Goal: Task Accomplishment & Management: Manage account settings

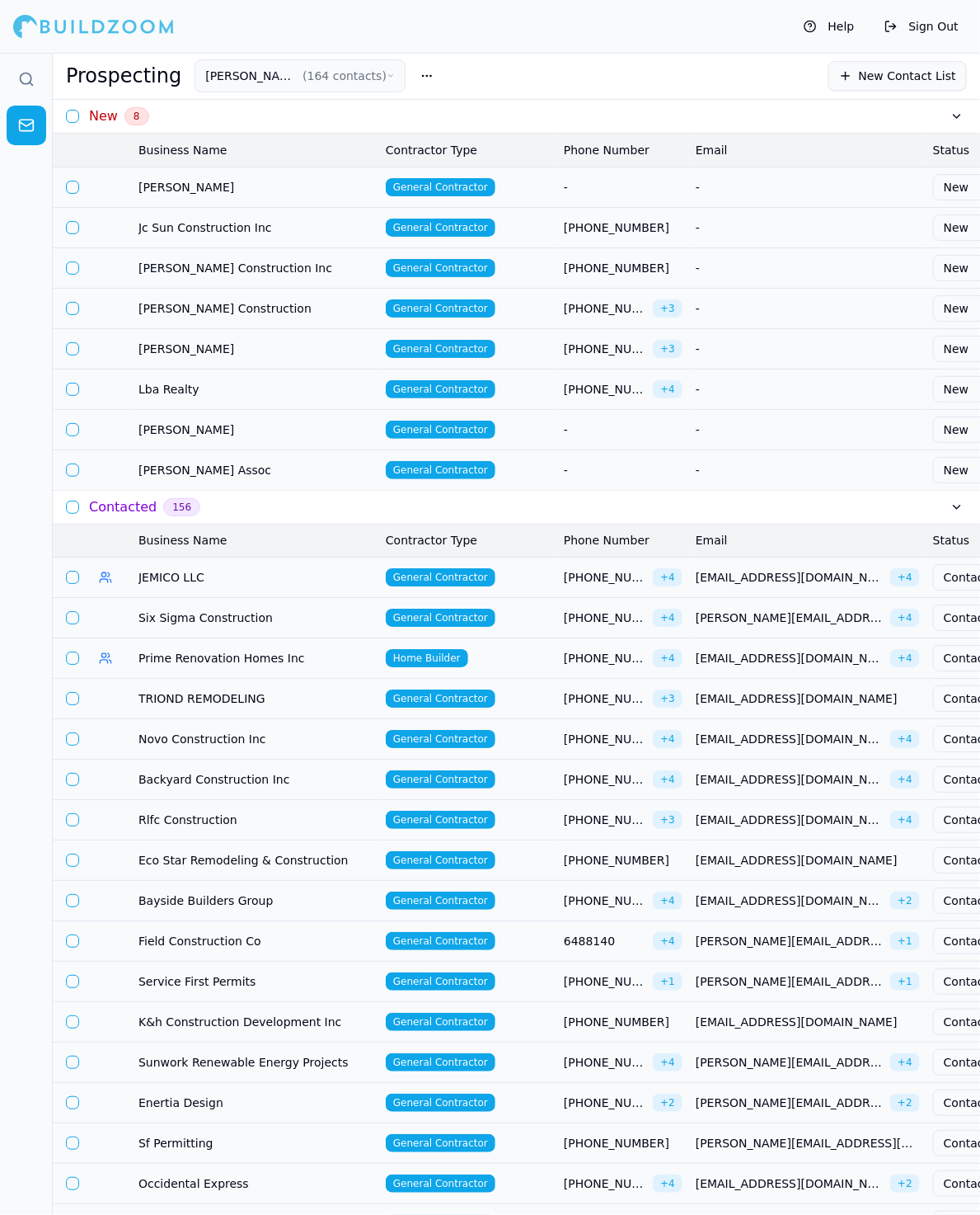
click at [517, 223] on td "General Contractor" at bounding box center [468, 227] width 178 height 40
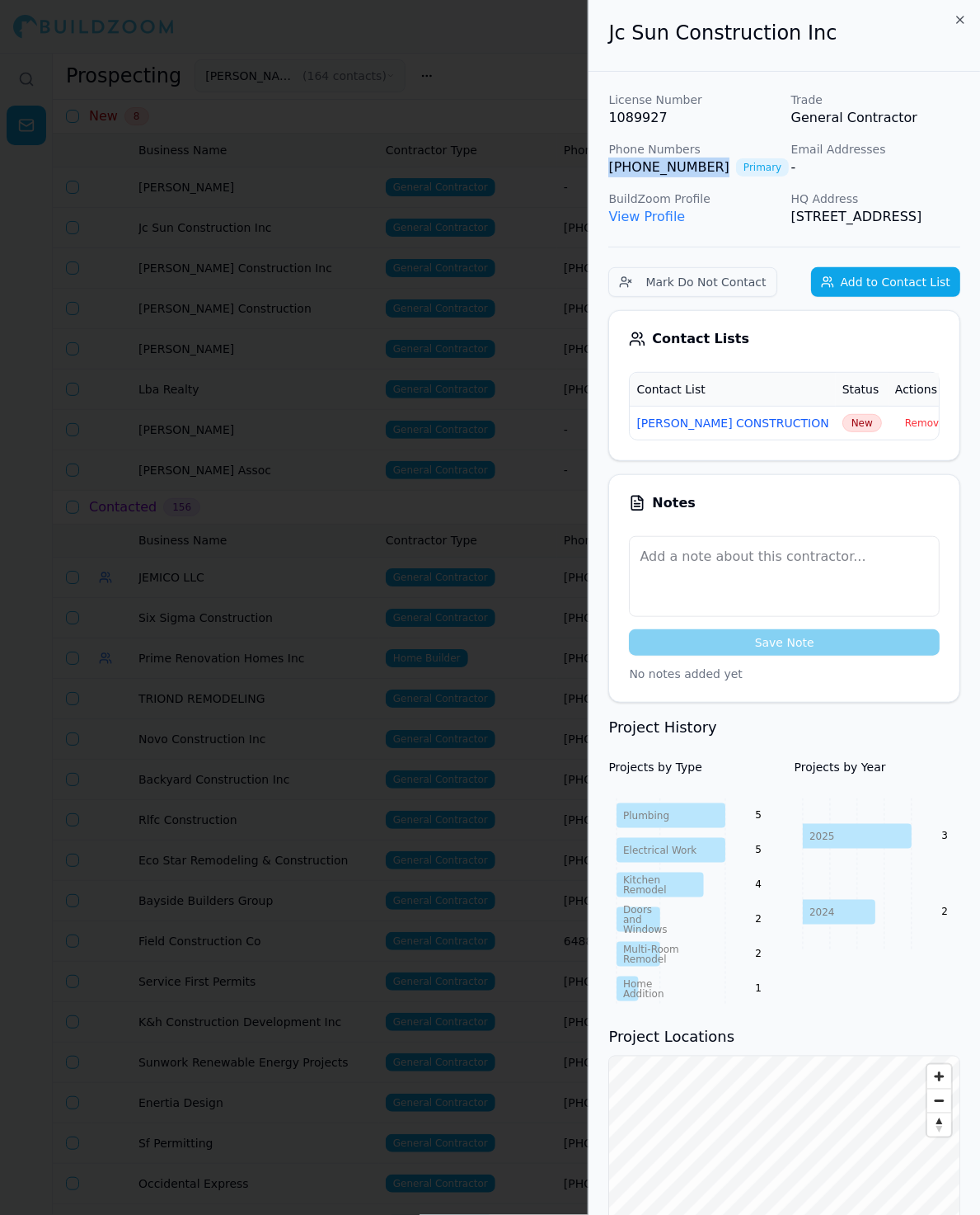
copy link "[PHONE_NUMBER]"
drag, startPoint x: 708, startPoint y: 162, endPoint x: 603, endPoint y: 162, distance: 105.0
click at [603, 162] on div "License Number 1089927 Trade General Contractor Phone Numbers [PHONE_NUMBER] Pr…" at bounding box center [784, 1043] width 391 height 1944
click at [843, 432] on span "New" at bounding box center [862, 423] width 39 height 18
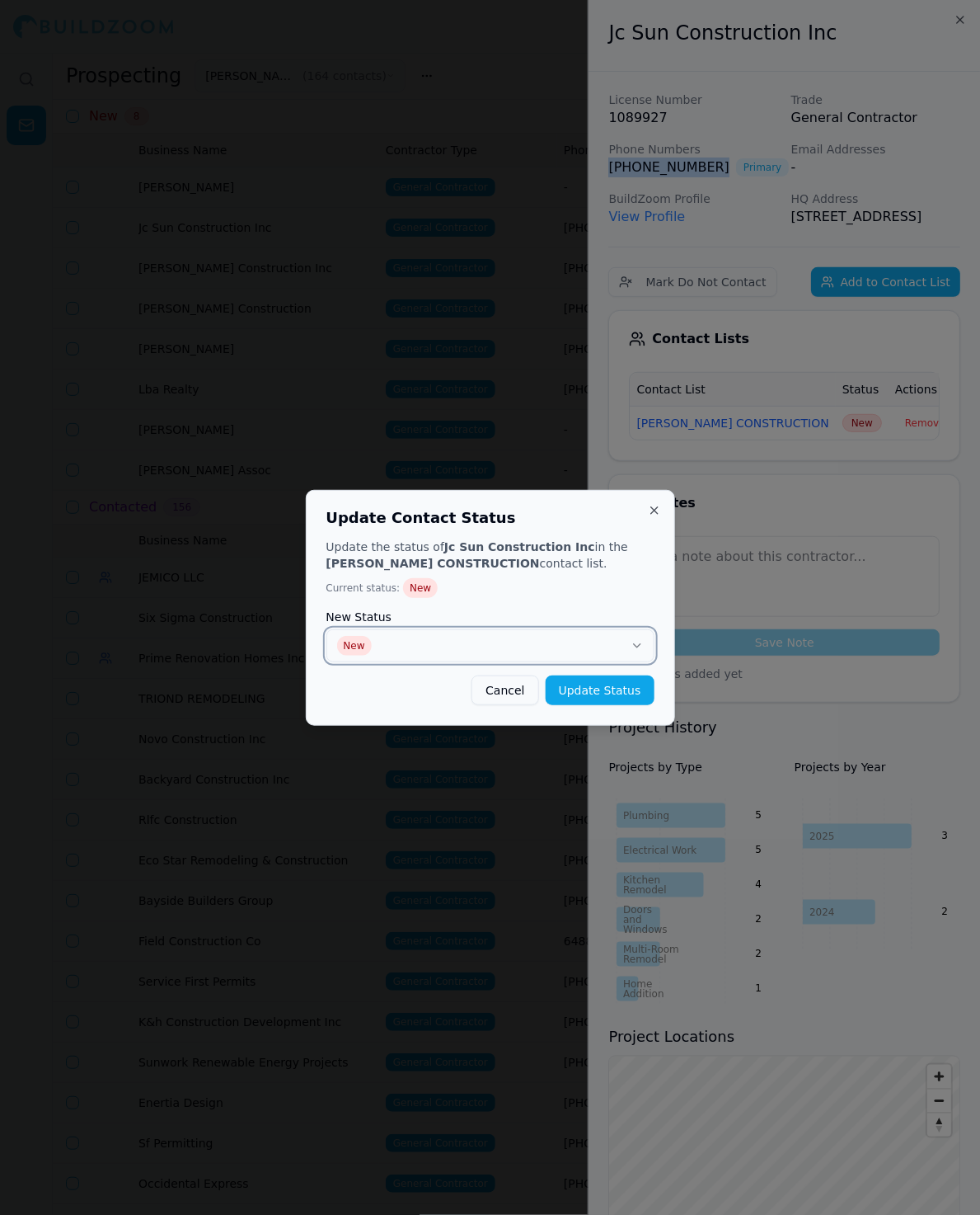
click at [624, 641] on button "New" at bounding box center [490, 646] width 328 height 33
click at [586, 687] on button "Update Status" at bounding box center [600, 690] width 109 height 30
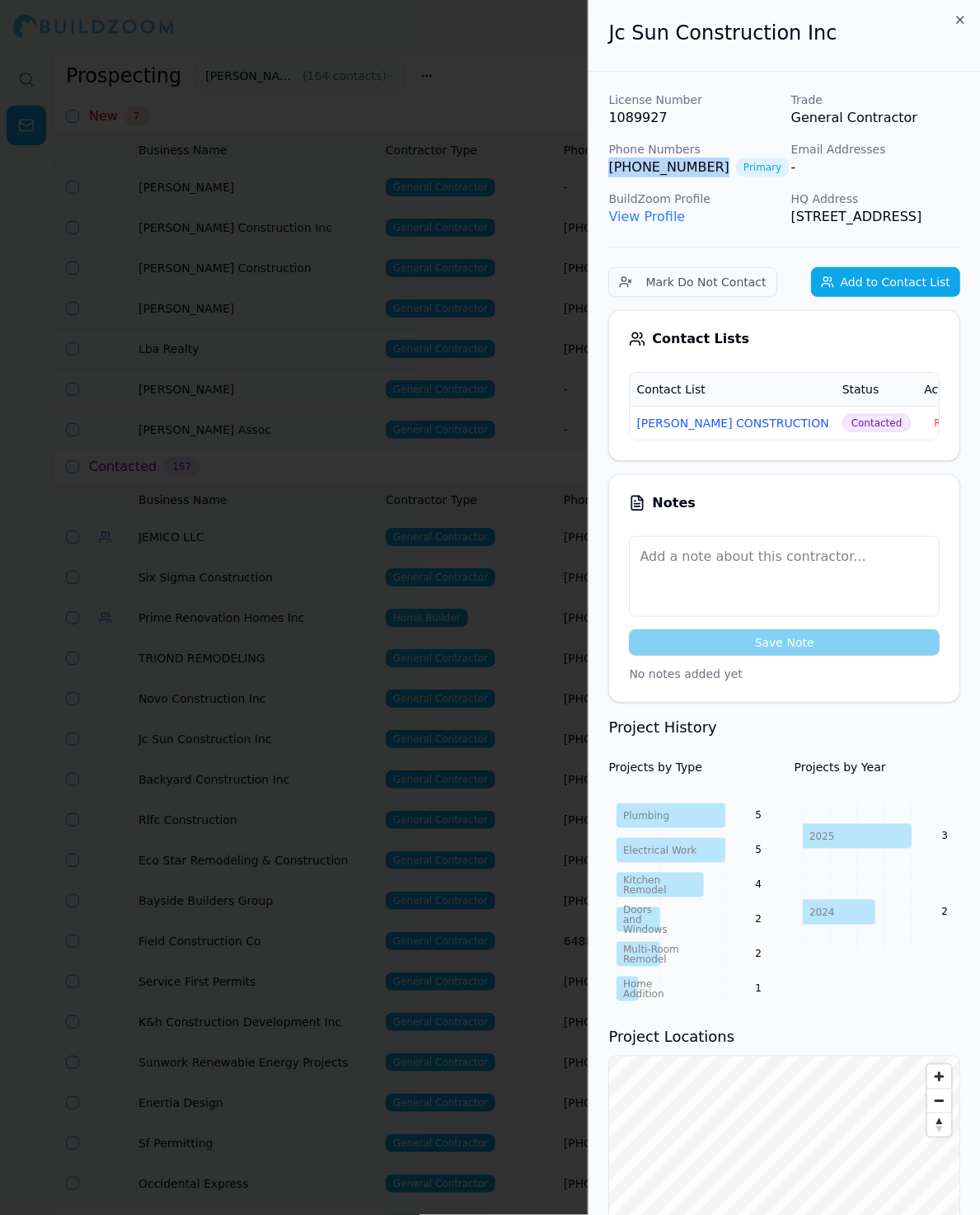
click at [435, 312] on div at bounding box center [490, 607] width 980 height 1215
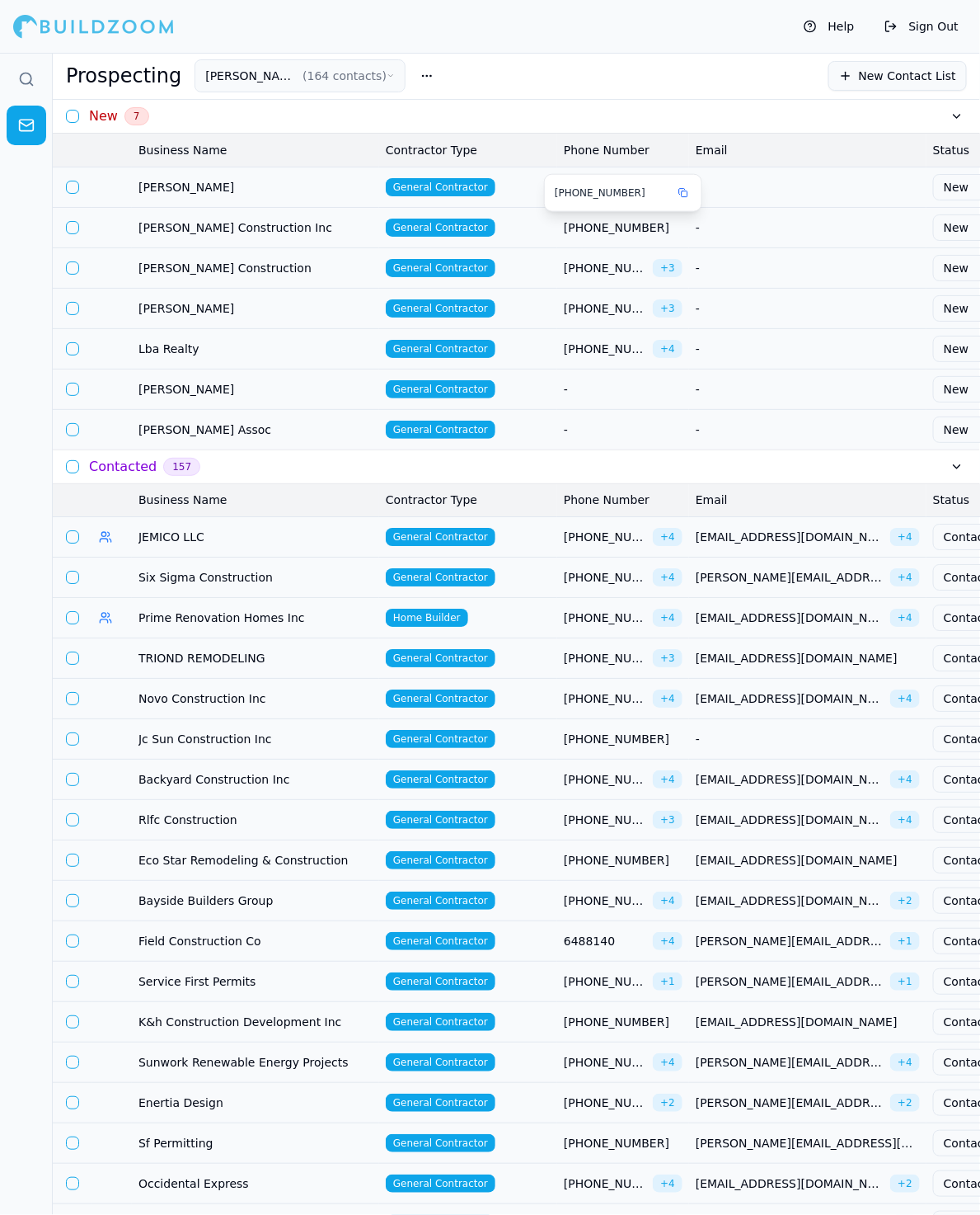
click at [561, 224] on td "[PHONE_NUMBER]" at bounding box center [623, 227] width 132 height 40
click at [529, 226] on td "General Contractor" at bounding box center [468, 227] width 178 height 40
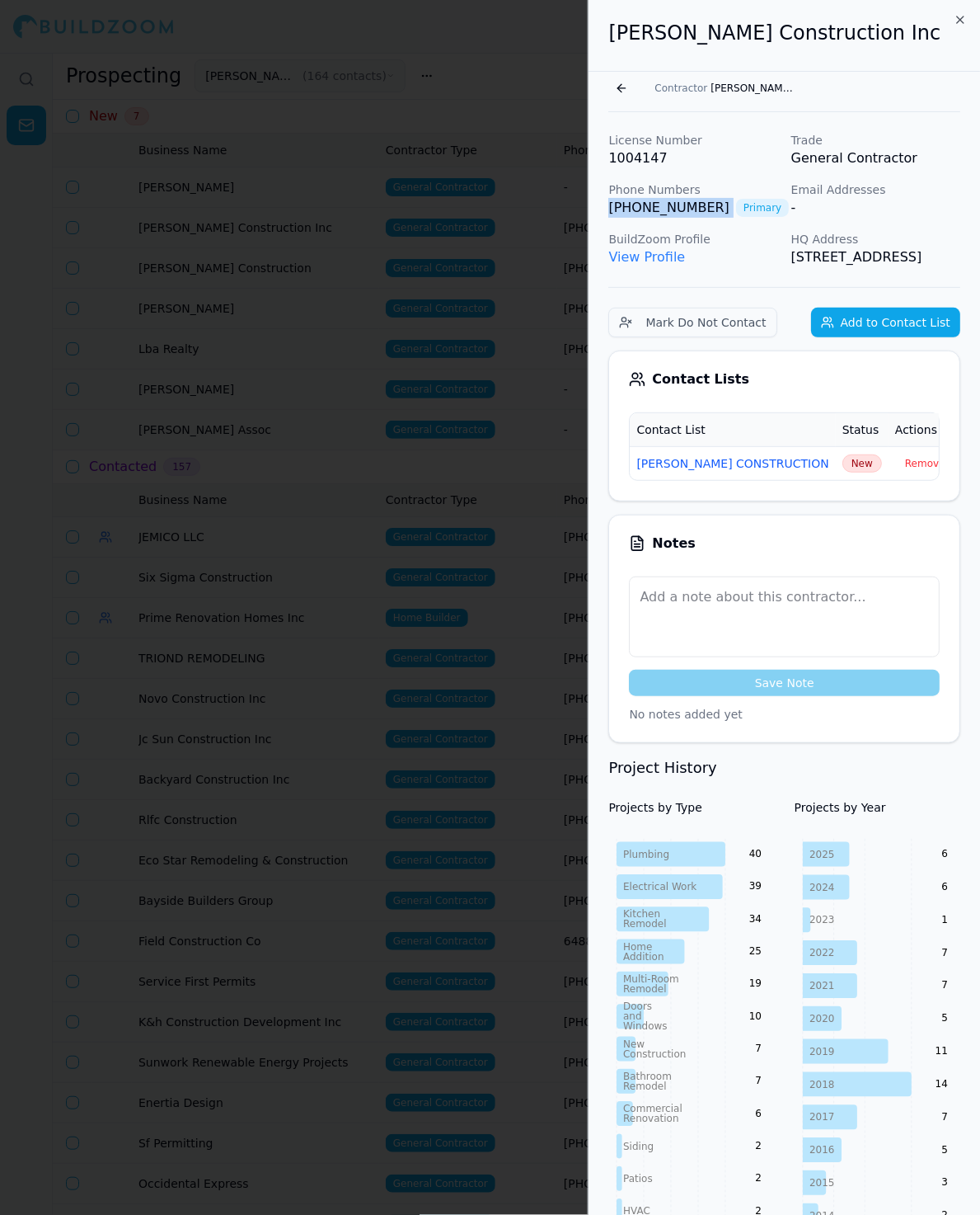
drag, startPoint x: 713, startPoint y: 204, endPoint x: 603, endPoint y: 208, distance: 110.1
copy link "[PHONE_NUMBER]"
click at [843, 472] on span "New" at bounding box center [862, 463] width 39 height 18
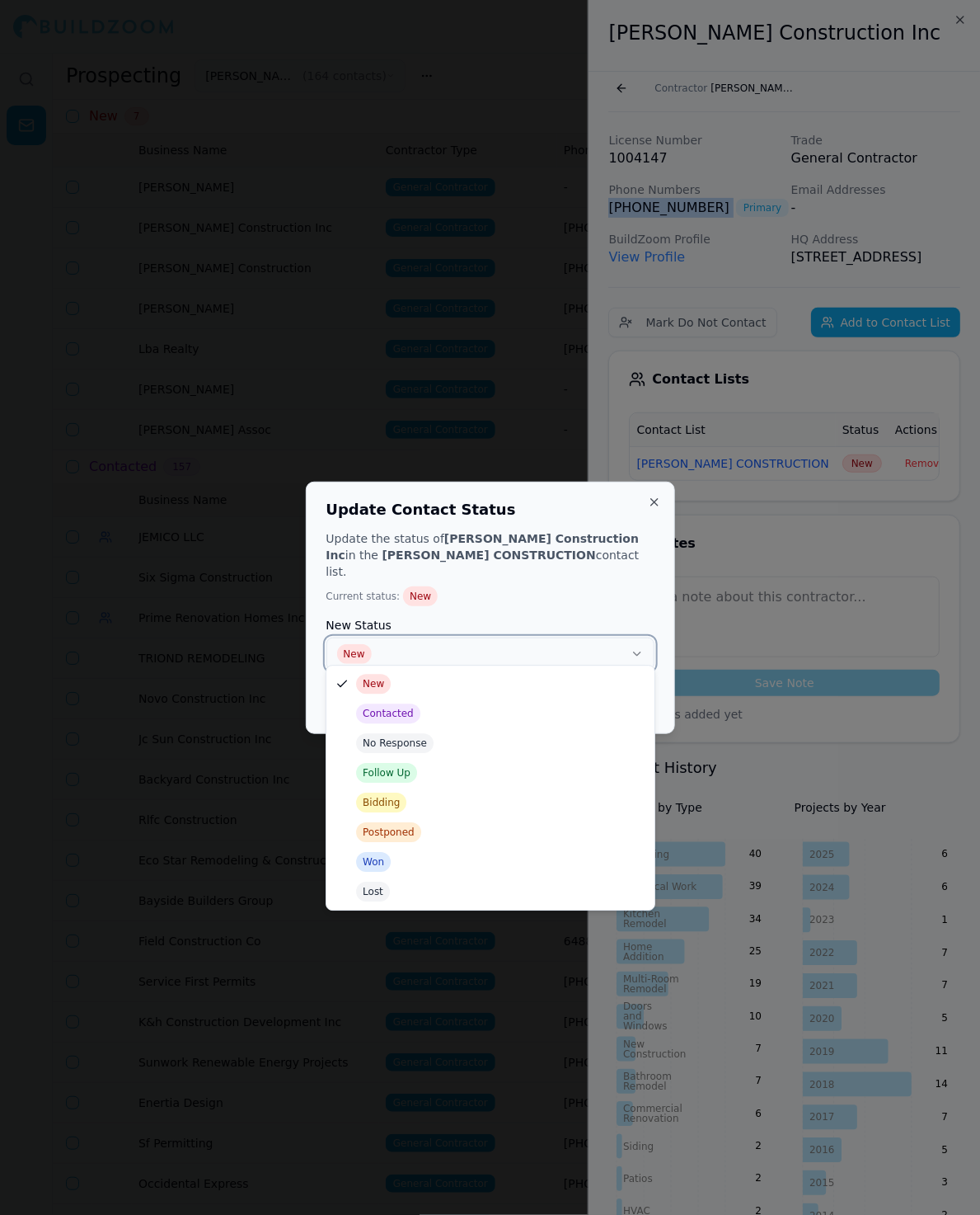
click at [581, 652] on button "New" at bounding box center [490, 654] width 328 height 33
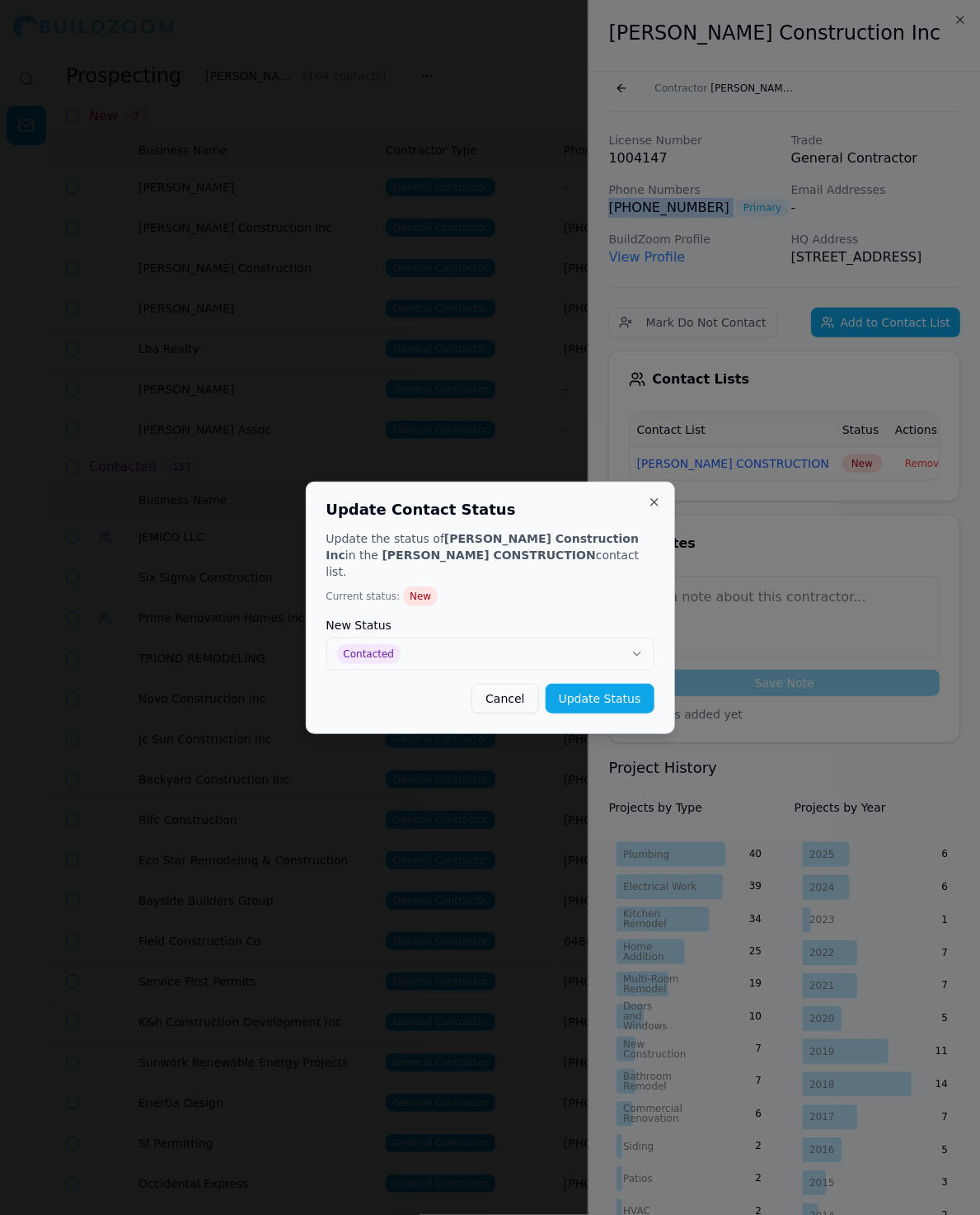
click at [600, 688] on button "Update Status" at bounding box center [600, 698] width 109 height 30
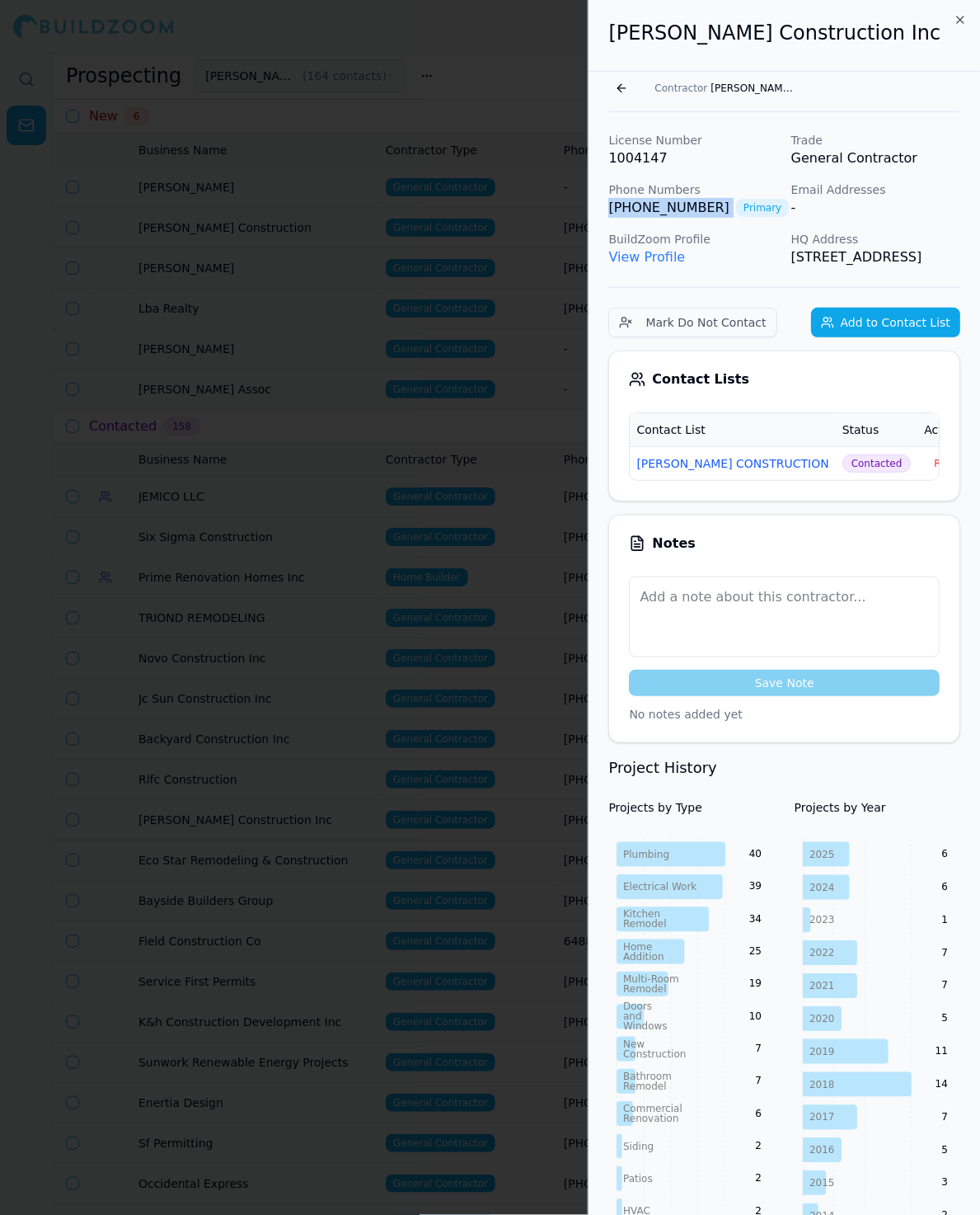
click at [427, 375] on div at bounding box center [490, 607] width 980 height 1215
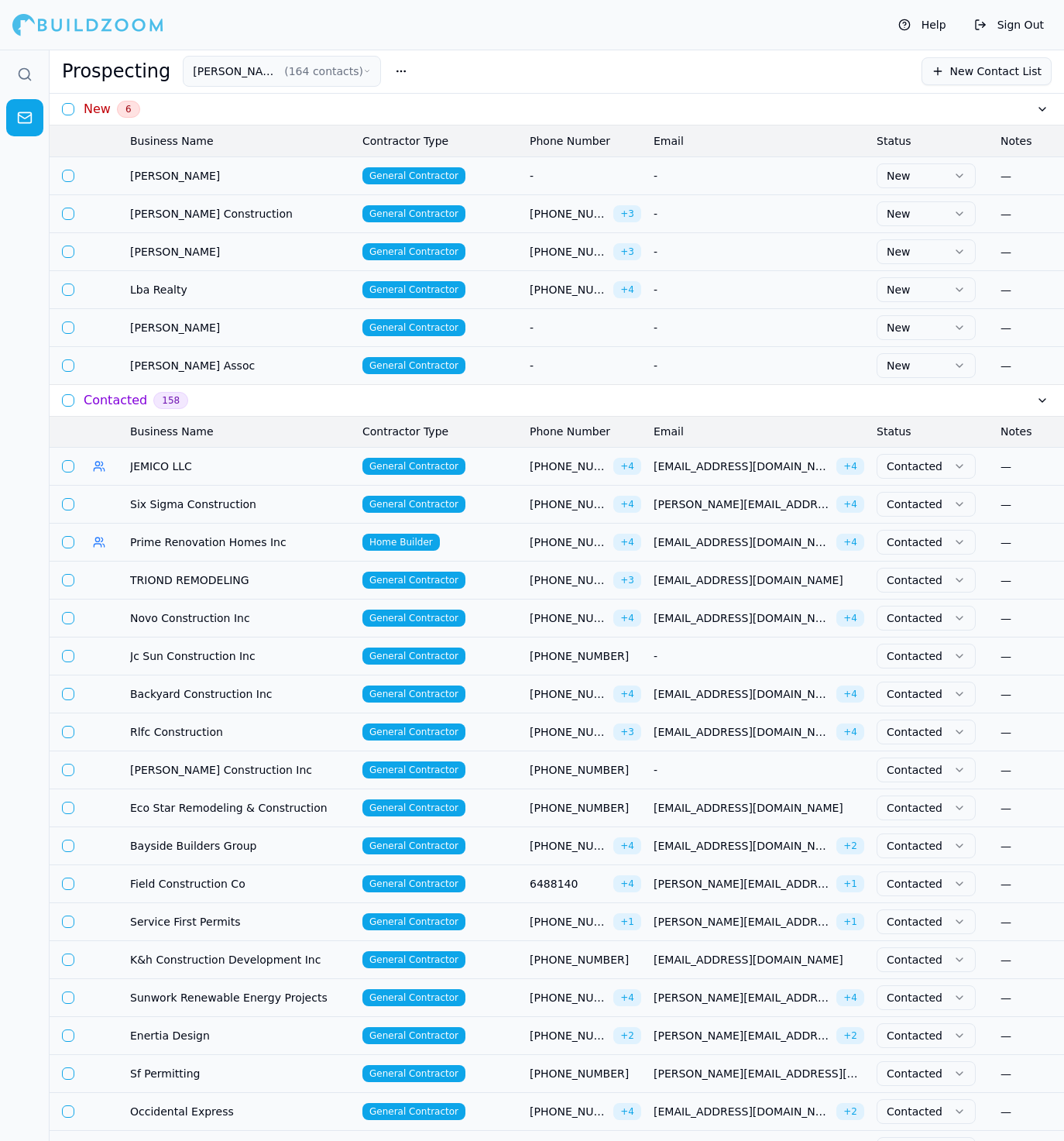
click at [523, 215] on td "[PHONE_NUMBER] + 3" at bounding box center [585, 213] width 124 height 38
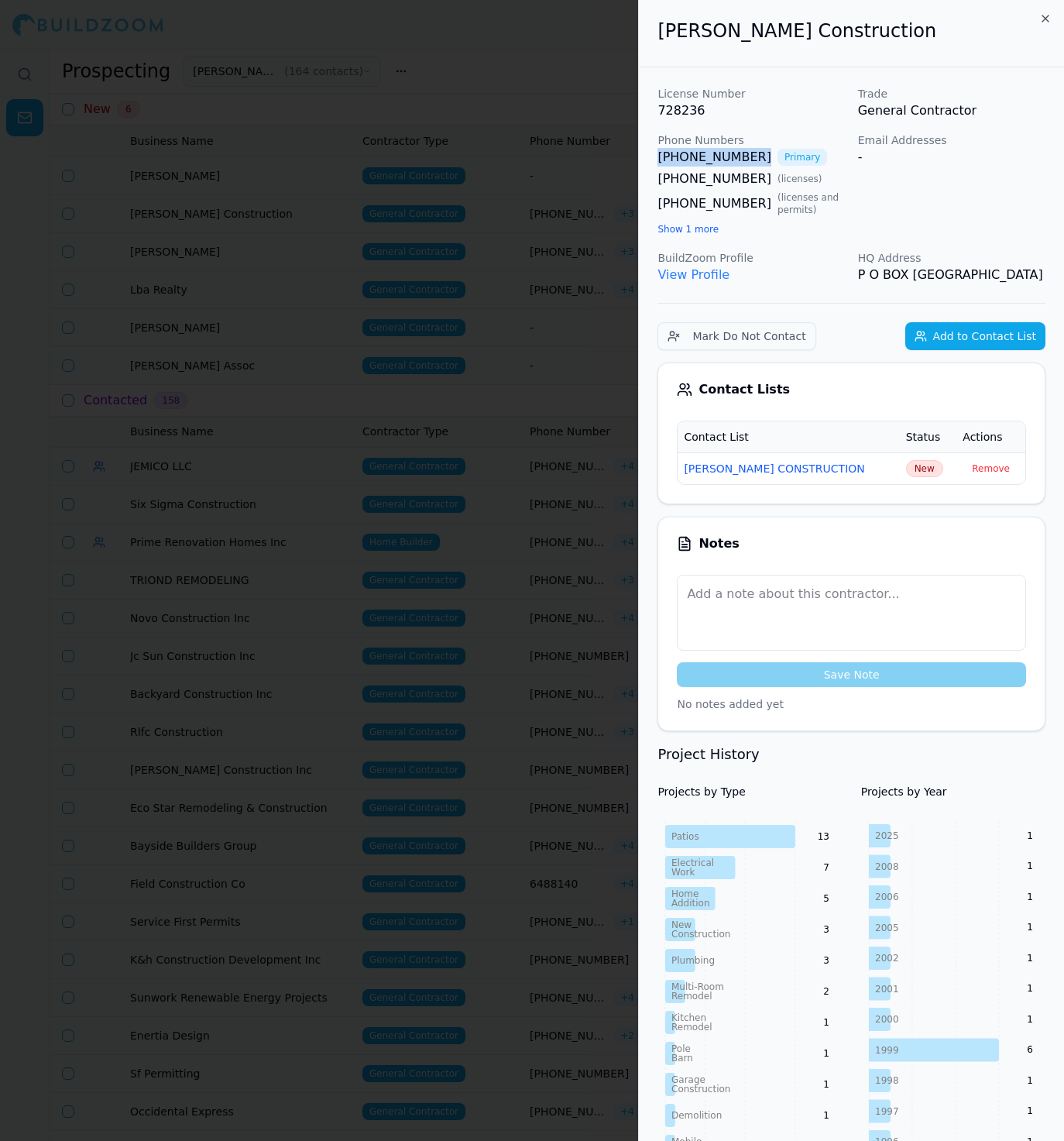
drag, startPoint x: 655, startPoint y: 158, endPoint x: 750, endPoint y: 160, distance: 95.0
click at [750, 160] on div "License Number 728236 Trade General Contractor Phone Numbers [PHONE_NUMBER] Pri…" at bounding box center [851, 930] width 425 height 1725
copy link "[PHONE_NUMBER]"
drag, startPoint x: 645, startPoint y: 178, endPoint x: 744, endPoint y: 179, distance: 99.0
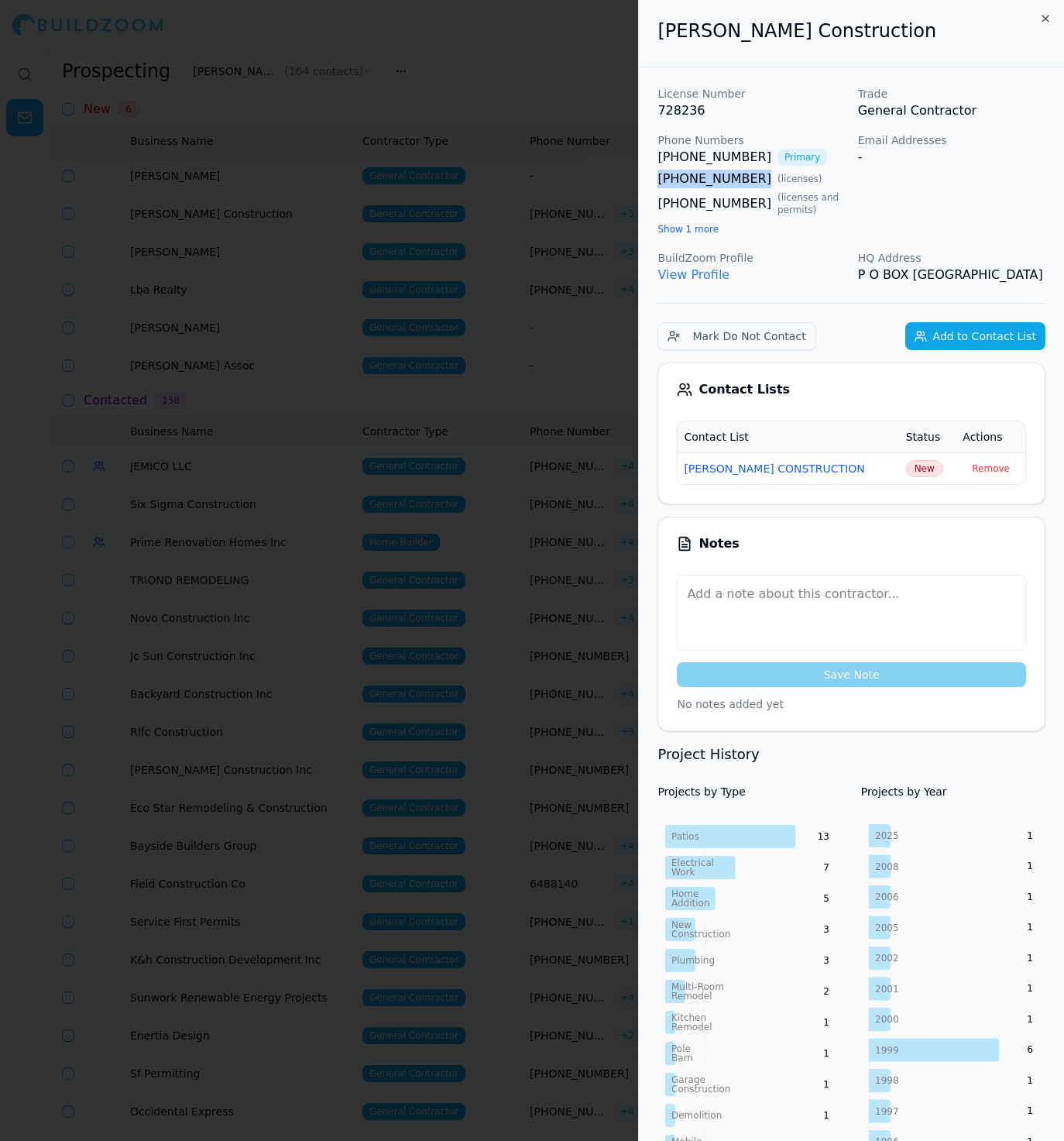
click at [744, 179] on div "License Number 728236 Trade General Contractor Phone Numbers [PHONE_NUMBER] Pri…" at bounding box center [851, 930] width 425 height 1725
copy link "[PHONE_NUMBER]"
drag, startPoint x: 655, startPoint y: 195, endPoint x: 701, endPoint y: 218, distance: 51.4
click at [701, 218] on div "License Number 728236 Trade General Contractor Phone Numbers [PHONE_NUMBER] Pri…" at bounding box center [851, 930] width 425 height 1725
copy link "[PHONE_NUMBER]"
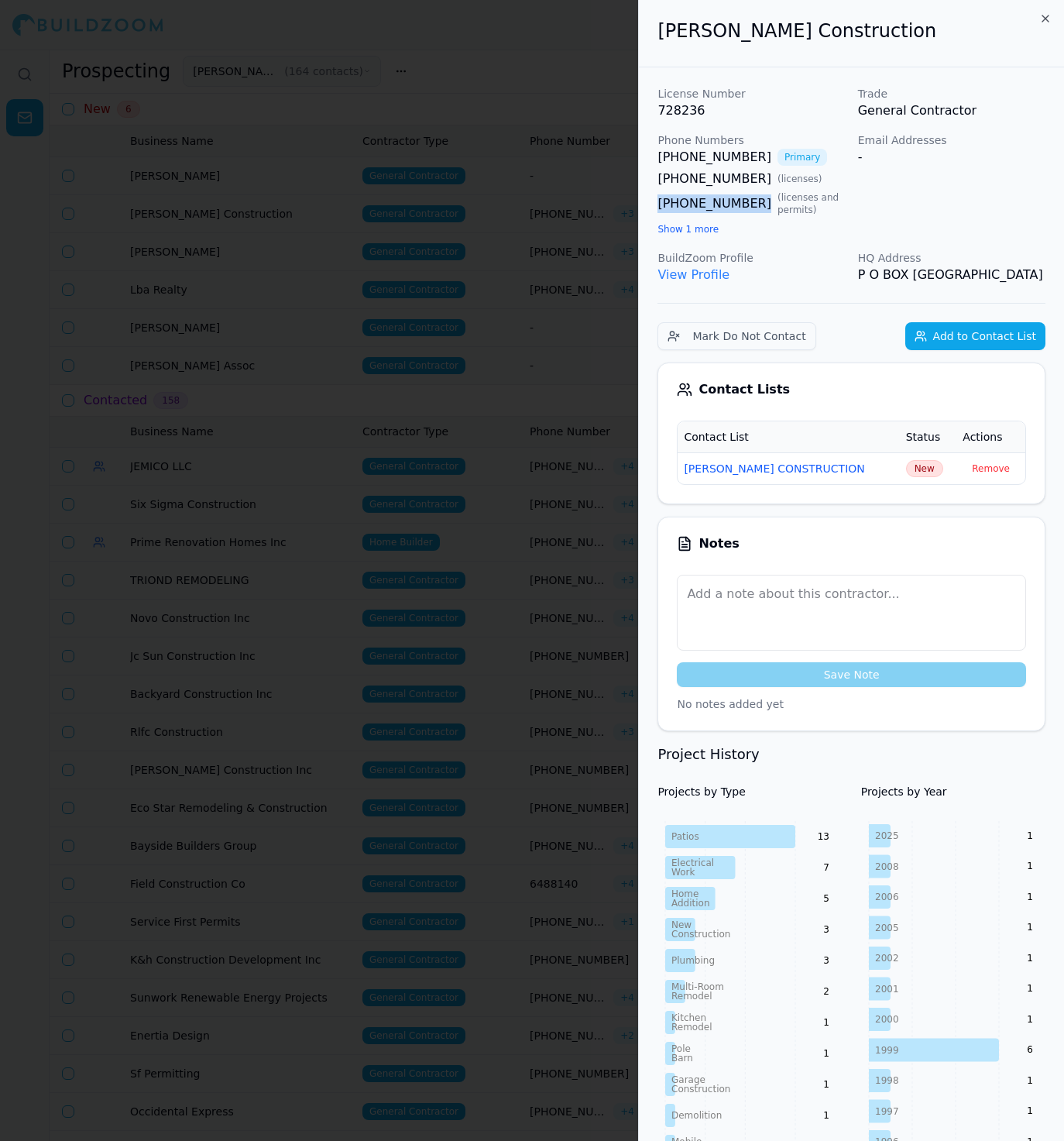
click at [919, 477] on span "New" at bounding box center [924, 468] width 37 height 17
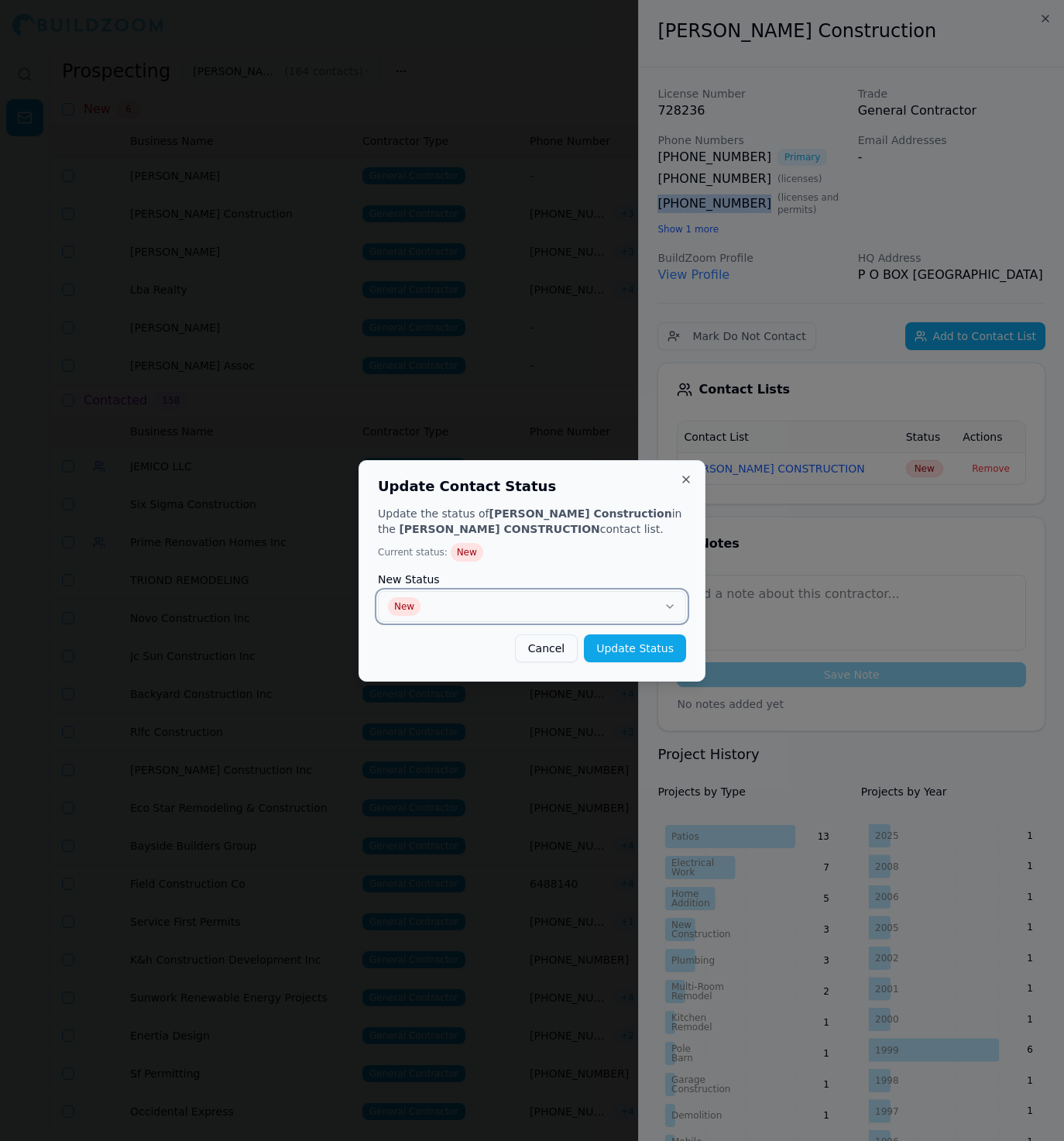
click at [612, 619] on button "New" at bounding box center [531, 606] width 308 height 31
click at [635, 643] on button "Update Status" at bounding box center [635, 648] width 102 height 28
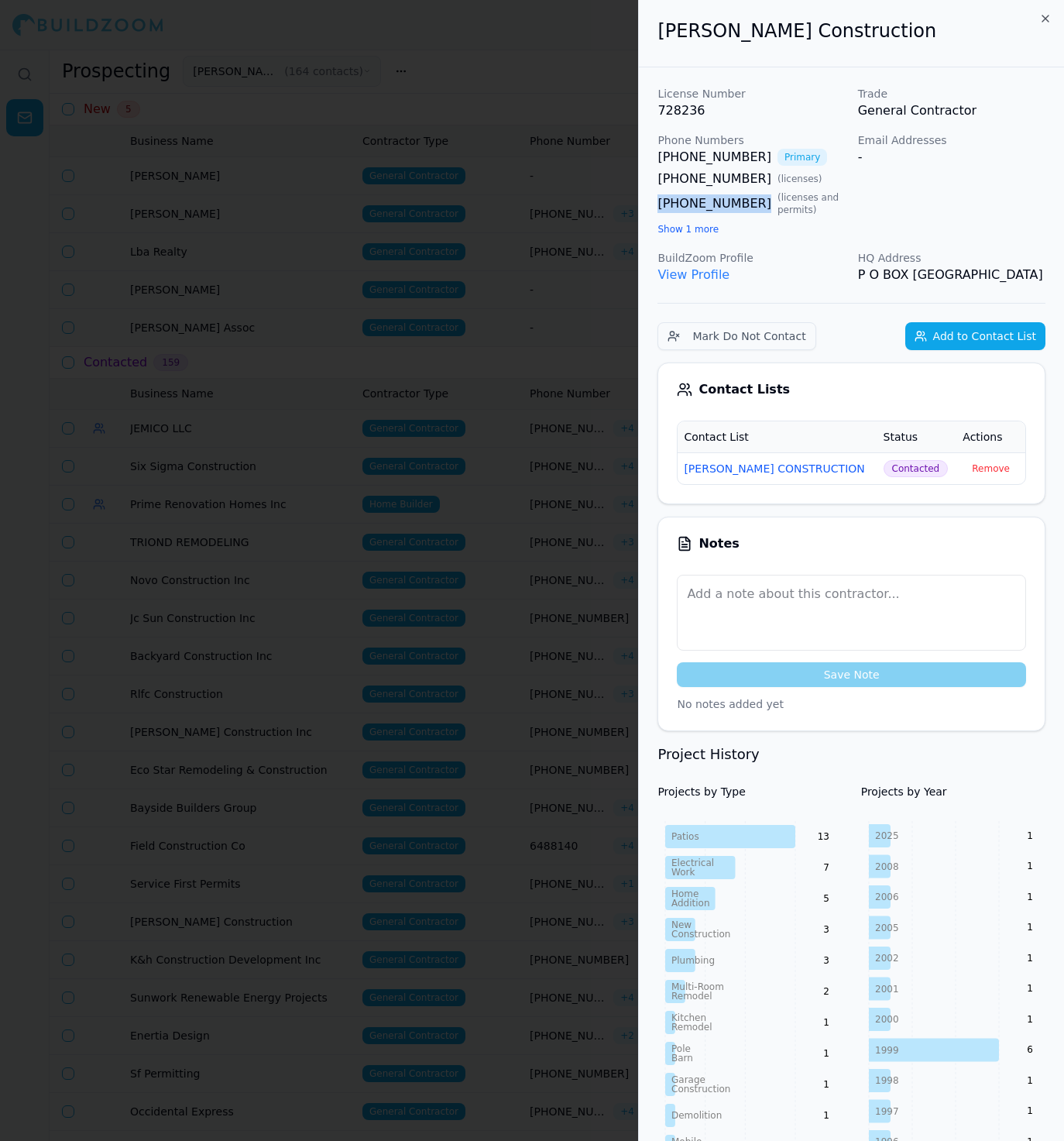
click at [898, 477] on span "Contacted" at bounding box center [915, 468] width 65 height 17
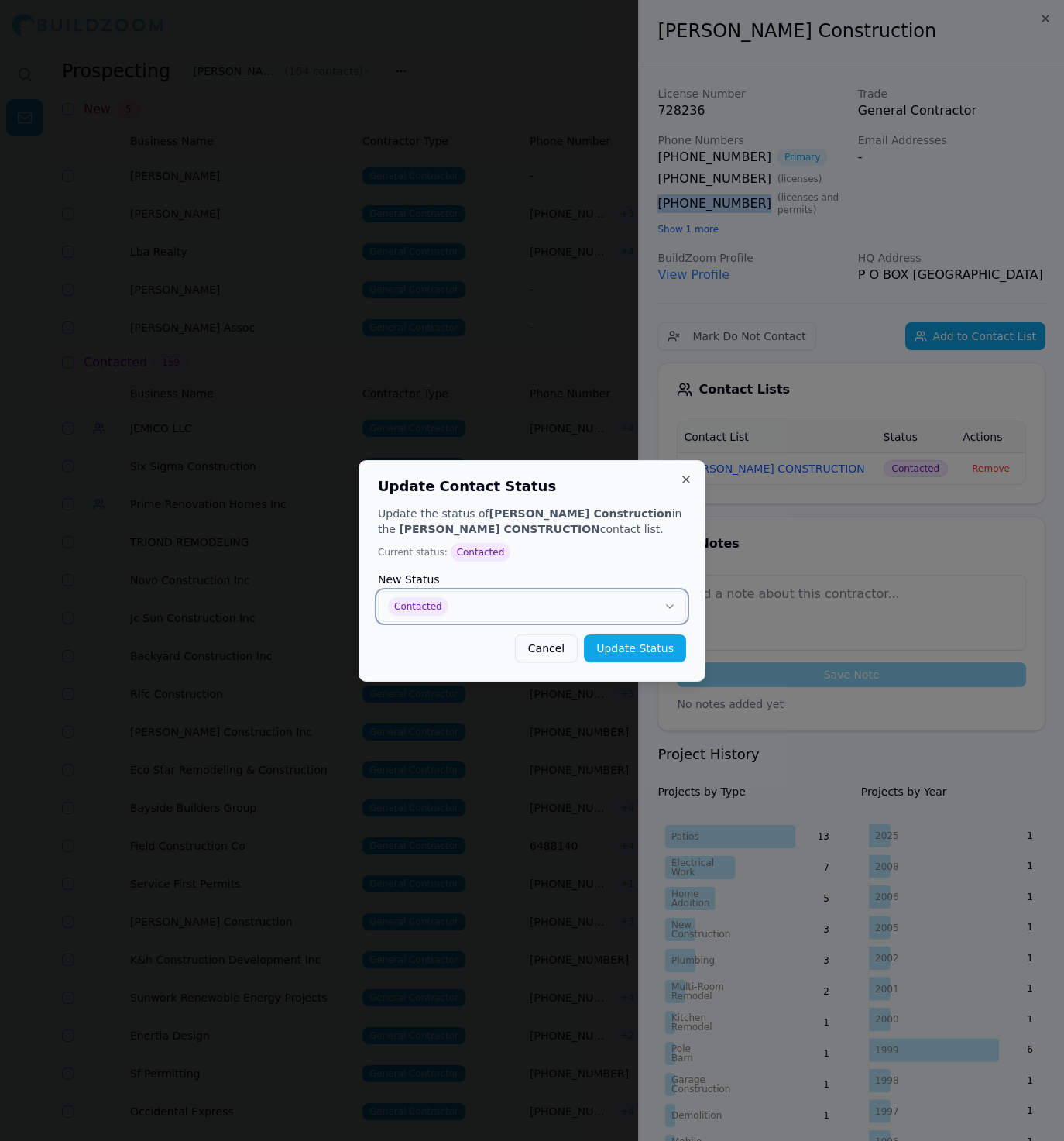
click at [668, 602] on icon "button" at bounding box center [669, 606] width 12 height 12
click at [633, 651] on button "Update Status" at bounding box center [635, 648] width 102 height 28
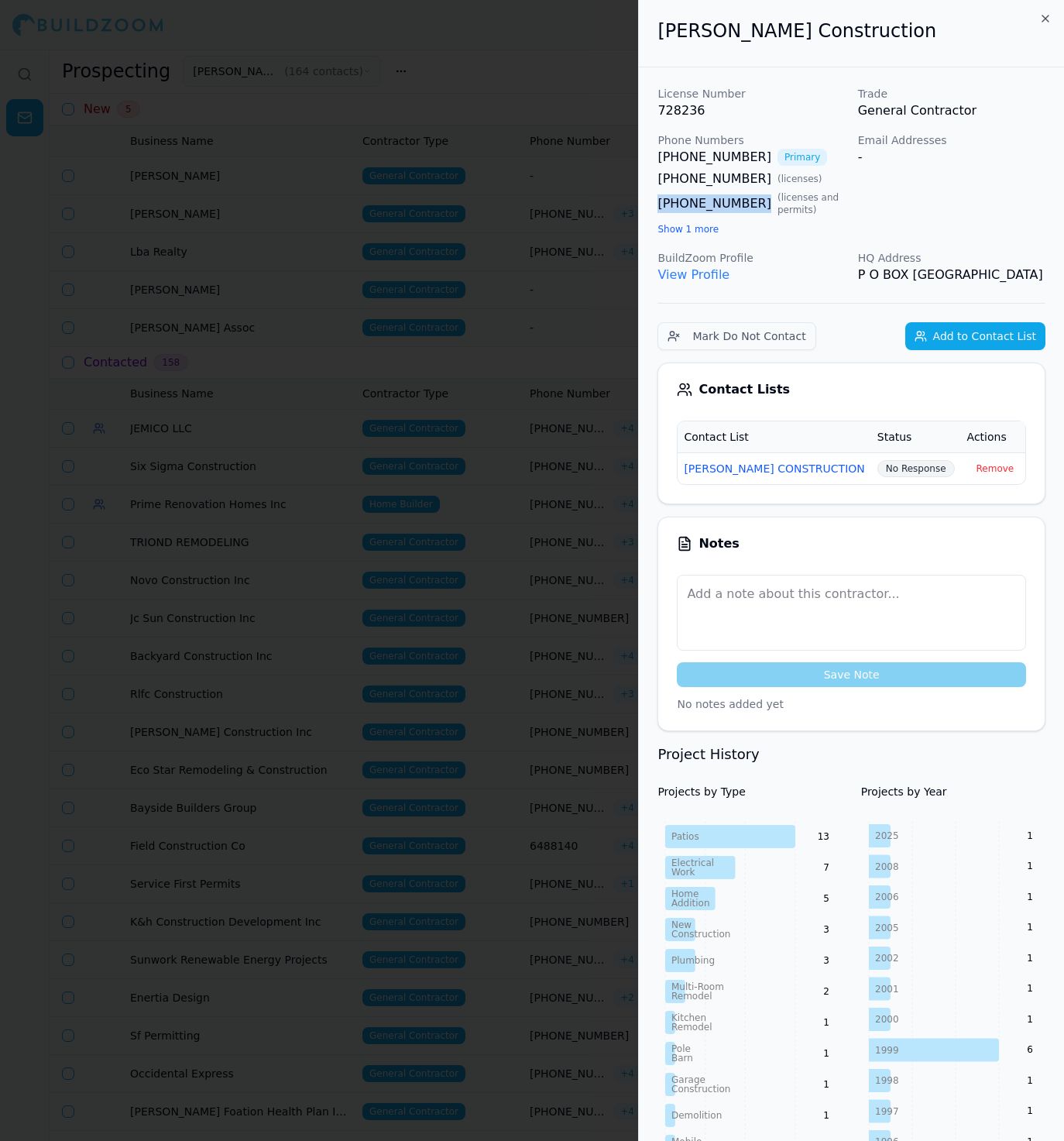
click at [469, 401] on div at bounding box center [532, 570] width 1064 height 1141
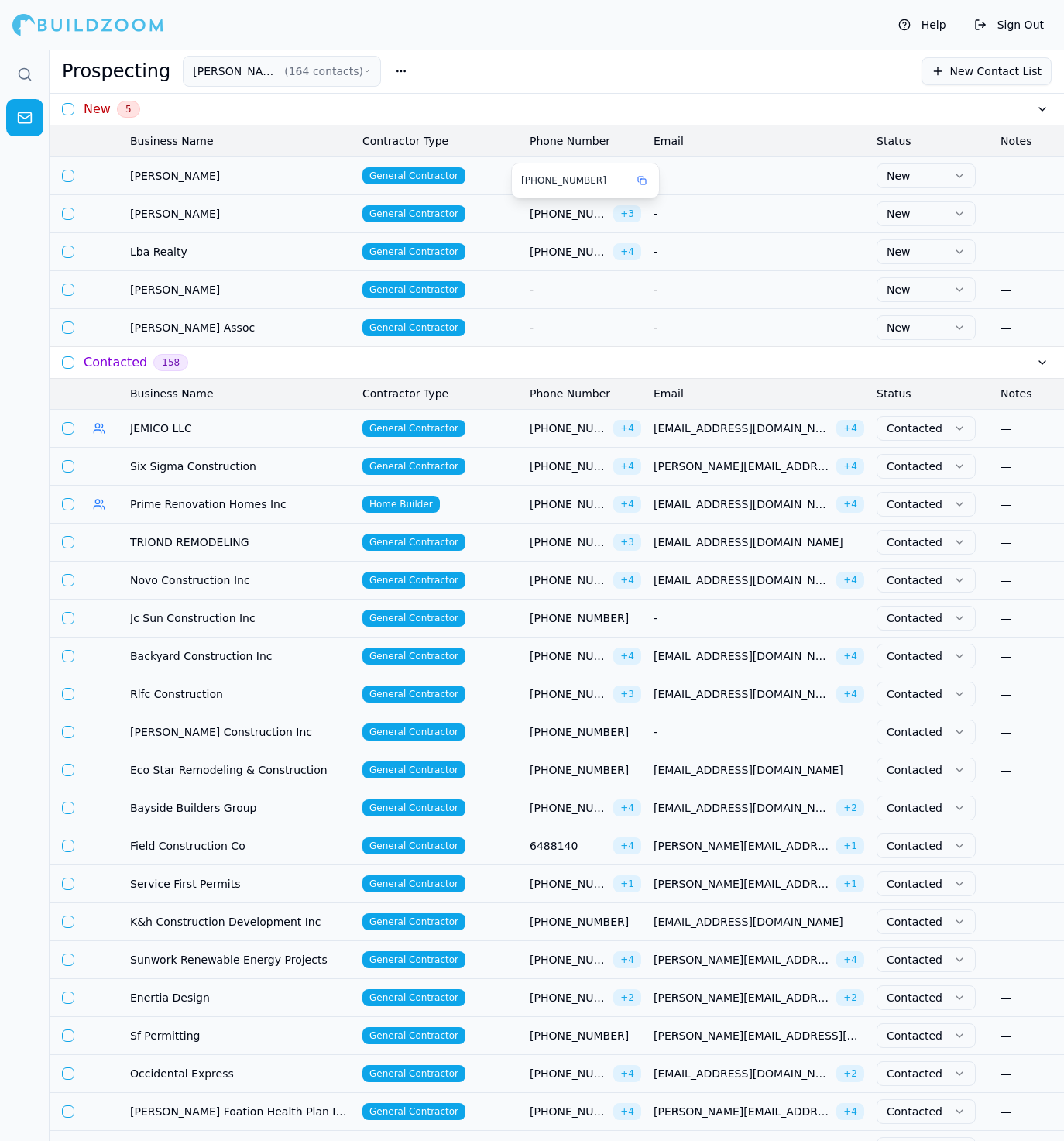
click at [555, 211] on span "[PHONE_NUMBER]" at bounding box center [568, 213] width 77 height 16
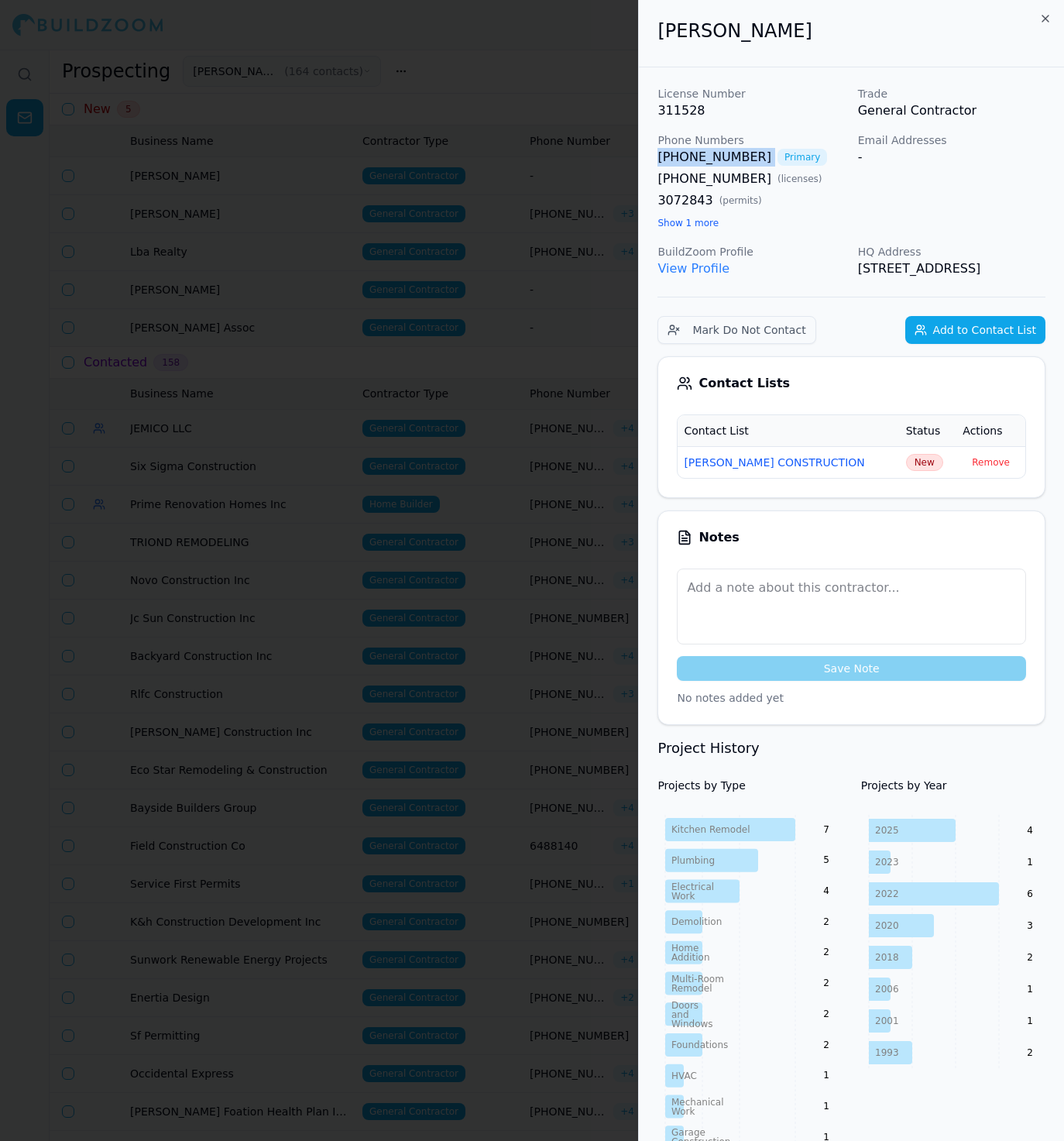
drag, startPoint x: 655, startPoint y: 155, endPoint x: 752, endPoint y: 159, distance: 97.1
click at [752, 159] on div "License Number 311528 Trade General Contractor Phone Numbers [PHONE_NUMBER] Pri…" at bounding box center [851, 997] width 425 height 1859
copy link "[PHONE_NUMBER]"
drag, startPoint x: 654, startPoint y: 177, endPoint x: 748, endPoint y: 183, distance: 94.2
click at [748, 183] on div "License Number 311528 Trade General Contractor Phone Numbers [PHONE_NUMBER] Pri…" at bounding box center [851, 997] width 425 height 1859
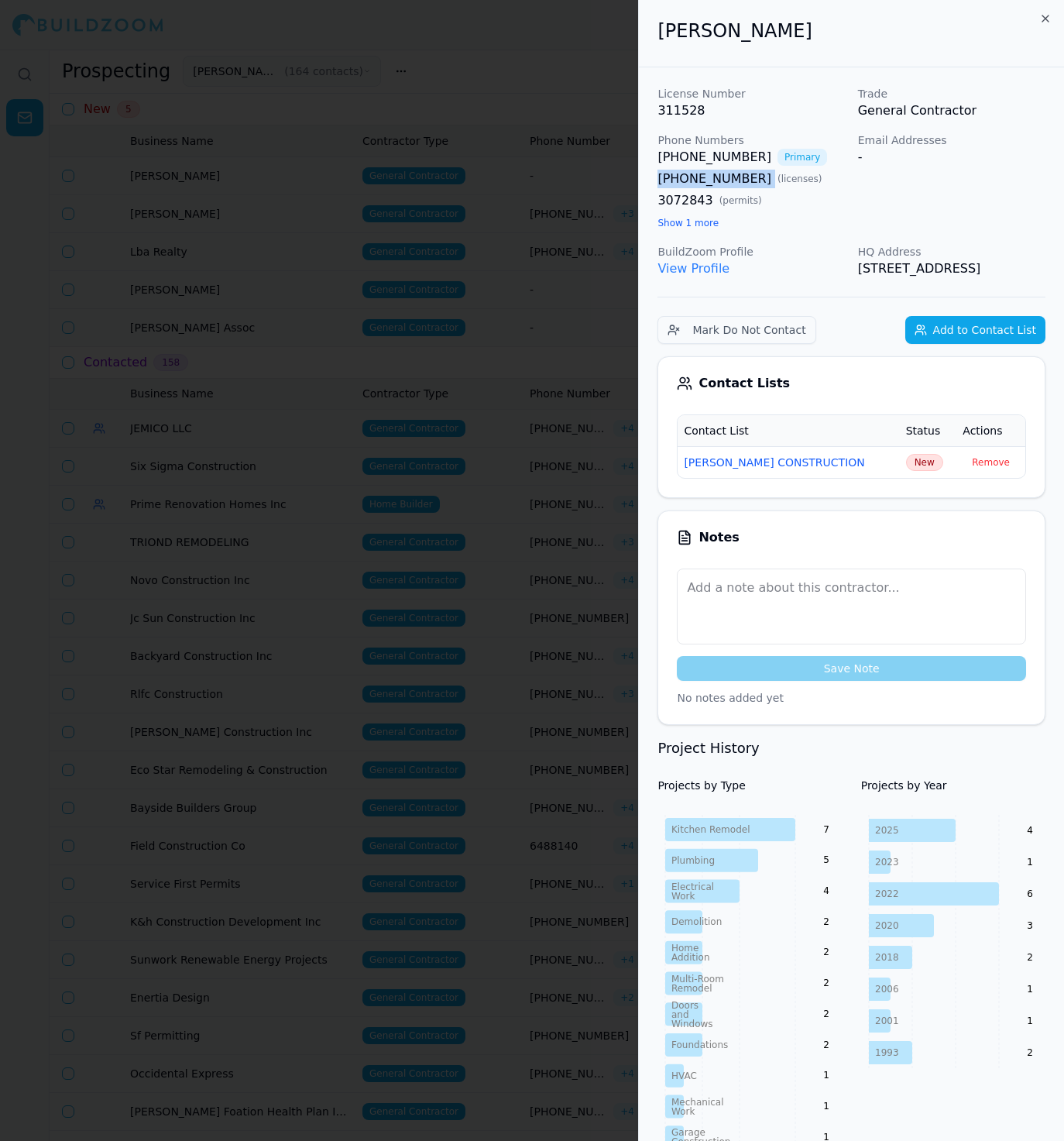
copy link "[PHONE_NUMBER]"
click at [906, 471] on span "New" at bounding box center [924, 462] width 37 height 17
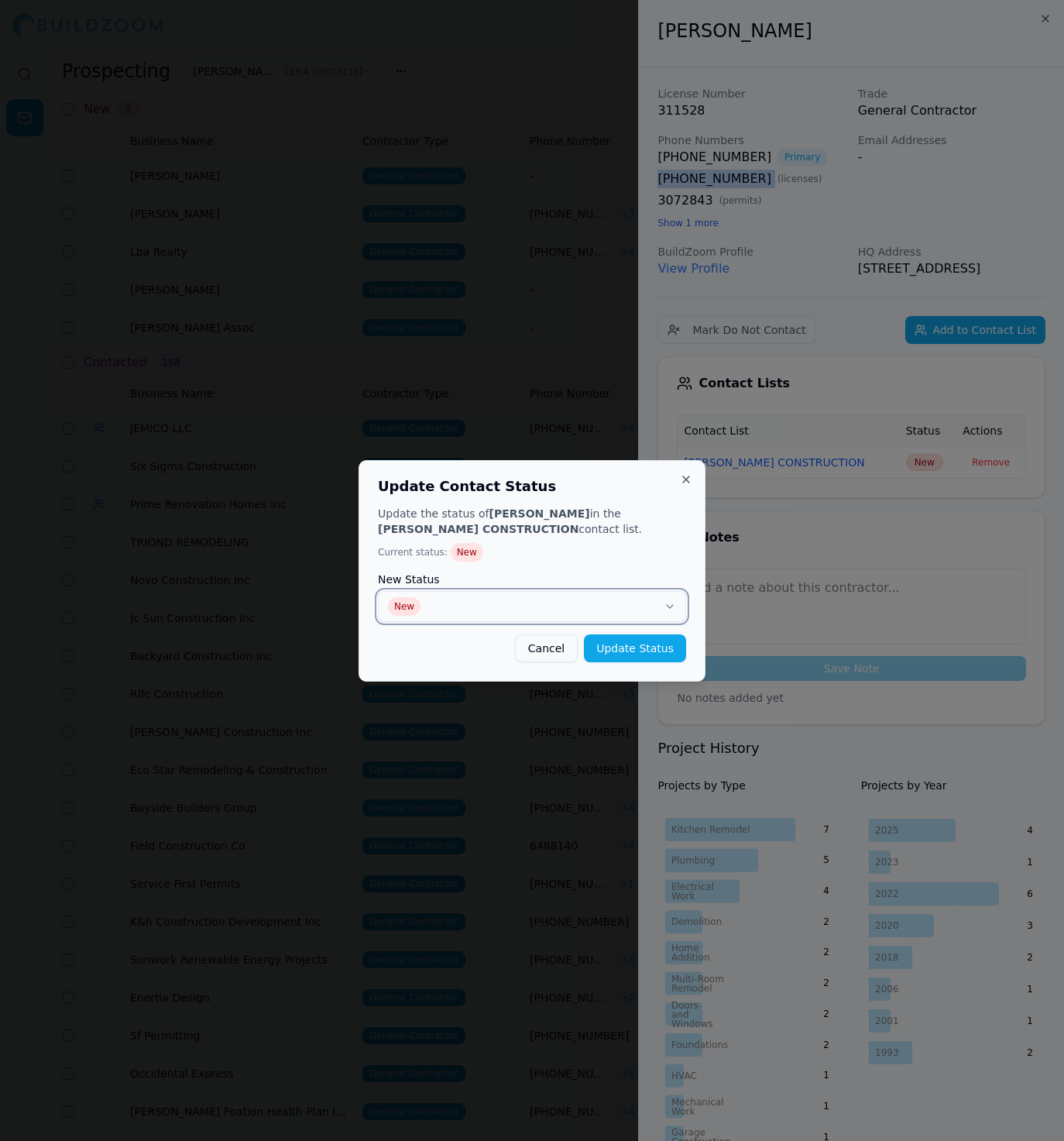
click at [660, 606] on button "New" at bounding box center [531, 606] width 308 height 31
click at [627, 642] on button "Update Status" at bounding box center [635, 648] width 102 height 28
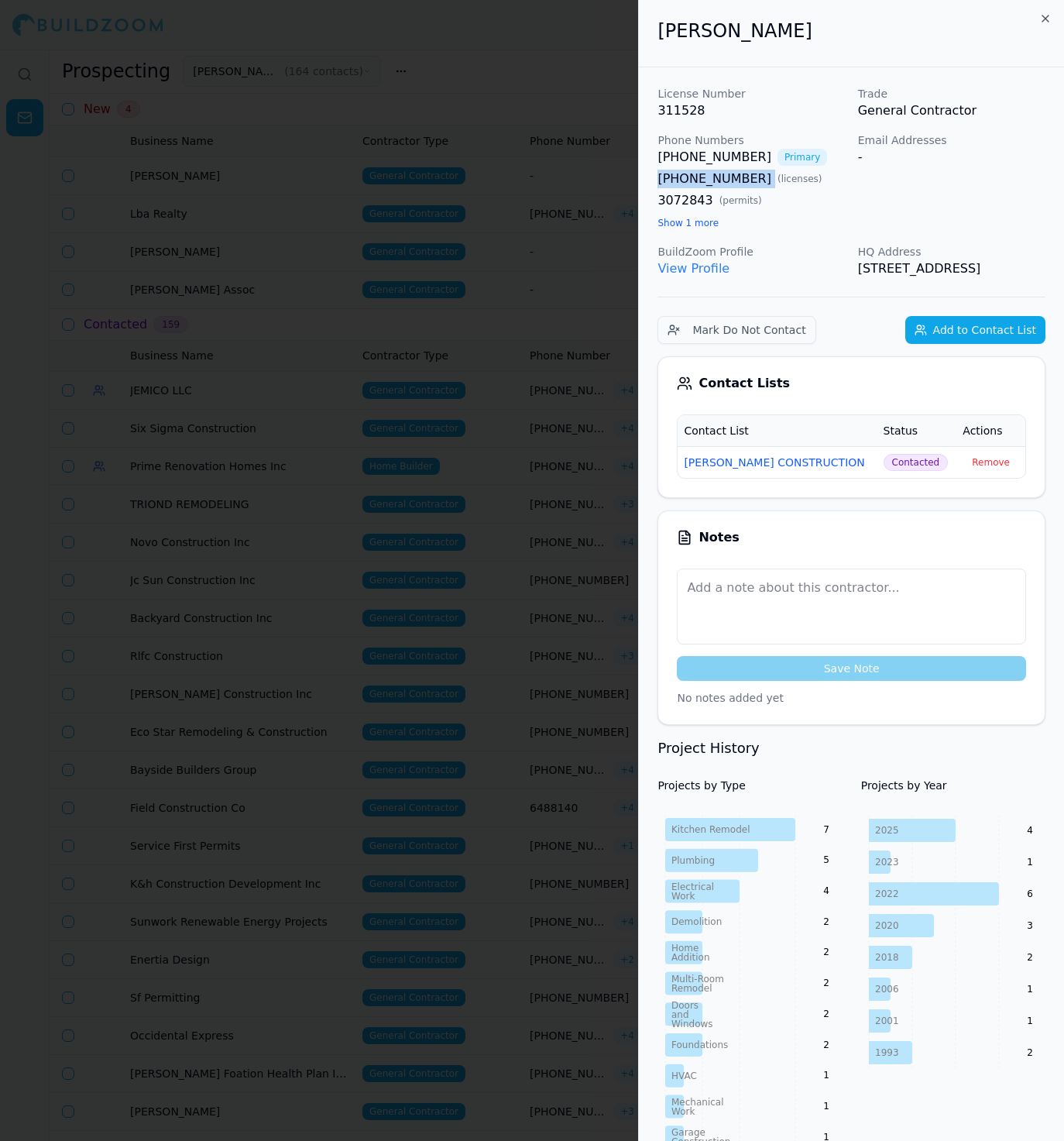
click at [556, 245] on div at bounding box center [532, 570] width 1064 height 1141
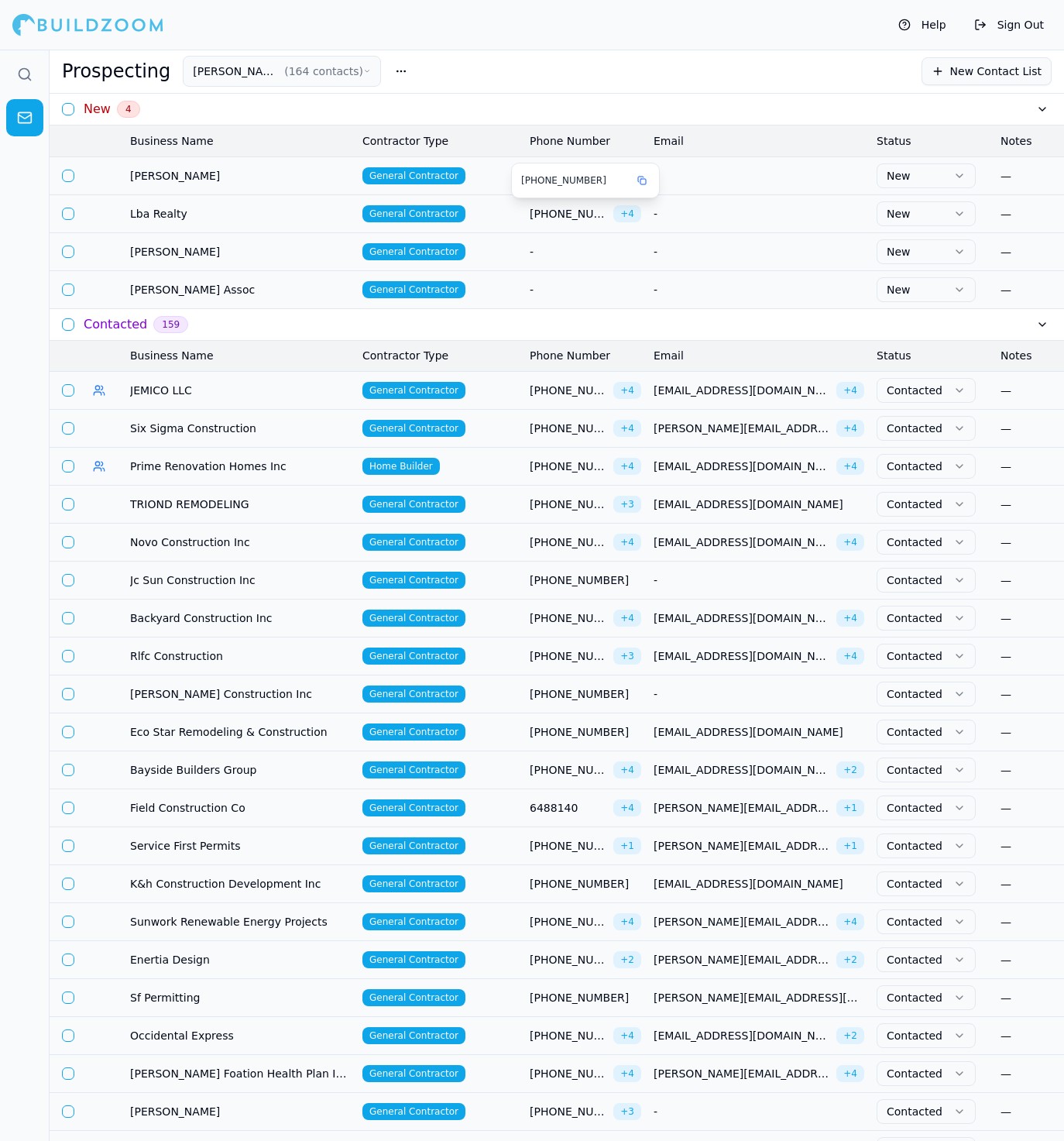
click at [553, 216] on span "[PHONE_NUMBER]" at bounding box center [568, 213] width 77 height 16
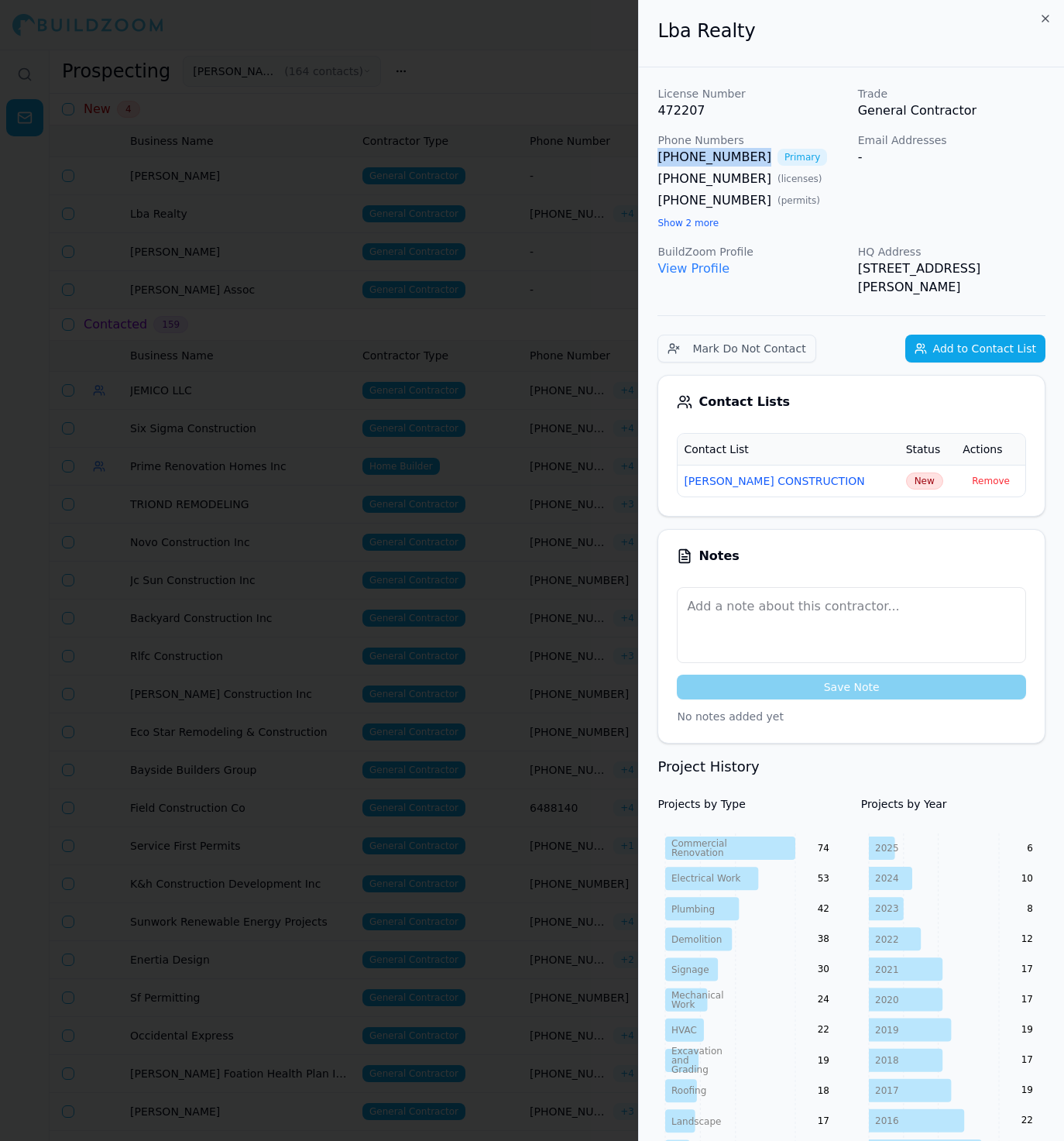
drag, startPoint x: 752, startPoint y: 155, endPoint x: 650, endPoint y: 152, distance: 102.0
copy link "[PHONE_NUMBER]"
drag, startPoint x: 749, startPoint y: 180, endPoint x: 655, endPoint y: 180, distance: 94.0
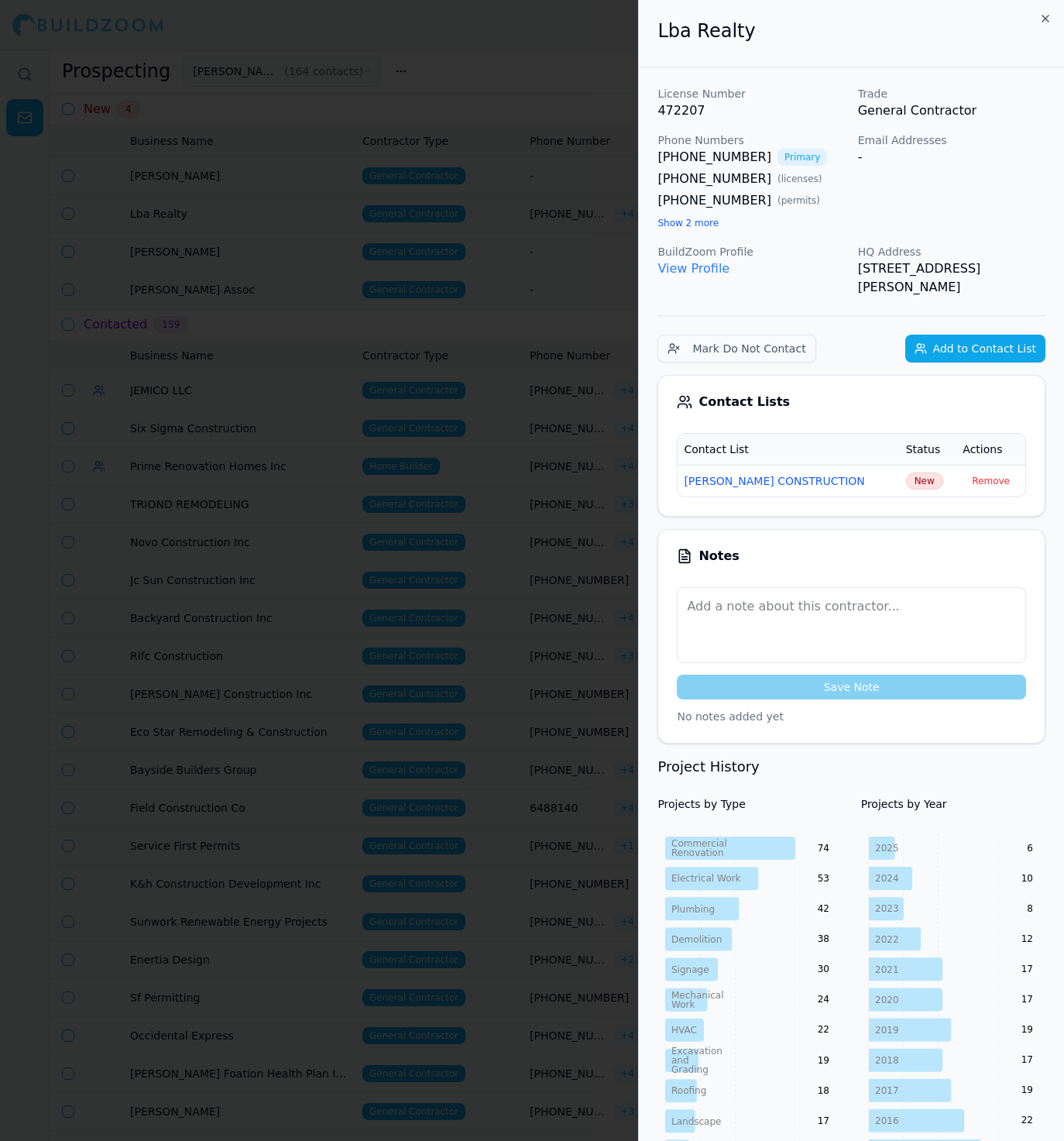
click at [763, 219] on div "[PHONE_NUMBER] Primary [PHONE_NUMBER] ( licenses ) [PHONE_NUMBER] ( permits ) S…" at bounding box center [751, 190] width 187 height 84
click at [921, 479] on span "New" at bounding box center [924, 480] width 37 height 17
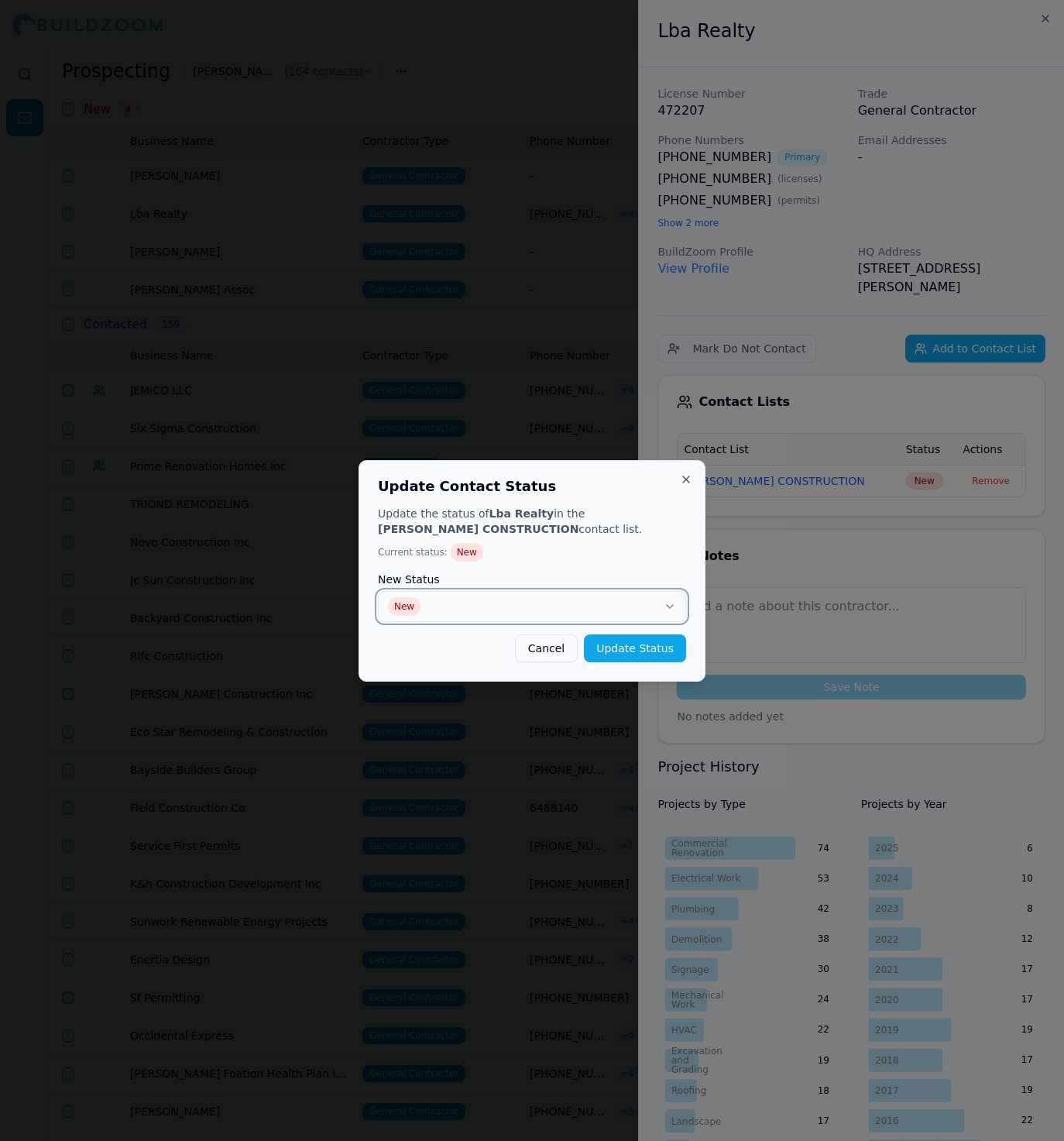
click at [656, 602] on button "New" at bounding box center [531, 606] width 308 height 31
click at [641, 605] on button "No Response" at bounding box center [531, 606] width 308 height 31
click at [623, 652] on button "Update Status" at bounding box center [635, 648] width 102 height 28
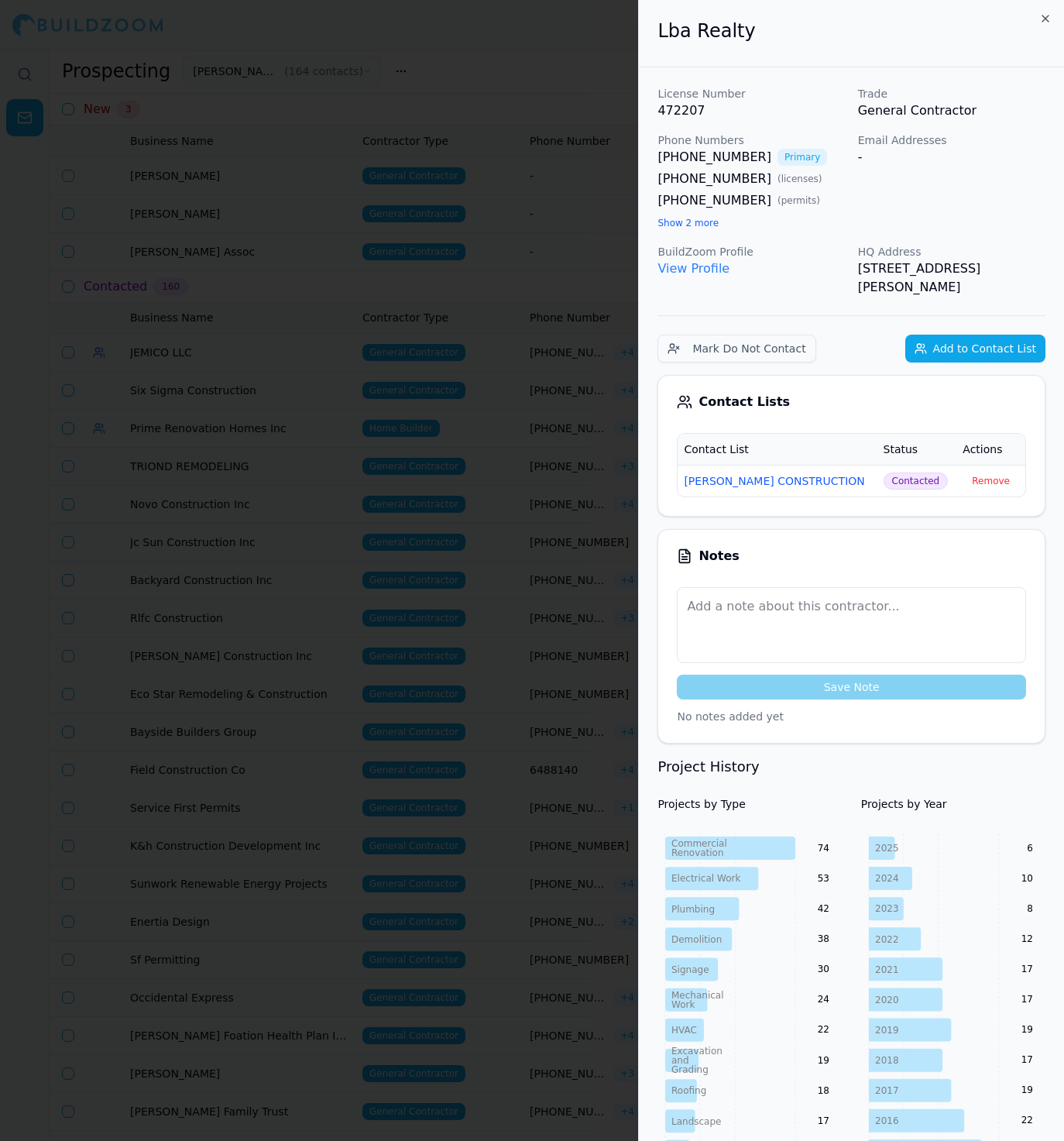
click at [516, 219] on div at bounding box center [532, 570] width 1064 height 1141
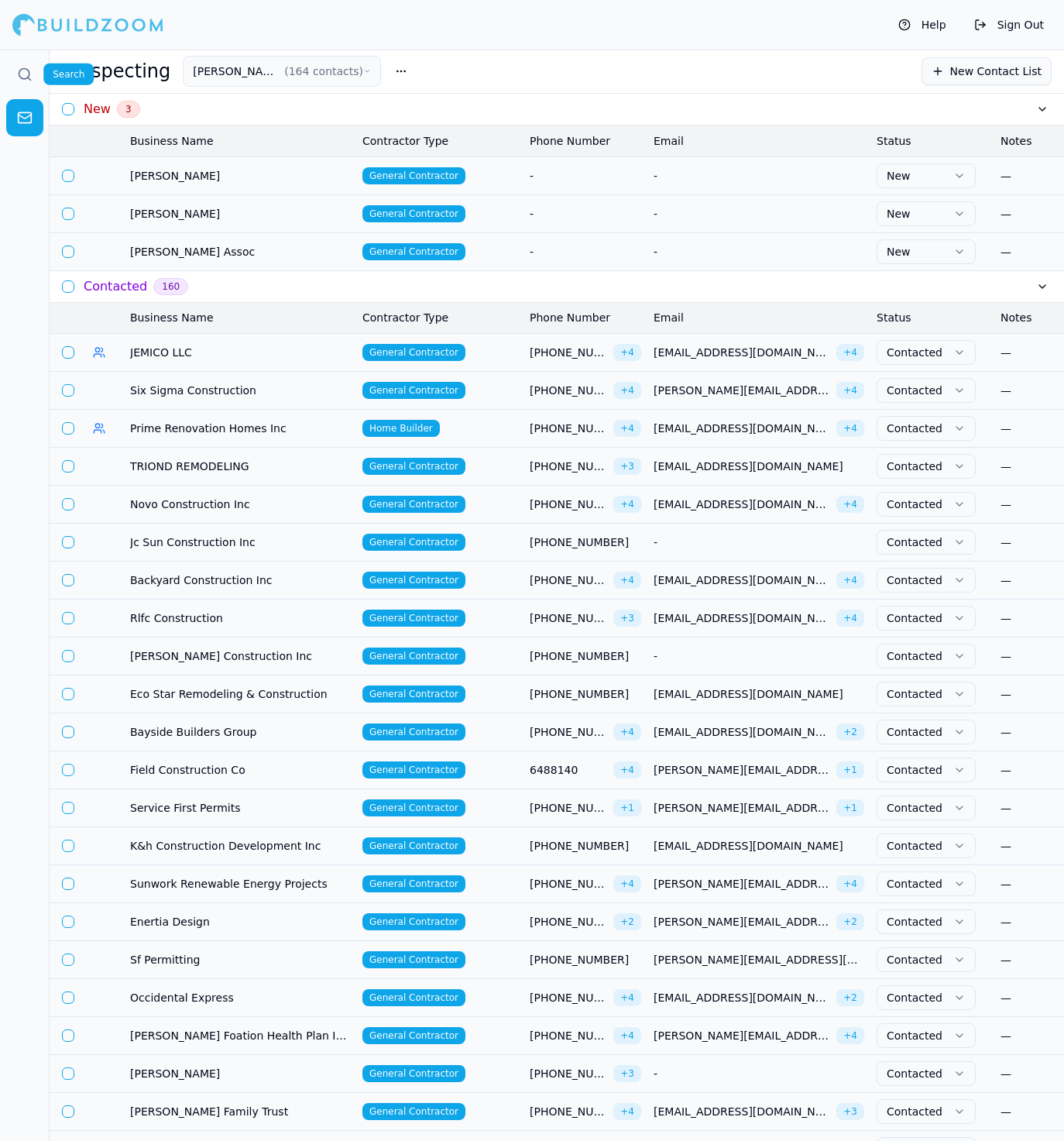
click at [24, 72] on icon at bounding box center [25, 74] width 16 height 16
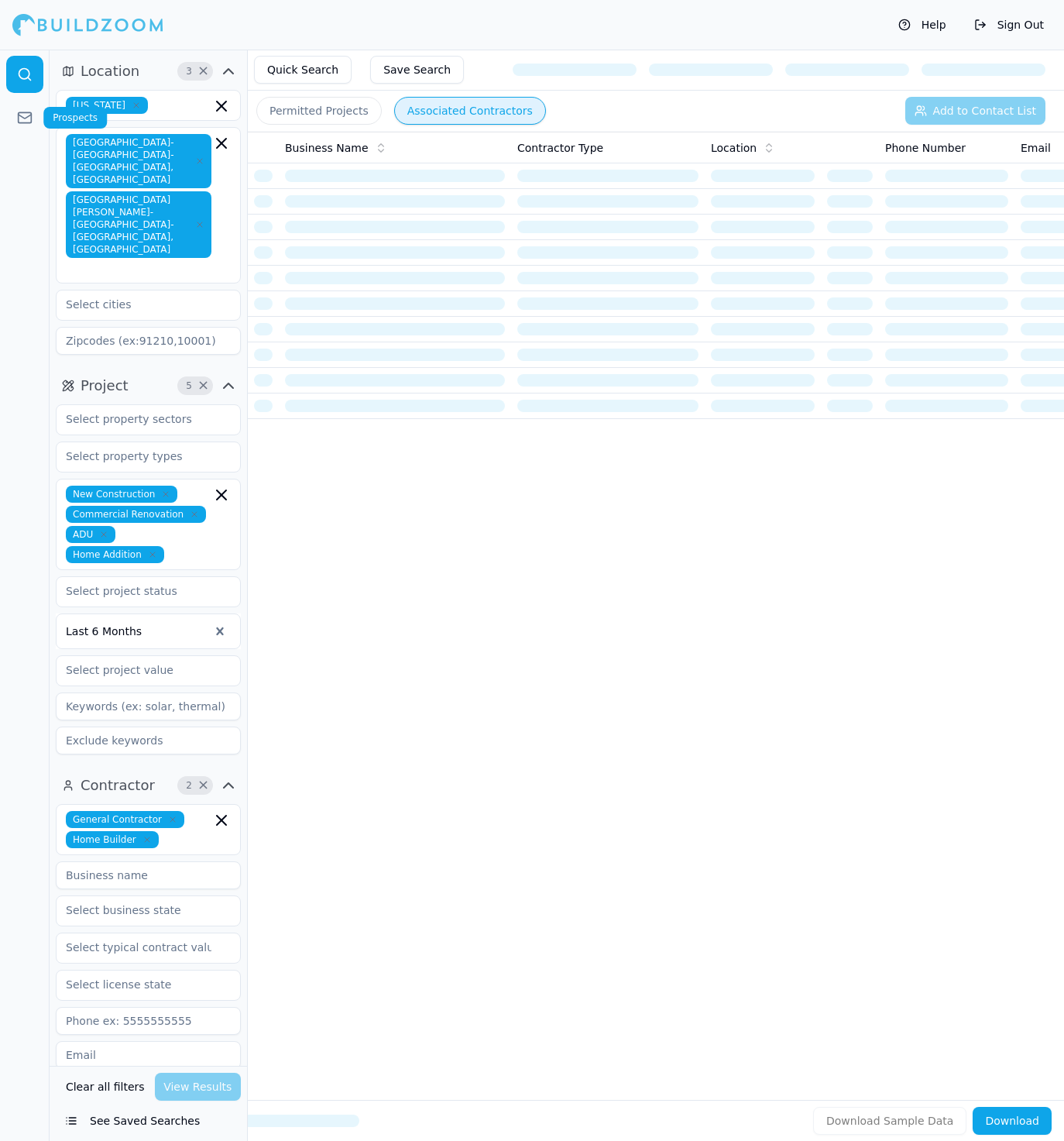
click at [21, 106] on link at bounding box center [25, 118] width 37 height 37
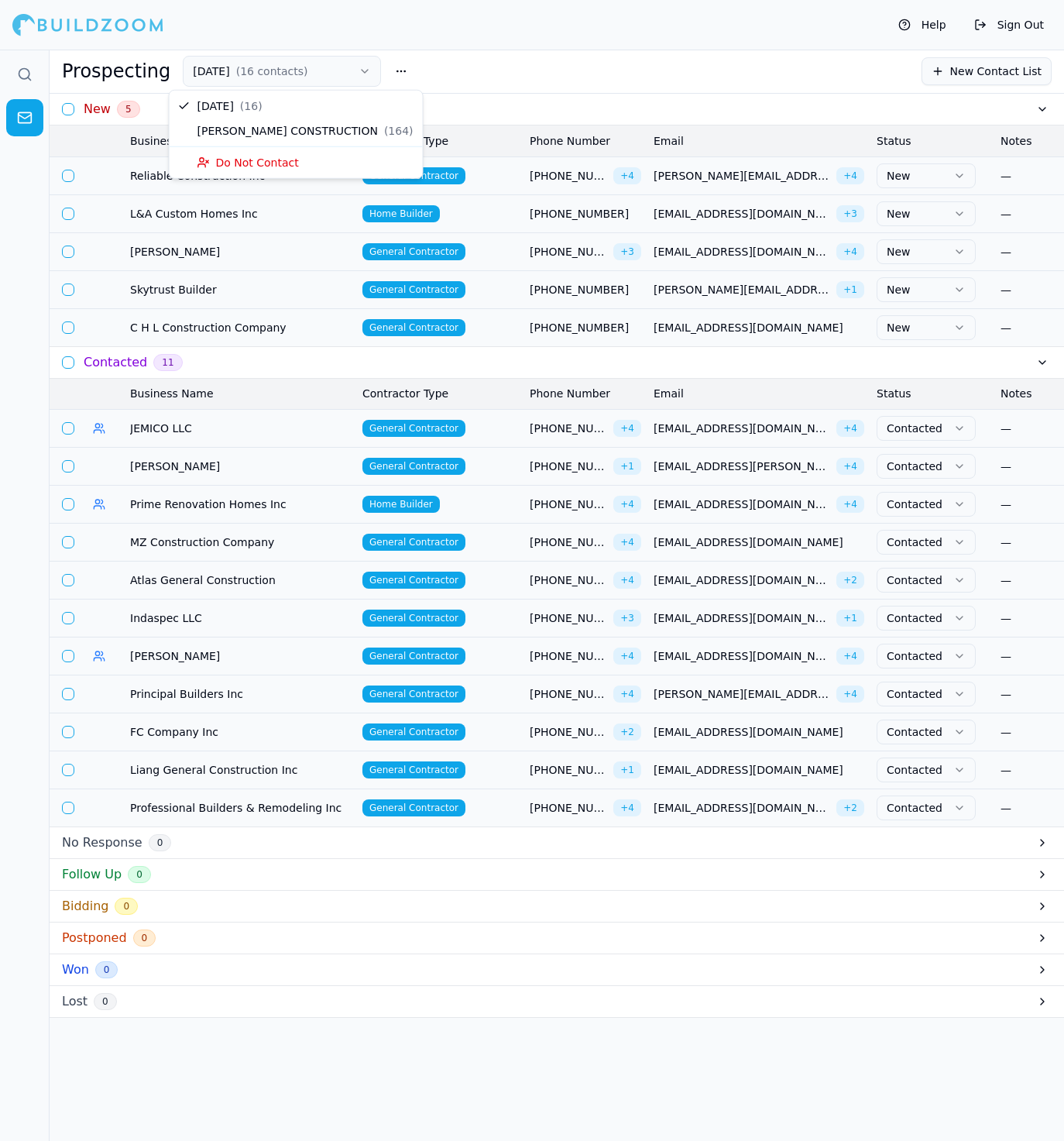
click at [322, 70] on button "[DATE] ( 16 contacts )" at bounding box center [281, 72] width 198 height 31
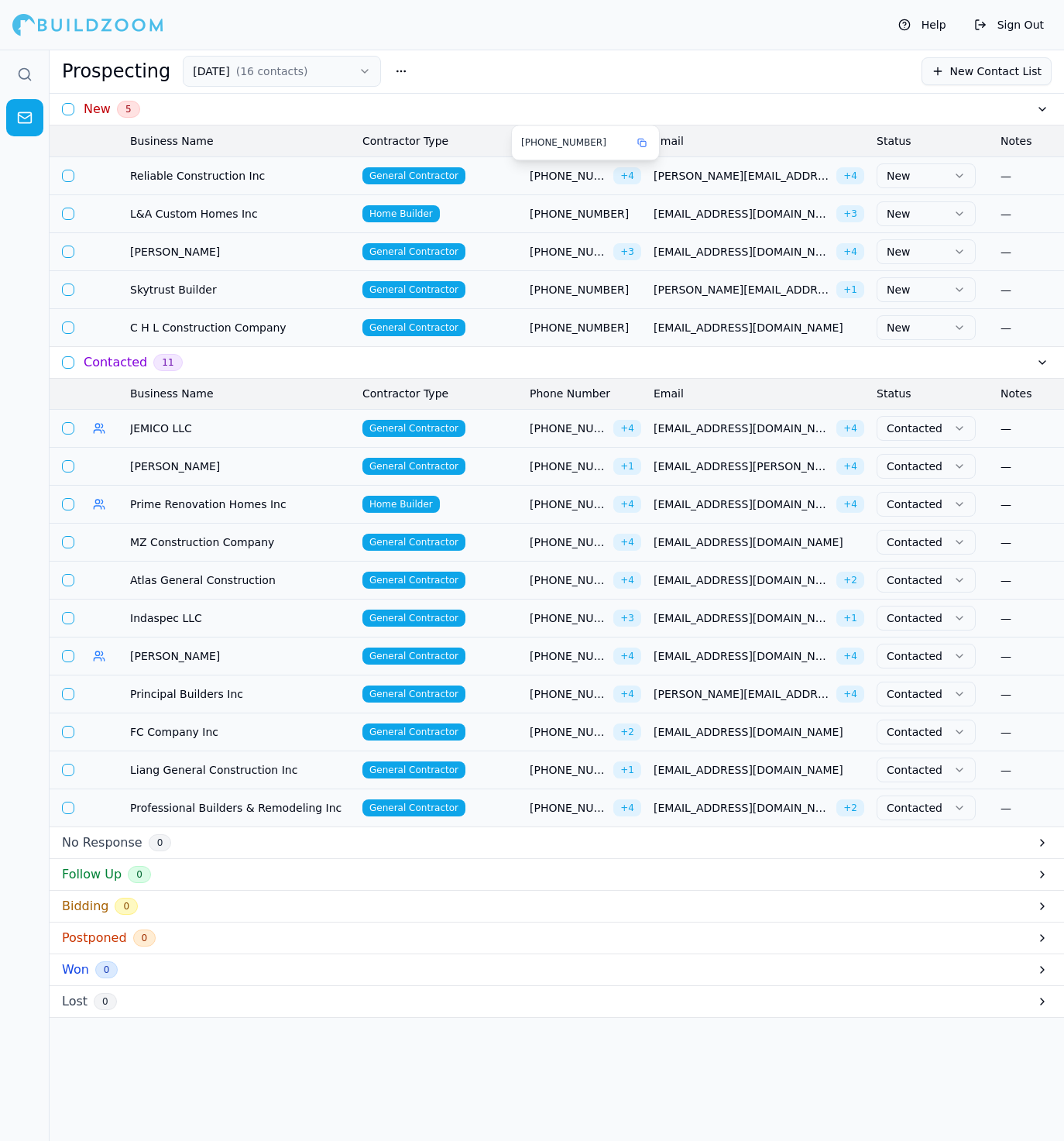
click at [545, 180] on span "[PHONE_NUMBER]" at bounding box center [568, 175] width 77 height 16
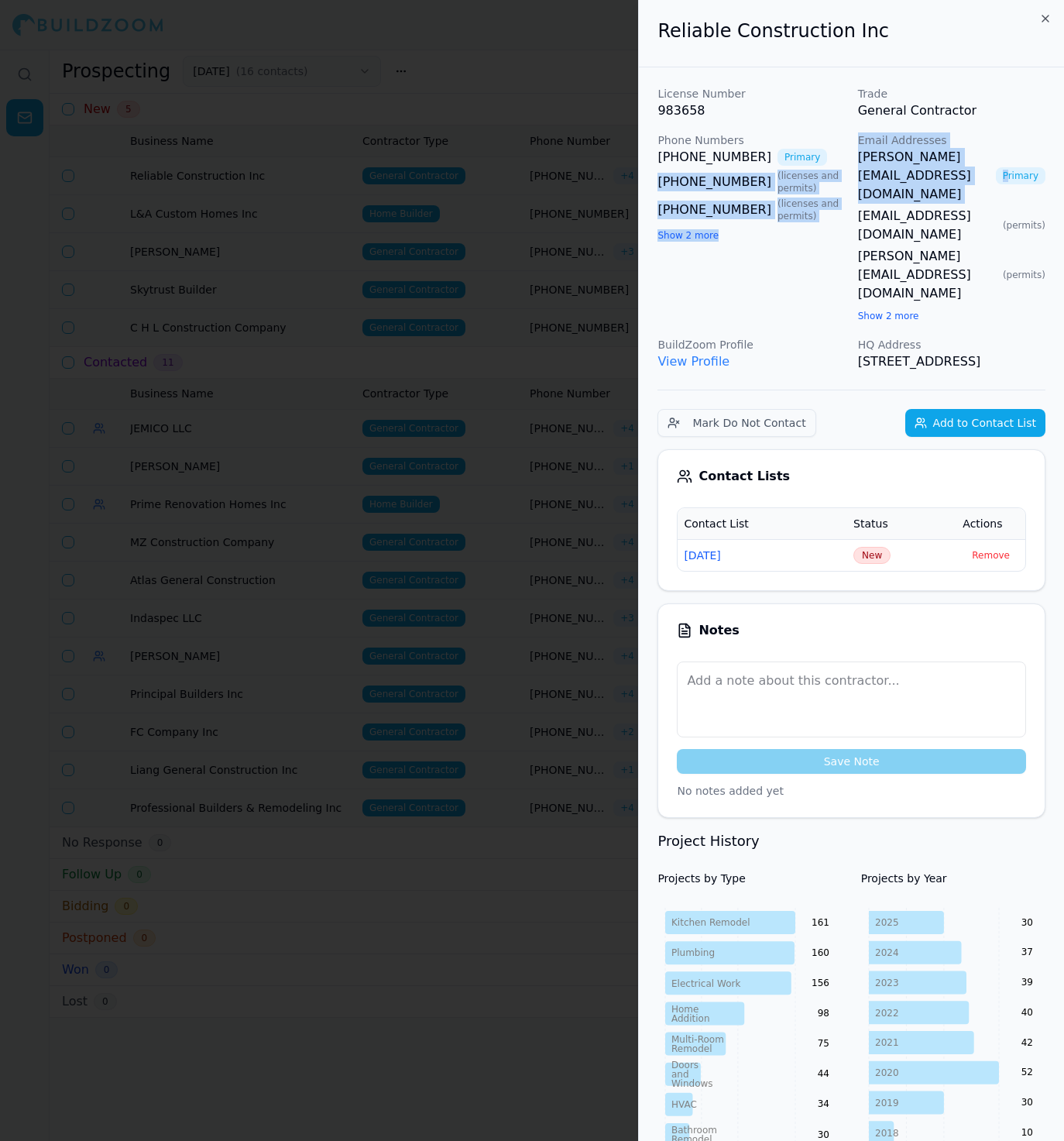
drag, startPoint x: 849, startPoint y: 152, endPoint x: 1002, endPoint y: 151, distance: 153.0
click at [1002, 151] on div "License Number 983658 Trade General Contractor Phone Numbers [PHONE_NUMBER] Pri…" at bounding box center [851, 229] width 388 height 285
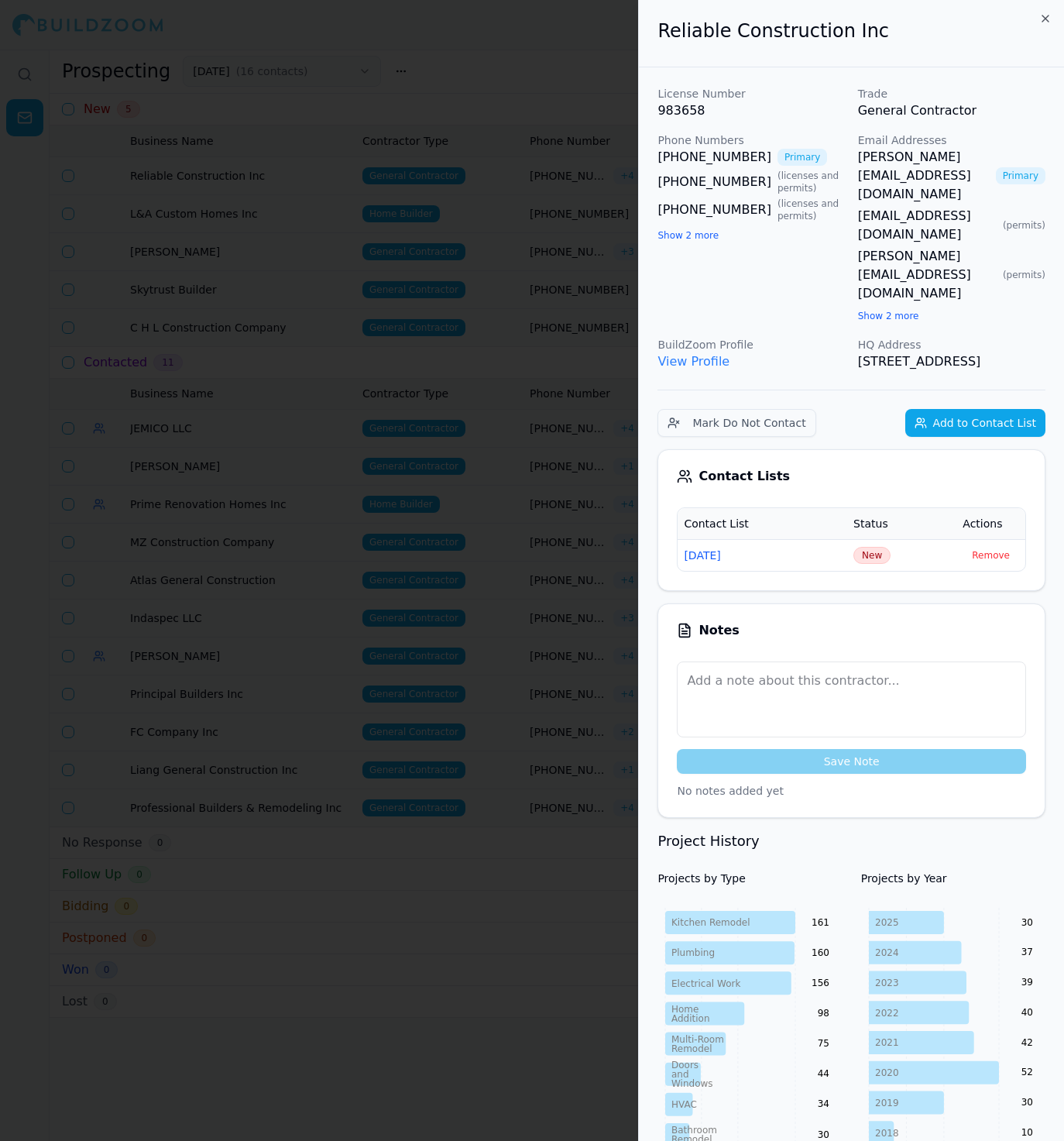
click at [845, 182] on div "License Number 983658 Trade General Contractor Phone Numbers [PHONE_NUMBER] Pri…" at bounding box center [851, 229] width 388 height 285
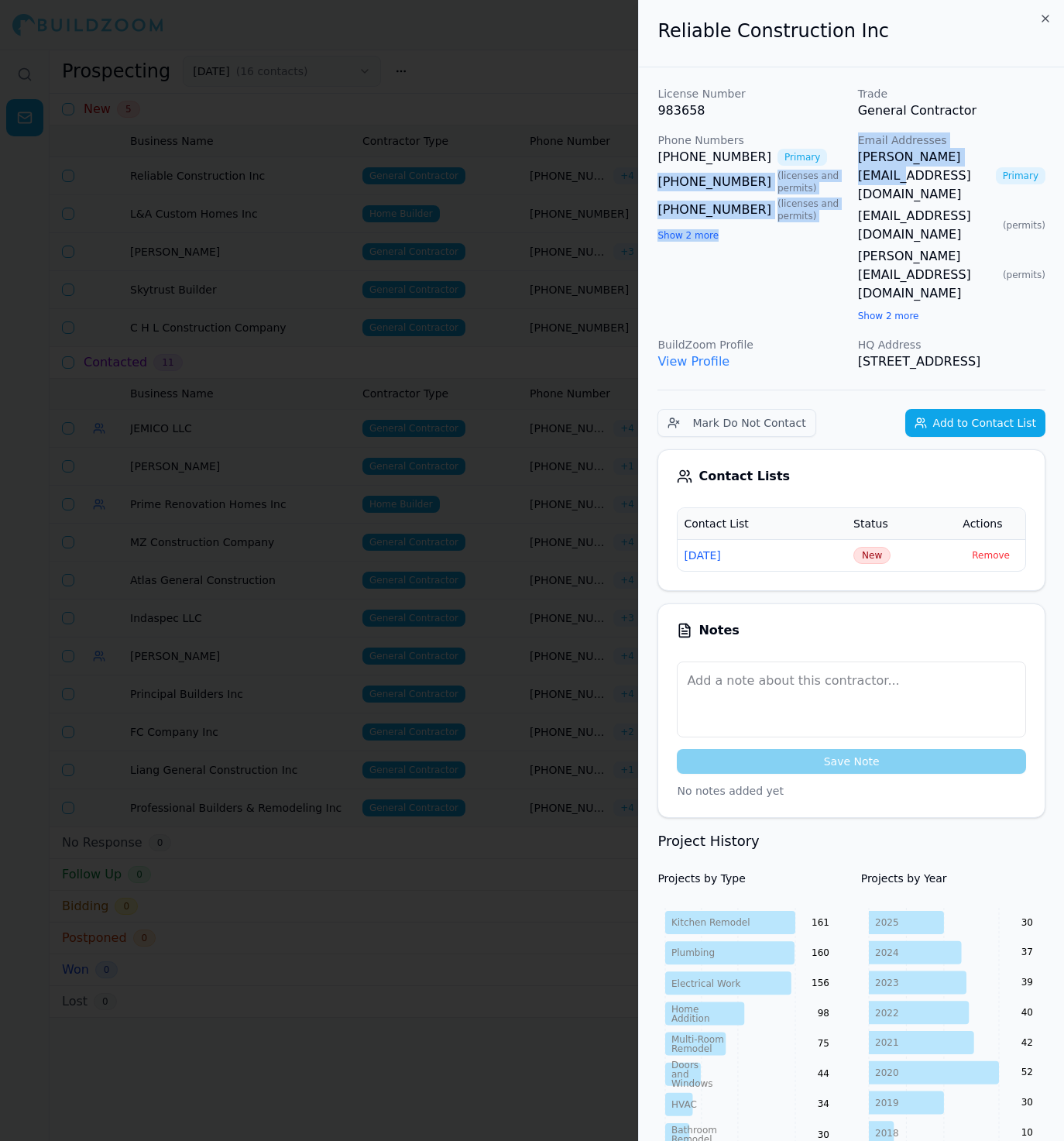
drag, startPoint x: 846, startPoint y: 161, endPoint x: 984, endPoint y: 159, distance: 138.0
click at [984, 159] on div "License Number 983658 Trade General Contractor Phone Numbers [PHONE_NUMBER] Pri…" at bounding box center [851, 229] width 388 height 285
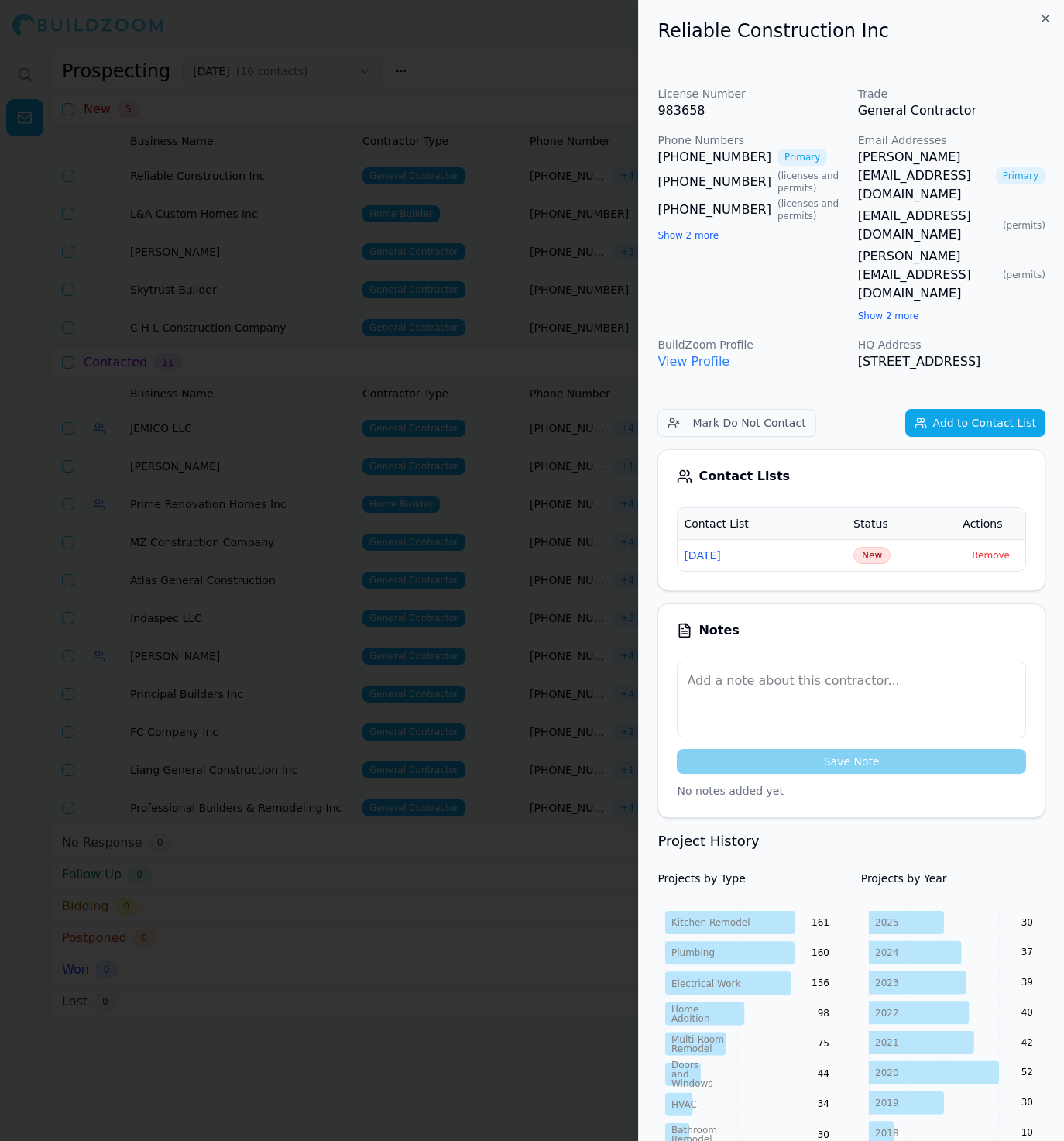
click at [841, 185] on span "( licenses and permits )" at bounding box center [811, 182] width 68 height 25
drag, startPoint x: 985, startPoint y: 160, endPoint x: 853, endPoint y: 165, distance: 132.1
click at [853, 165] on div "License Number 983658 Trade General Contractor Phone Numbers [PHONE_NUMBER] Pri…" at bounding box center [851, 229] width 388 height 285
copy link "[PERSON_NAME][EMAIL_ADDRESS][DOMAIN_NAME]"
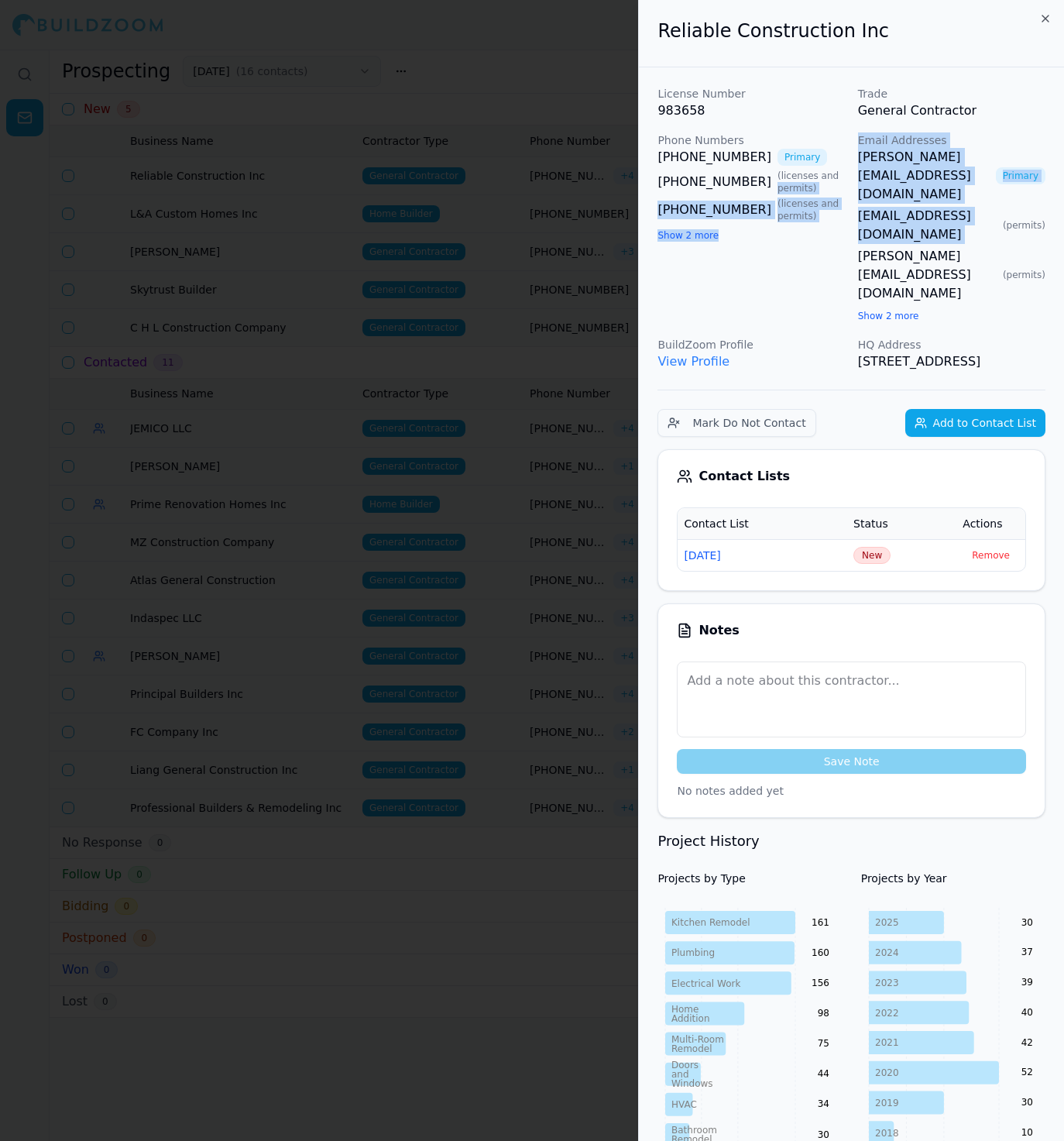
drag, startPoint x: 988, startPoint y: 179, endPoint x: 849, endPoint y: 179, distance: 139.0
click at [849, 179] on div "License Number 983658 Trade General Contractor Phone Numbers [PHONE_NUMBER] Pri…" at bounding box center [851, 229] width 388 height 285
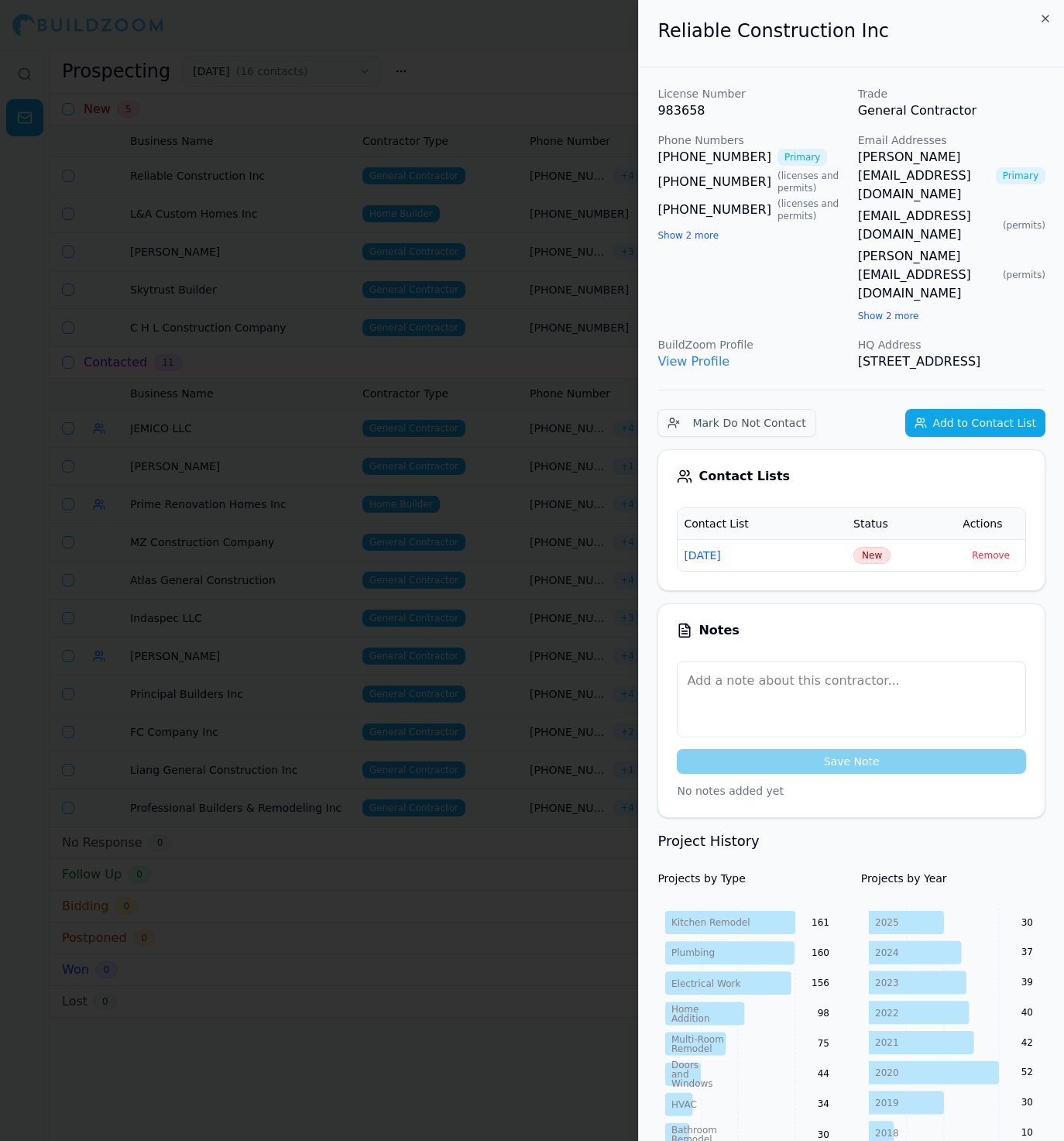
click at [1002, 219] on span "( permits )" at bounding box center [1024, 225] width 43 height 12
drag, startPoint x: 988, startPoint y: 179, endPoint x: 853, endPoint y: 180, distance: 135.0
click at [853, 180] on div "License Number 983658 Trade General Contractor Phone Numbers [PHONE_NUMBER] Pri…" at bounding box center [851, 229] width 388 height 285
drag, startPoint x: 1027, startPoint y: 201, endPoint x: 858, endPoint y: 202, distance: 169.0
click at [858, 247] on div "[PERSON_NAME][EMAIL_ADDRESS][DOMAIN_NAME] ( permits )" at bounding box center [951, 275] width 187 height 56
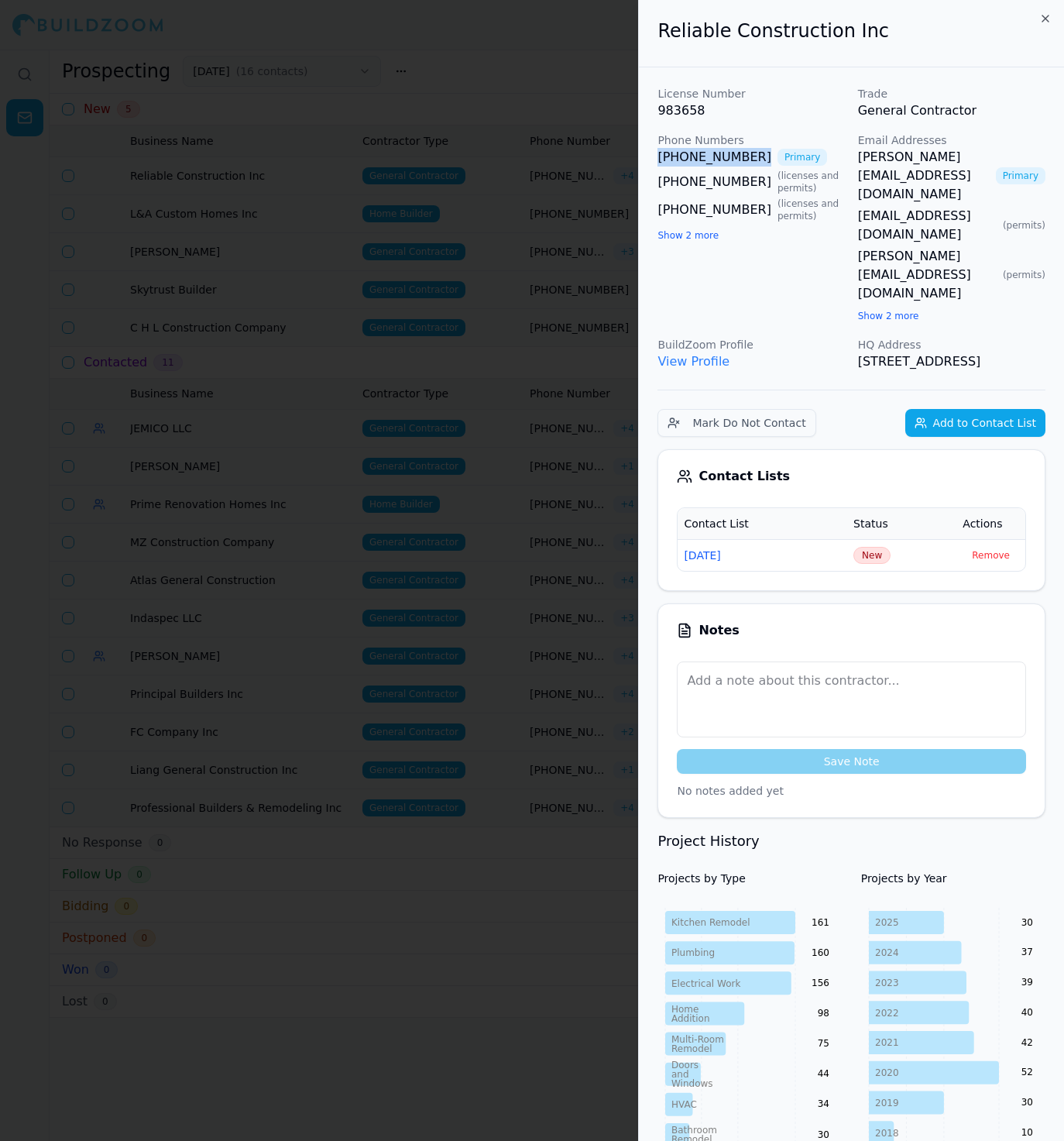
drag, startPoint x: 645, startPoint y: 152, endPoint x: 745, endPoint y: 156, distance: 100.1
drag, startPoint x: 645, startPoint y: 179, endPoint x: 710, endPoint y: 192, distance: 66.3
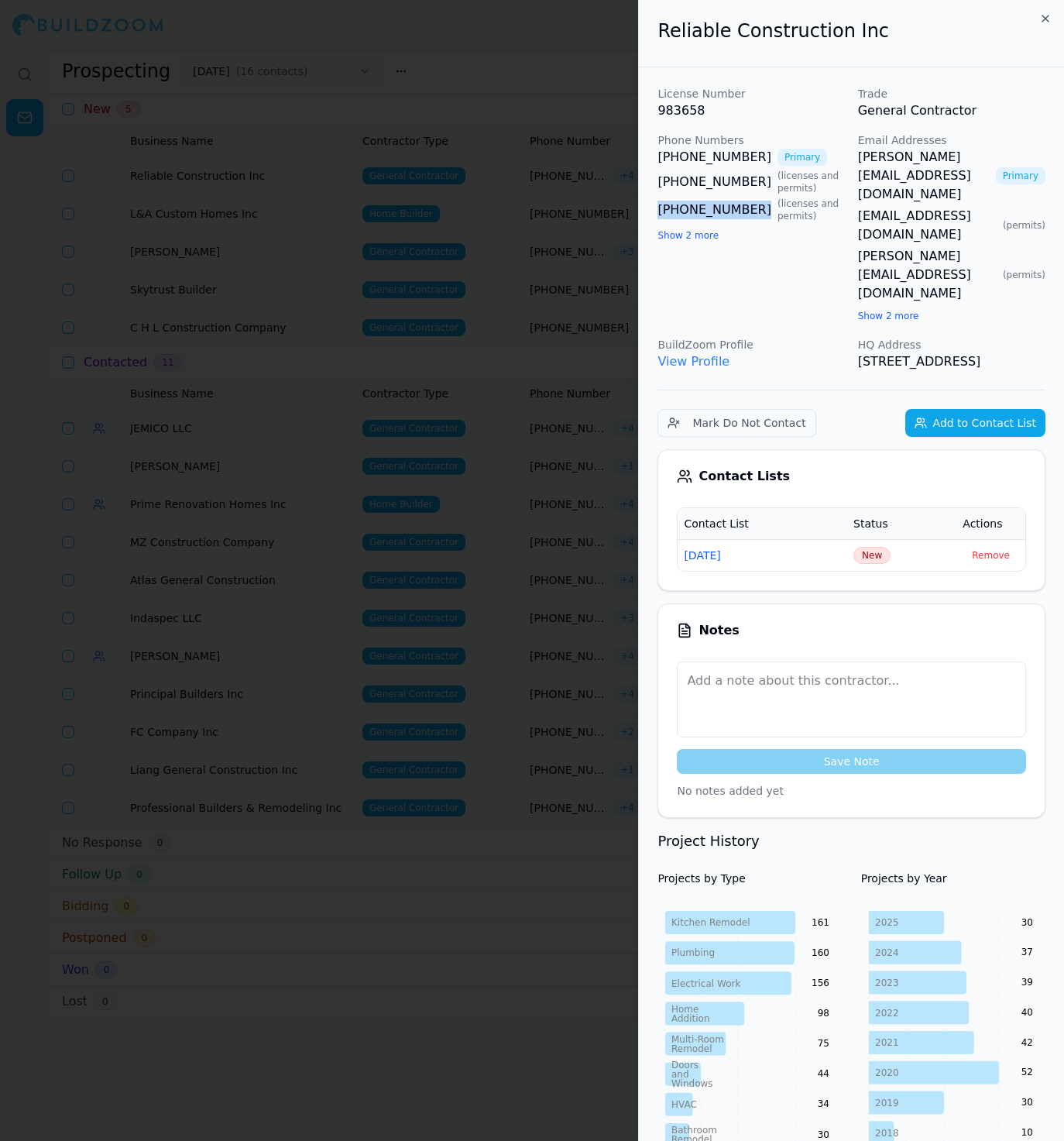
drag, startPoint x: 654, startPoint y: 218, endPoint x: 694, endPoint y: 234, distance: 43.1
click at [885, 547] on span "New" at bounding box center [871, 555] width 37 height 17
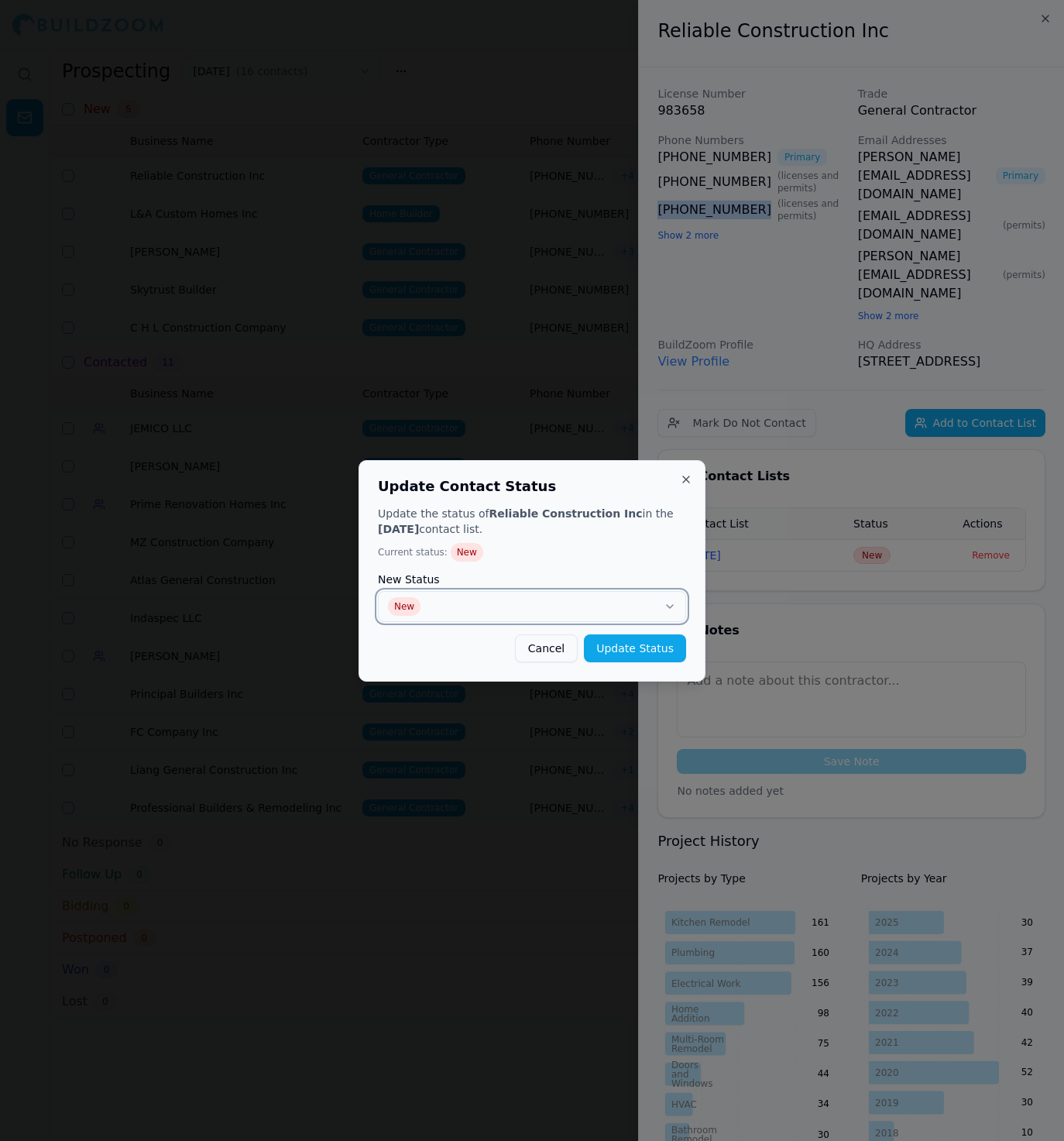
click at [643, 610] on button "New" at bounding box center [531, 606] width 308 height 31
click at [650, 655] on button "Update Status" at bounding box center [635, 648] width 102 height 28
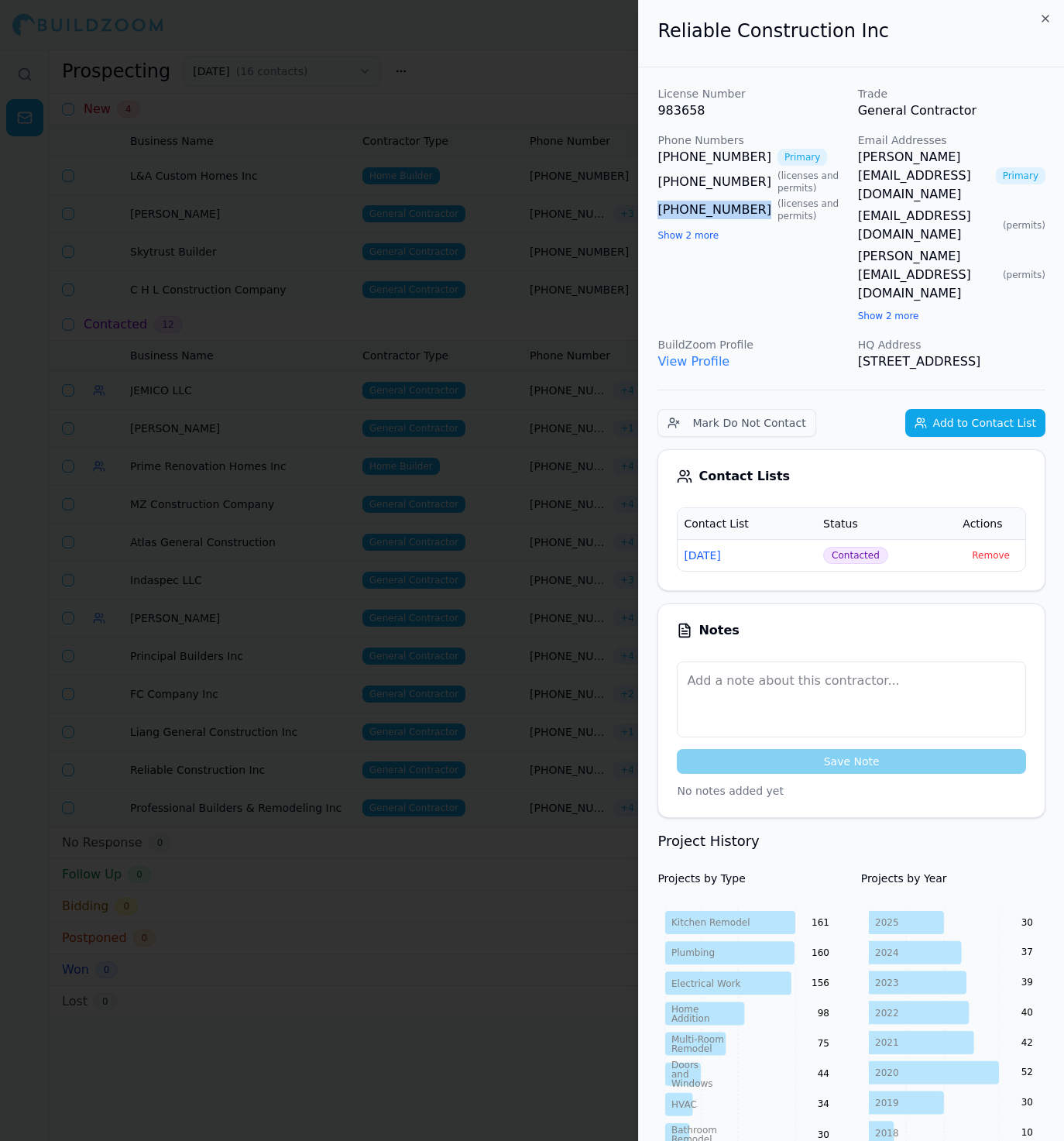
click at [561, 392] on div at bounding box center [532, 570] width 1064 height 1141
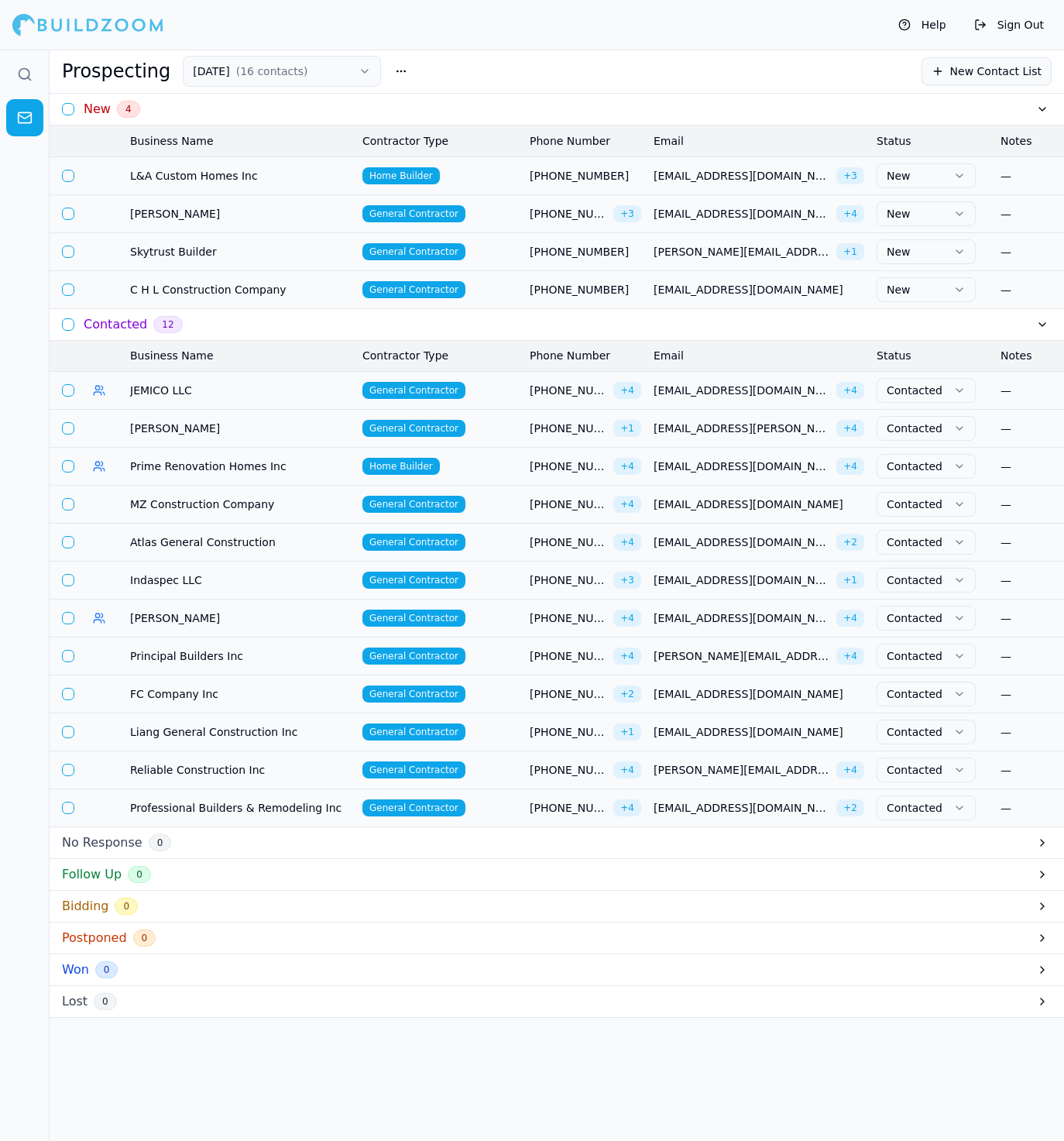
click at [491, 176] on td "Home Builder" at bounding box center [439, 175] width 167 height 38
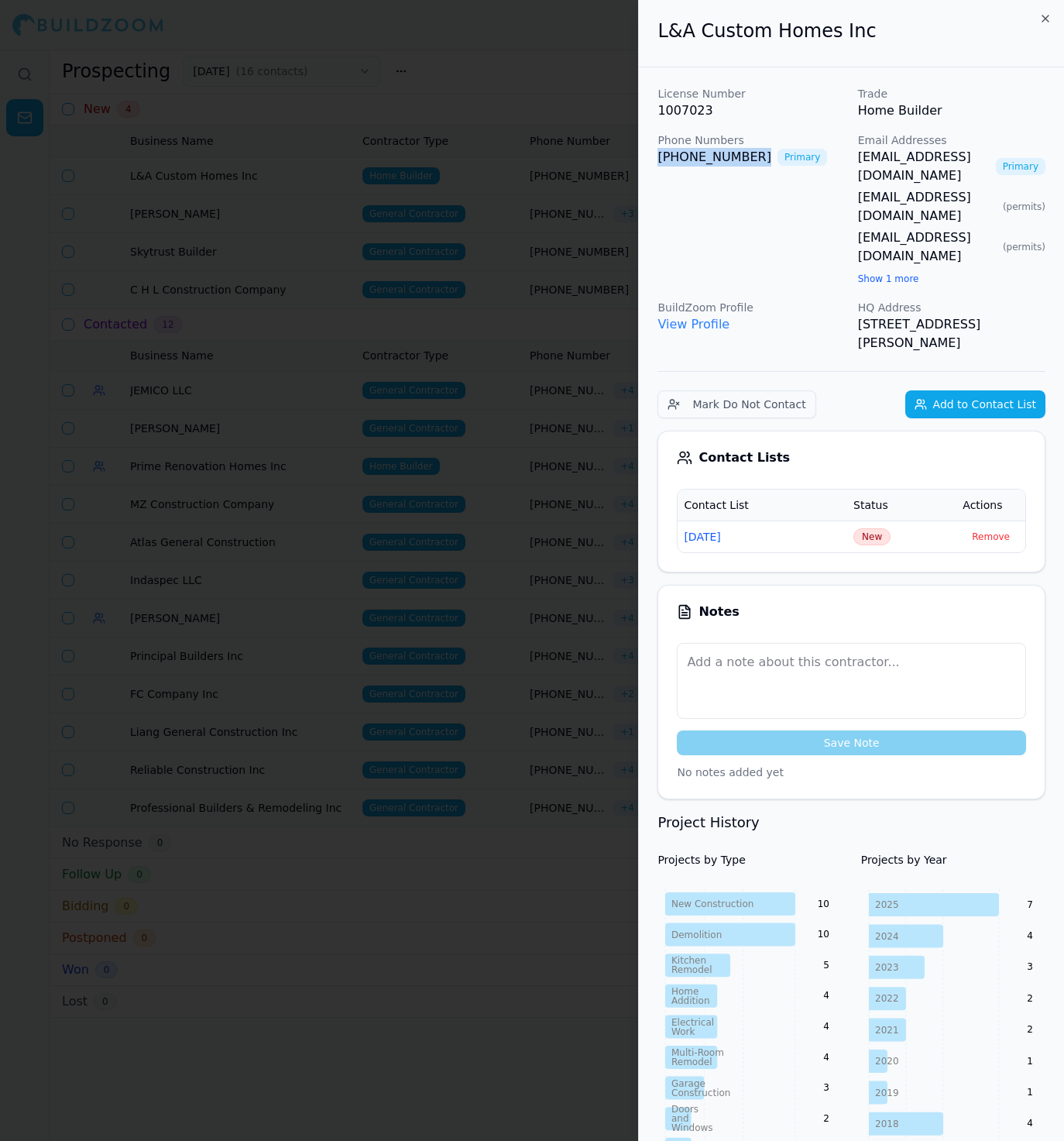
drag, startPoint x: 751, startPoint y: 159, endPoint x: 645, endPoint y: 158, distance: 106.0
drag, startPoint x: 848, startPoint y: 158, endPoint x: 965, endPoint y: 171, distance: 117.7
click at [965, 172] on div "License Number 1007023 Trade Home Builder Phone Numbers [PHONE_NUMBER] Primary …" at bounding box center [851, 220] width 388 height 267
click at [964, 229] on link "[EMAIL_ADDRESS][DOMAIN_NAME]" at bounding box center [927, 247] width 139 height 37
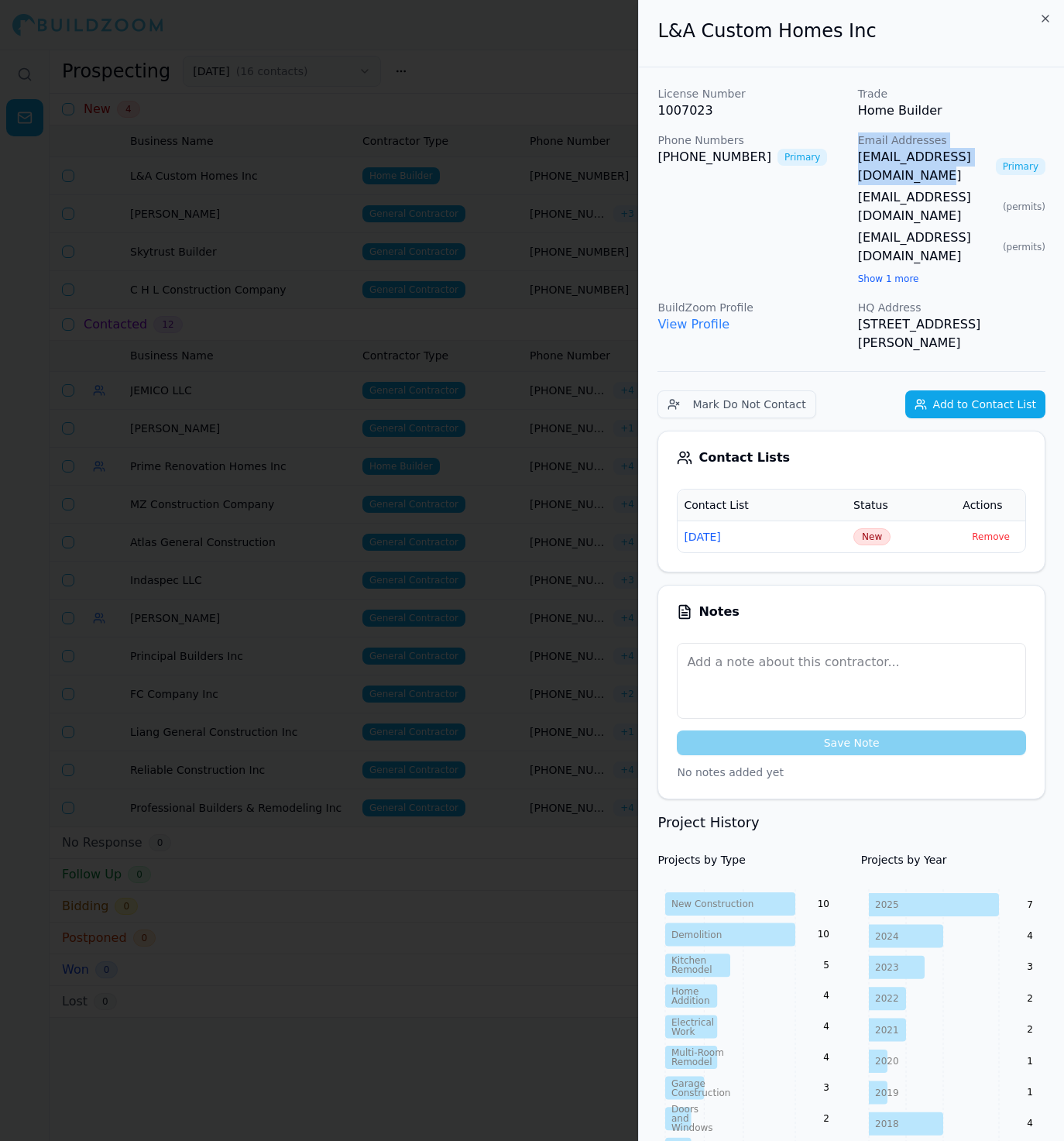
click at [783, 220] on div "Phone Numbers [PHONE_NUMBER] Primary" at bounding box center [751, 210] width 187 height 155
drag, startPoint x: 1003, startPoint y: 197, endPoint x: 852, endPoint y: 198, distance: 151.0
click at [852, 199] on div "License Number 1007023 Trade Home Builder Phone Numbers [PHONE_NUMBER] Primary …" at bounding box center [851, 220] width 388 height 267
click at [867, 528] on span "New" at bounding box center [871, 536] width 37 height 17
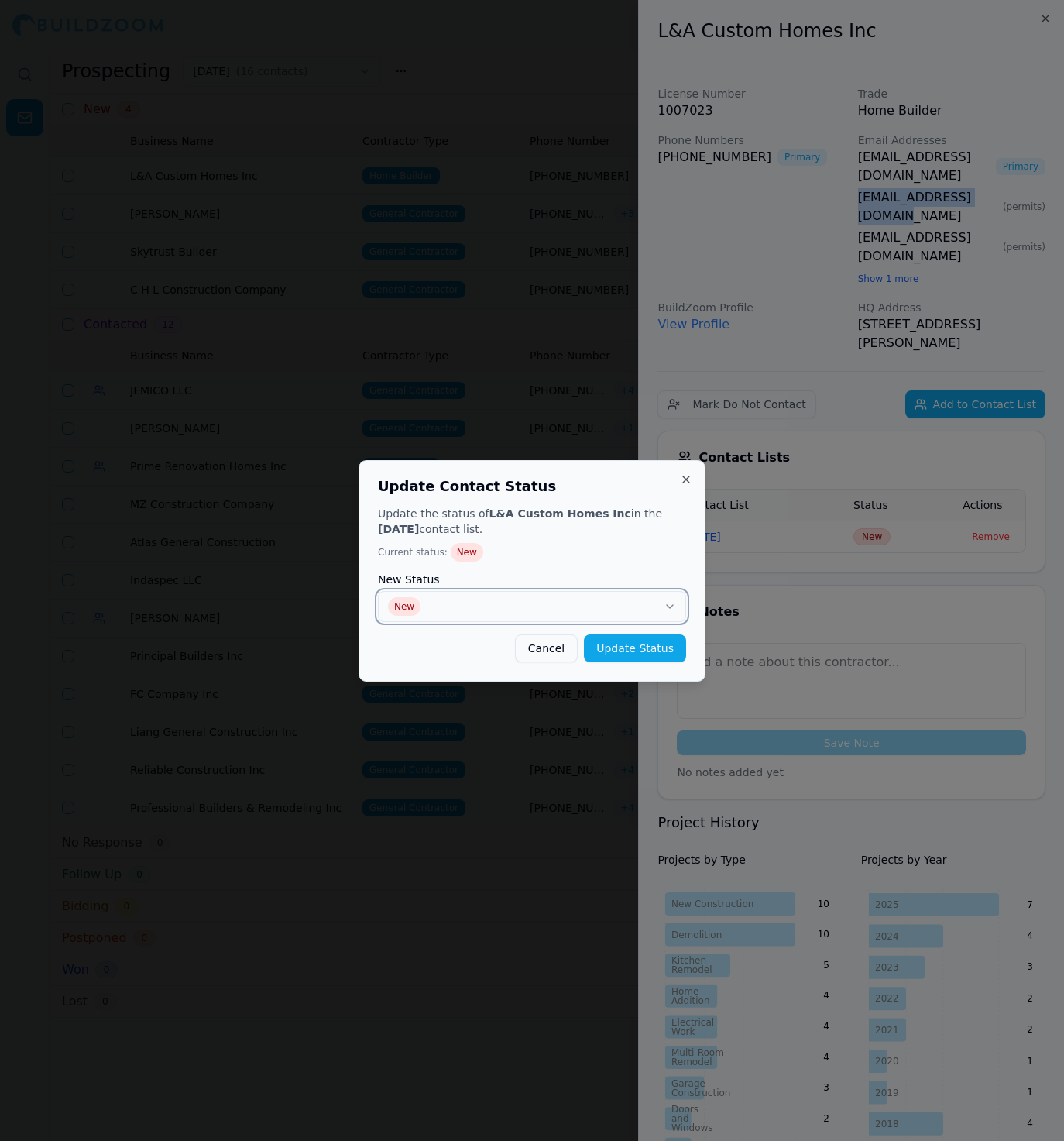
click at [610, 601] on button "New" at bounding box center [531, 606] width 308 height 31
click at [626, 646] on button "Update Status" at bounding box center [635, 648] width 102 height 28
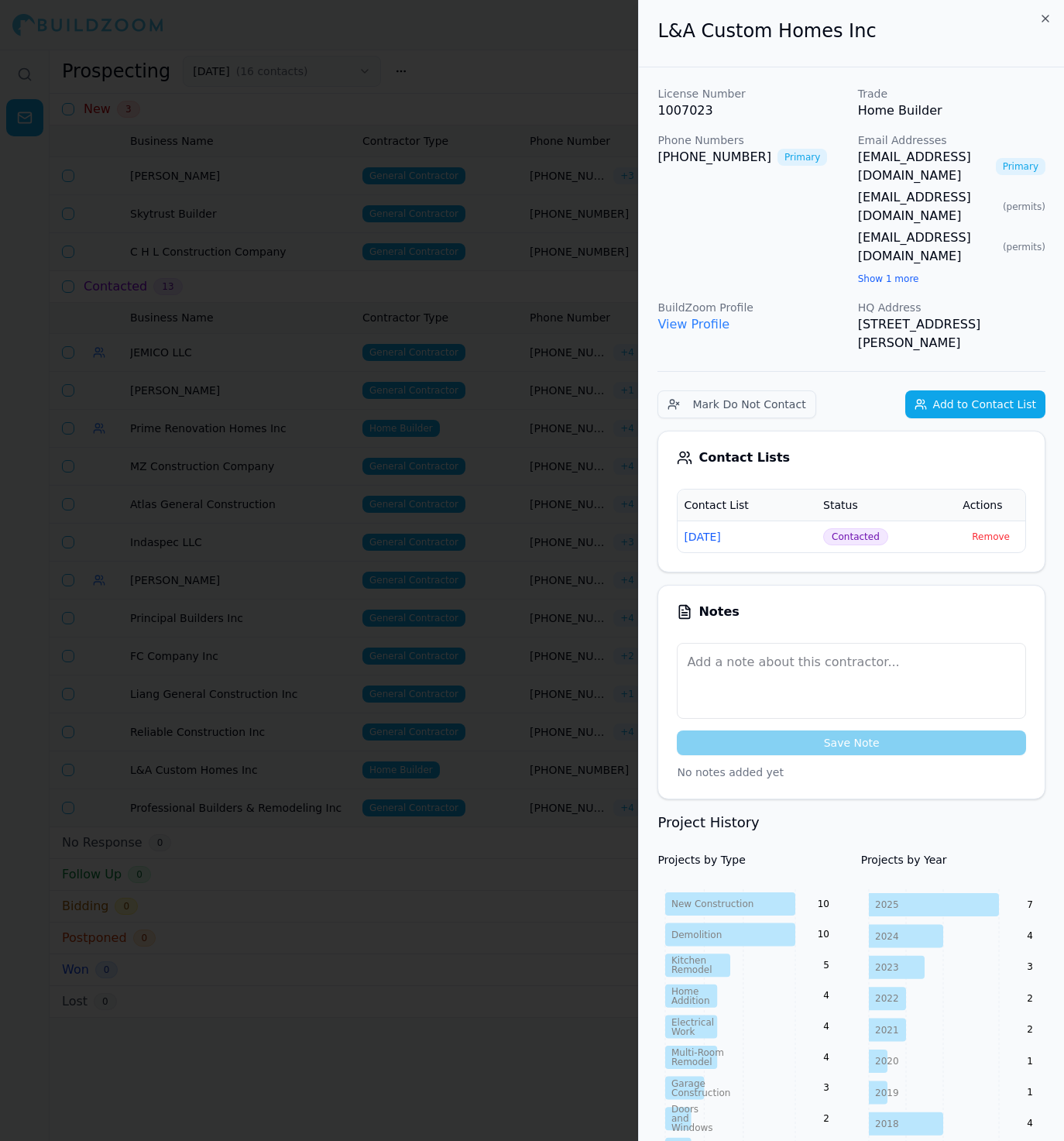
click at [530, 373] on div at bounding box center [532, 570] width 1064 height 1141
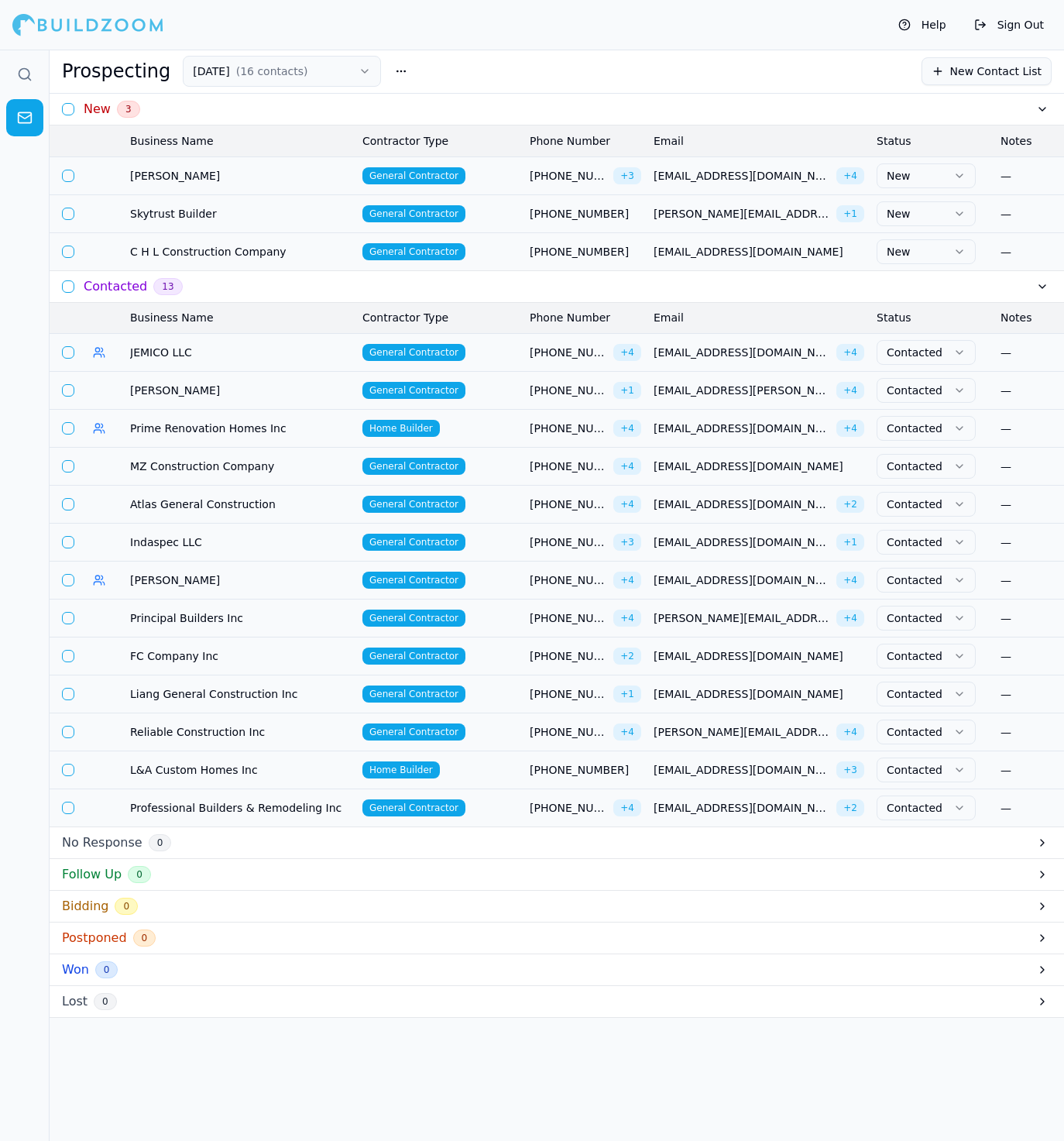
click at [492, 177] on td "General Contractor" at bounding box center [439, 175] width 167 height 38
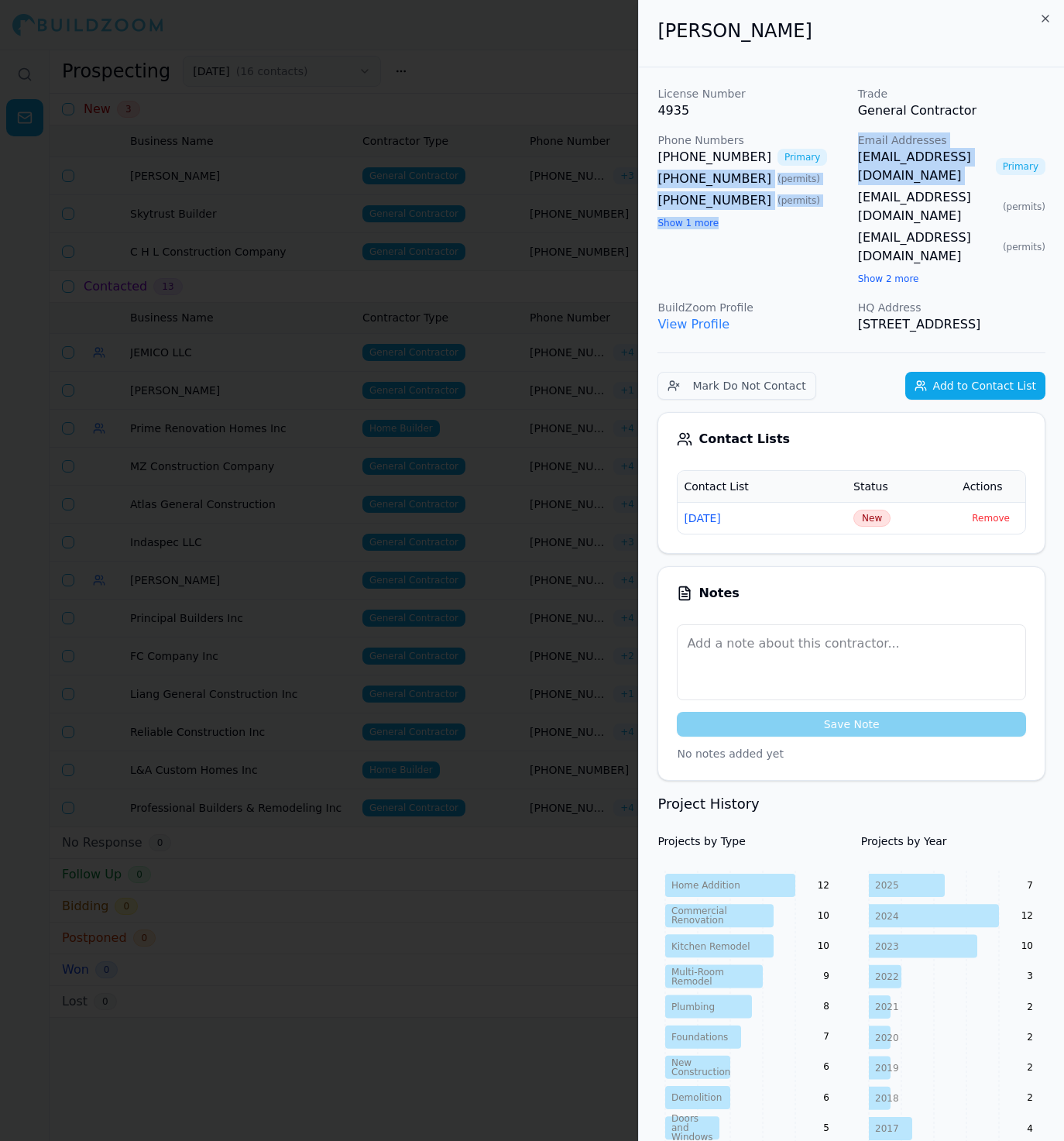
drag, startPoint x: 846, startPoint y: 155, endPoint x: 997, endPoint y: 161, distance: 151.1
click at [997, 161] on div "License Number 4935 Trade General Contractor Phone Numbers [PHONE_NUMBER] Prima…" at bounding box center [851, 210] width 388 height 248
click at [837, 192] on div "[PHONE_NUMBER] ( permits )" at bounding box center [751, 201] width 187 height 19
drag, startPoint x: 841, startPoint y: 179, endPoint x: 982, endPoint y: 185, distance: 141.1
click at [982, 185] on div "License Number 4935 Trade General Contractor Phone Numbers [PHONE_NUMBER] Prima…" at bounding box center [851, 210] width 388 height 248
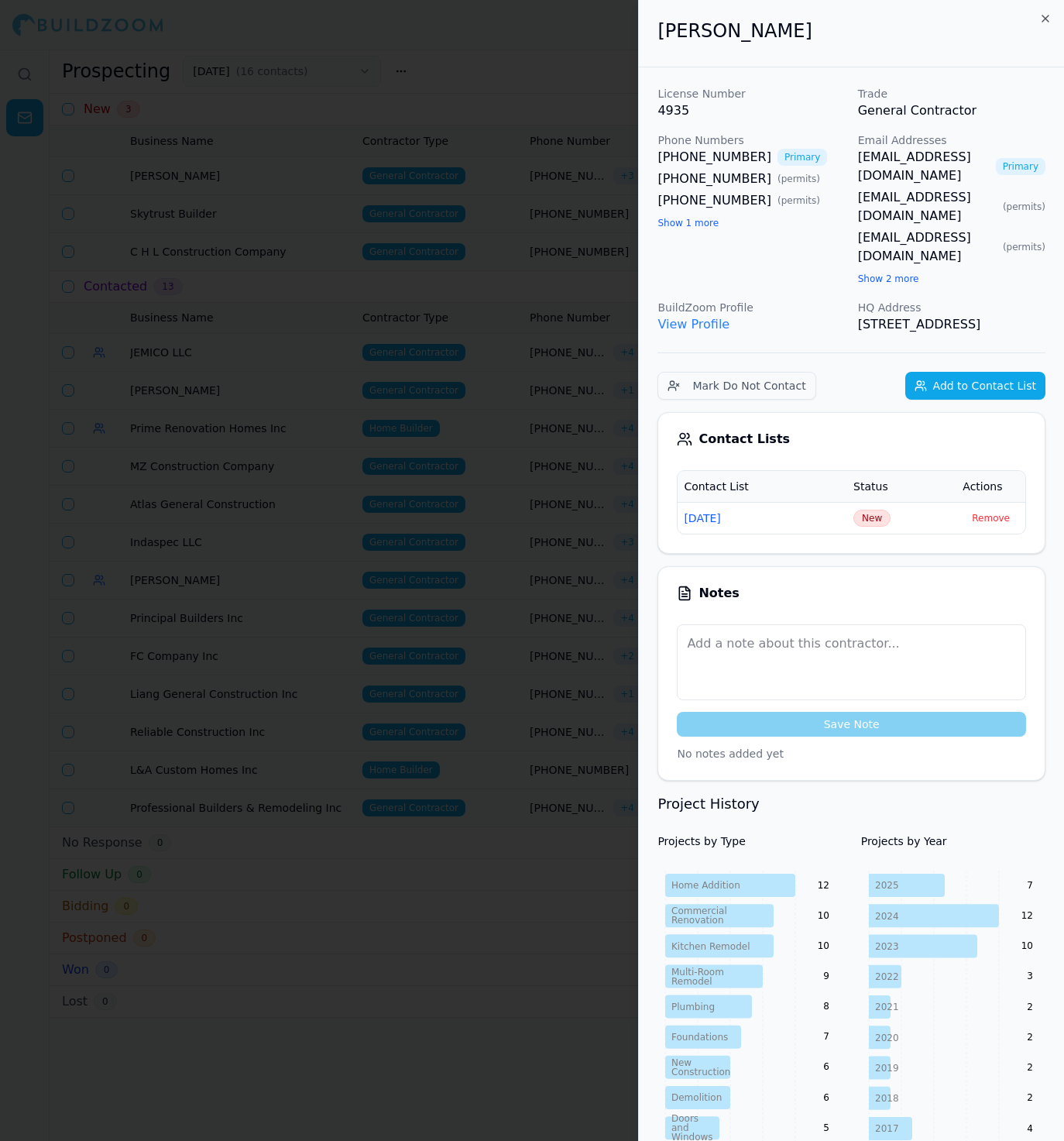
click at [802, 117] on p "4935" at bounding box center [751, 110] width 187 height 19
drag, startPoint x: 647, startPoint y: 155, endPoint x: 747, endPoint y: 160, distance: 100.1
click at [867, 509] on span "New" at bounding box center [871, 517] width 37 height 17
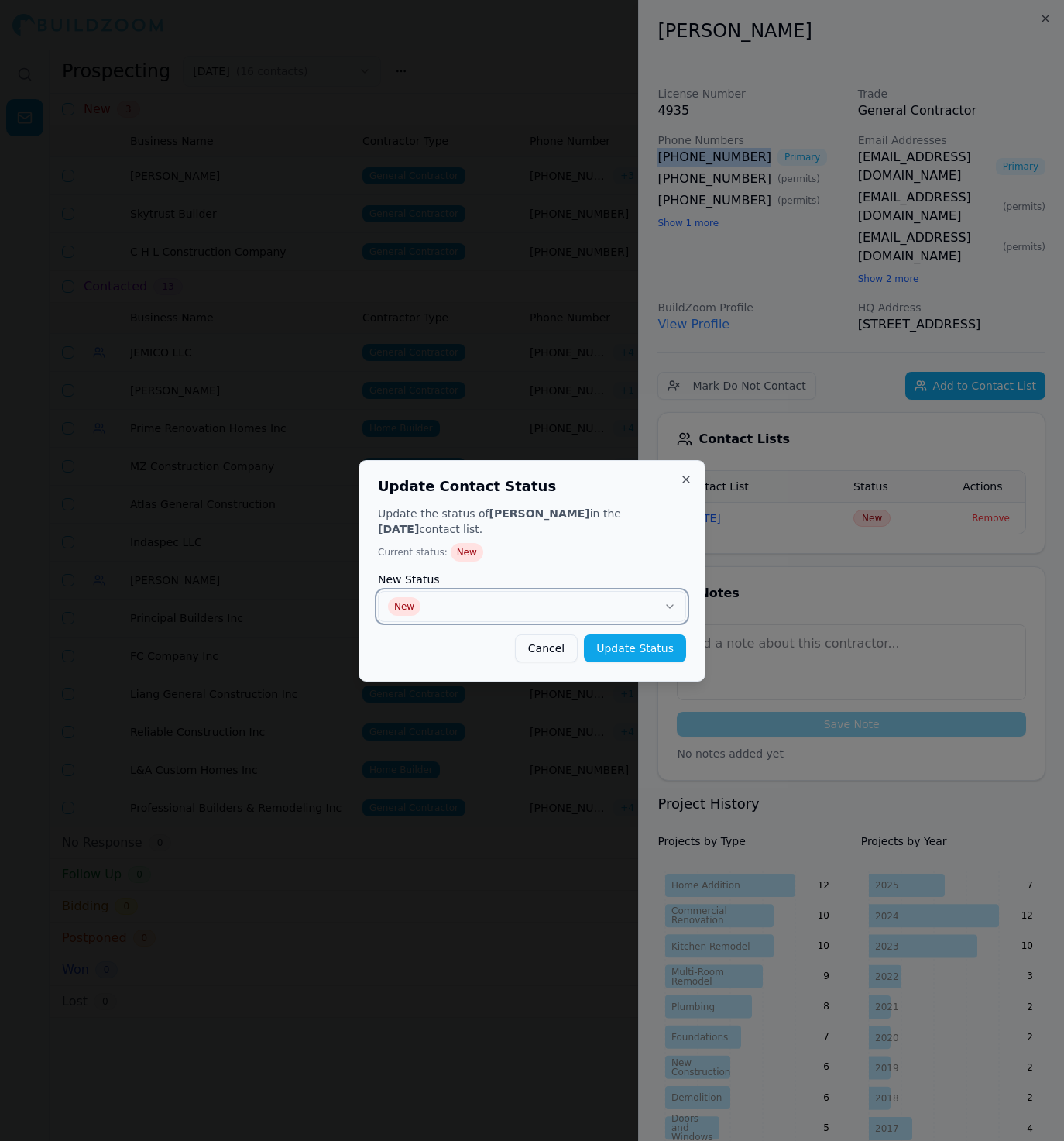
click at [632, 599] on button "New" at bounding box center [531, 606] width 308 height 31
click at [669, 638] on button "Update Status" at bounding box center [635, 648] width 102 height 28
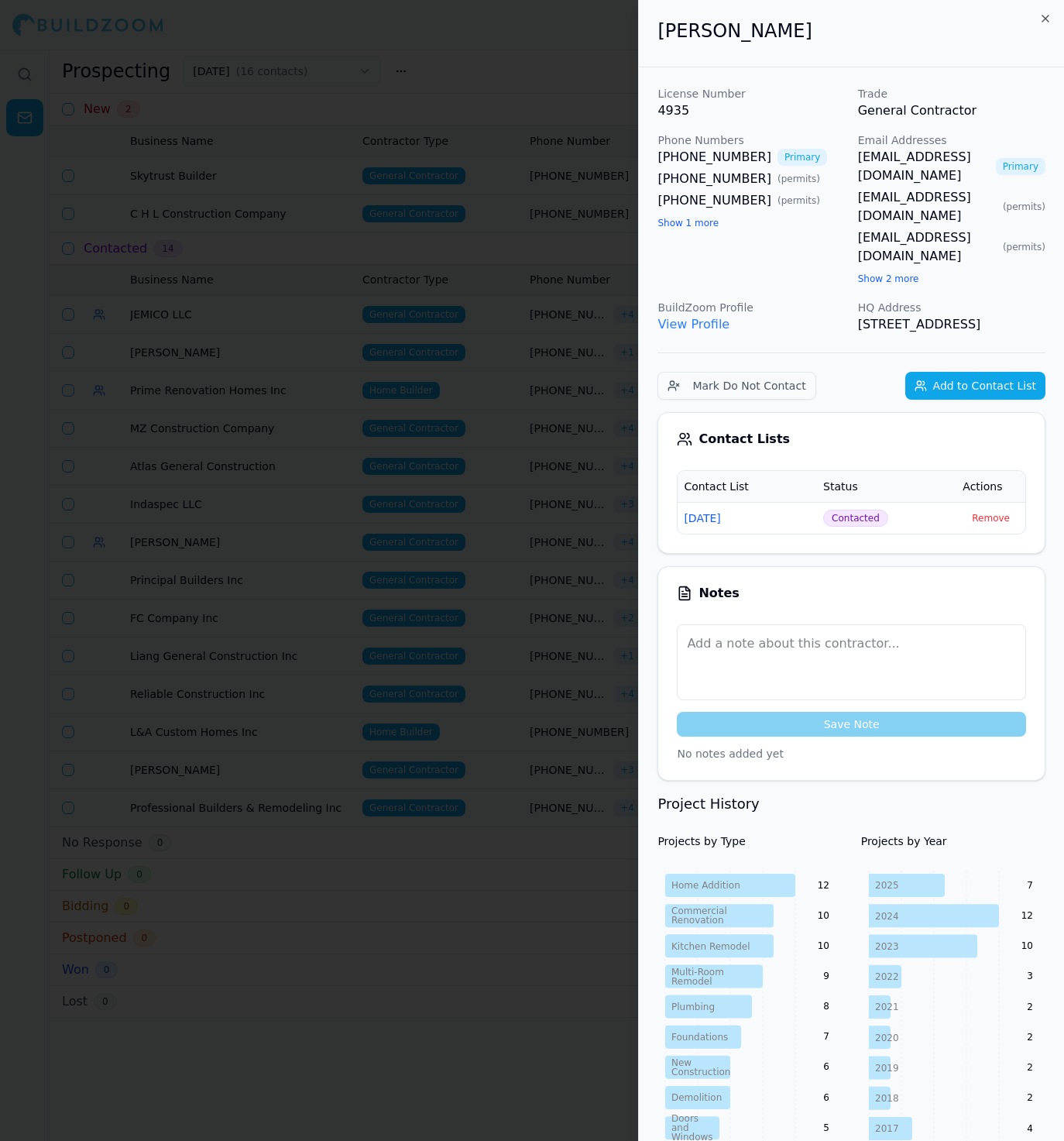
click at [558, 389] on div at bounding box center [532, 570] width 1064 height 1141
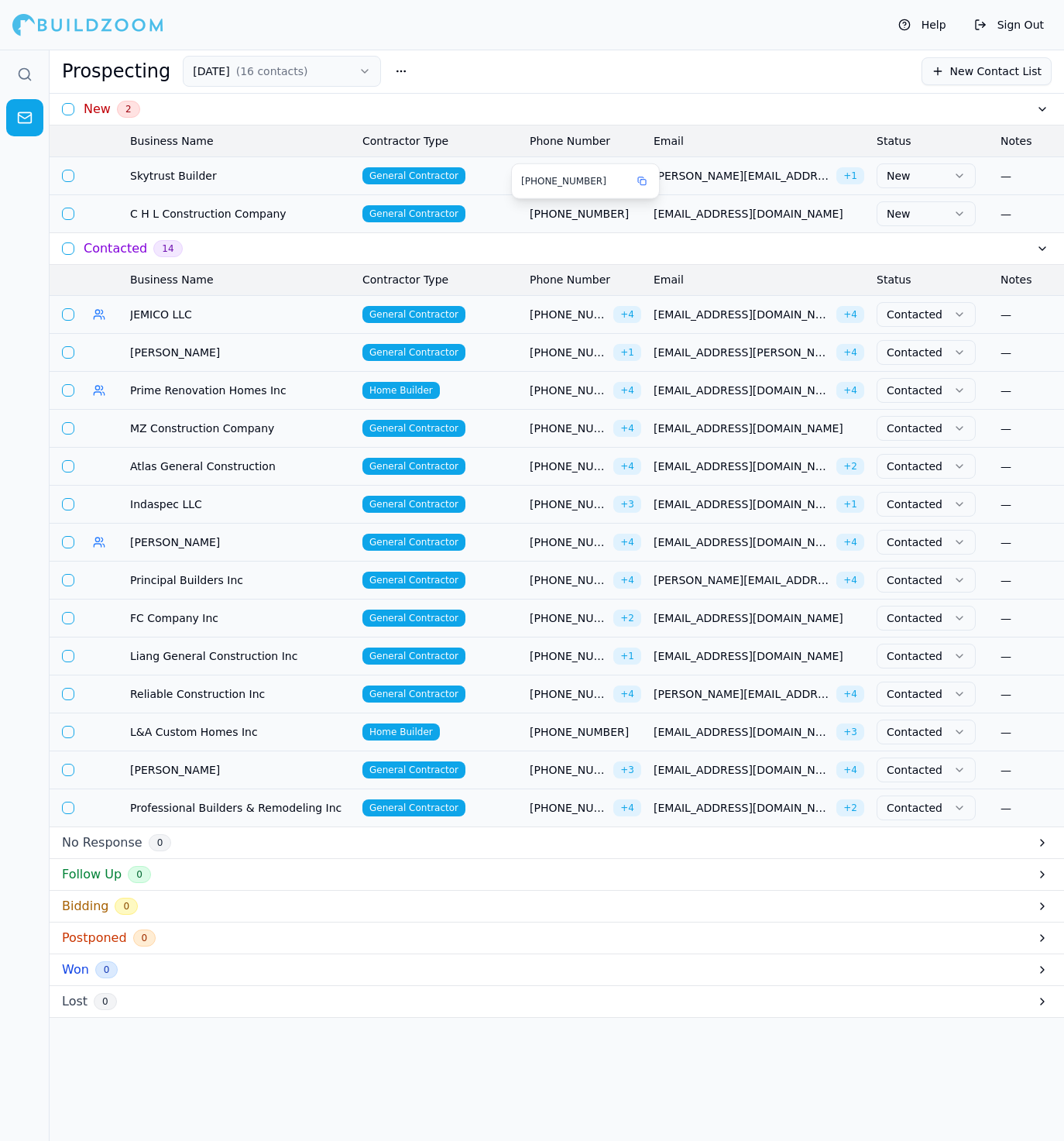
click at [511, 179] on div "[PHONE_NUMBER] [PHONE_NUMBER]" at bounding box center [585, 181] width 149 height 35
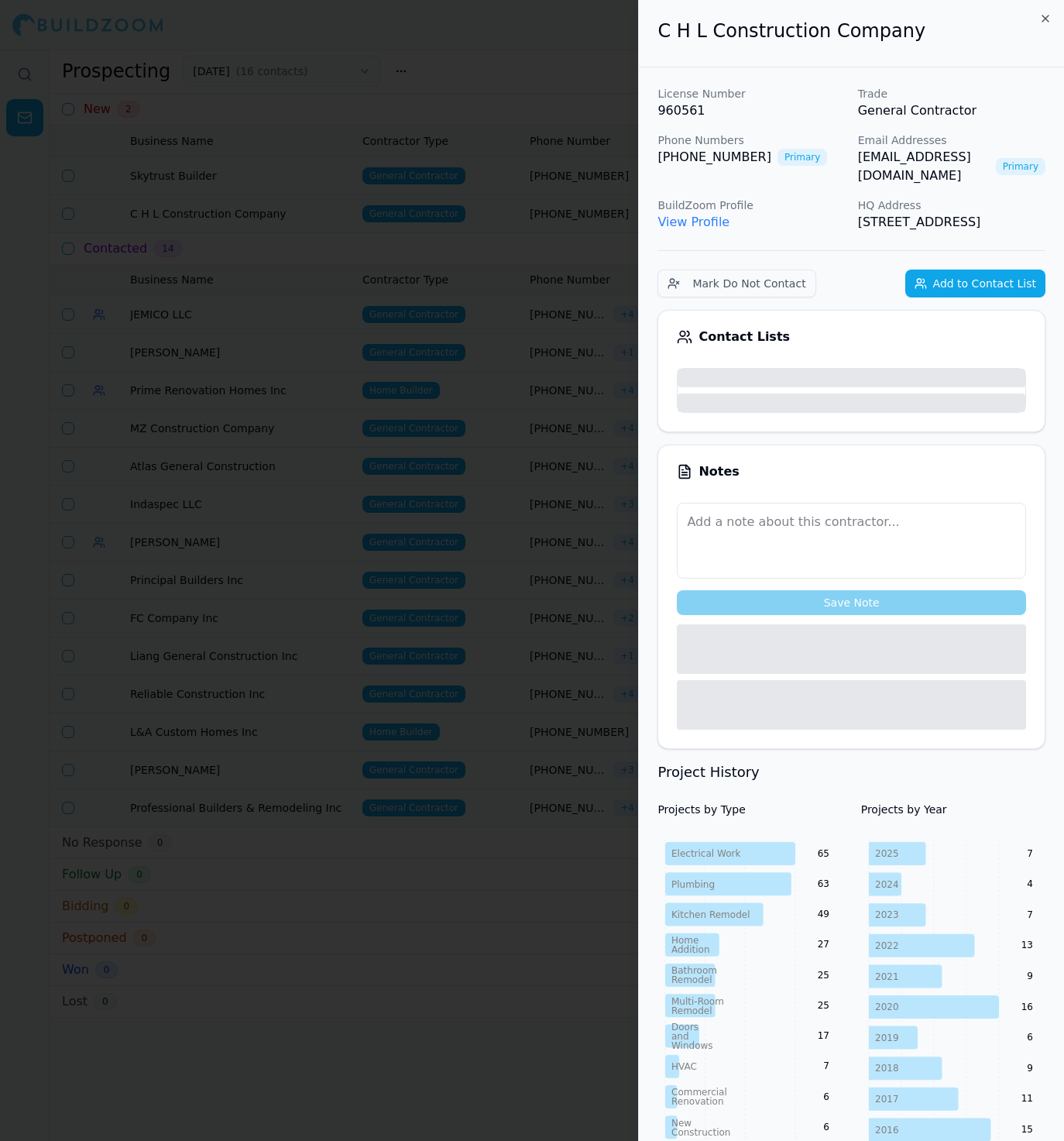
click at [516, 169] on div at bounding box center [532, 570] width 1064 height 1141
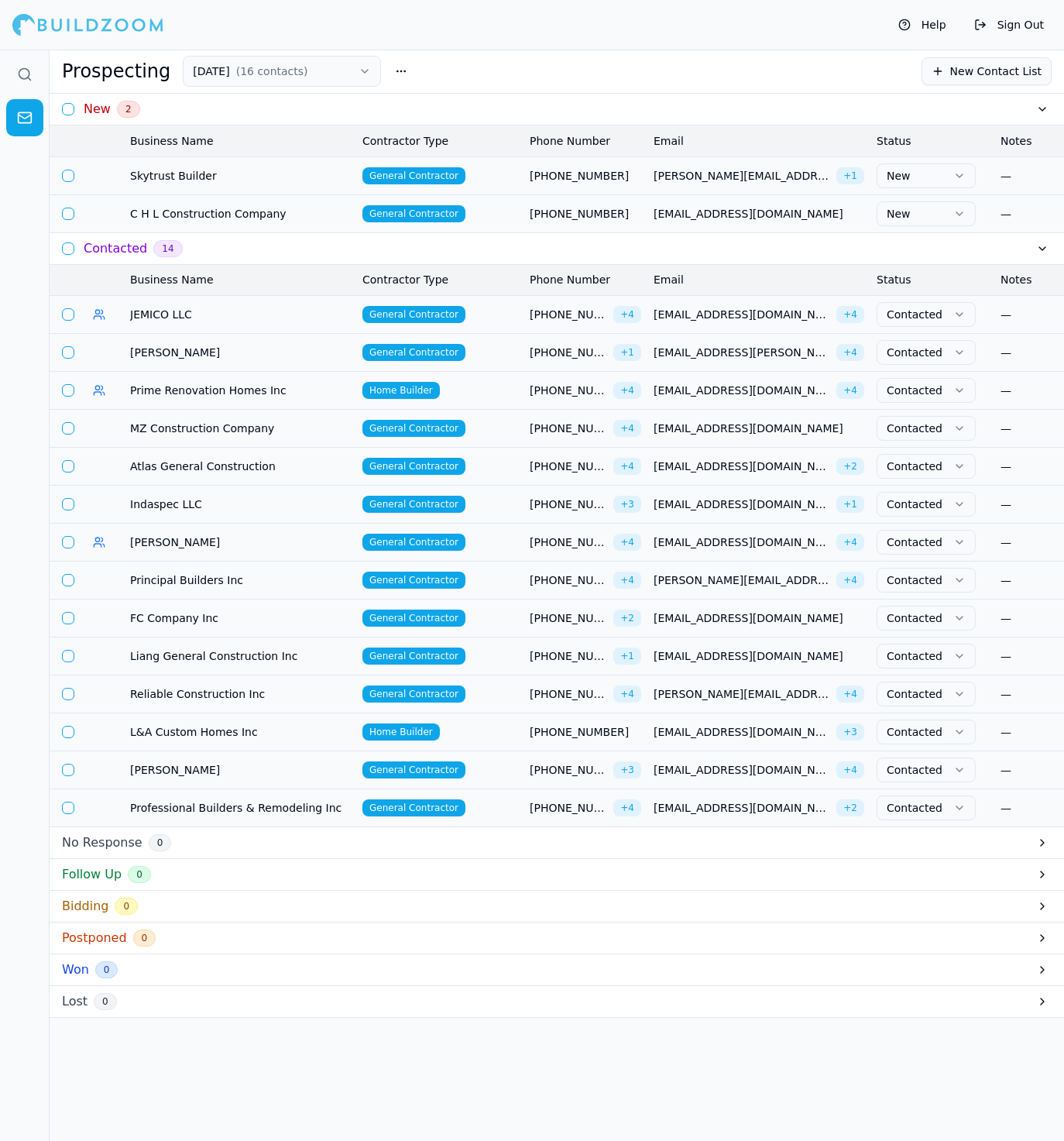
click at [503, 165] on td "General Contractor" at bounding box center [439, 175] width 167 height 38
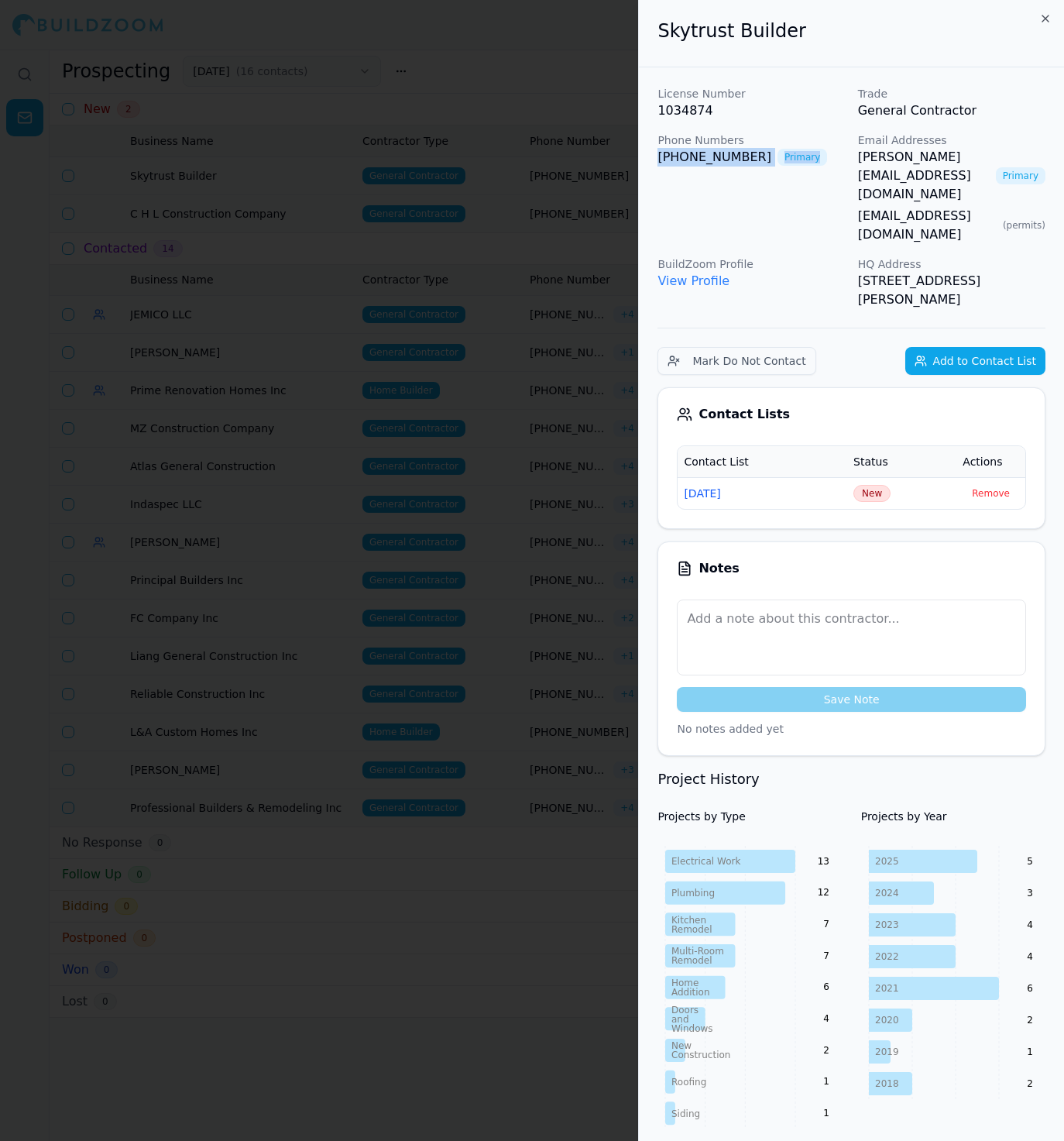
drag, startPoint x: 653, startPoint y: 162, endPoint x: 751, endPoint y: 165, distance: 98.0
click at [751, 165] on div "License Number 1034874 Trade General Contractor Phone Numbers [PHONE_NUMBER] Pr…" at bounding box center [851, 906] width 425 height 1677
drag, startPoint x: 853, startPoint y: 160, endPoint x: 1010, endPoint y: 162, distance: 157.0
click at [1010, 162] on div "License Number 1034874 Trade General Contractor Phone Numbers [PHONE_NUMBER] Pr…" at bounding box center [851, 197] width 388 height 223
click at [883, 485] on span "New" at bounding box center [871, 493] width 37 height 17
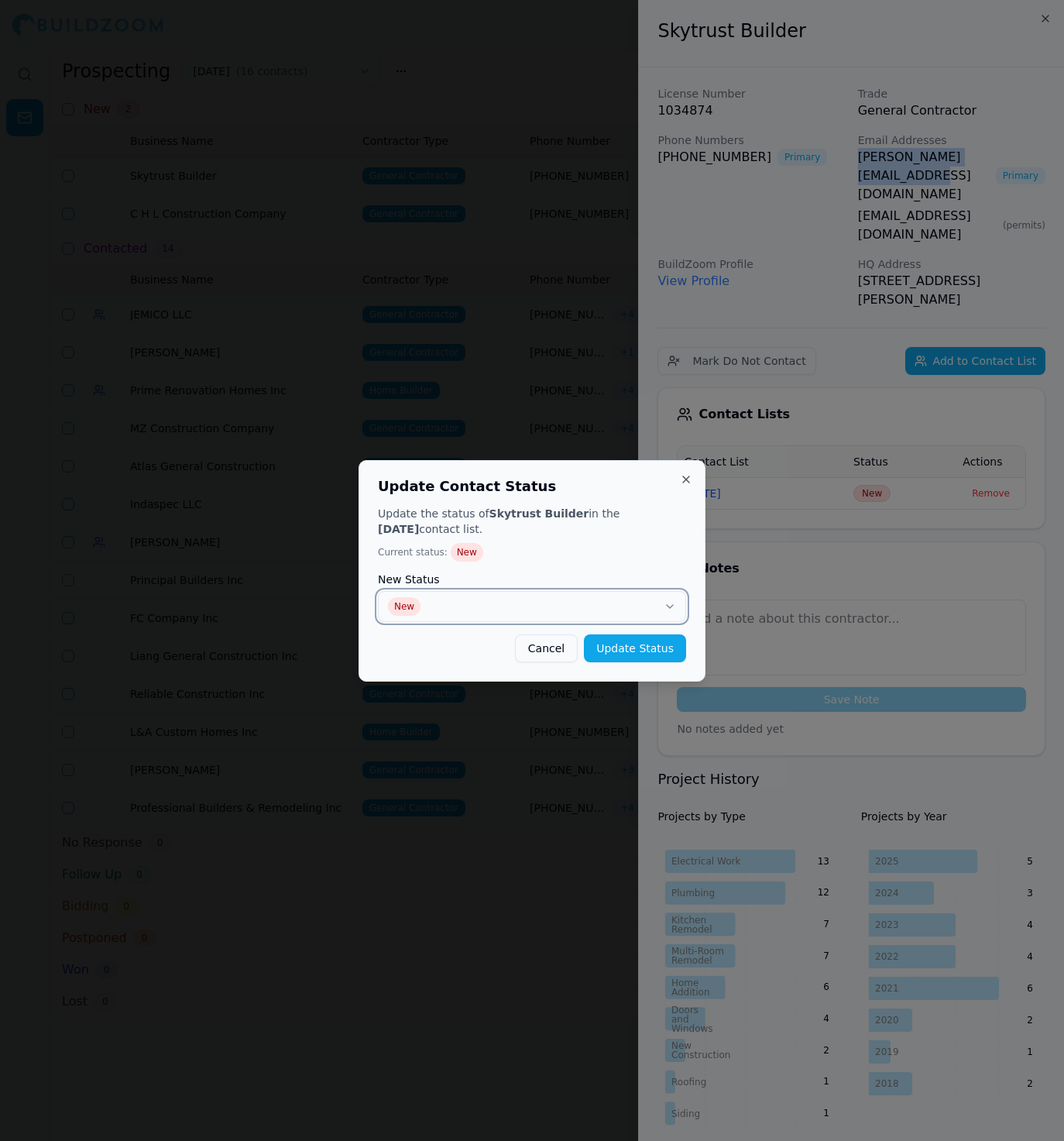
click at [647, 598] on button "New" at bounding box center [531, 606] width 308 height 31
click at [663, 652] on button "Update Status" at bounding box center [635, 648] width 102 height 28
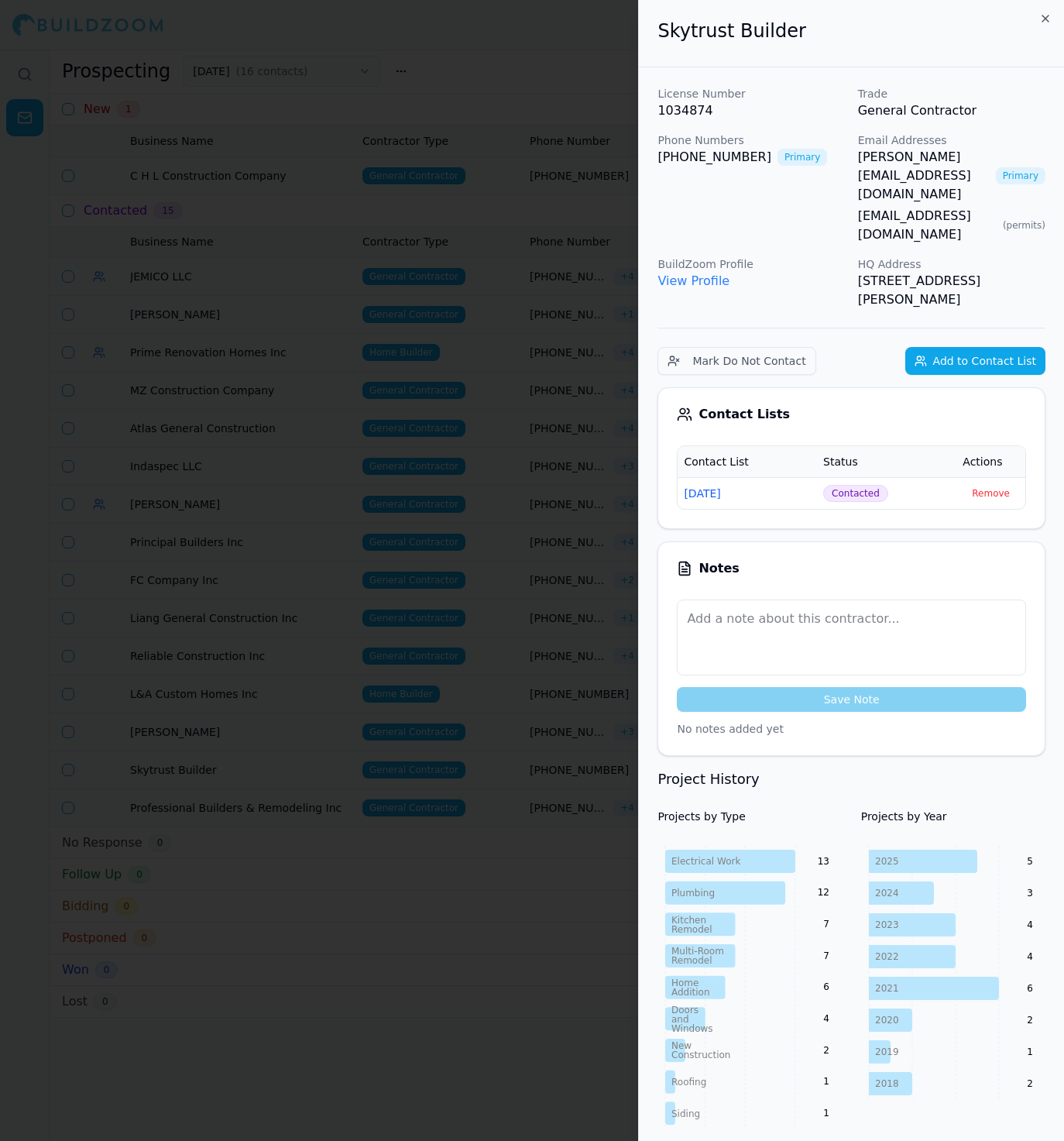
click at [593, 373] on div at bounding box center [532, 570] width 1064 height 1141
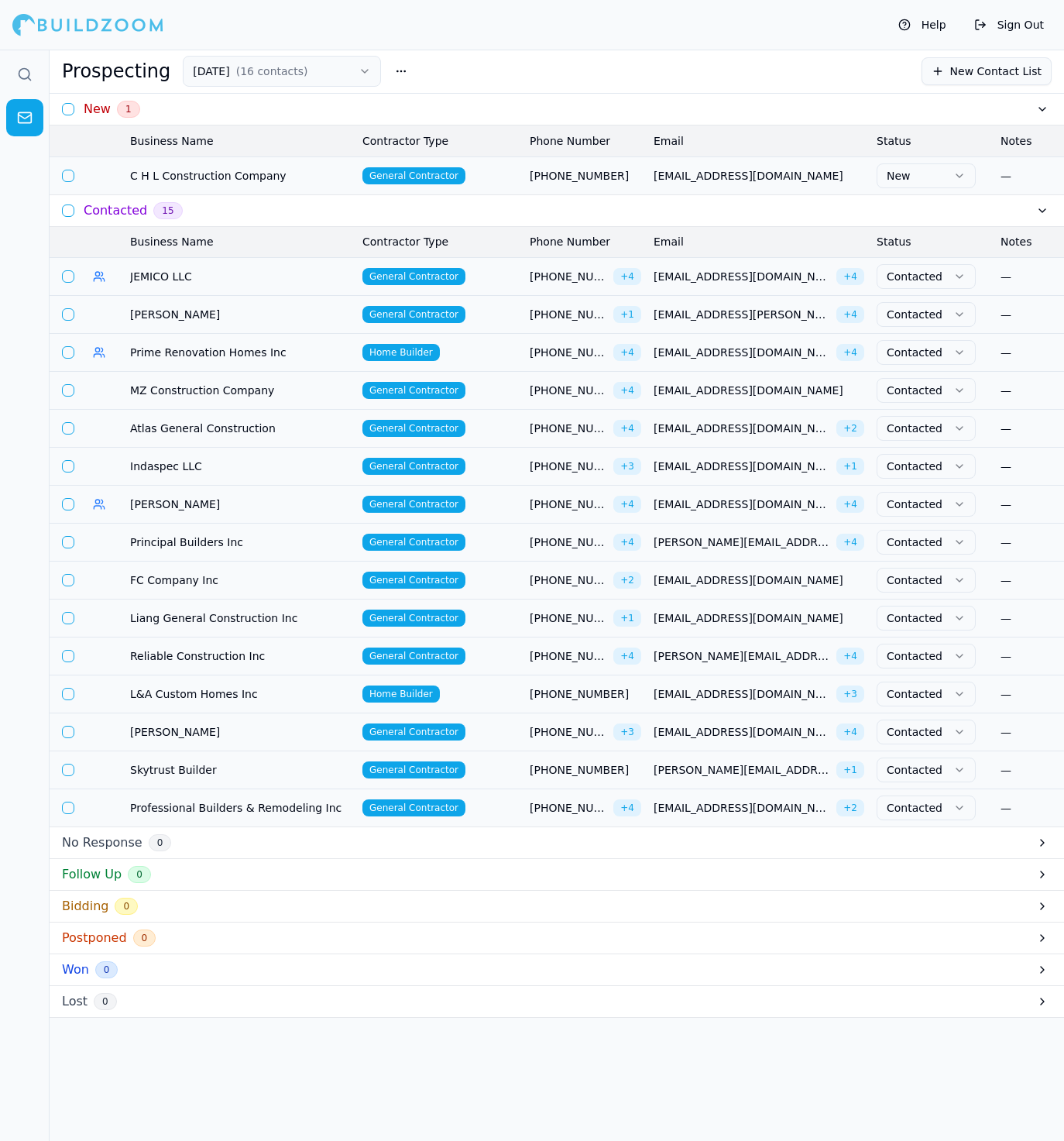
click at [501, 177] on td "General Contractor" at bounding box center [439, 175] width 167 height 38
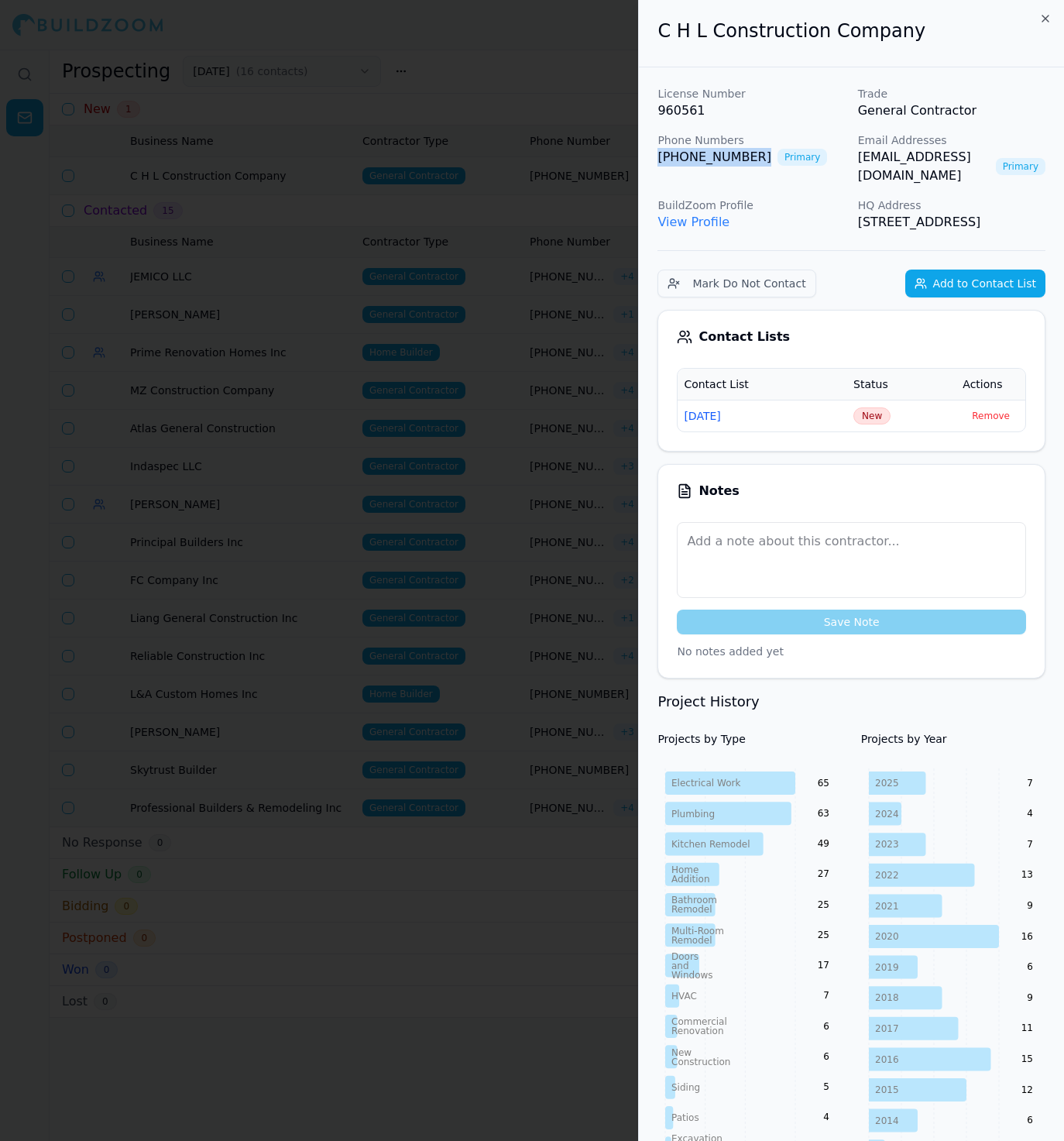
drag, startPoint x: 647, startPoint y: 156, endPoint x: 748, endPoint y: 162, distance: 101.2
drag, startPoint x: 844, startPoint y: 157, endPoint x: 1029, endPoint y: 158, distance: 185.0
click at [1029, 158] on div "License Number 960561 Trade General Contractor Phone Numbers [PHONE_NUMBER] Pri…" at bounding box center [851, 159] width 388 height 146
click at [881, 415] on span "New" at bounding box center [871, 415] width 37 height 17
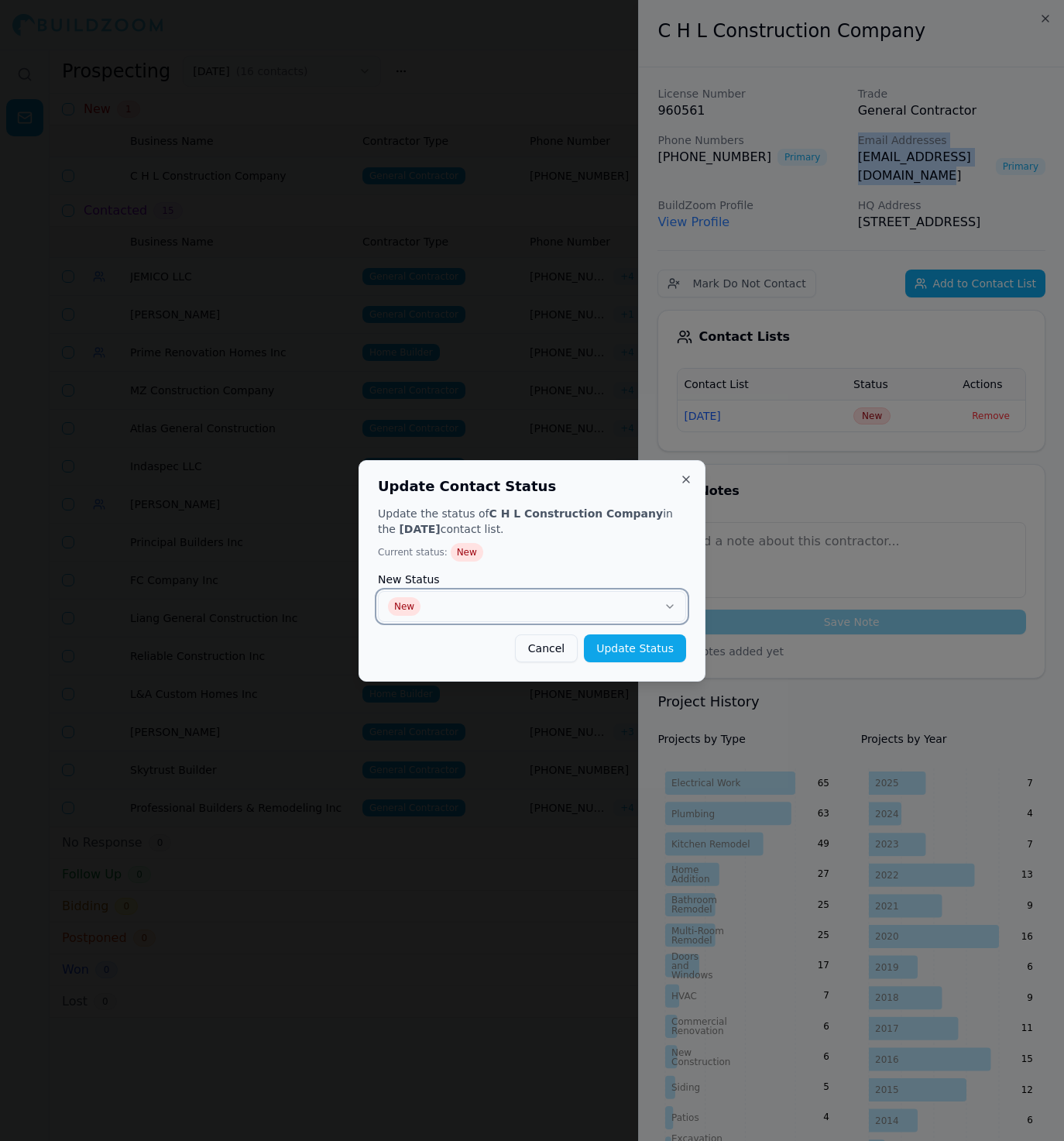
click at [612, 607] on button "New" at bounding box center [531, 606] width 308 height 31
click at [625, 649] on button "Update Status" at bounding box center [635, 648] width 102 height 28
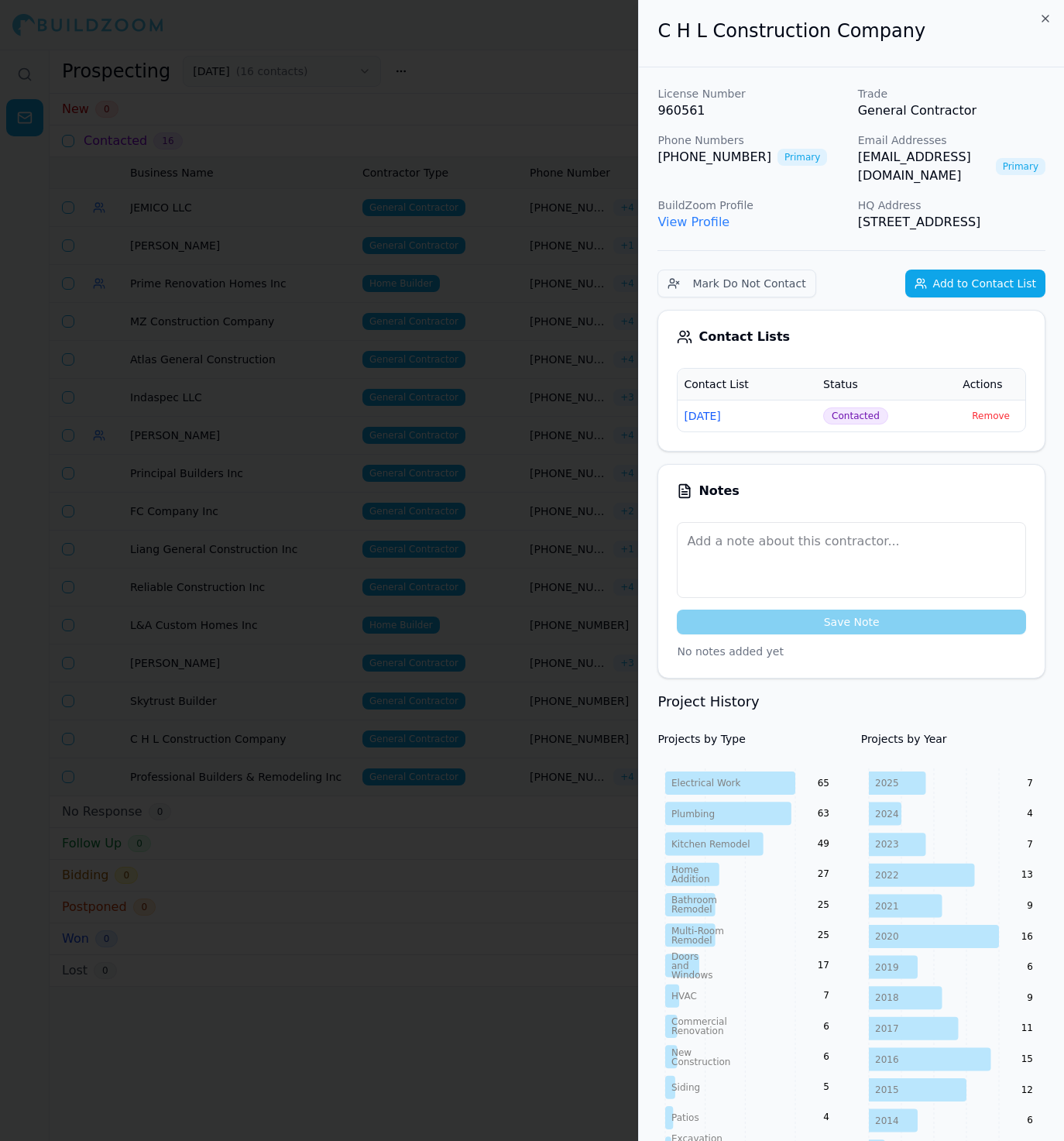
click at [443, 387] on div at bounding box center [532, 570] width 1064 height 1141
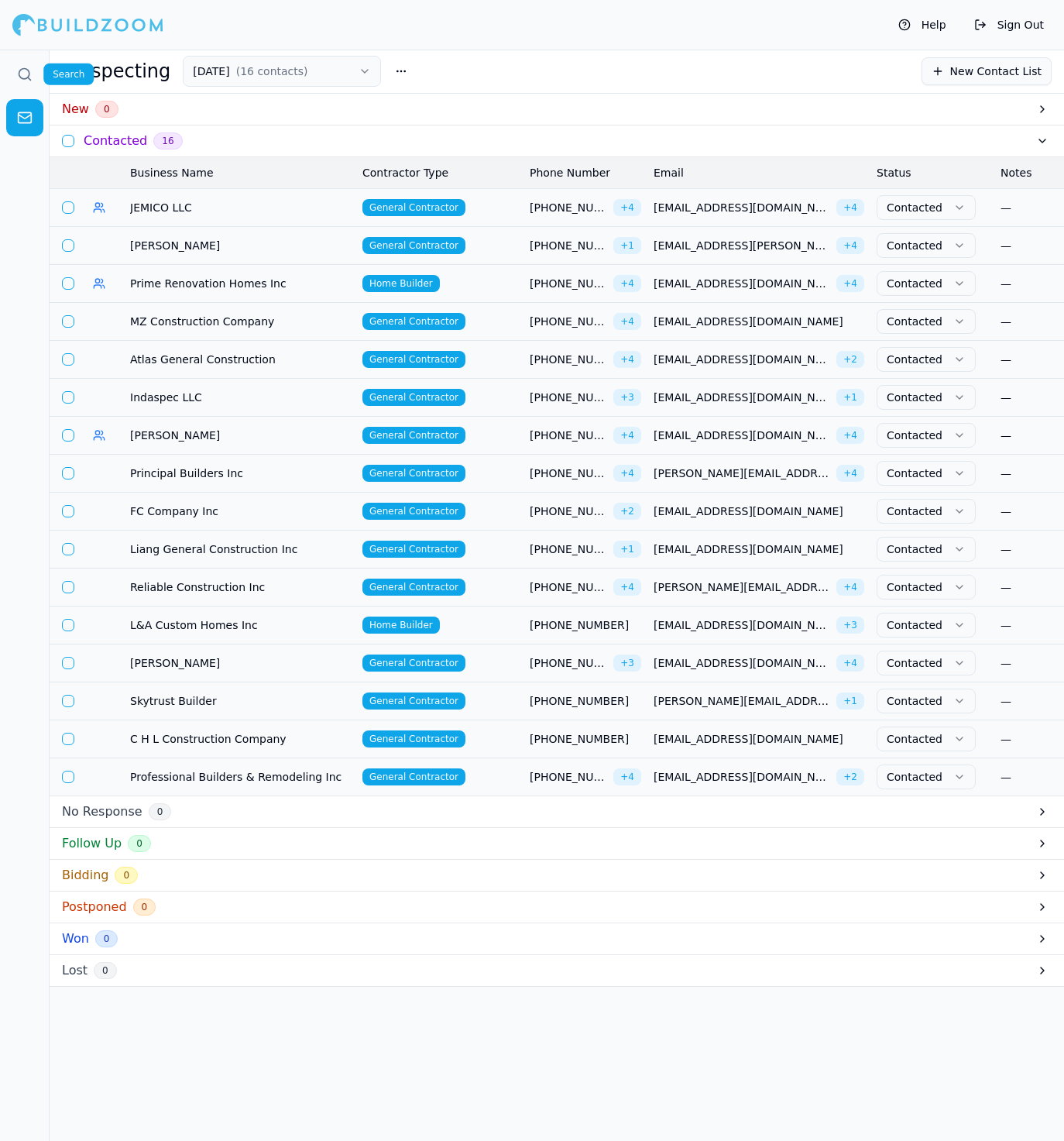
click at [33, 77] on link at bounding box center [25, 74] width 37 height 37
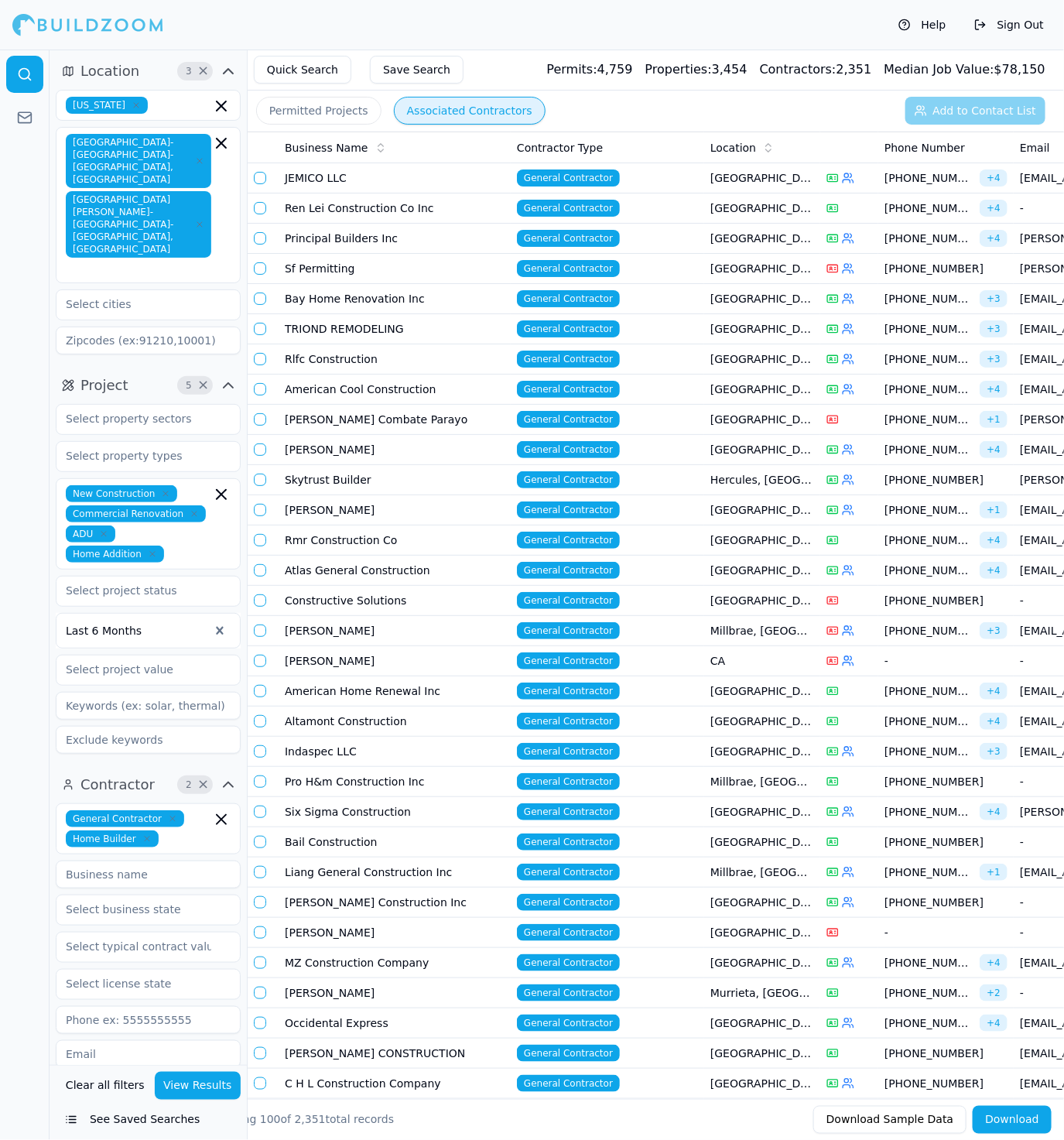
click at [259, 178] on button "button" at bounding box center [260, 178] width 12 height 12
click at [261, 205] on button "button" at bounding box center [260, 208] width 12 height 12
click at [259, 235] on button "button" at bounding box center [260, 238] width 12 height 12
click at [259, 275] on td at bounding box center [263, 269] width 31 height 30
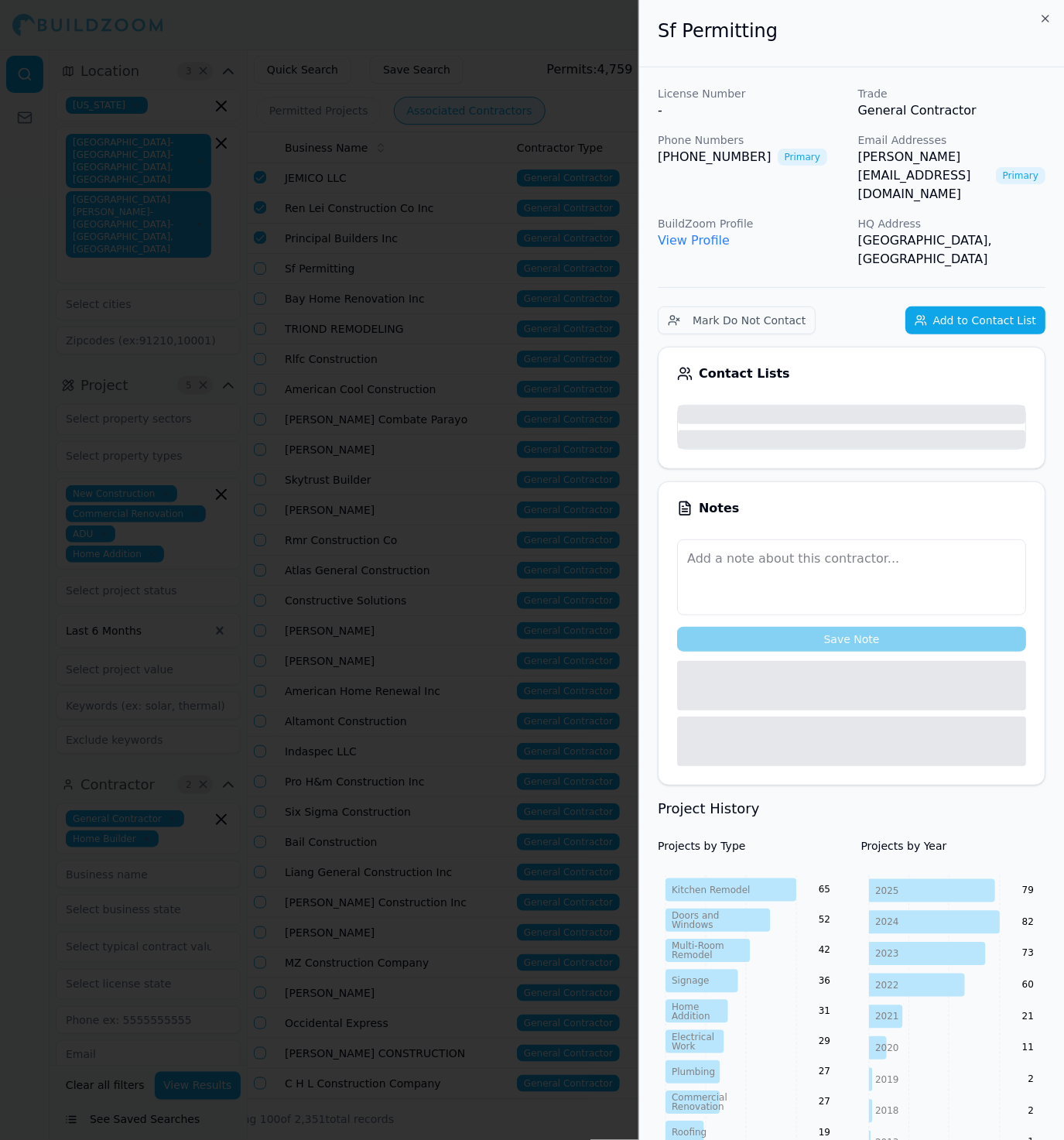
click at [271, 268] on div at bounding box center [532, 570] width 1064 height 1140
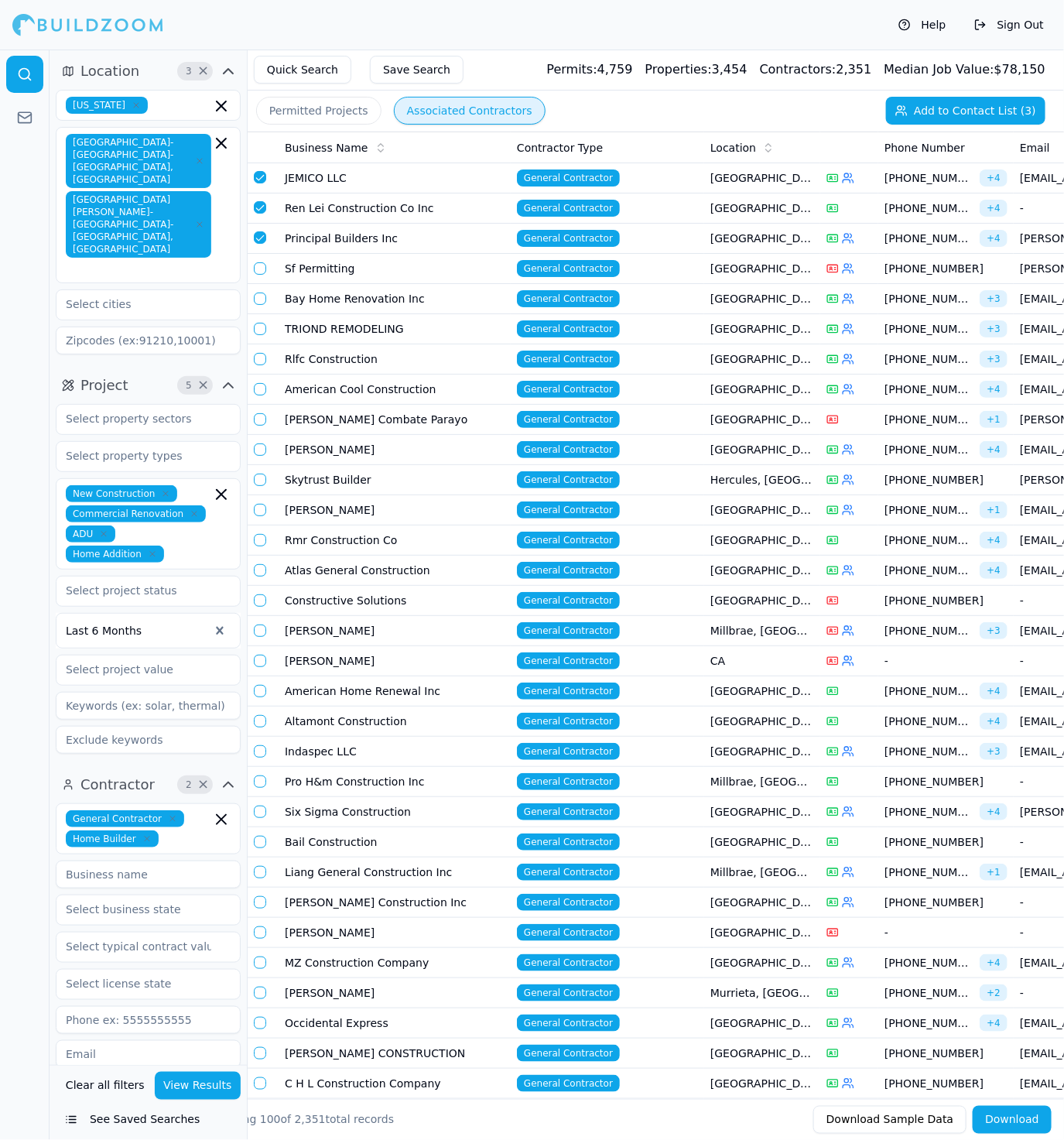
click at [258, 270] on button "button" at bounding box center [260, 268] width 12 height 12
click at [260, 297] on button "button" at bounding box center [260, 298] width 12 height 12
click at [258, 325] on button "button" at bounding box center [260, 329] width 12 height 12
click at [260, 354] on button "button" at bounding box center [260, 358] width 12 height 12
click at [260, 390] on button "button" at bounding box center [260, 389] width 12 height 12
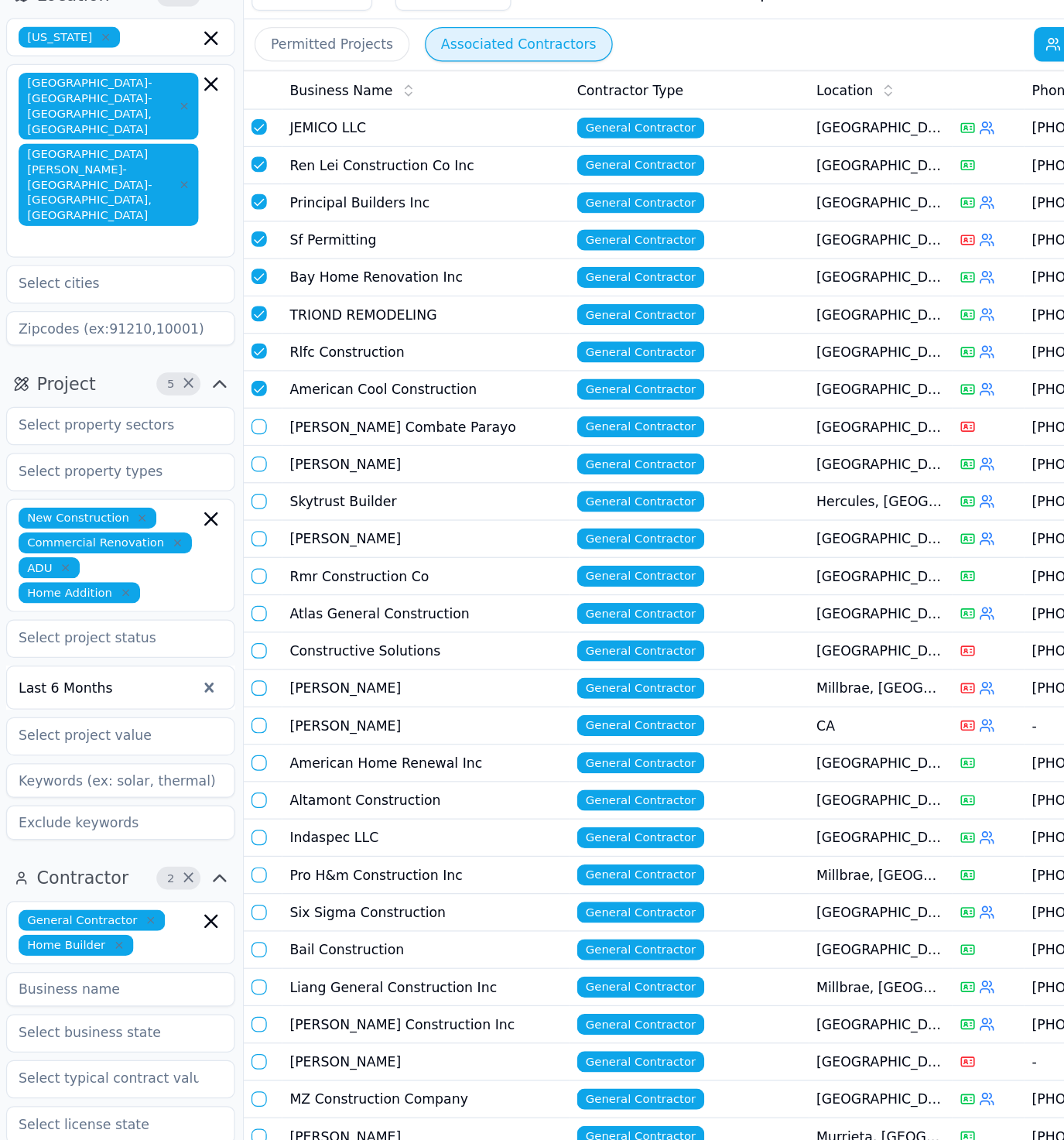
click at [261, 413] on button "button" at bounding box center [260, 419] width 12 height 12
click at [260, 446] on button "button" at bounding box center [260, 449] width 12 height 12
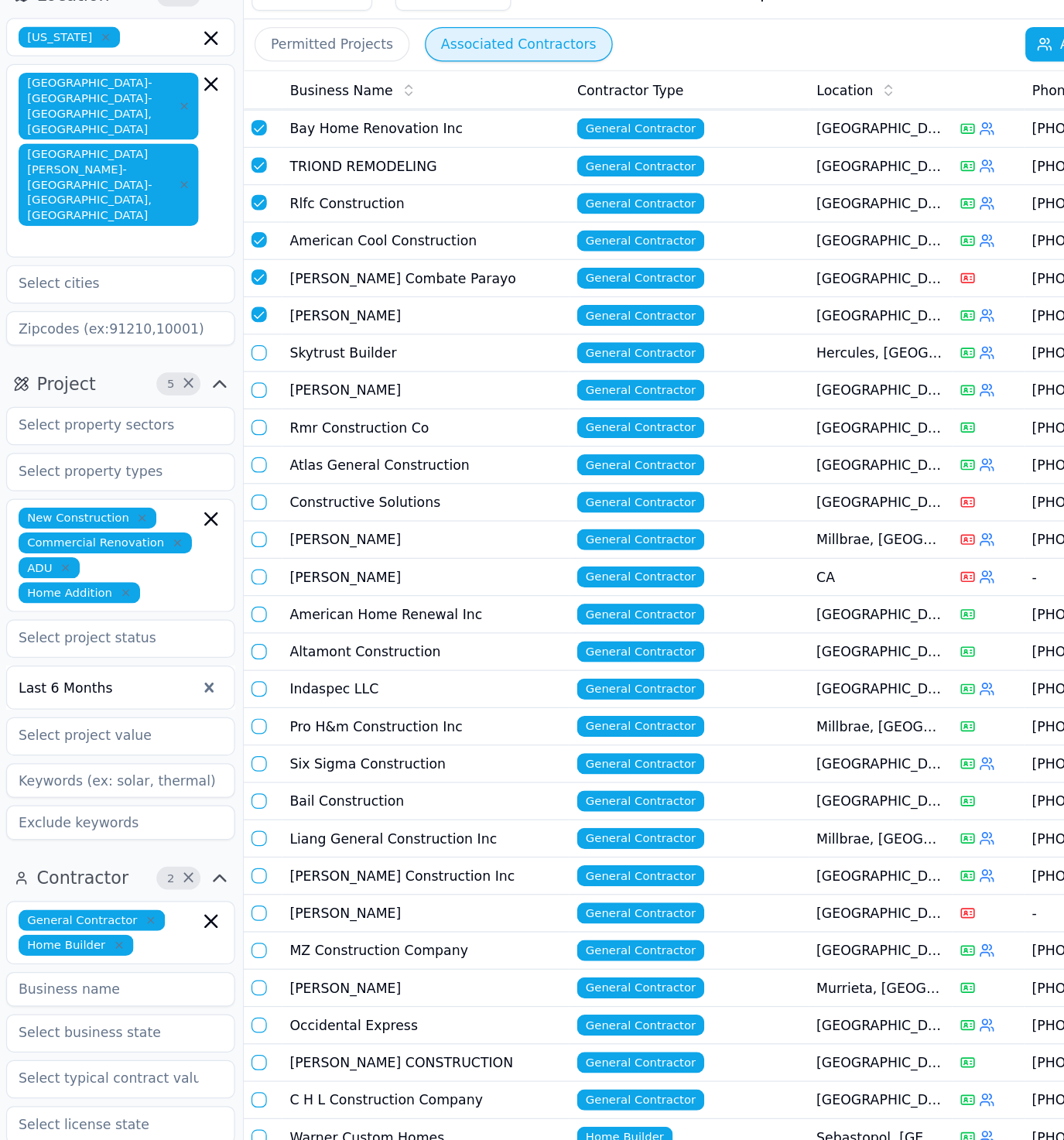
scroll to position [188, 0]
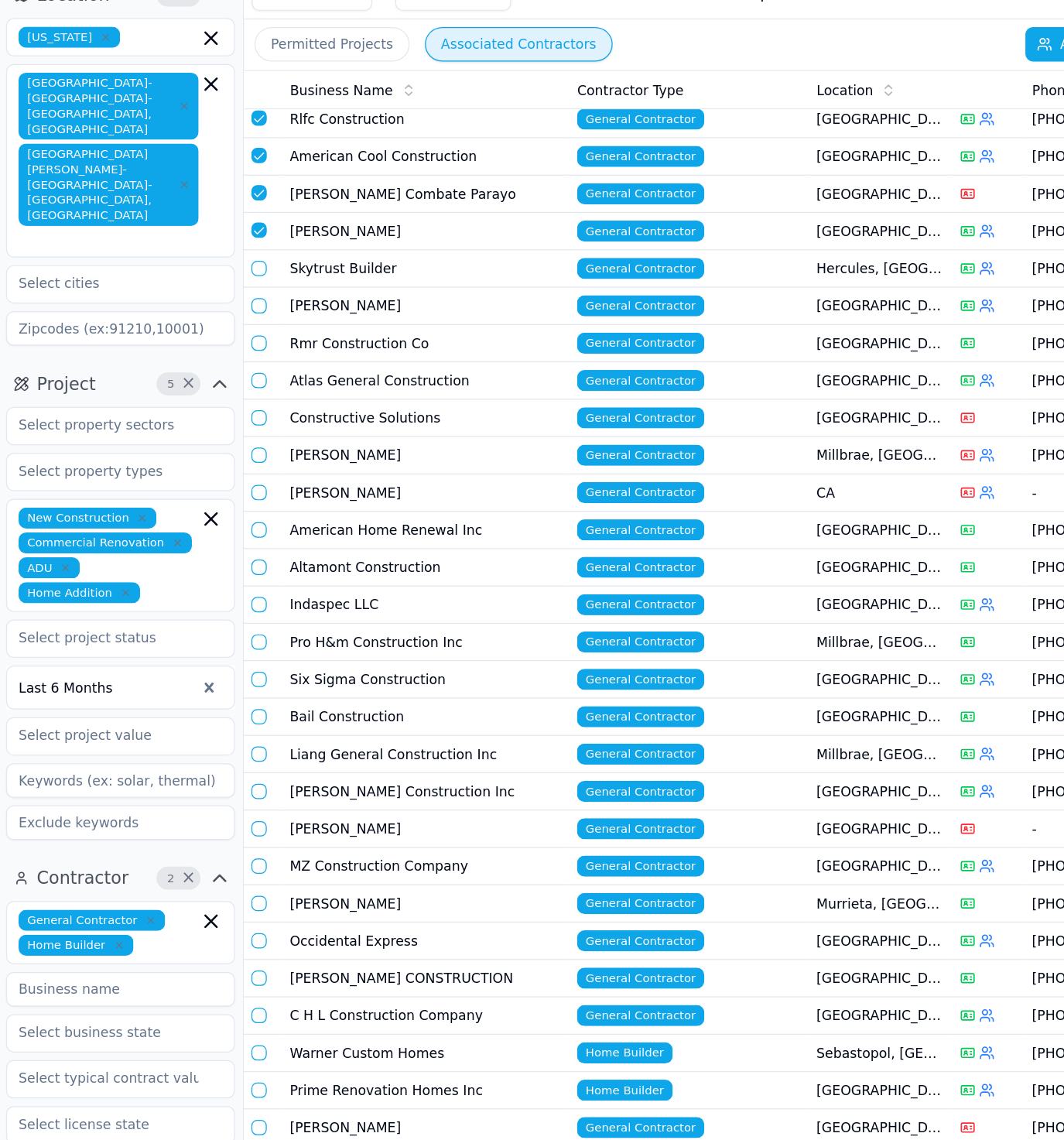
click at [256, 286] on button "button" at bounding box center [260, 291] width 12 height 12
click at [260, 316] on button "button" at bounding box center [260, 321] width 12 height 12
click at [259, 348] on button "button" at bounding box center [260, 352] width 12 height 12
click at [259, 376] on button "button" at bounding box center [260, 382] width 12 height 12
click at [262, 413] on td at bounding box center [263, 413] width 31 height 30
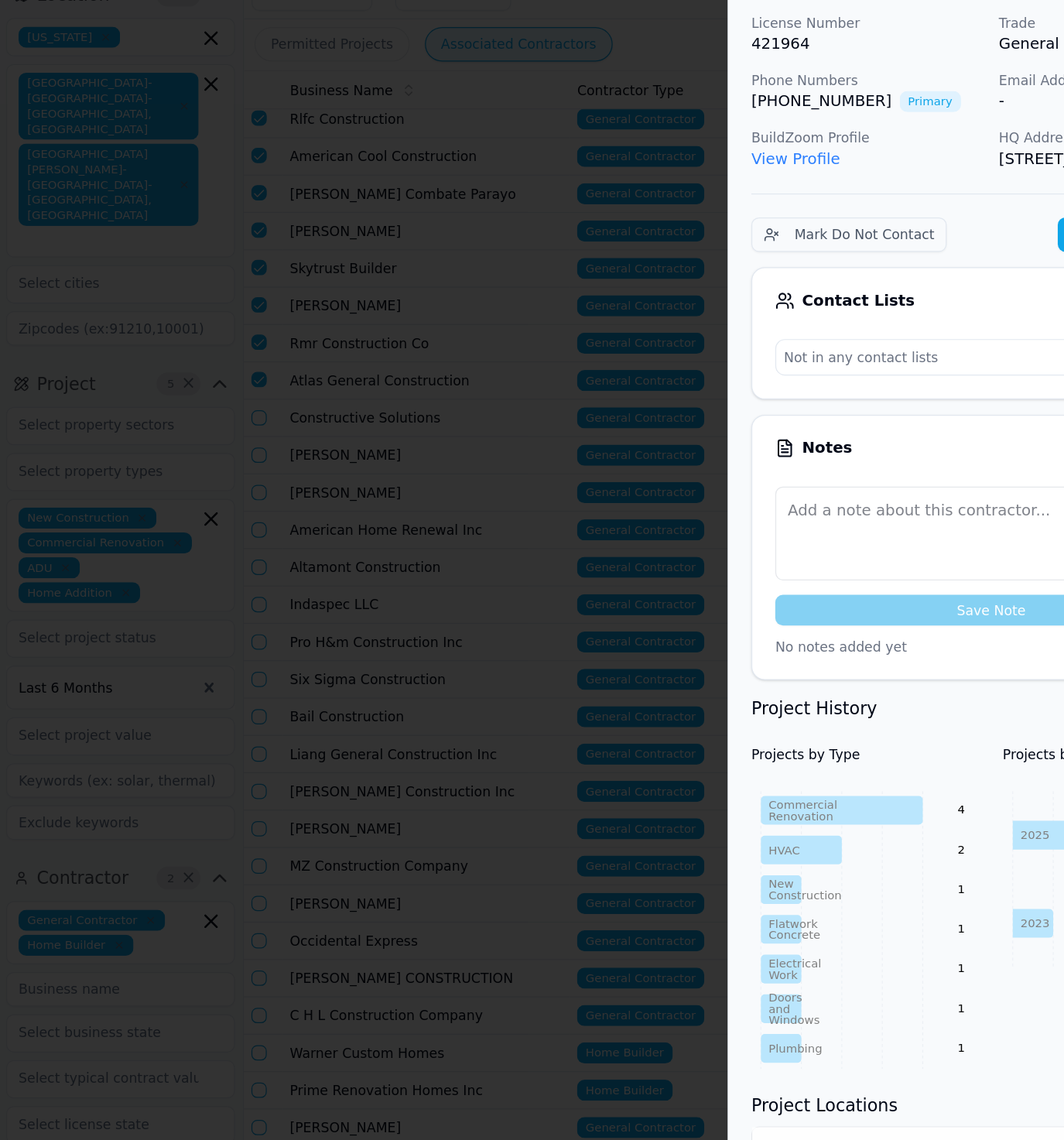
click at [264, 425] on div at bounding box center [532, 570] width 1064 height 1140
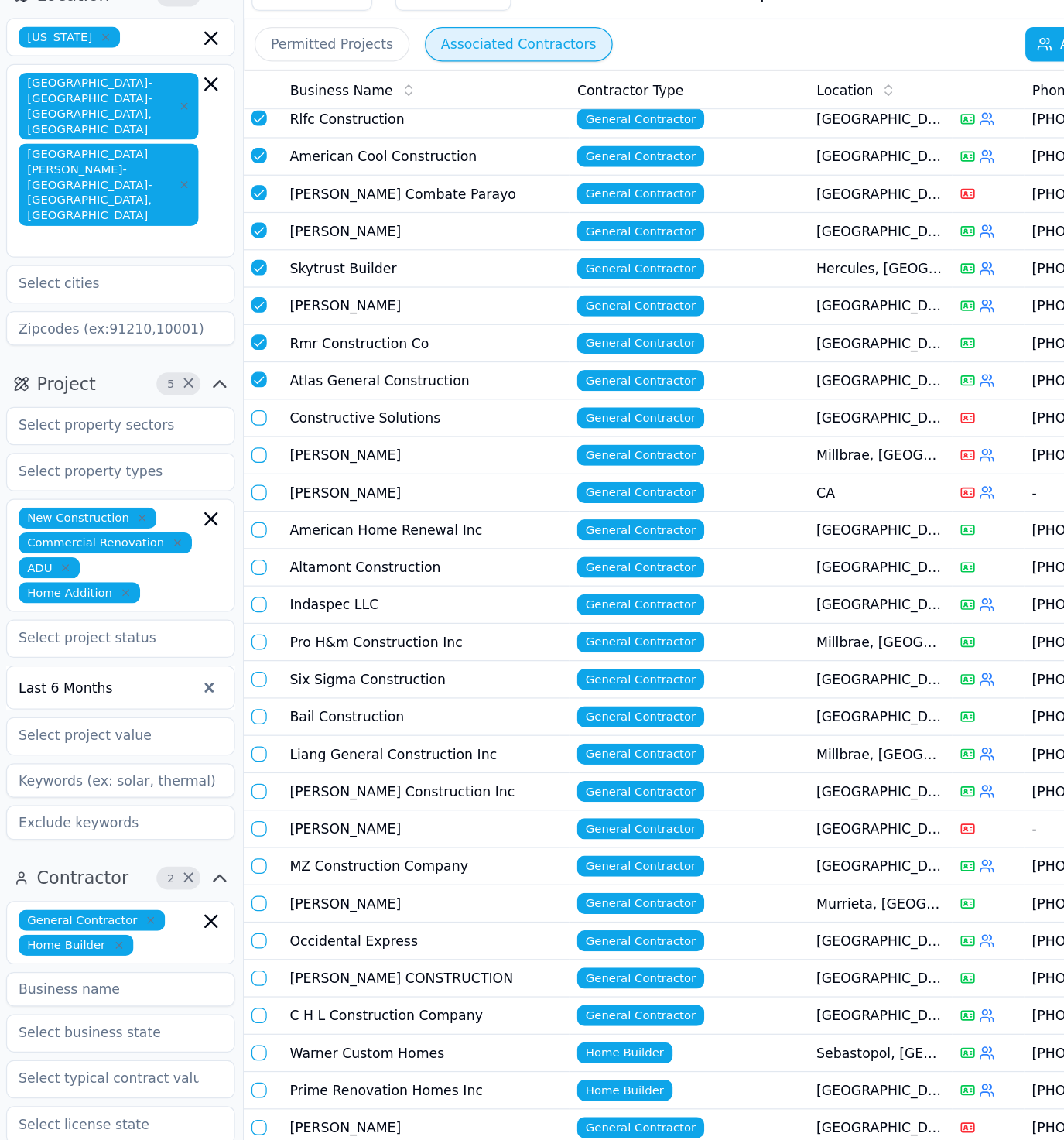
click at [265, 406] on button "button" at bounding box center [260, 412] width 12 height 12
click at [262, 438] on button "button" at bounding box center [260, 442] width 12 height 12
click at [260, 467] on button "button" at bounding box center [260, 473] width 12 height 12
click at [260, 496] on button "button" at bounding box center [260, 502] width 12 height 12
click at [260, 528] on button "button" at bounding box center [260, 533] width 12 height 12
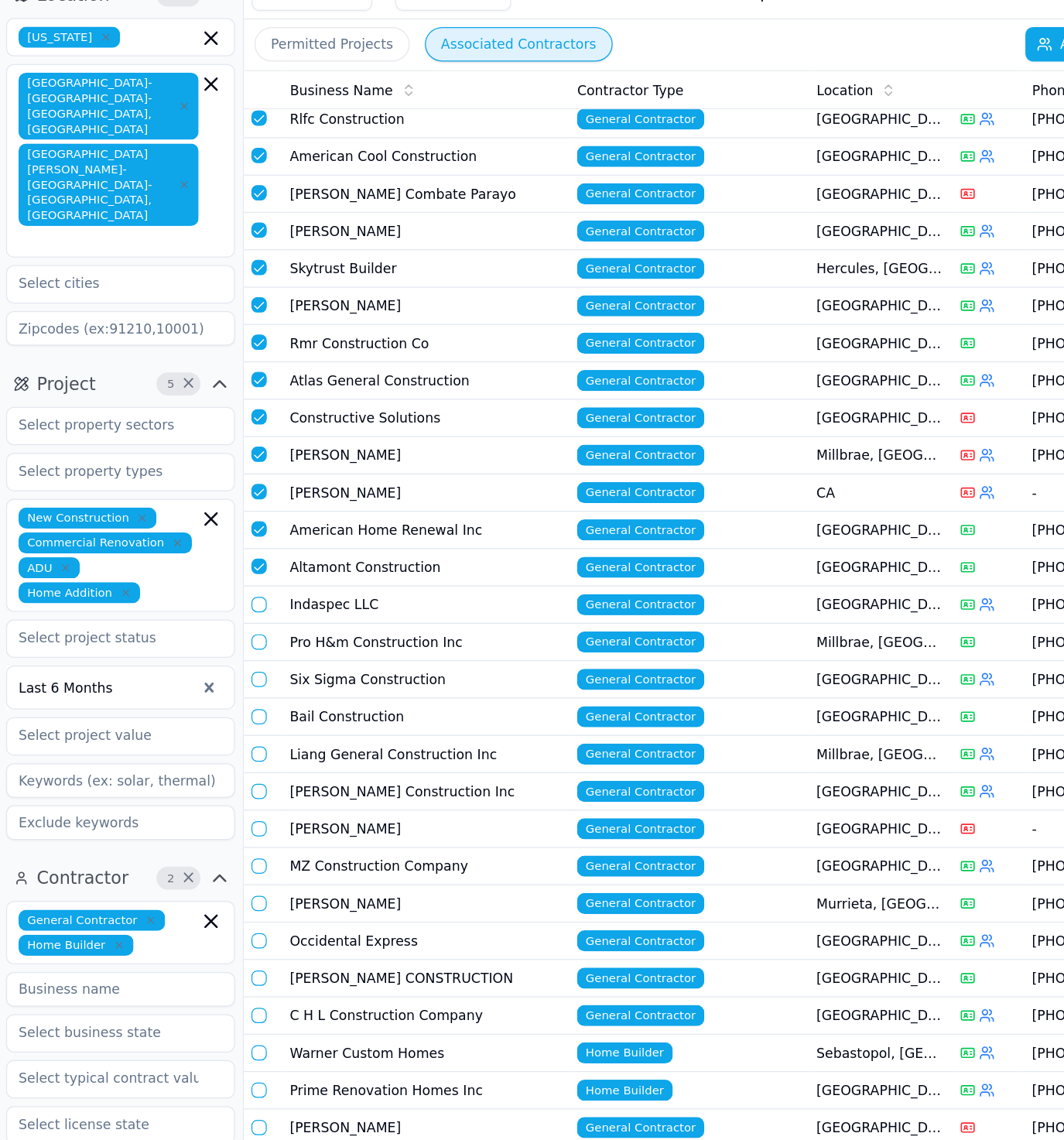
click at [260, 557] on button "button" at bounding box center [260, 563] width 12 height 12
click at [261, 588] on button "button" at bounding box center [260, 593] width 12 height 12
click at [256, 617] on button "button" at bounding box center [260, 623] width 12 height 12
click at [262, 648] on button "button" at bounding box center [260, 653] width 12 height 12
click at [260, 678] on button "button" at bounding box center [260, 684] width 12 height 12
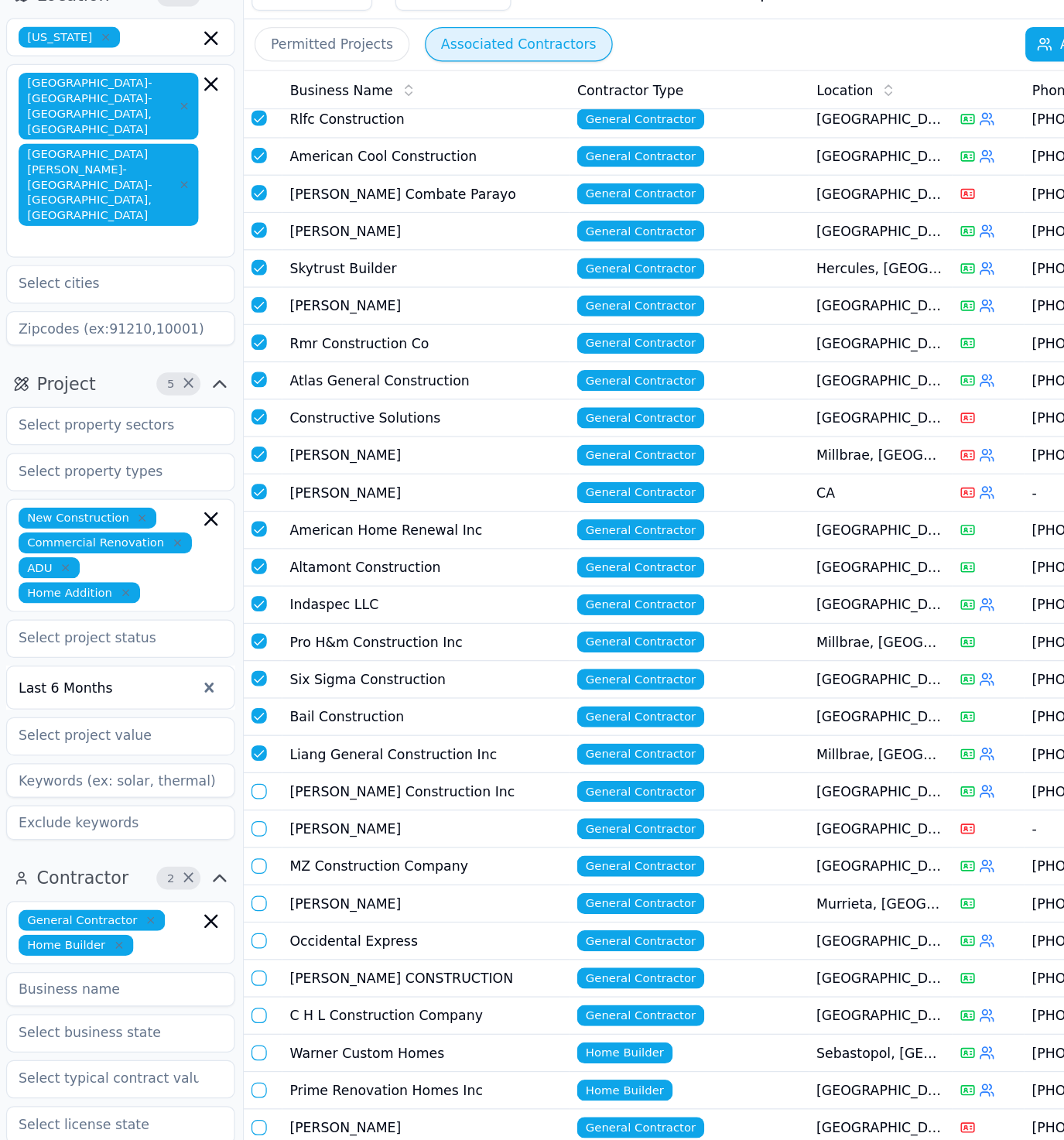
click at [263, 708] on button "button" at bounding box center [260, 713] width 12 height 12
click at [260, 738] on button "button" at bounding box center [260, 744] width 12 height 12
click at [256, 768] on button "button" at bounding box center [260, 774] width 12 height 12
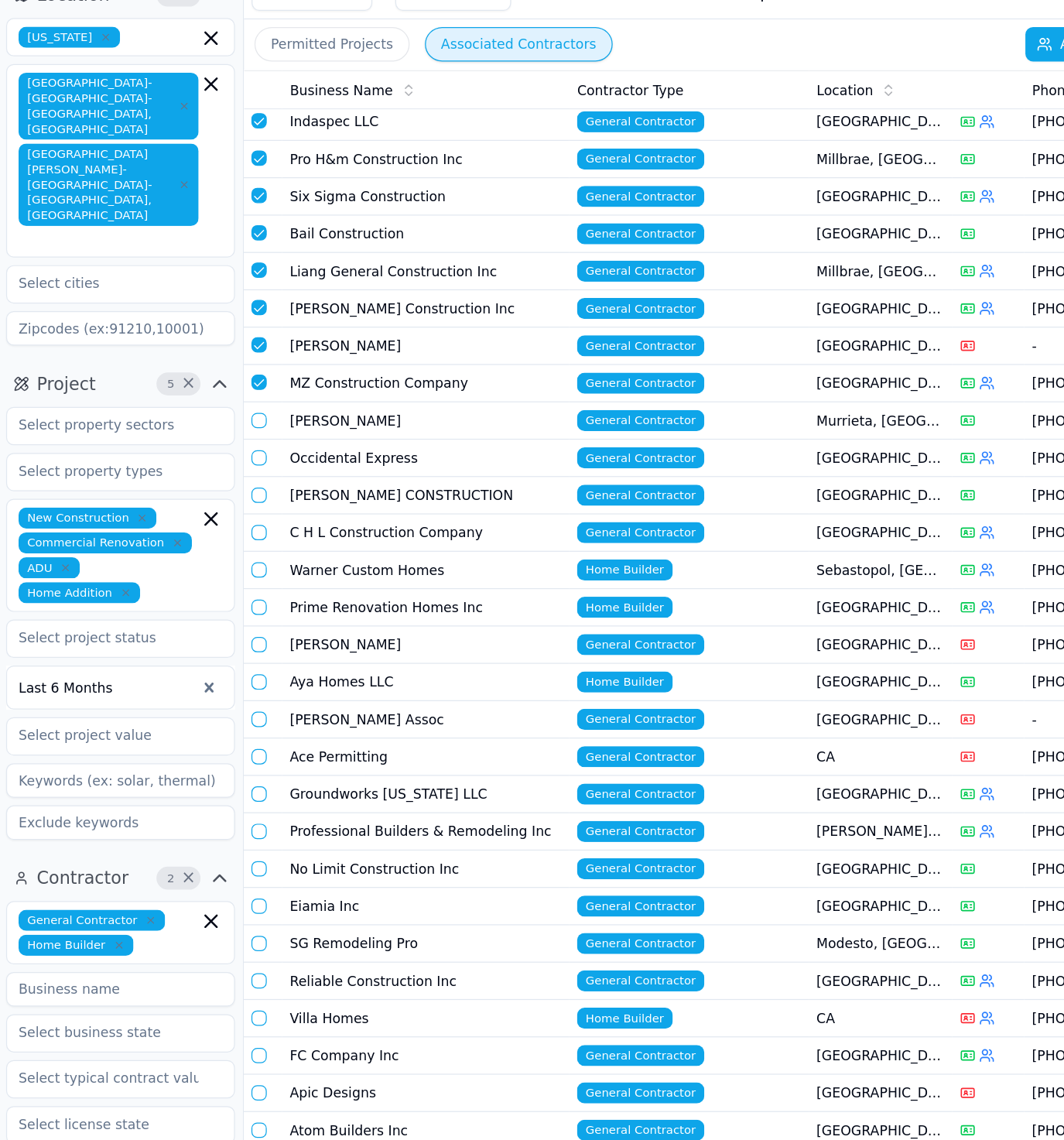
scroll to position [606, 0]
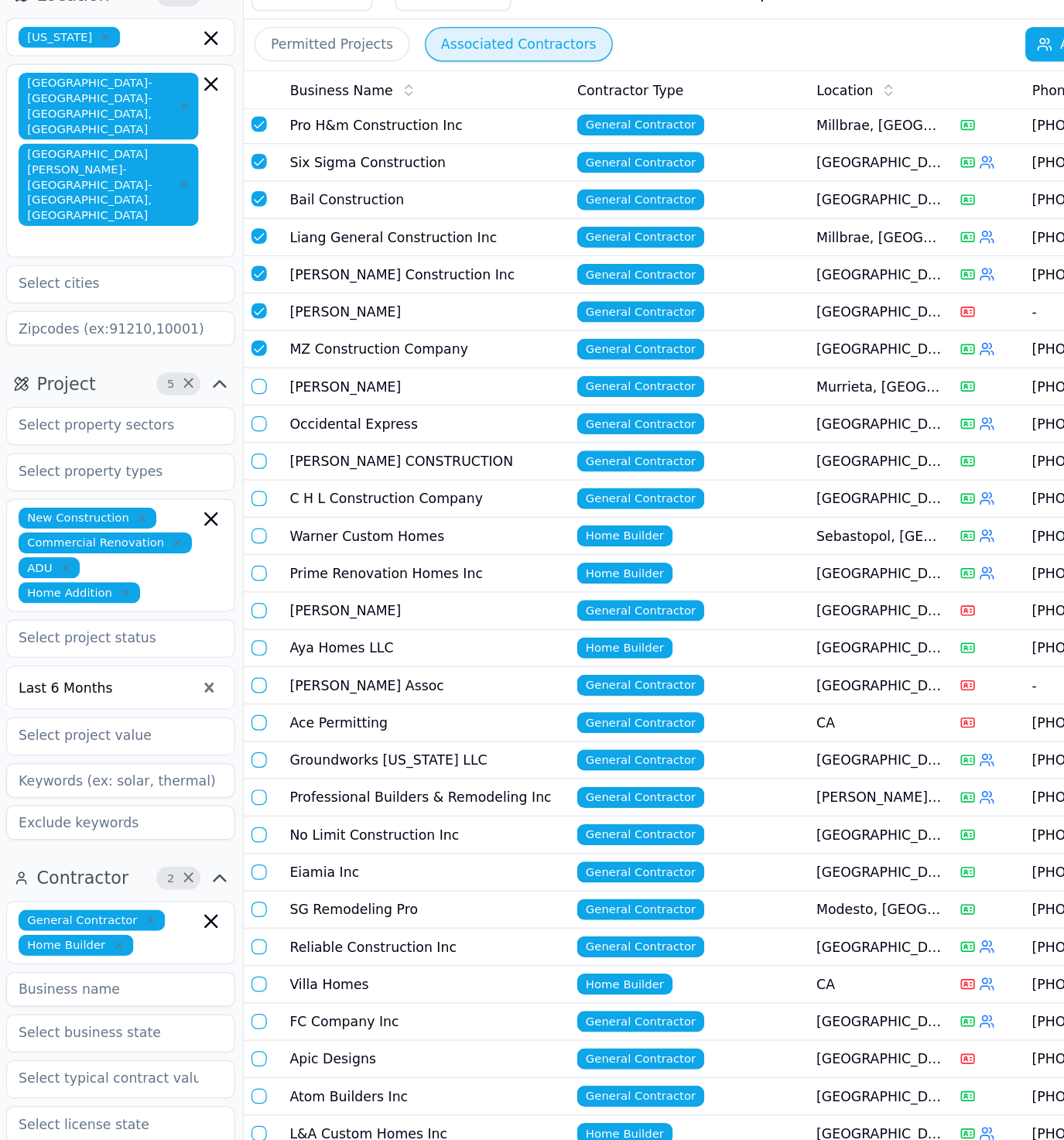
click at [258, 381] on button "button" at bounding box center [260, 386] width 12 height 12
click at [258, 411] on button "button" at bounding box center [260, 417] width 12 height 12
click at [260, 441] on button "button" at bounding box center [260, 447] width 12 height 12
click at [259, 471] on button "button" at bounding box center [260, 477] width 12 height 12
click at [258, 501] on button "button" at bounding box center [260, 507] width 12 height 12
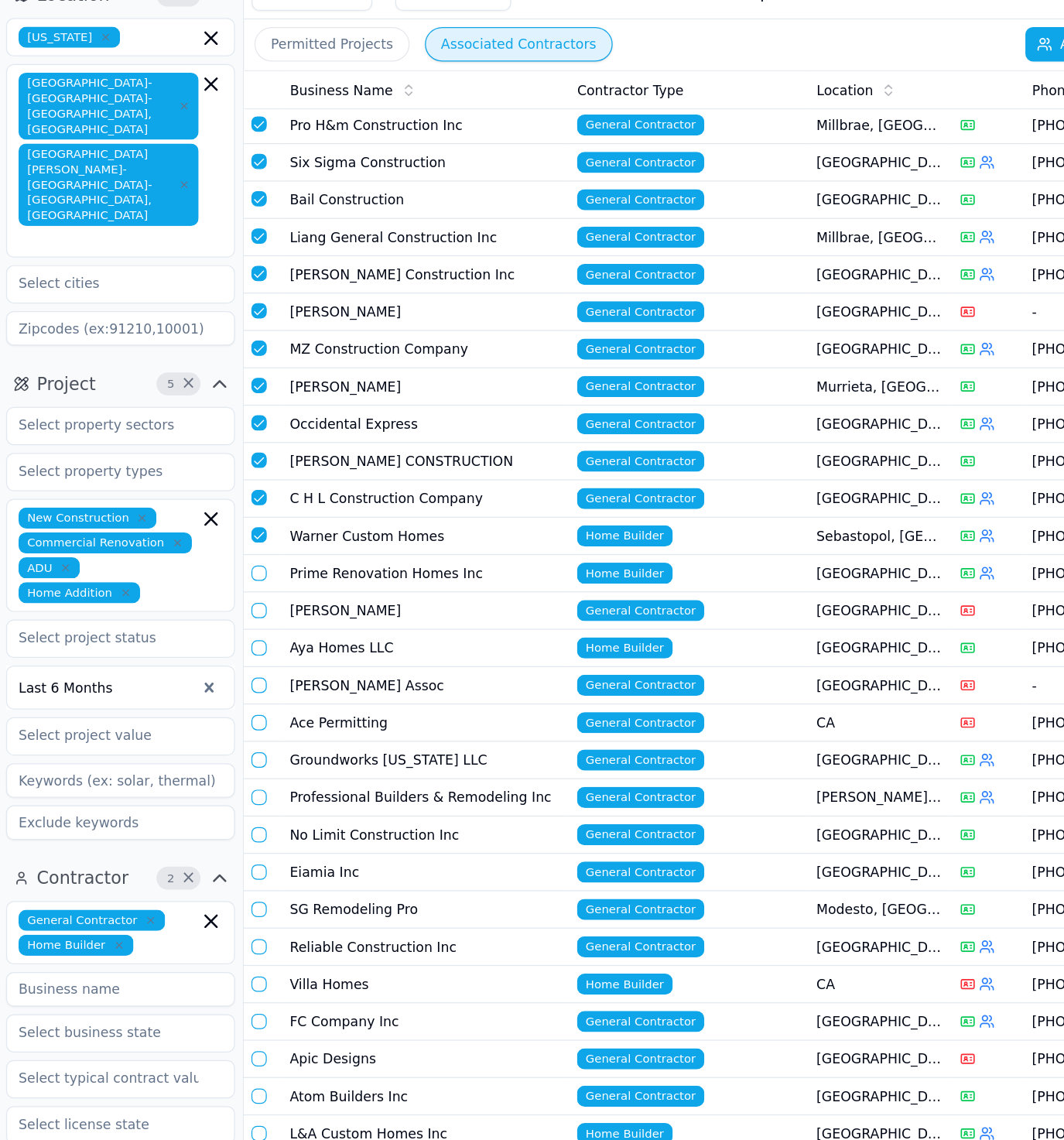
click at [260, 532] on button "button" at bounding box center [260, 538] width 12 height 12
click at [260, 562] on button "button" at bounding box center [260, 568] width 12 height 12
click at [260, 592] on button "button" at bounding box center [260, 598] width 12 height 12
click at [258, 622] on button "button" at bounding box center [260, 628] width 12 height 12
click at [260, 653] on button "button" at bounding box center [260, 658] width 12 height 12
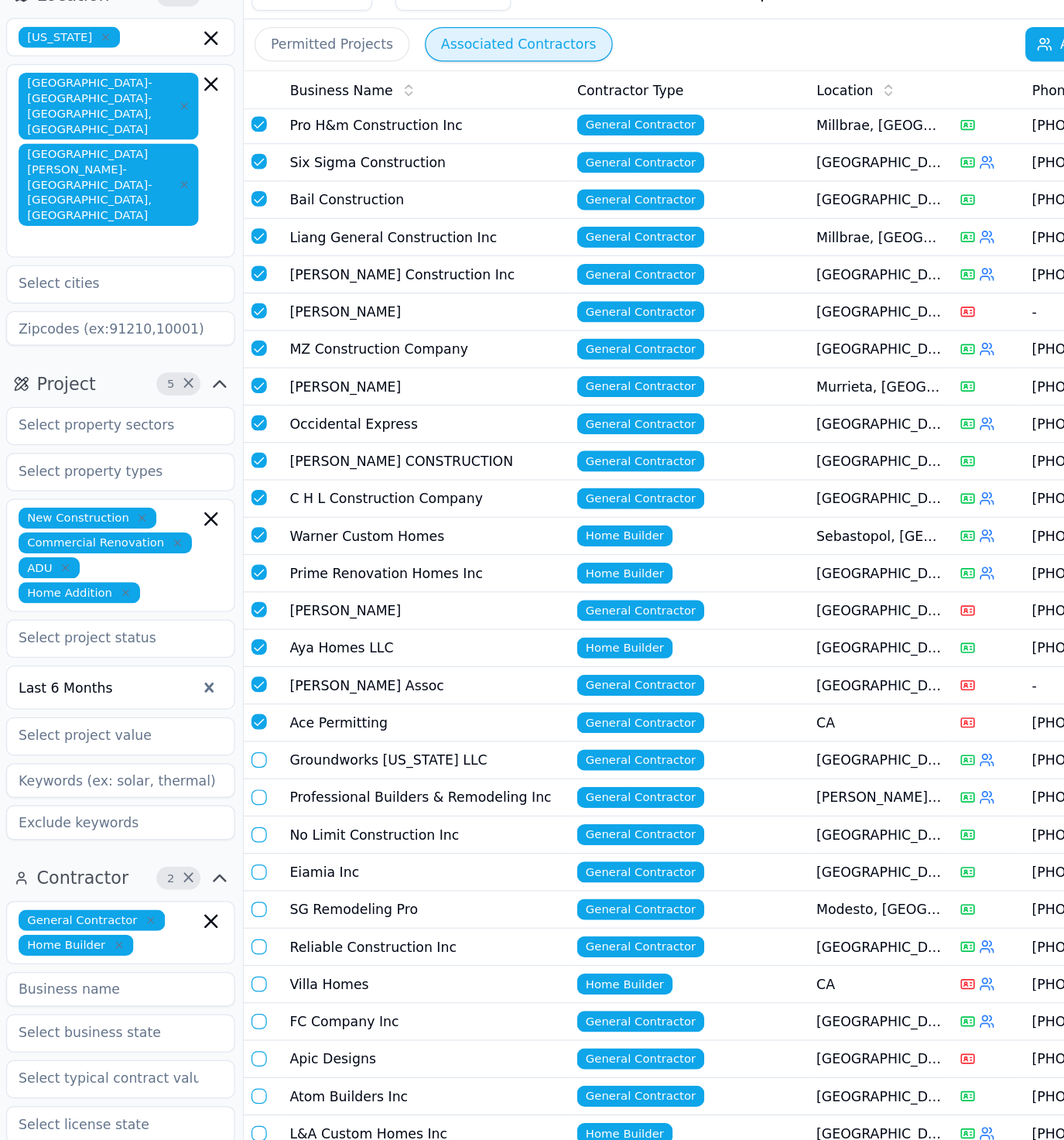
click at [259, 682] on button "button" at bounding box center [260, 688] width 12 height 12
click at [260, 713] on button "button" at bounding box center [260, 718] width 12 height 12
click at [261, 743] on button "button" at bounding box center [260, 749] width 12 height 12
click at [257, 773] on button "button" at bounding box center [260, 779] width 12 height 12
click at [258, 803] on button "button" at bounding box center [260, 809] width 12 height 12
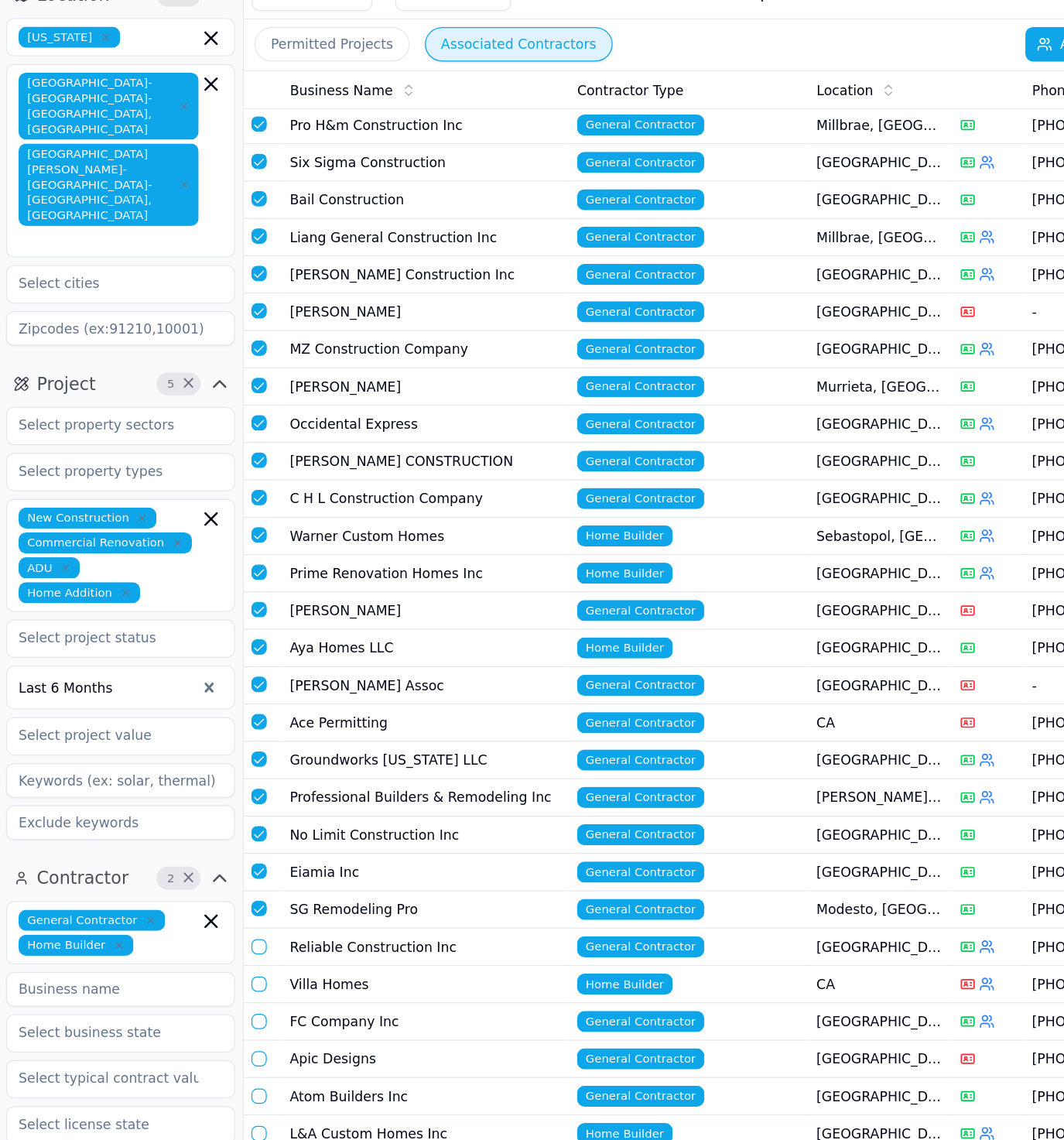
click at [259, 833] on button "button" at bounding box center [260, 839] width 12 height 12
click at [263, 864] on button "button" at bounding box center [260, 870] width 12 height 12
click at [259, 893] on button "button" at bounding box center [260, 899] width 12 height 12
click at [260, 924] on button "button" at bounding box center [260, 930] width 12 height 12
click at [260, 954] on button "button" at bounding box center [260, 960] width 12 height 12
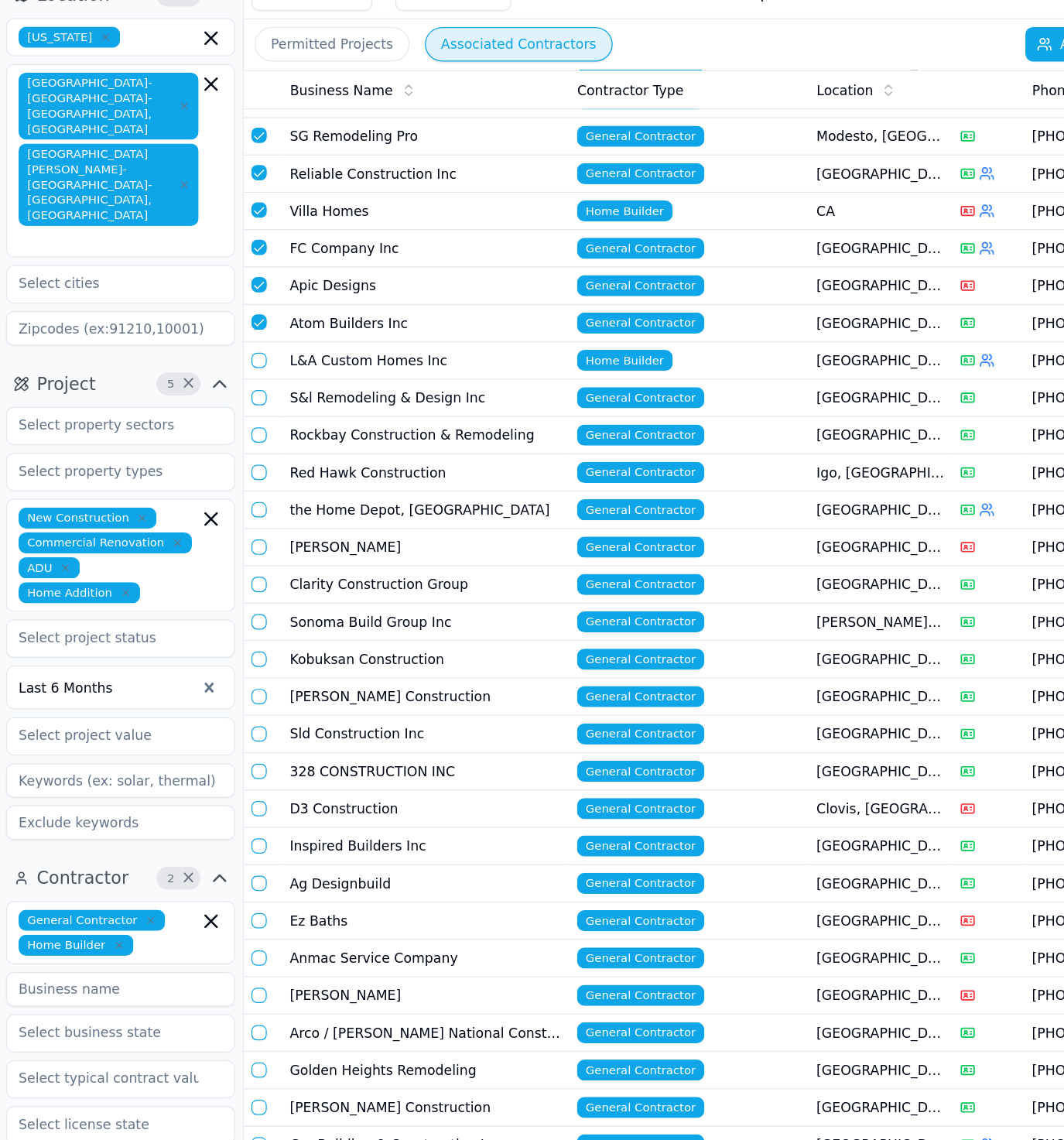
scroll to position [1293, 0]
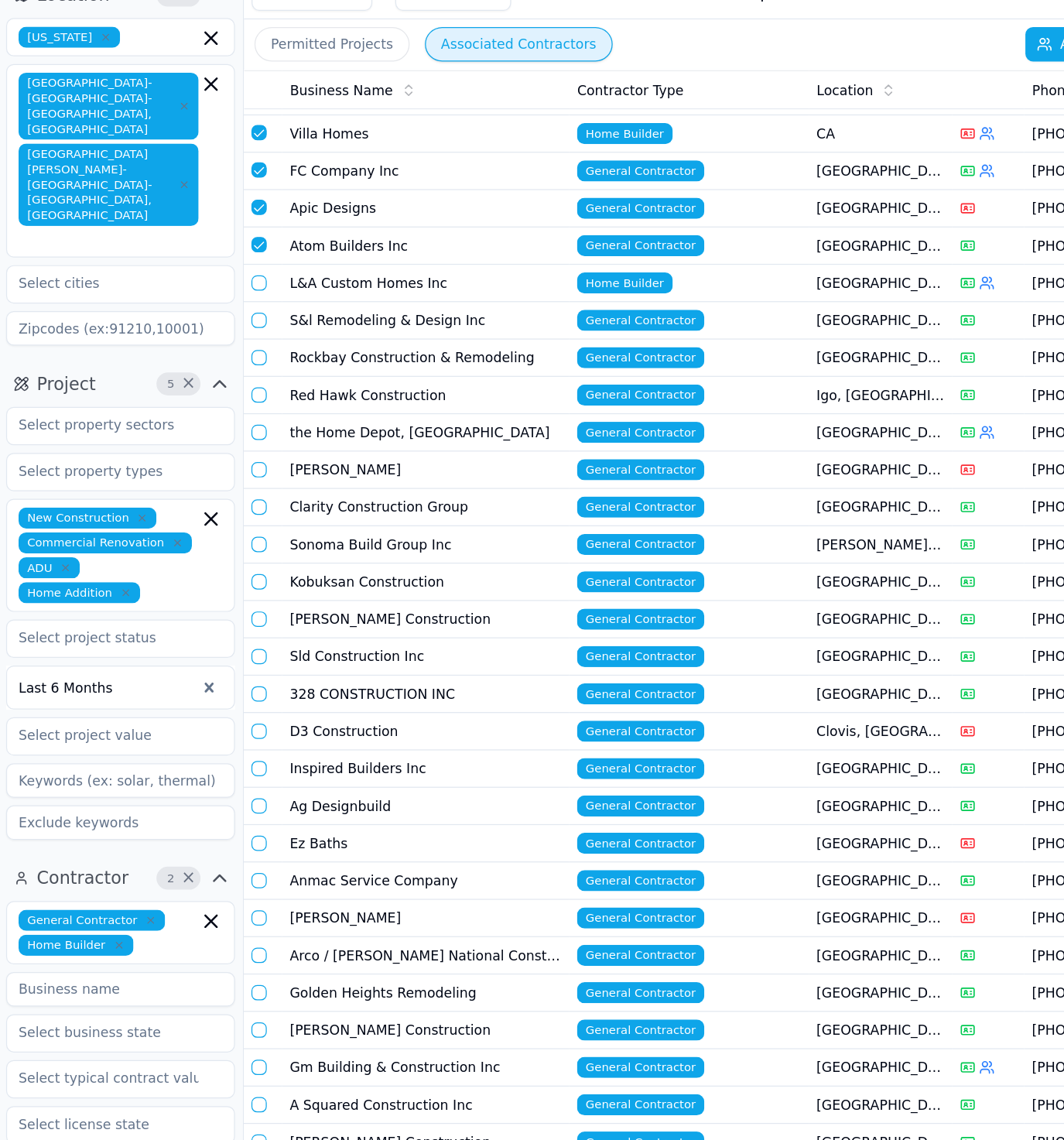
click at [257, 298] on button "button" at bounding box center [260, 303] width 12 height 12
click at [260, 327] on button "button" at bounding box center [260, 333] width 12 height 12
click at [259, 358] on button "button" at bounding box center [260, 363] width 12 height 12
click at [258, 388] on button "button" at bounding box center [260, 394] width 12 height 12
click at [260, 418] on button "button" at bounding box center [260, 423] width 12 height 12
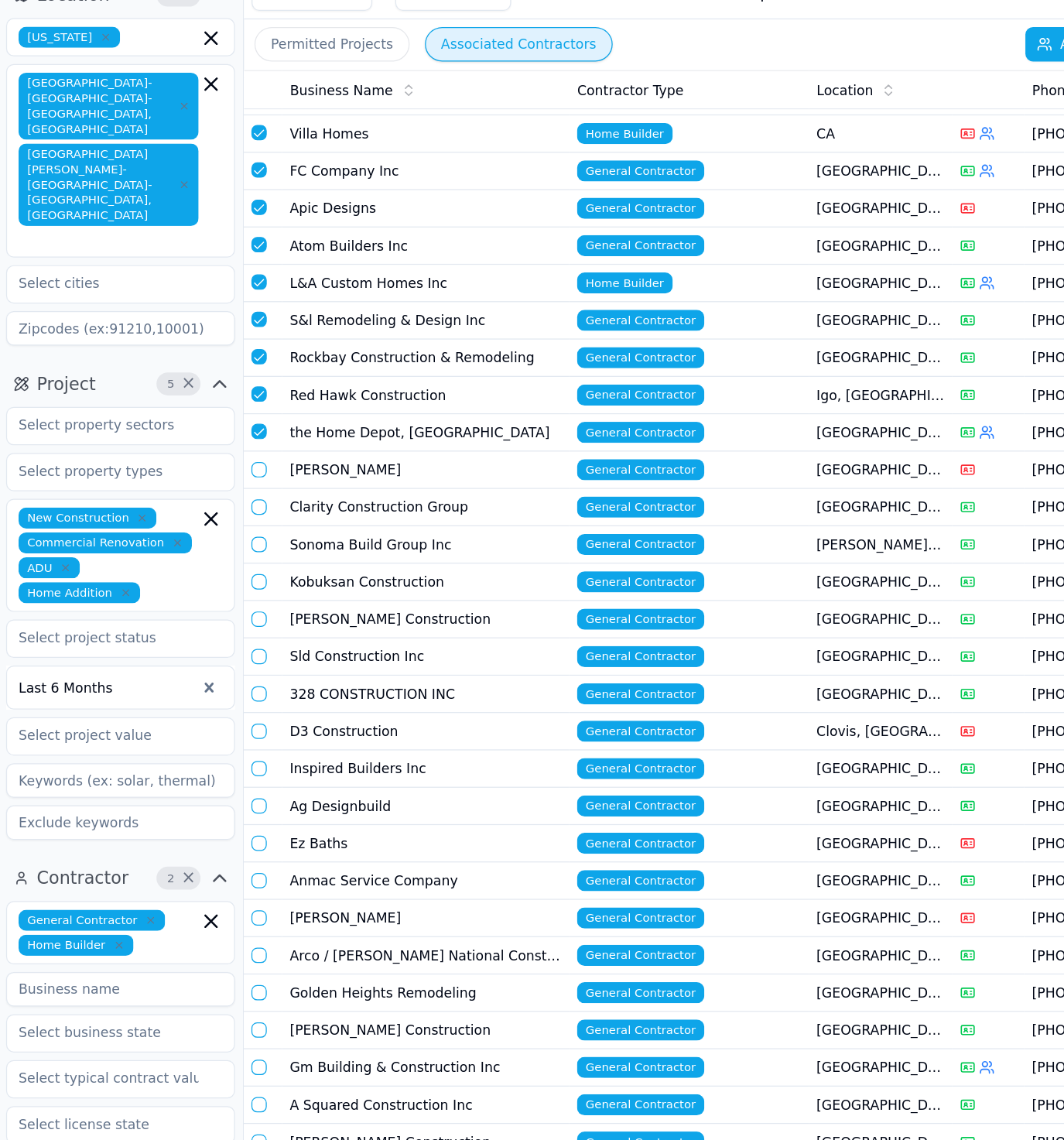
click at [262, 448] on button "button" at bounding box center [260, 454] width 12 height 12
click at [261, 478] on button "button" at bounding box center [260, 484] width 12 height 12
click at [259, 509] on button "button" at bounding box center [260, 515] width 12 height 12
click at [258, 538] on button "button" at bounding box center [260, 544] width 12 height 12
click at [259, 569] on button "button" at bounding box center [260, 575] width 12 height 12
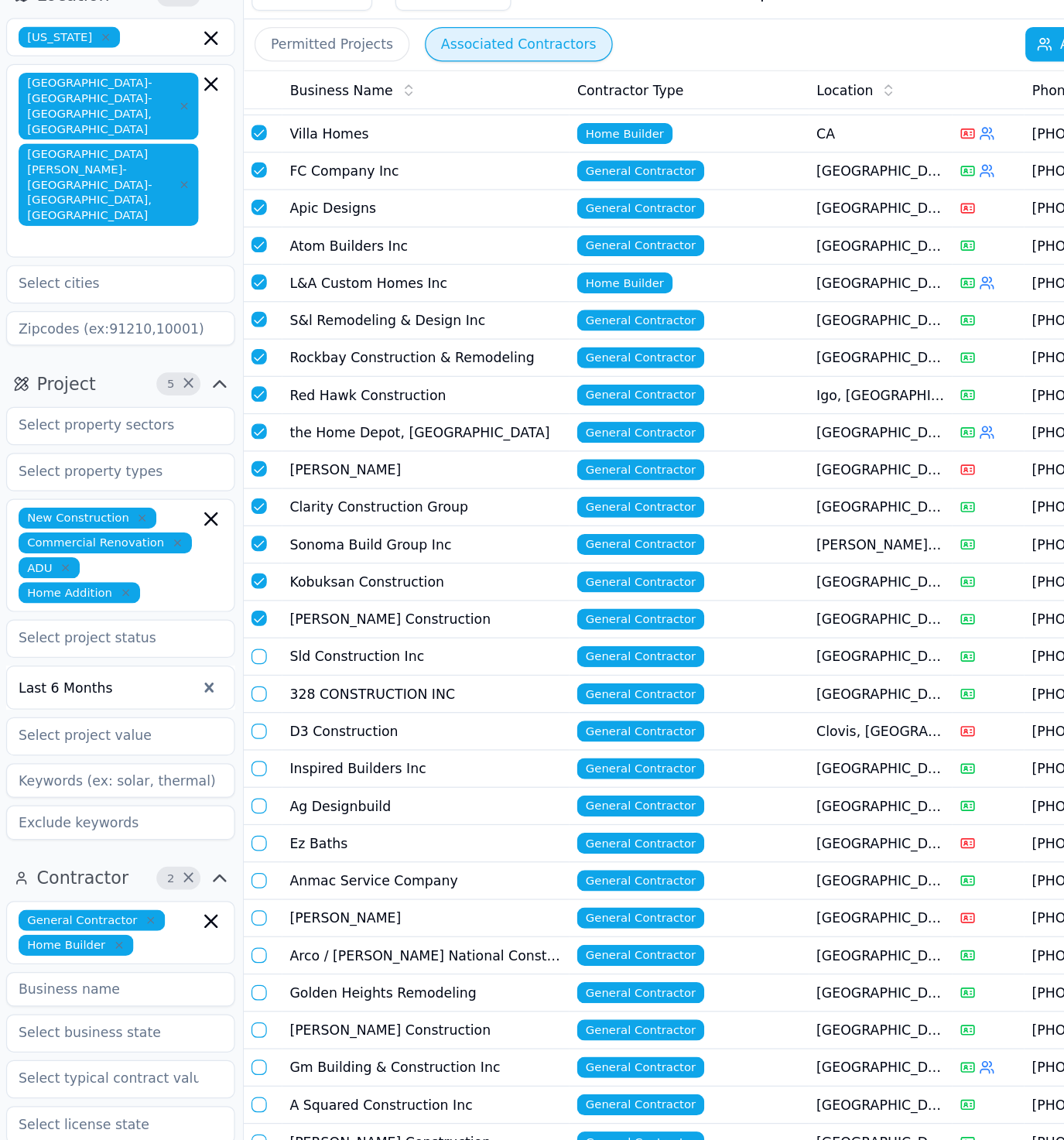
click at [259, 592] on td at bounding box center [263, 605] width 31 height 30
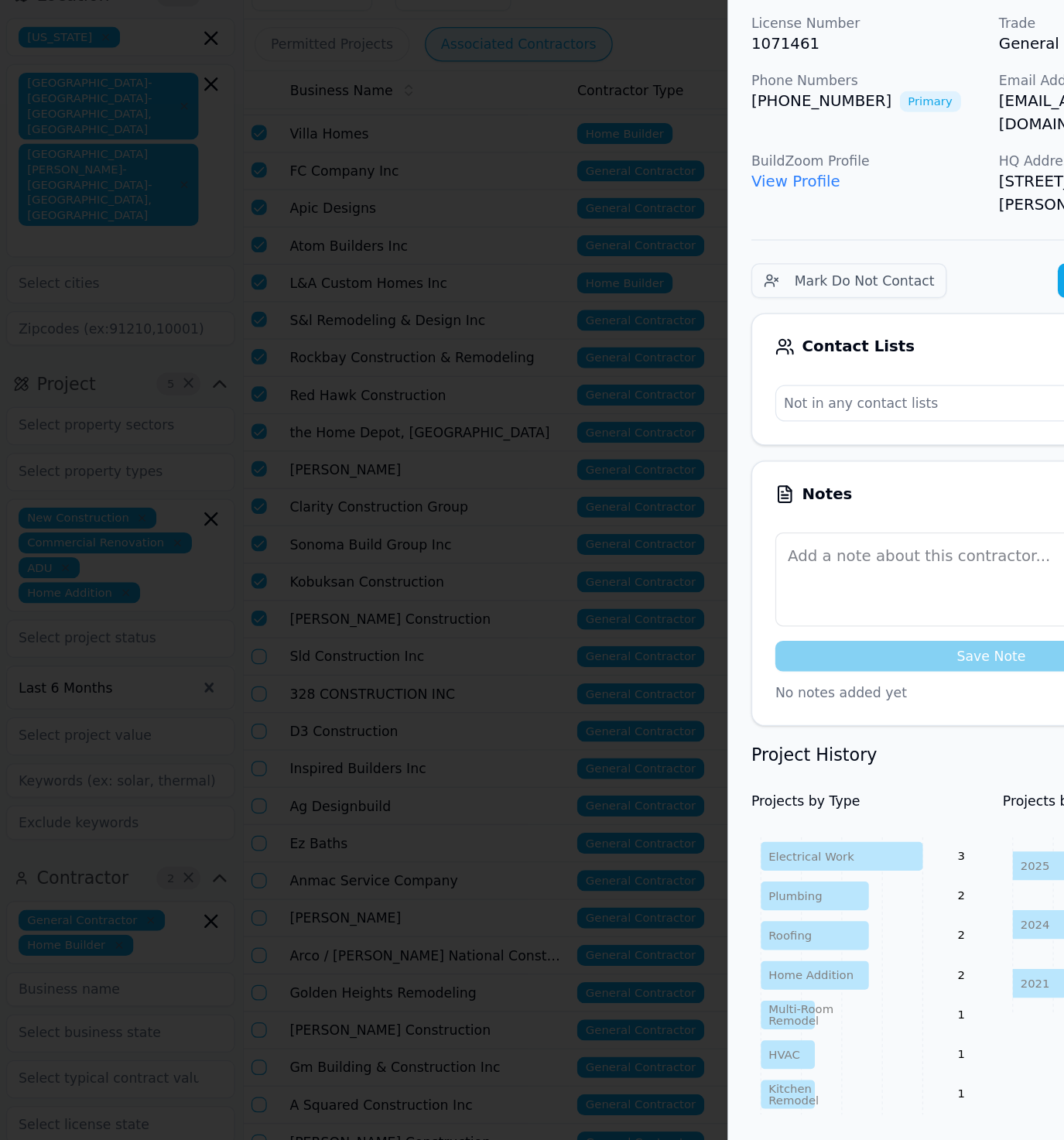
click at [253, 558] on div at bounding box center [532, 570] width 1064 height 1140
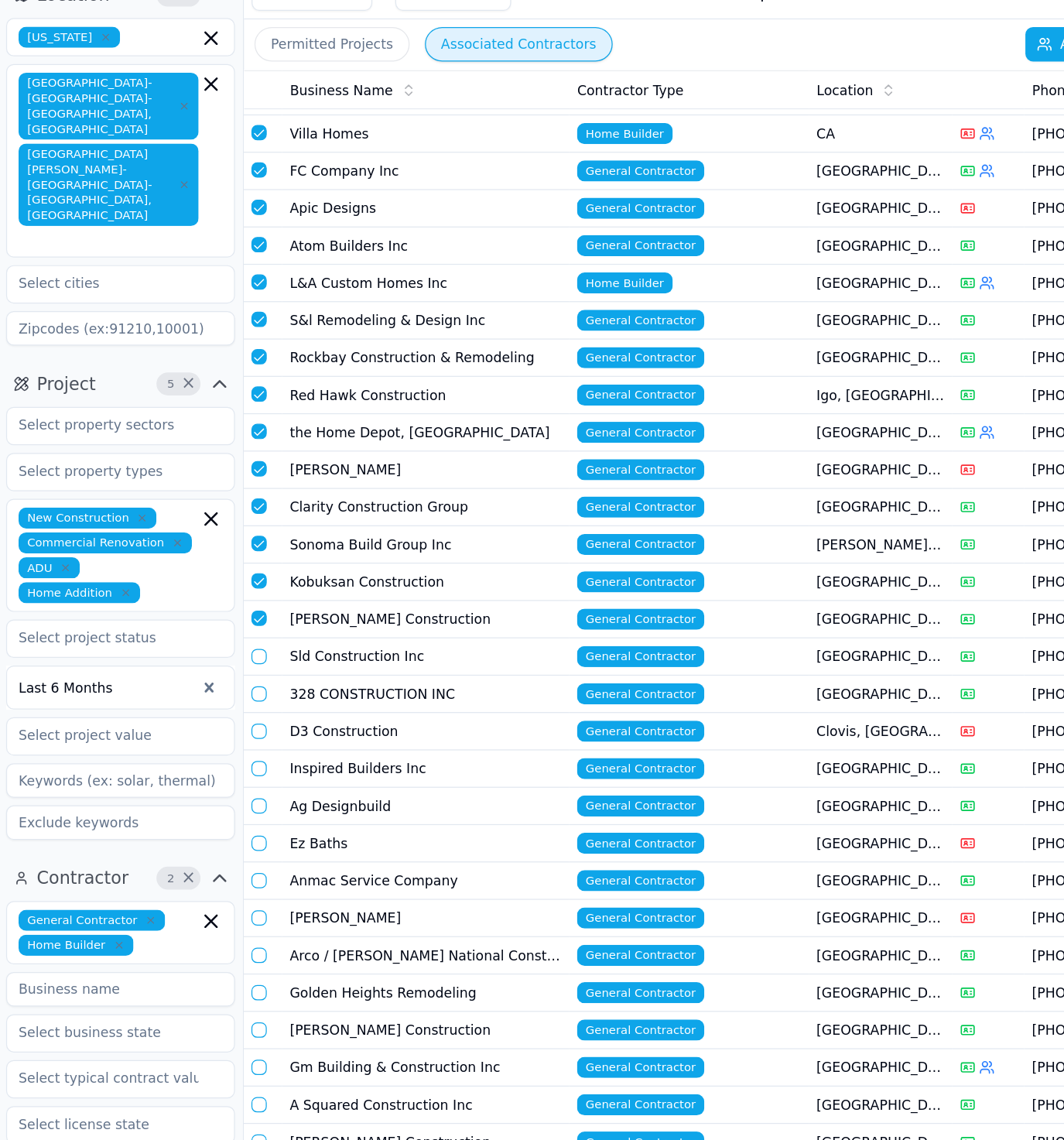
click at [259, 599] on button "button" at bounding box center [260, 605] width 12 height 12
click at [259, 629] on button "button" at bounding box center [260, 635] width 12 height 12
click at [260, 659] on button "button" at bounding box center [260, 665] width 12 height 12
click at [260, 690] on button "button" at bounding box center [260, 695] width 12 height 12
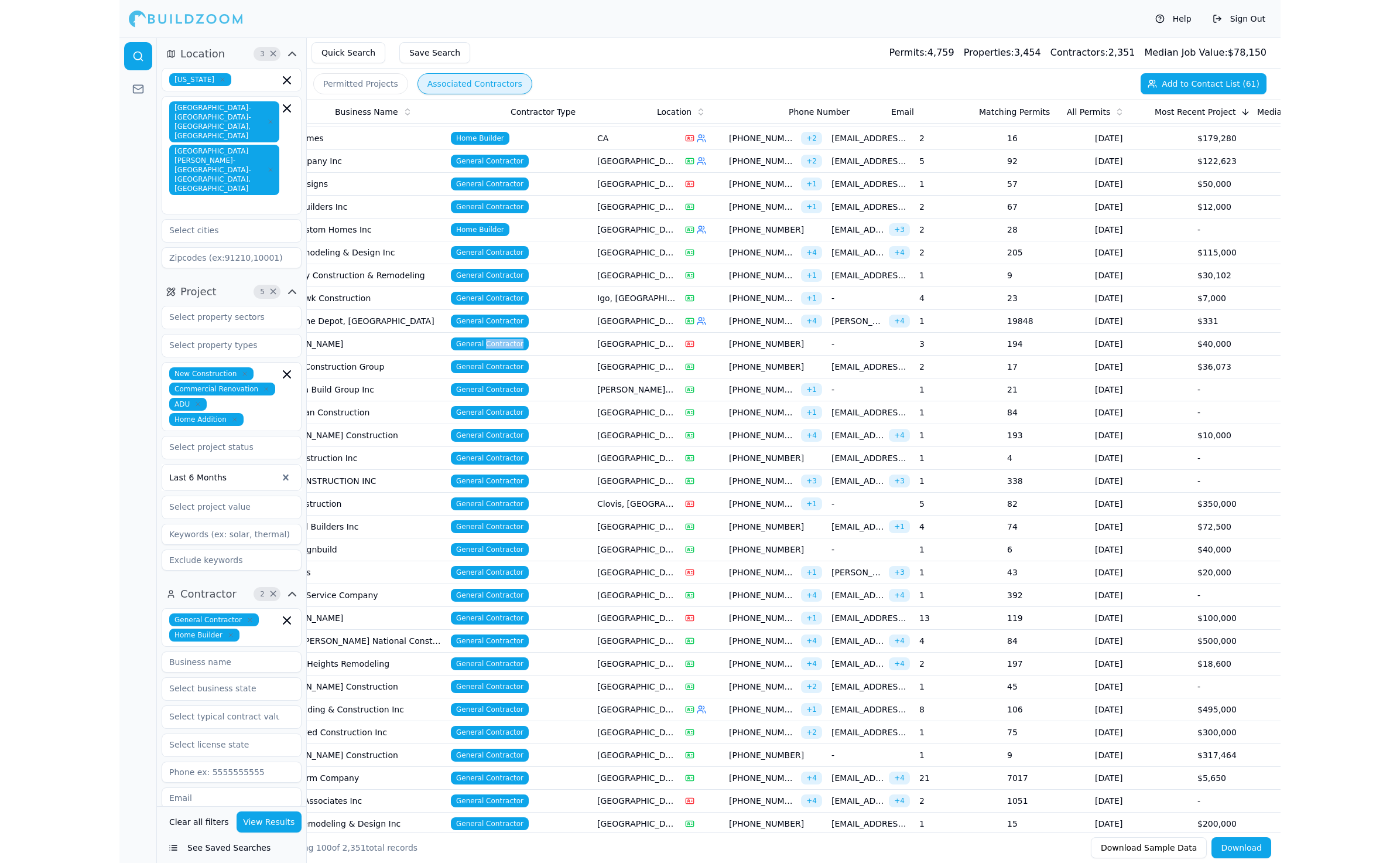
scroll to position [0, 0]
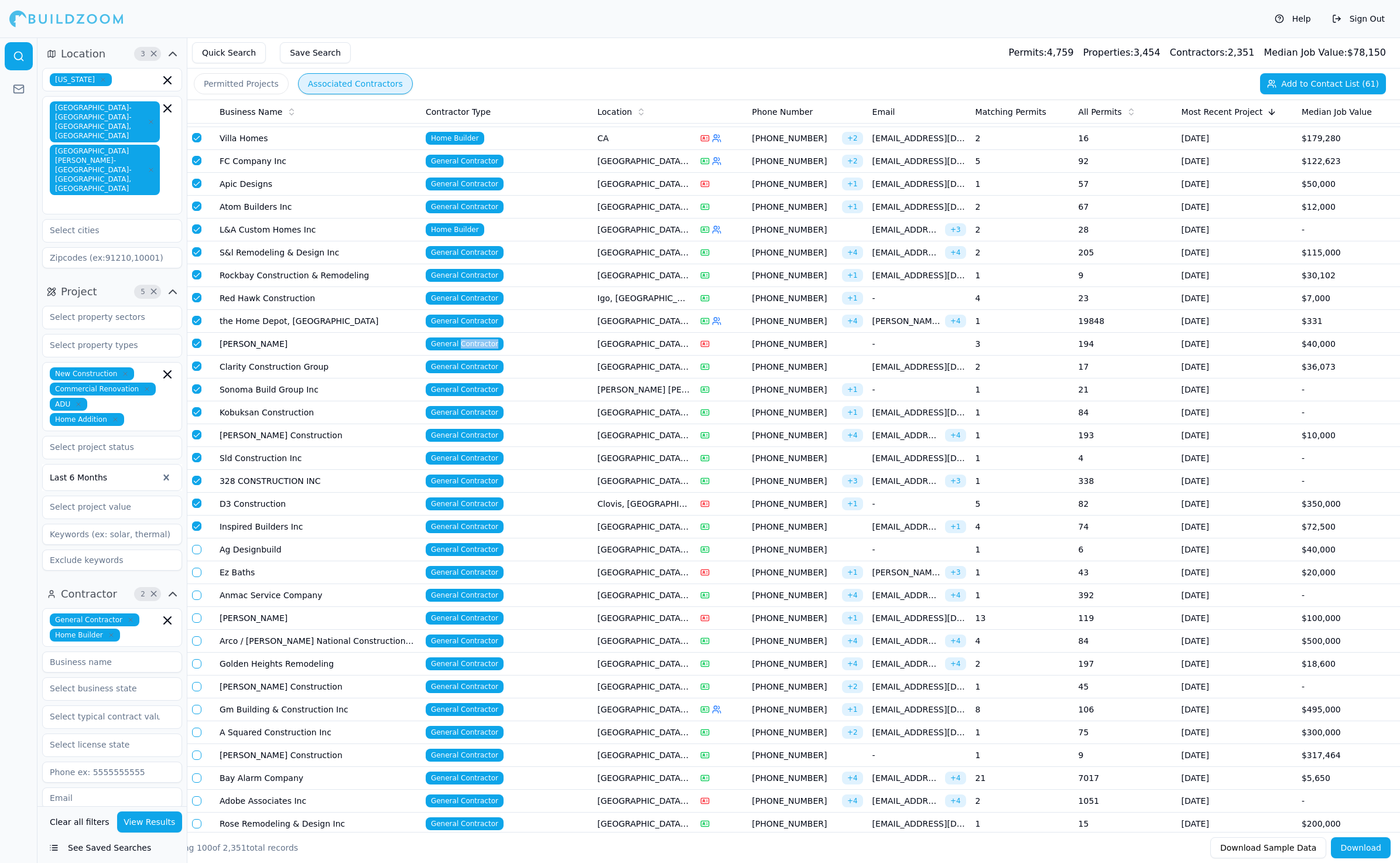
click at [198, 545] on button "button" at bounding box center [197, 549] width 9 height 9
click at [196, 567] on button "button" at bounding box center [197, 572] width 9 height 9
click at [197, 590] on button "button" at bounding box center [197, 595] width 9 height 9
click at [199, 613] on button "button" at bounding box center [197, 618] width 9 height 9
click at [195, 636] on button "button" at bounding box center [197, 640] width 9 height 9
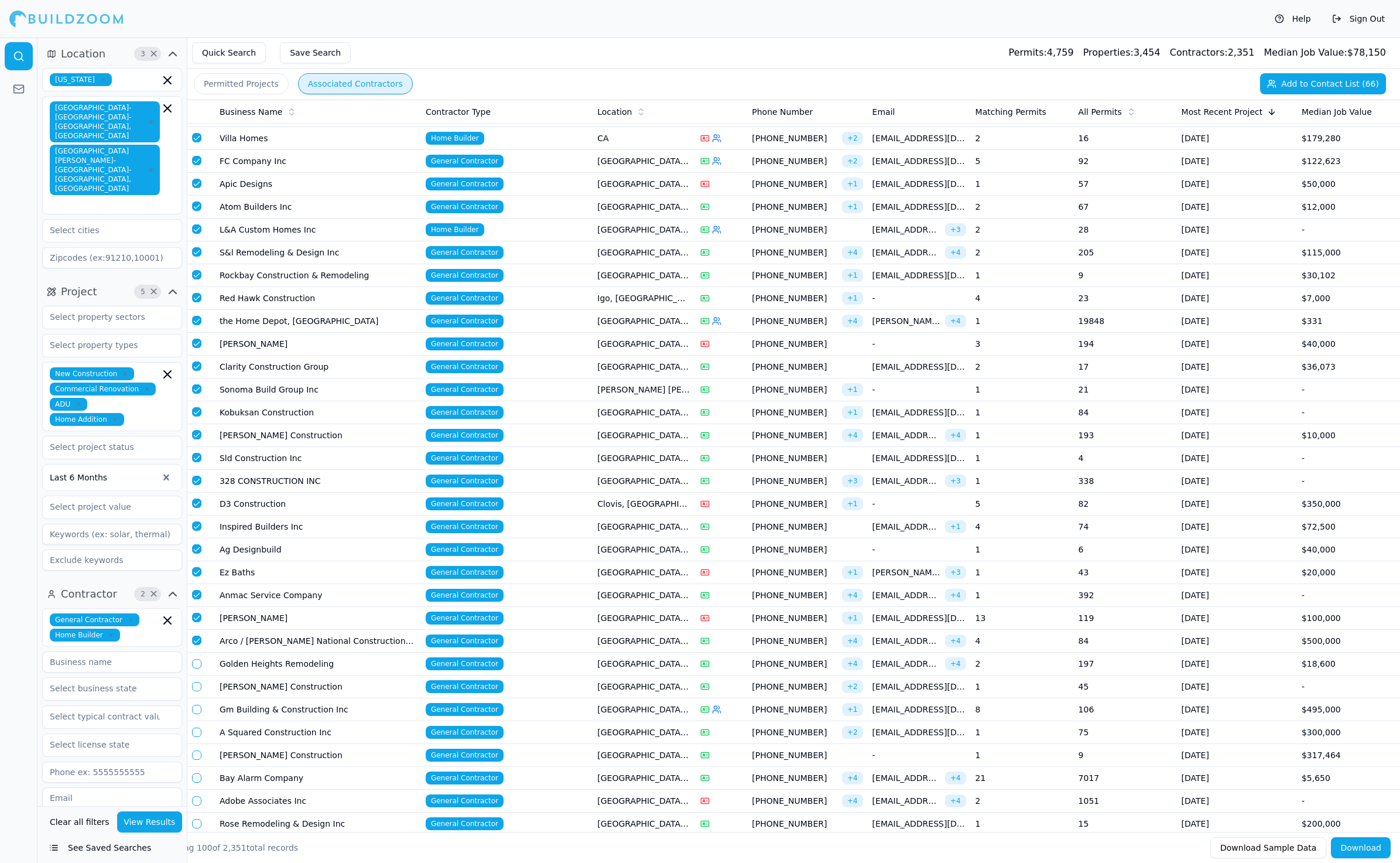
click at [195, 659] on button "button" at bounding box center [197, 663] width 9 height 9
click at [196, 682] on button "button" at bounding box center [197, 686] width 9 height 9
click at [196, 705] on button "button" at bounding box center [197, 709] width 9 height 9
click at [196, 727] on button "button" at bounding box center [197, 732] width 9 height 9
click at [196, 750] on button "button" at bounding box center [197, 755] width 9 height 9
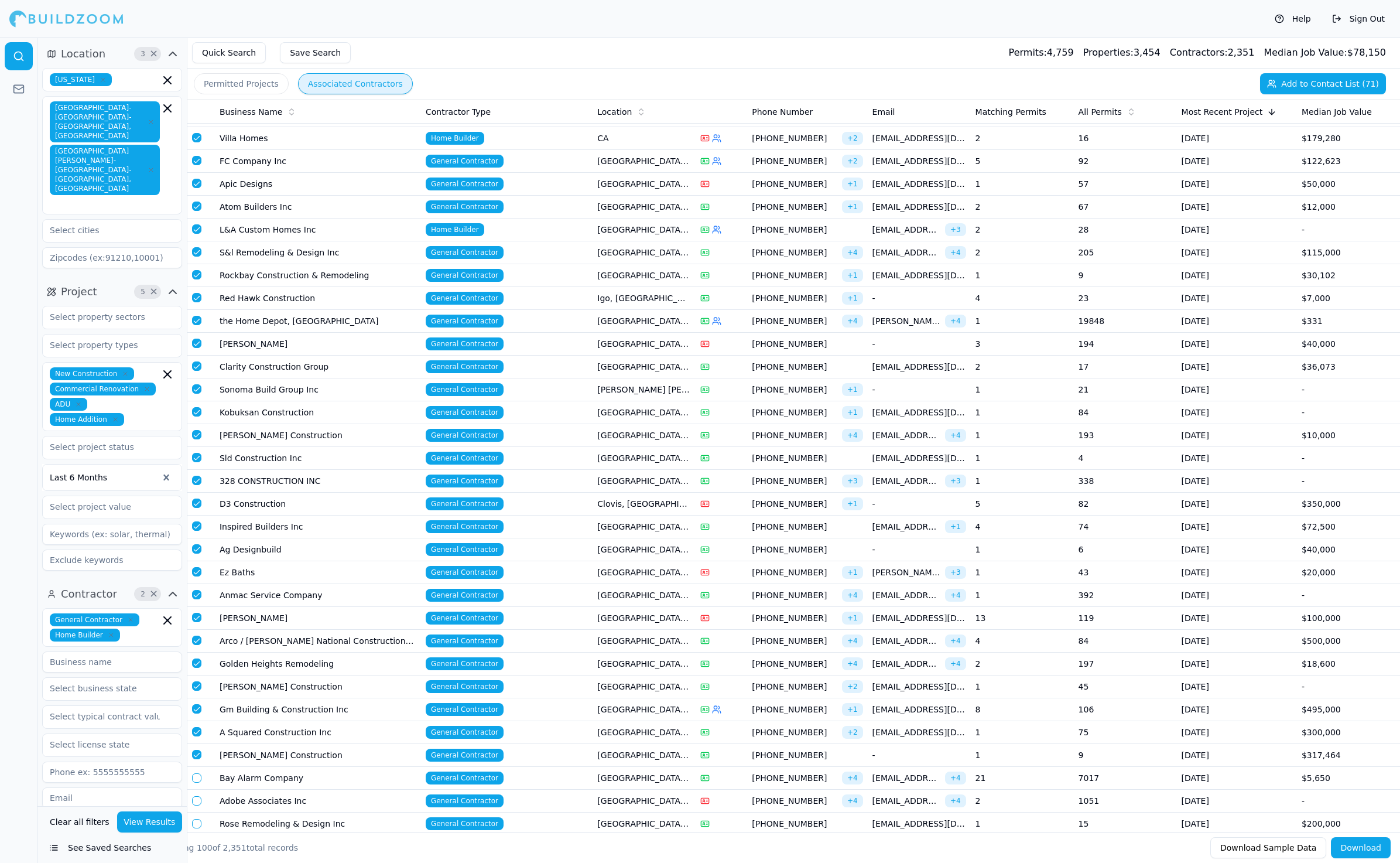
click at [197, 773] on button "button" at bounding box center [197, 778] width 9 height 9
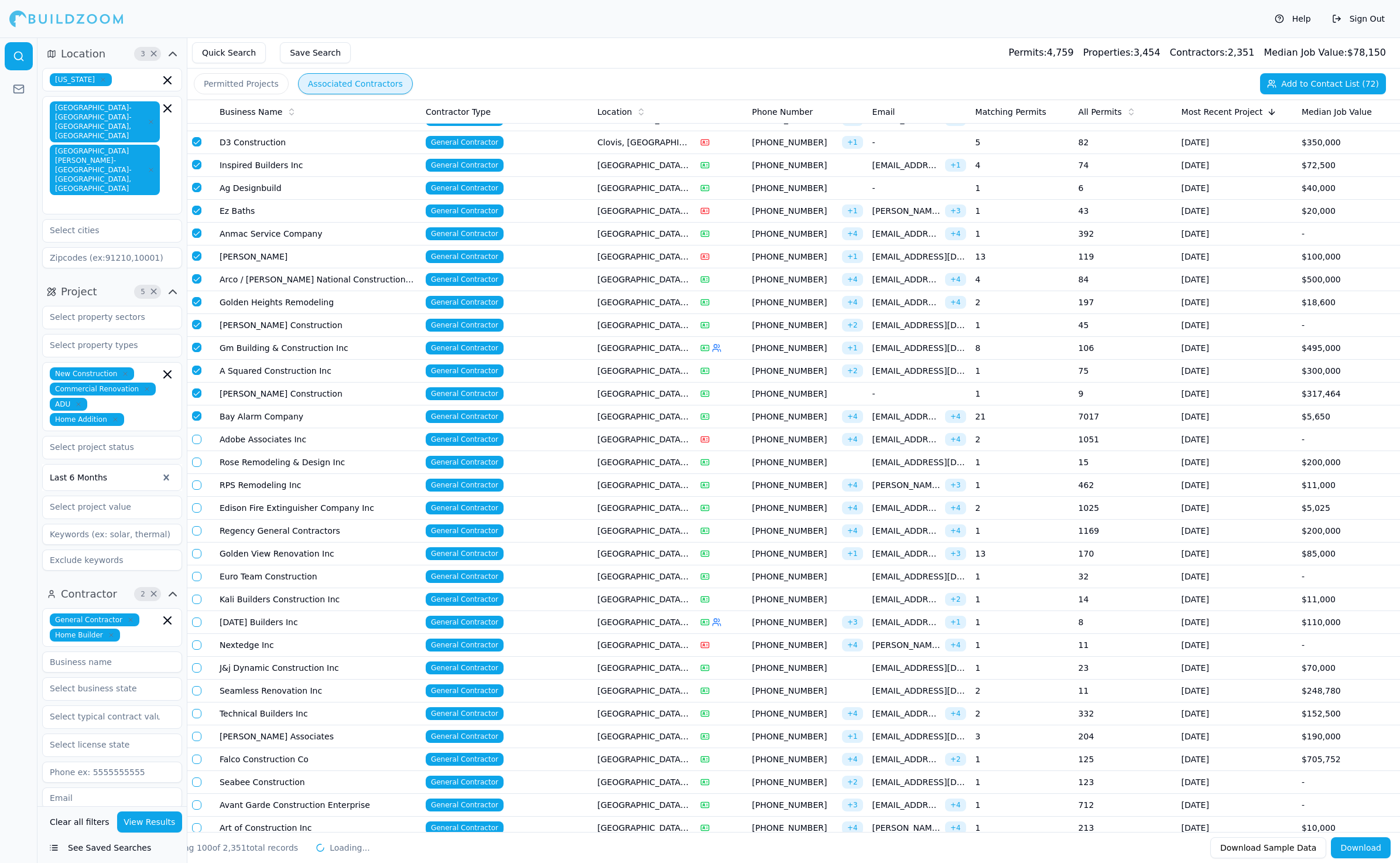
scroll to position [1351, 0]
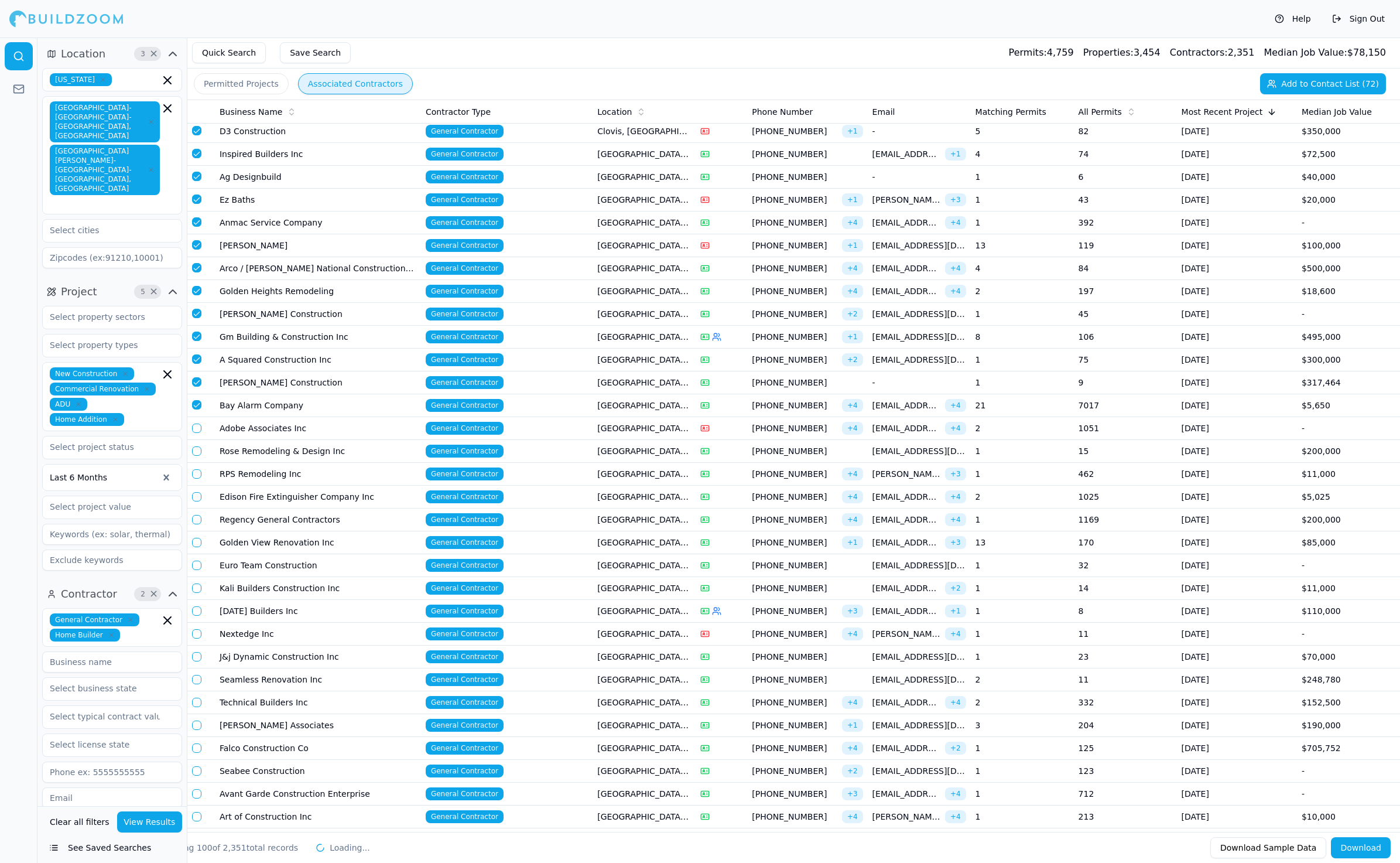
click at [196, 424] on button "button" at bounding box center [197, 428] width 9 height 9
click at [193, 440] on td at bounding box center [201, 451] width 27 height 23
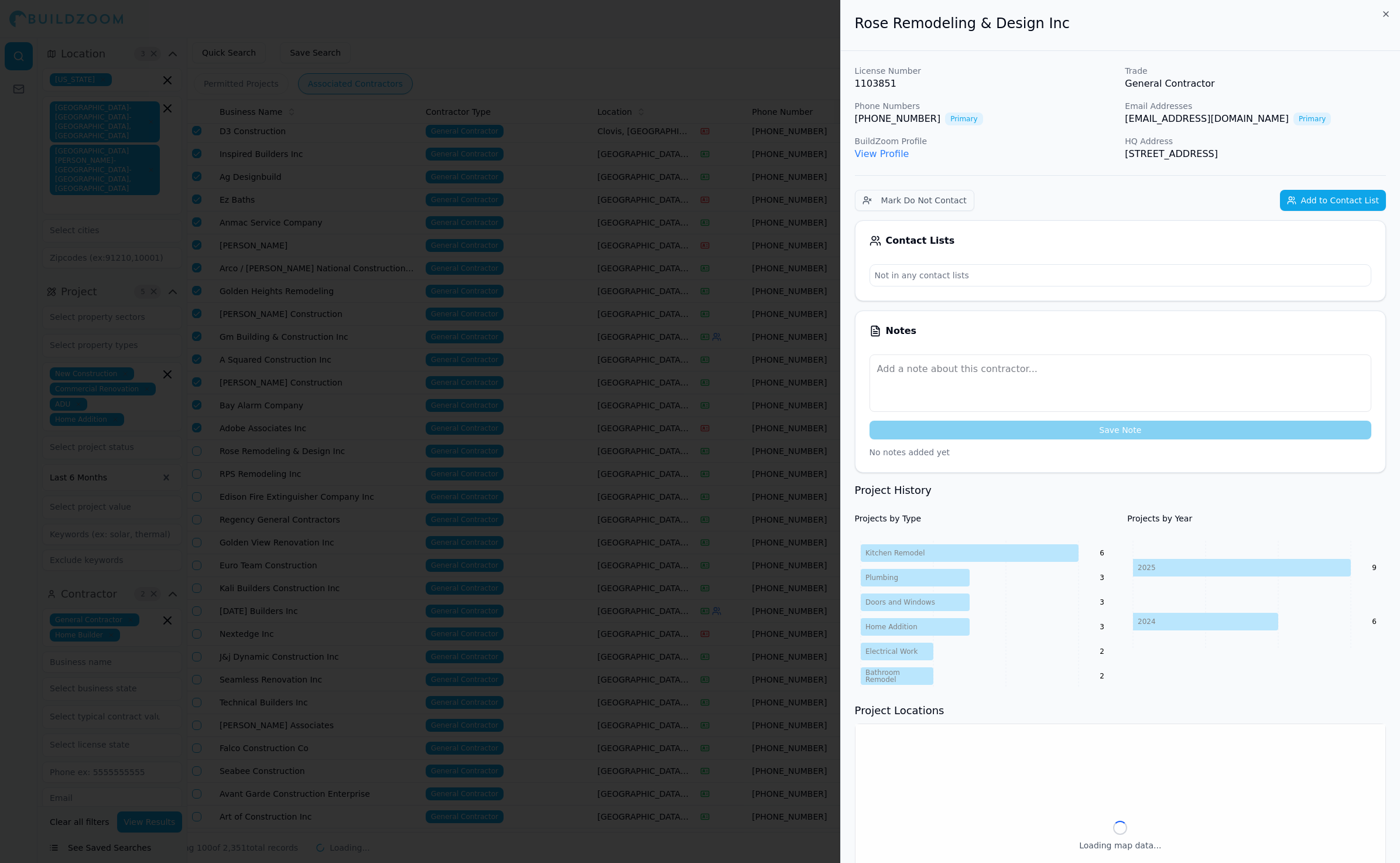
click at [199, 436] on div at bounding box center [700, 431] width 1400 height 863
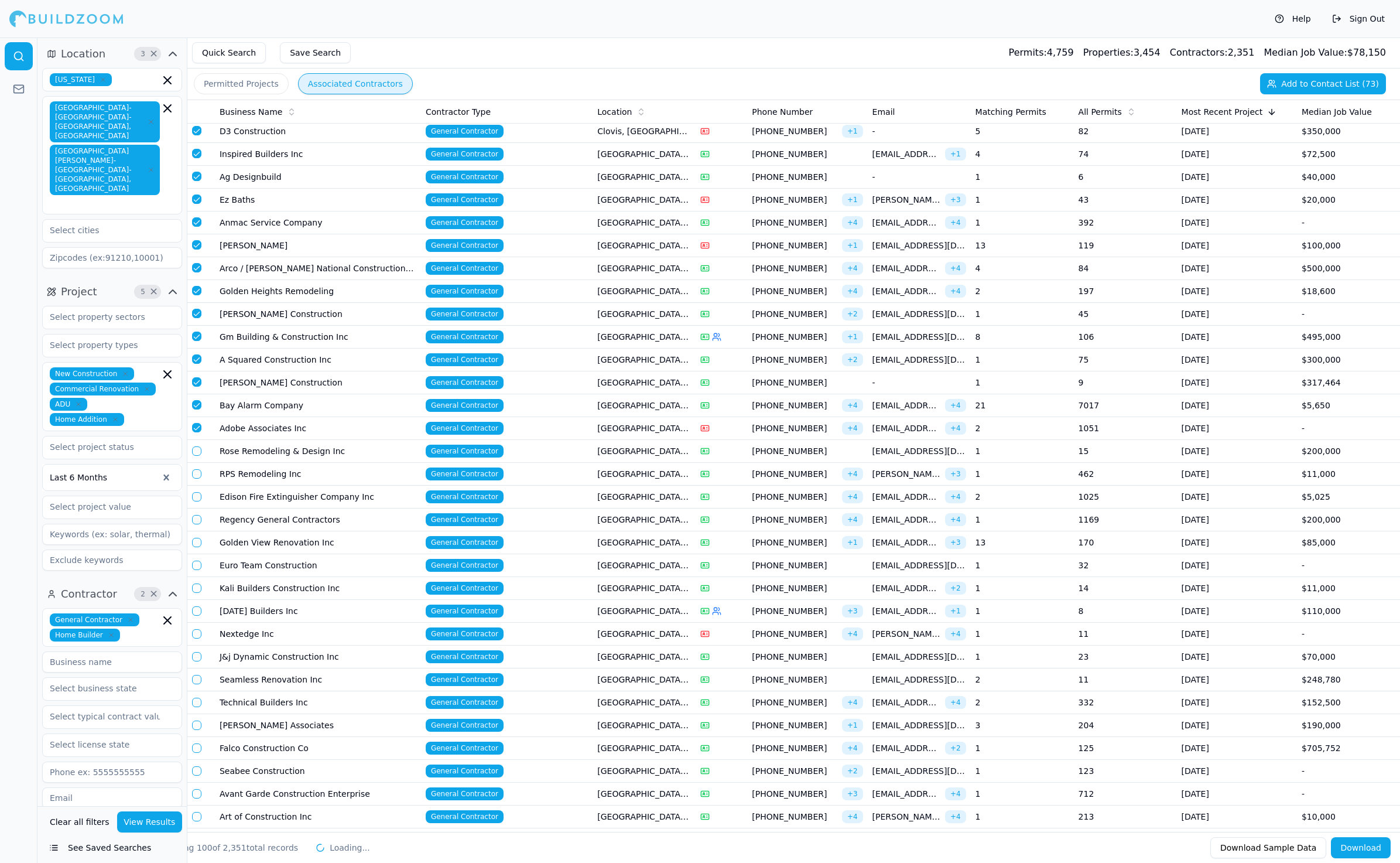
click at [199, 440] on td at bounding box center [201, 451] width 27 height 23
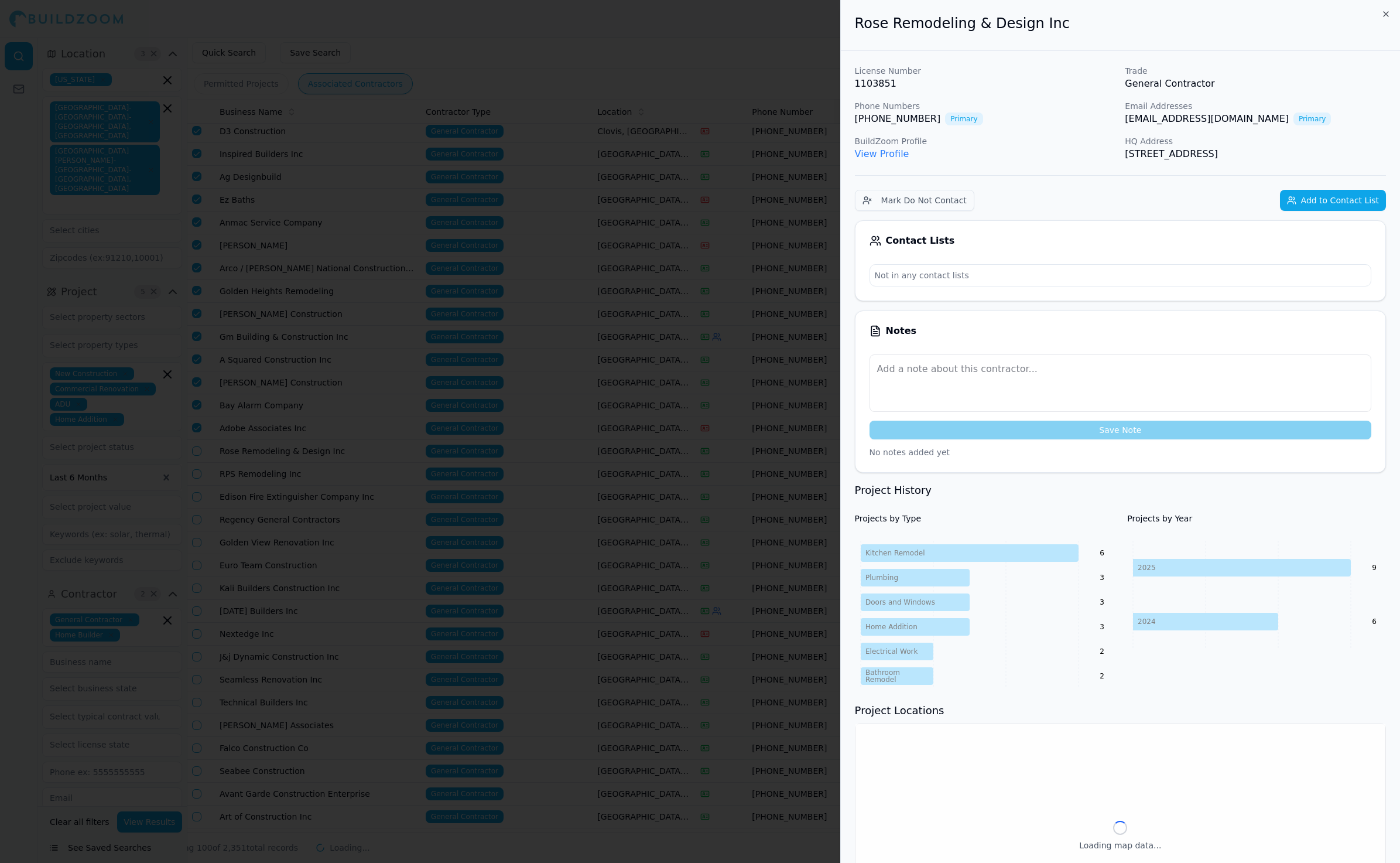
click at [198, 453] on div at bounding box center [700, 431] width 1400 height 863
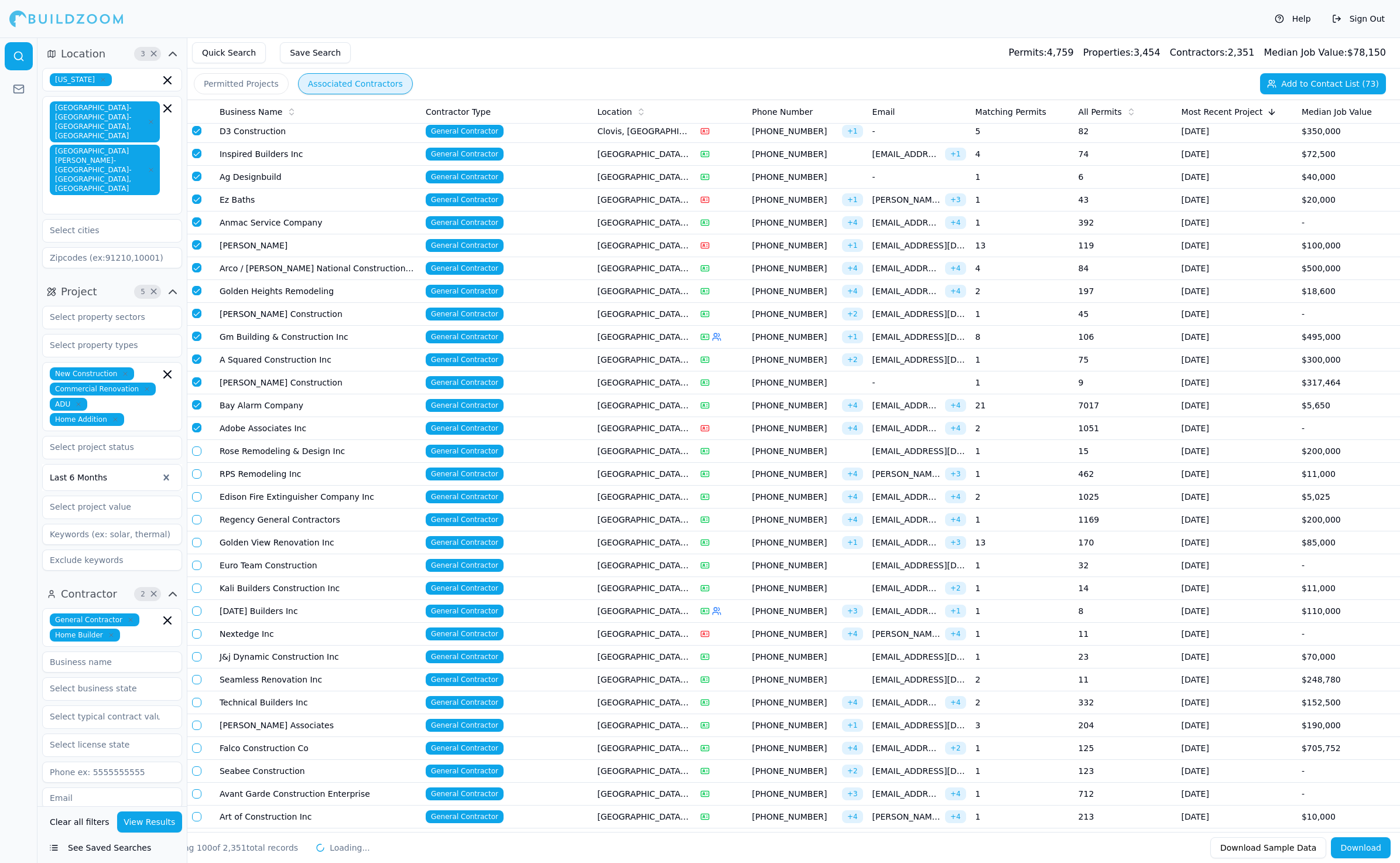
click at [197, 446] on button "button" at bounding box center [197, 450] width 9 height 9
click at [197, 469] on button "button" at bounding box center [197, 473] width 9 height 9
click at [195, 492] on button "button" at bounding box center [197, 497] width 9 height 9
click at [195, 508] on td at bounding box center [201, 520] width 27 height 23
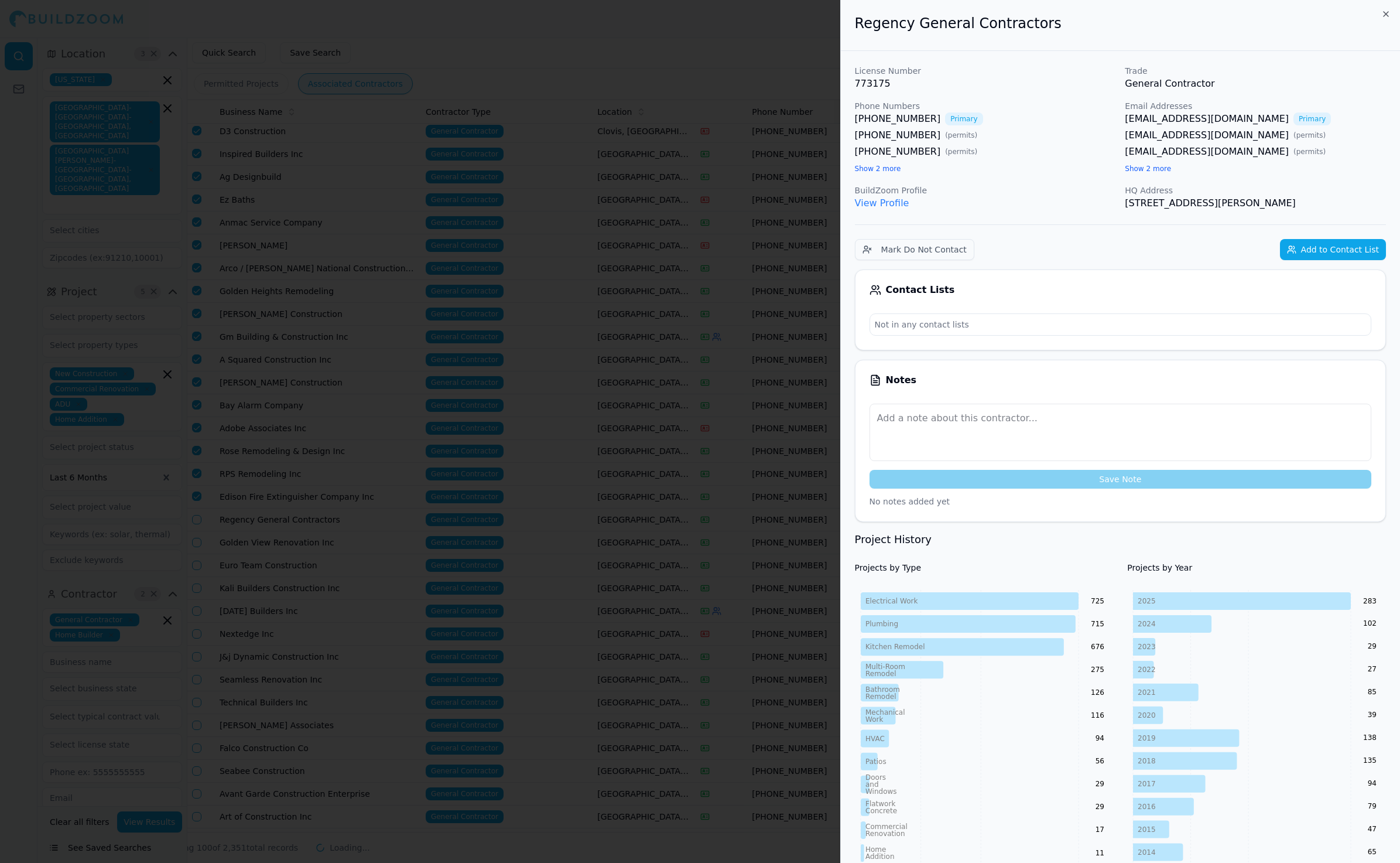
click at [195, 501] on div at bounding box center [700, 431] width 1400 height 863
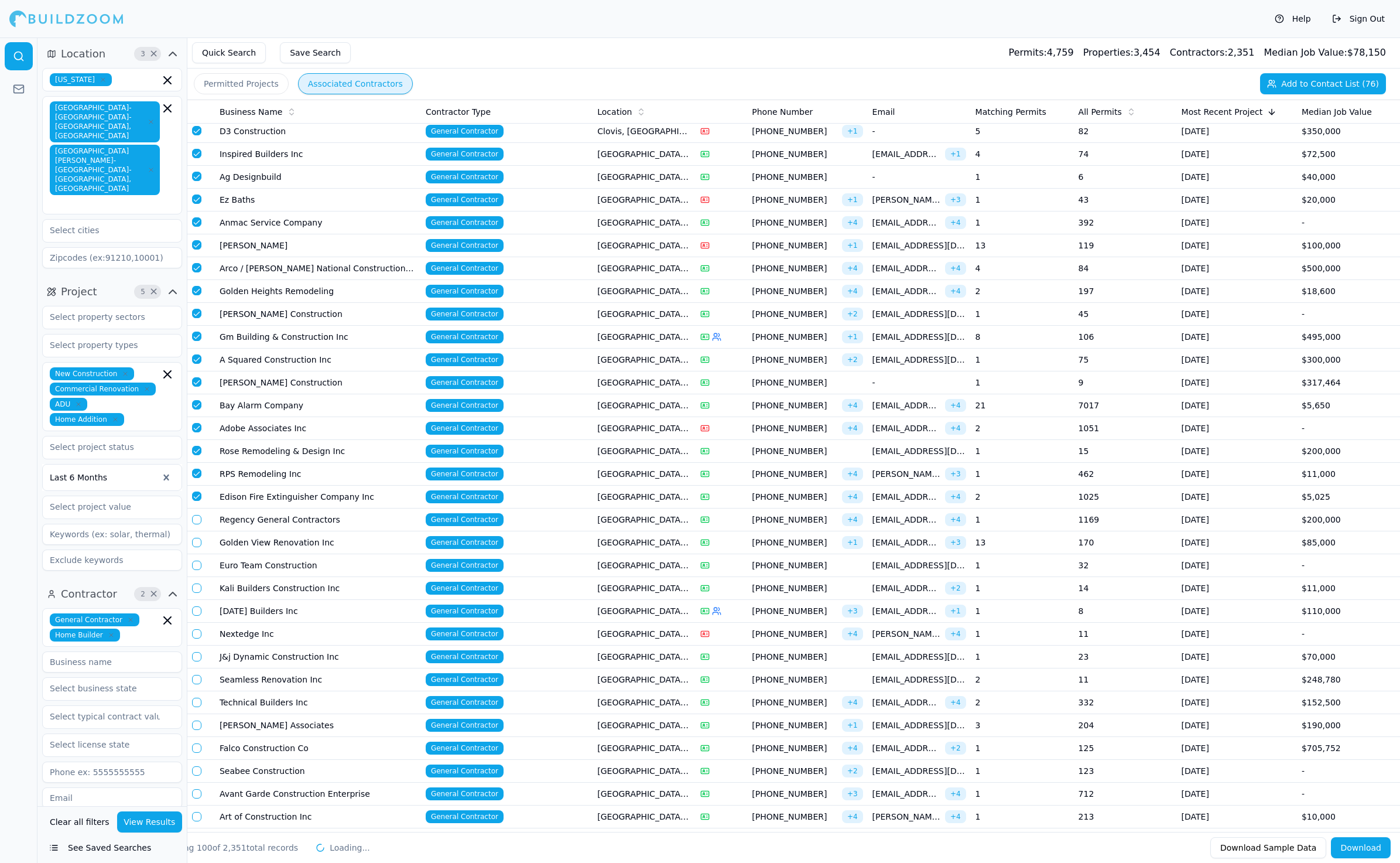
click at [196, 515] on button "button" at bounding box center [197, 520] width 9 height 9
click at [196, 538] on button "button" at bounding box center [197, 542] width 9 height 9
click at [195, 561] on button "button" at bounding box center [197, 565] width 9 height 9
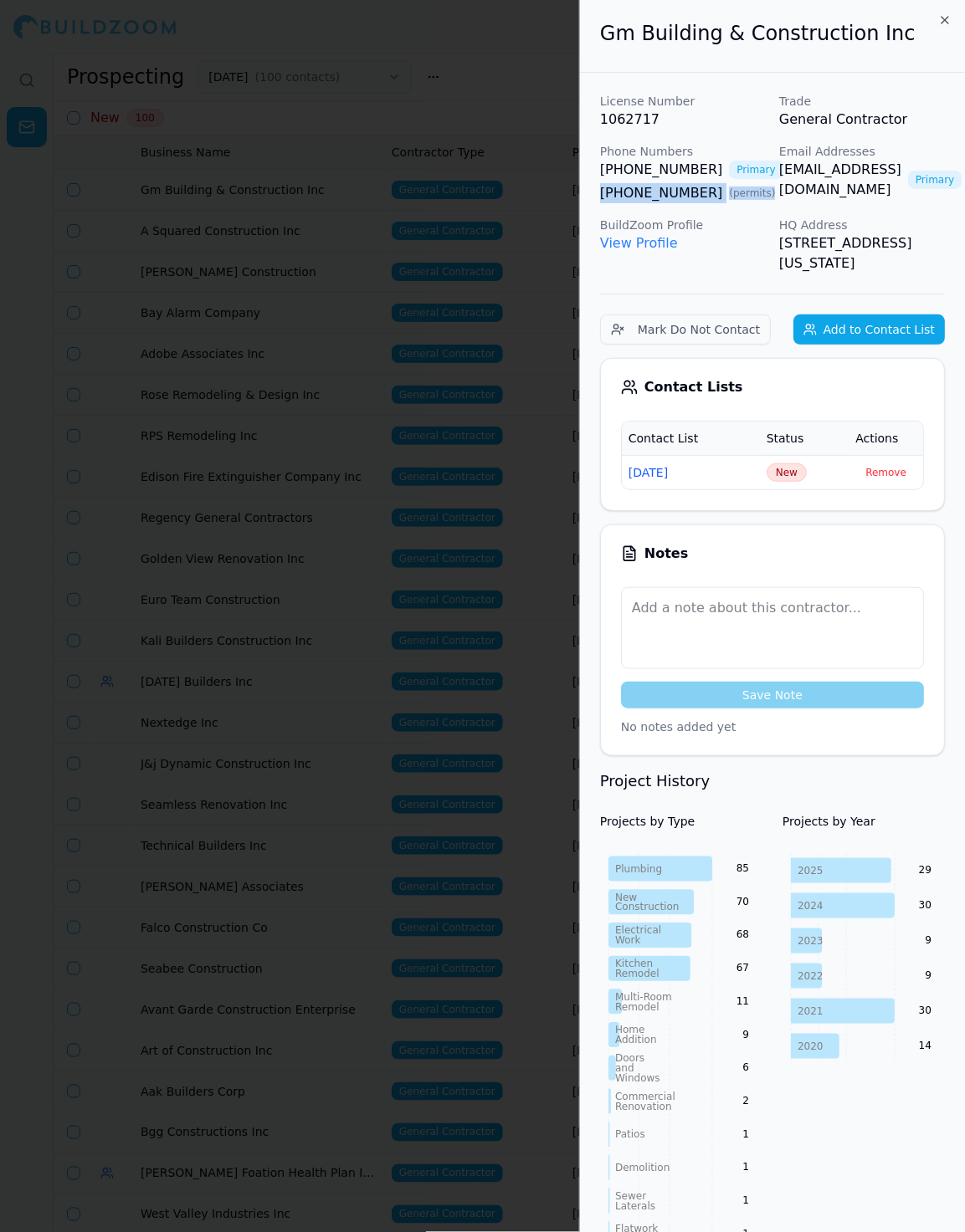
click at [779, 464] on span "New" at bounding box center [786, 473] width 40 height 19
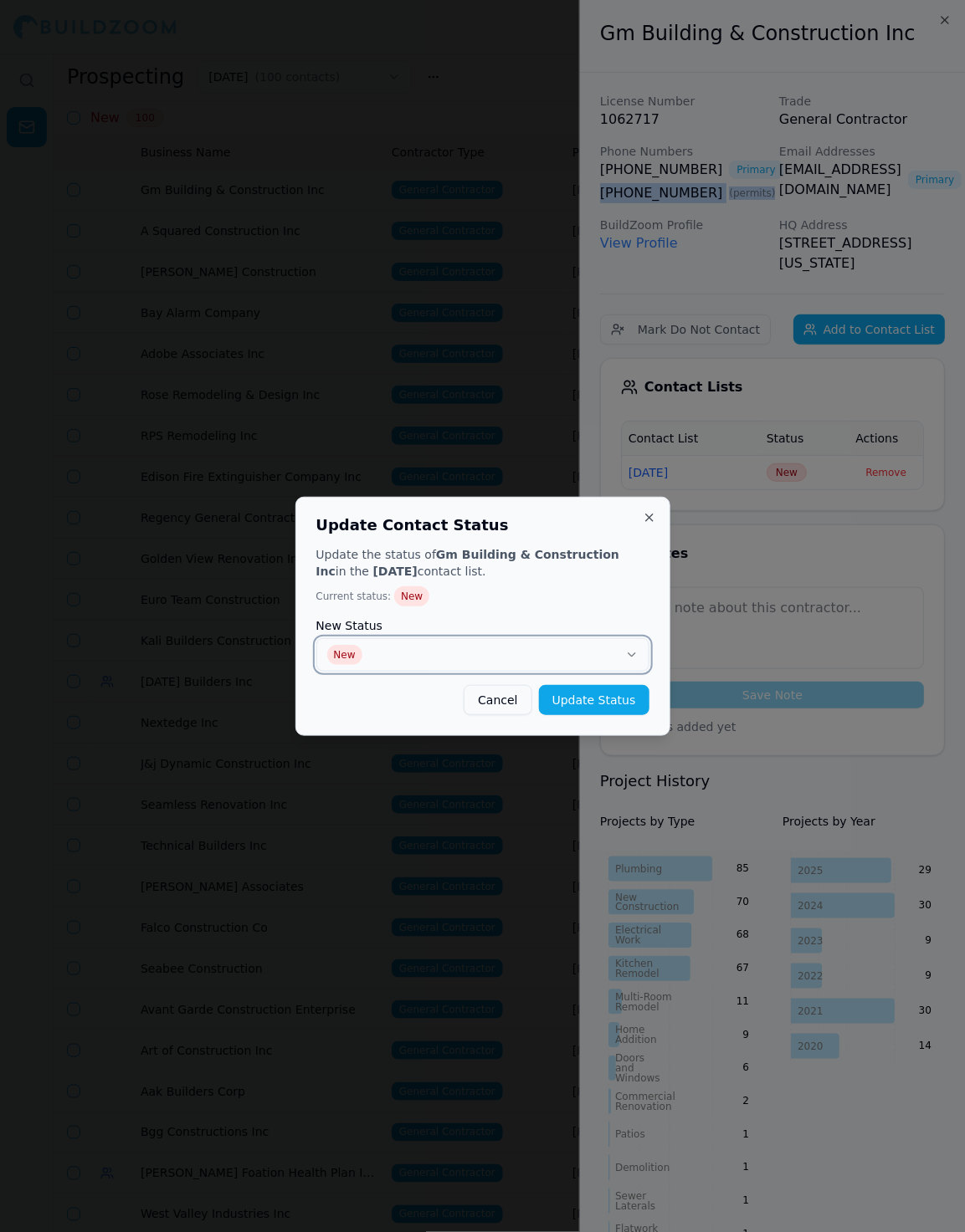
click at [494, 645] on button "New" at bounding box center [482, 655] width 333 height 34
click at [588, 700] on button "Update Status" at bounding box center [594, 700] width 110 height 30
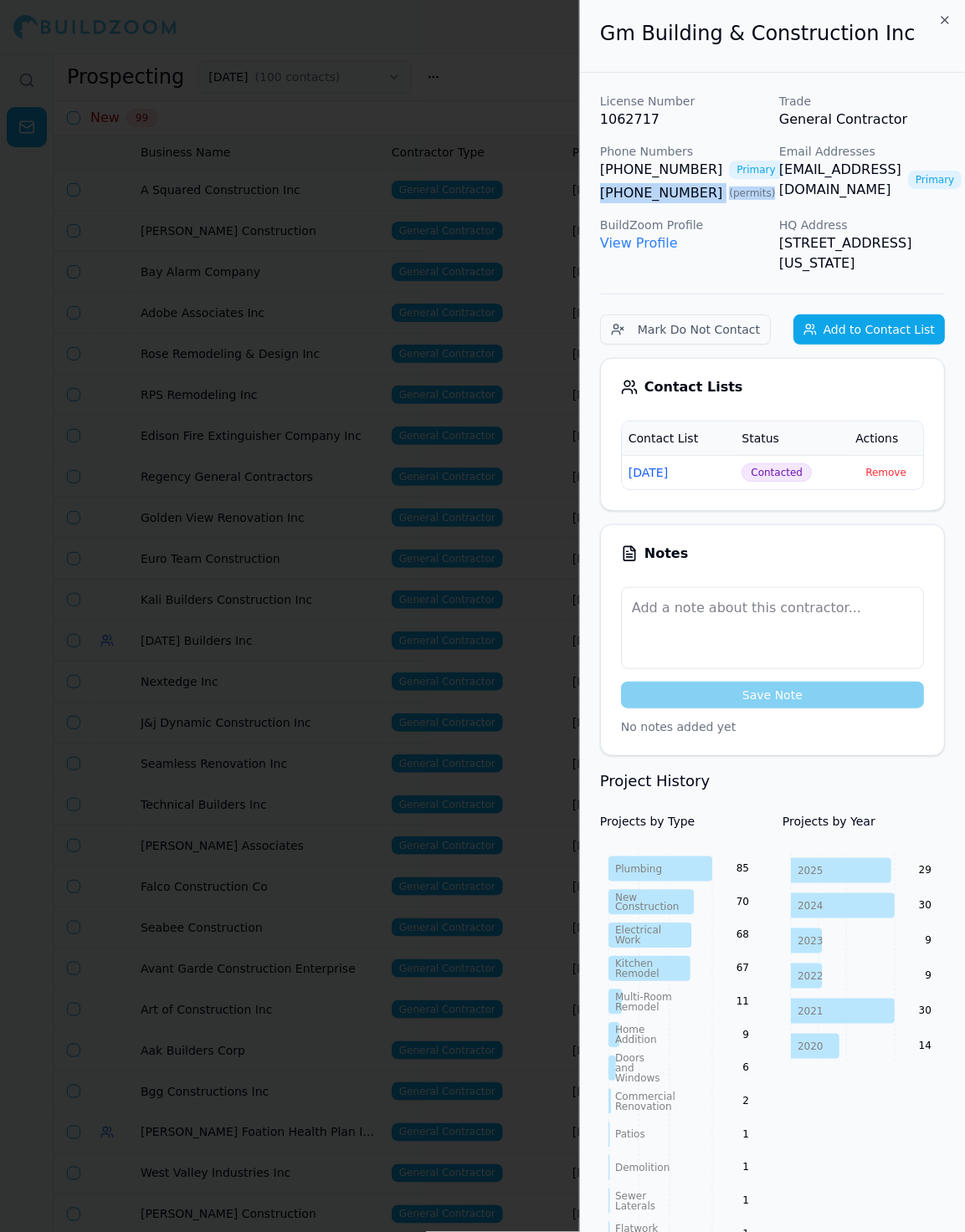
click at [542, 560] on div at bounding box center [482, 616] width 965 height 1232
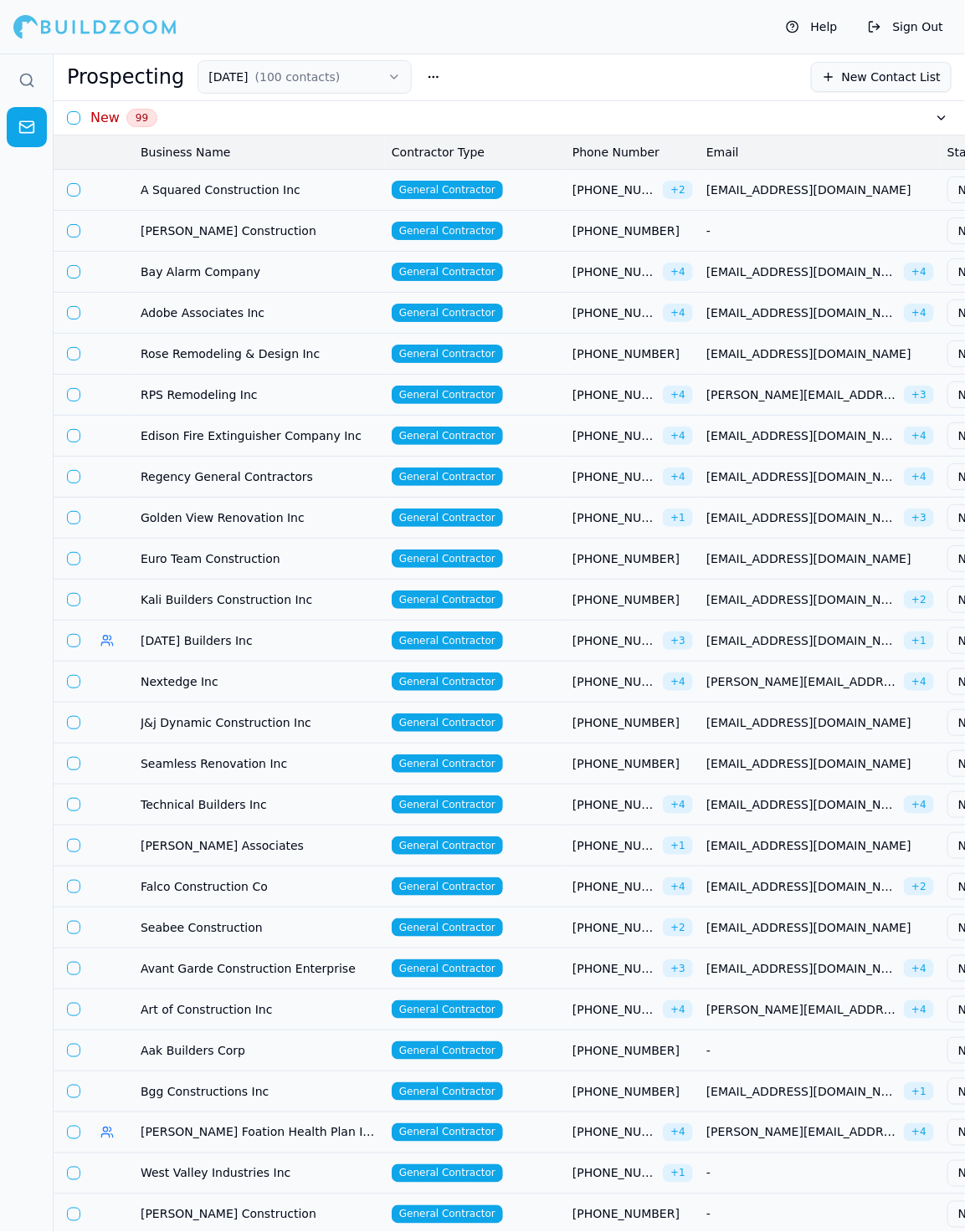
click at [536, 189] on td "General Contractor" at bounding box center [475, 189] width 180 height 41
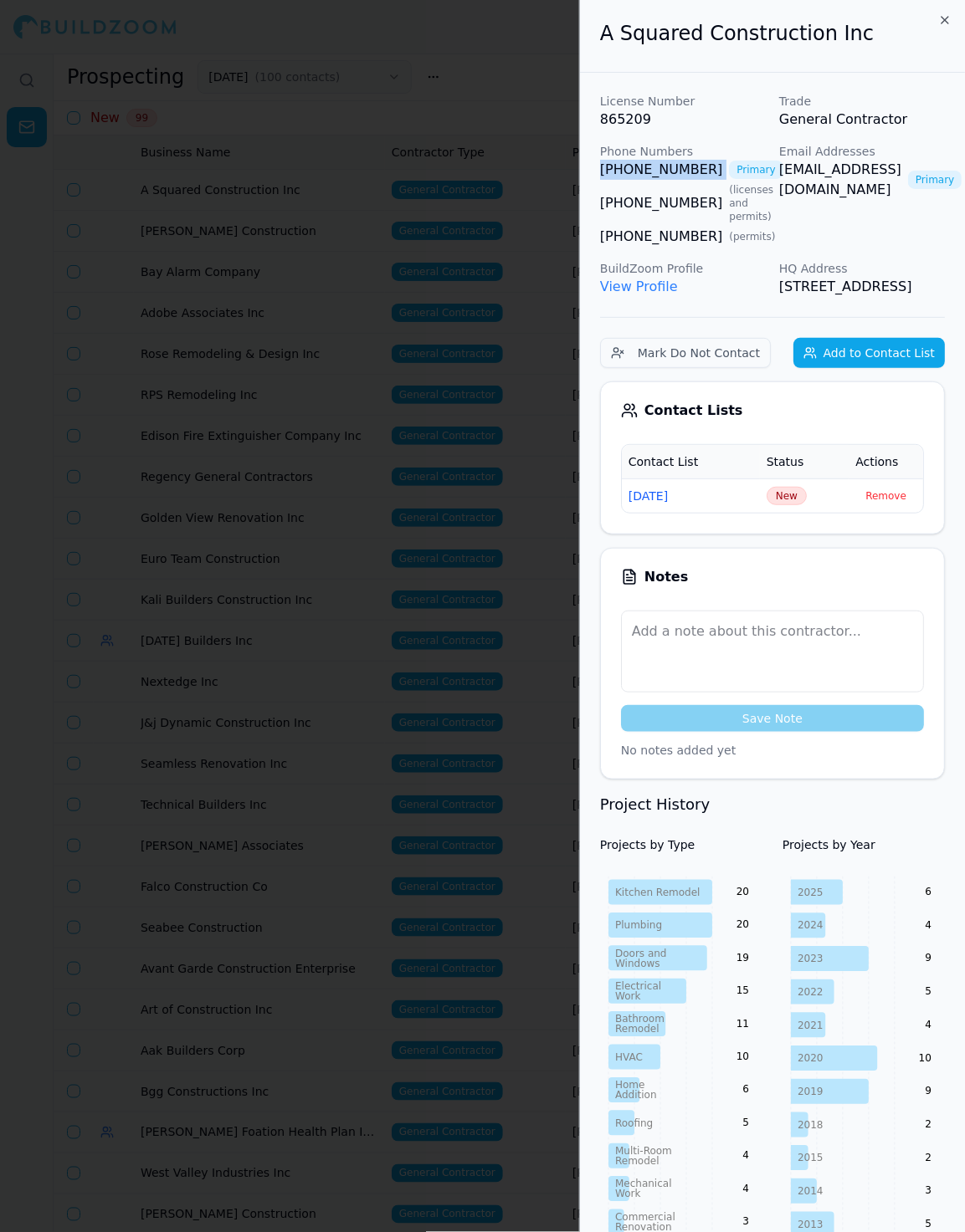
drag, startPoint x: 591, startPoint y: 171, endPoint x: 703, endPoint y: 168, distance: 112.0
click at [703, 171] on div "License Number 865209 Trade General Contractor Phone Numbers (925) 864-0178 Pri…" at bounding box center [771, 1123] width 385 height 2100
copy link "[PHONE_NUMBER]"
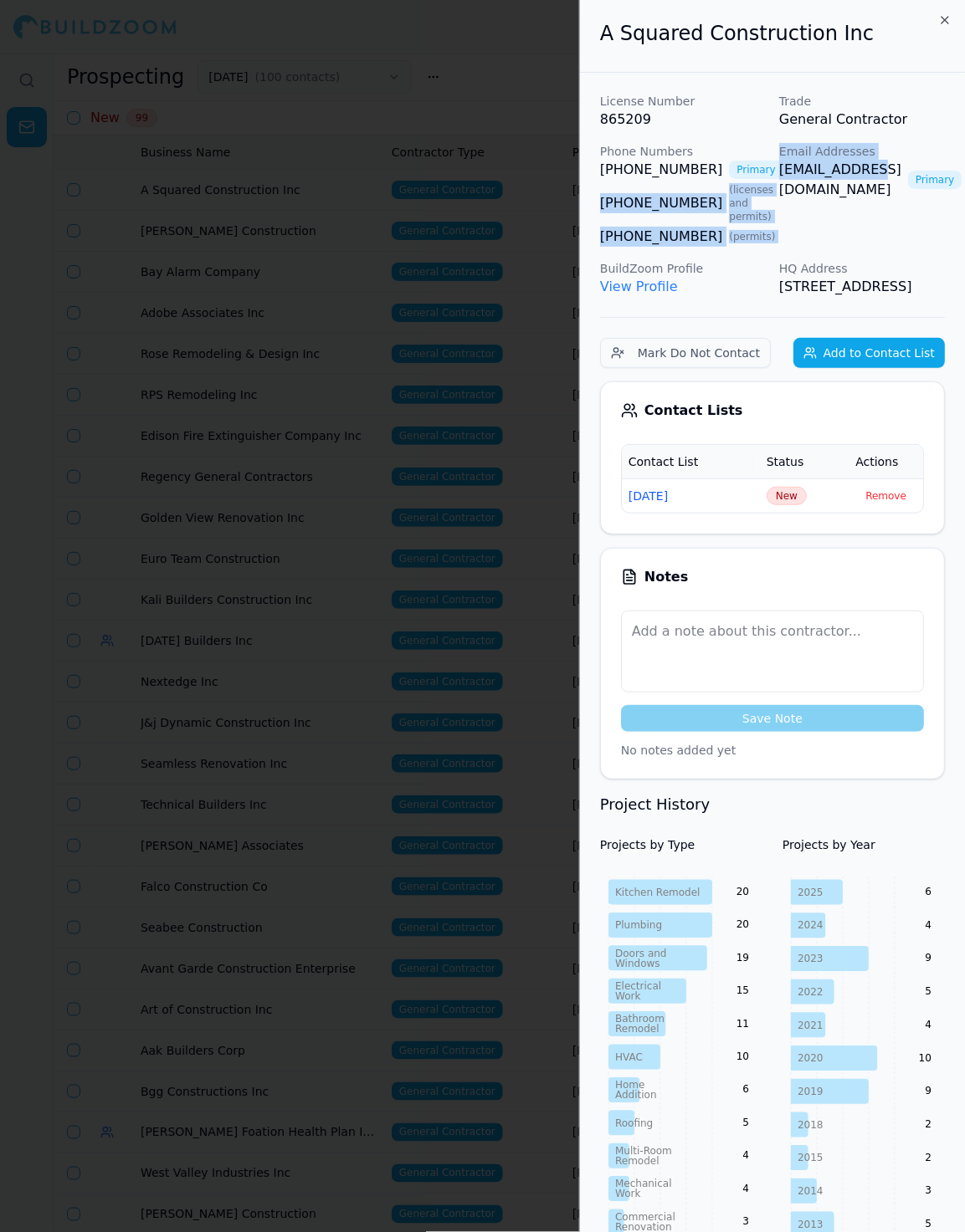
drag, startPoint x: 768, startPoint y: 172, endPoint x: 864, endPoint y: 179, distance: 96.3
click at [864, 179] on div "License Number 865209 Trade General Contractor Phone Numbers (925) 864-0178 Pri…" at bounding box center [772, 195] width 345 height 204
click at [786, 179] on link "[EMAIL_ADDRESS][DOMAIN_NAME]" at bounding box center [840, 179] width 122 height 40
click at [794, 505] on span "New" at bounding box center [786, 496] width 40 height 19
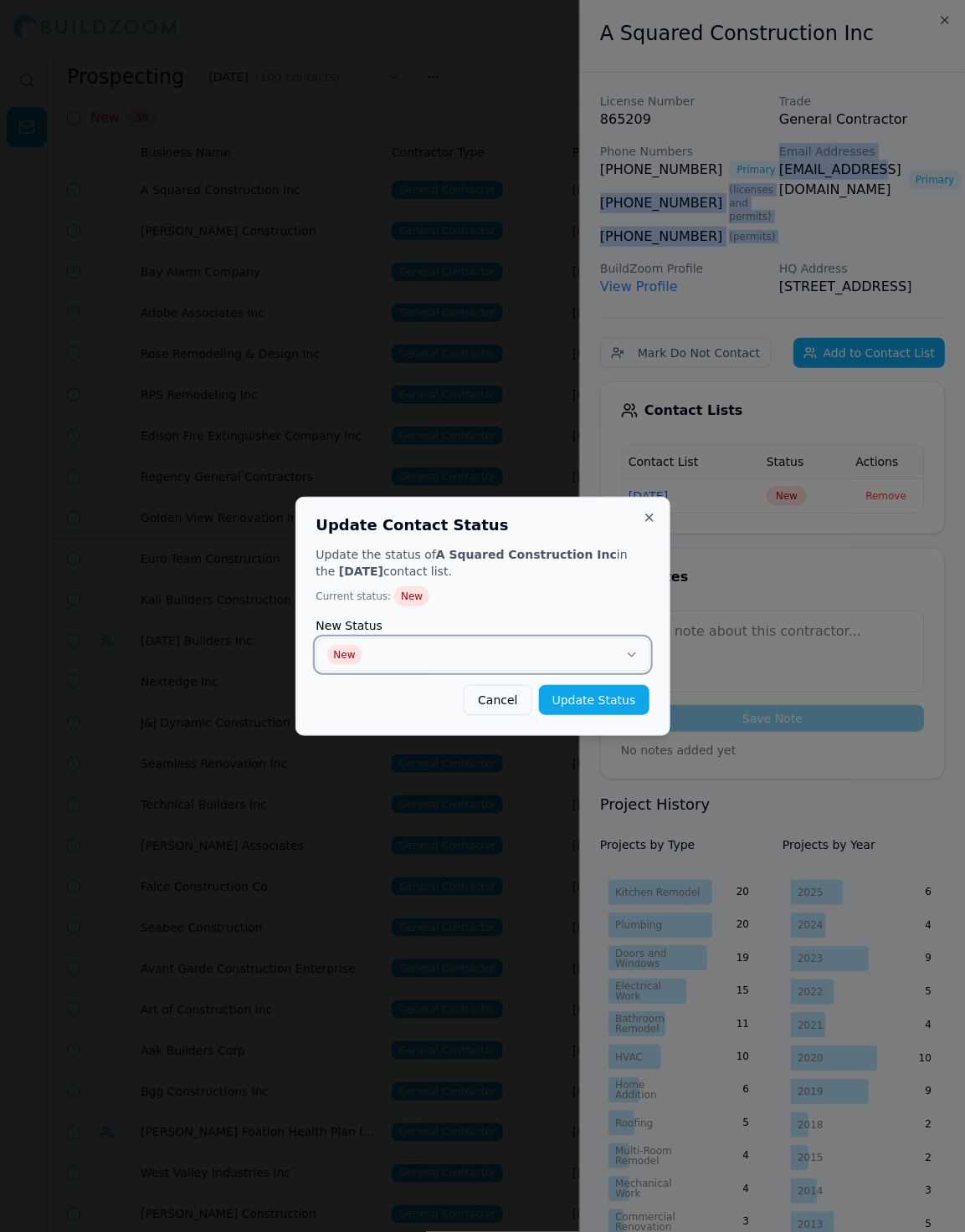
click at [449, 657] on button "New" at bounding box center [482, 655] width 333 height 34
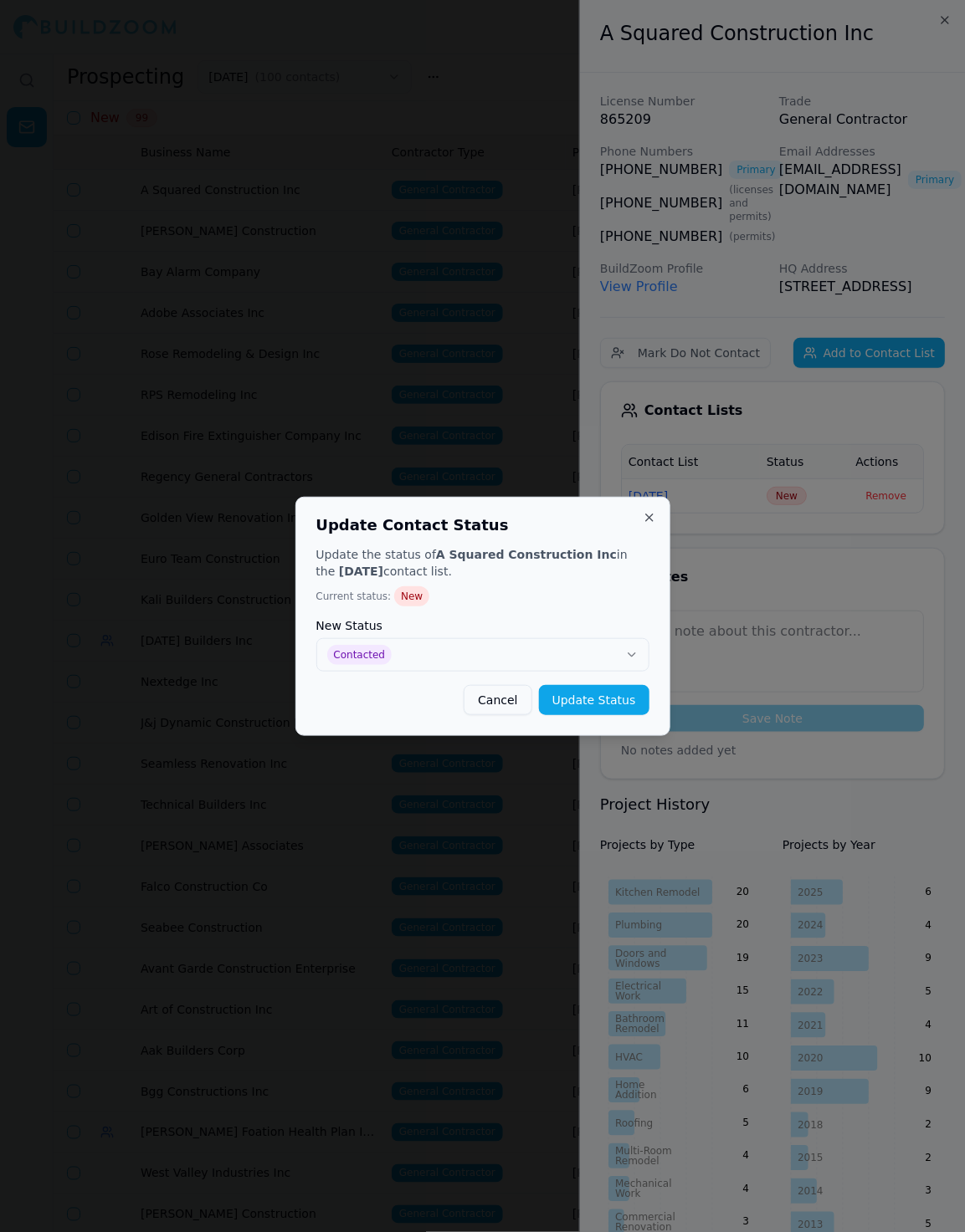
click at [663, 708] on div "Update Contact Status Update the status of A Squared Construction Inc in the 9/…" at bounding box center [482, 616] width 375 height 239
click at [636, 708] on button "Update Status" at bounding box center [594, 700] width 110 height 30
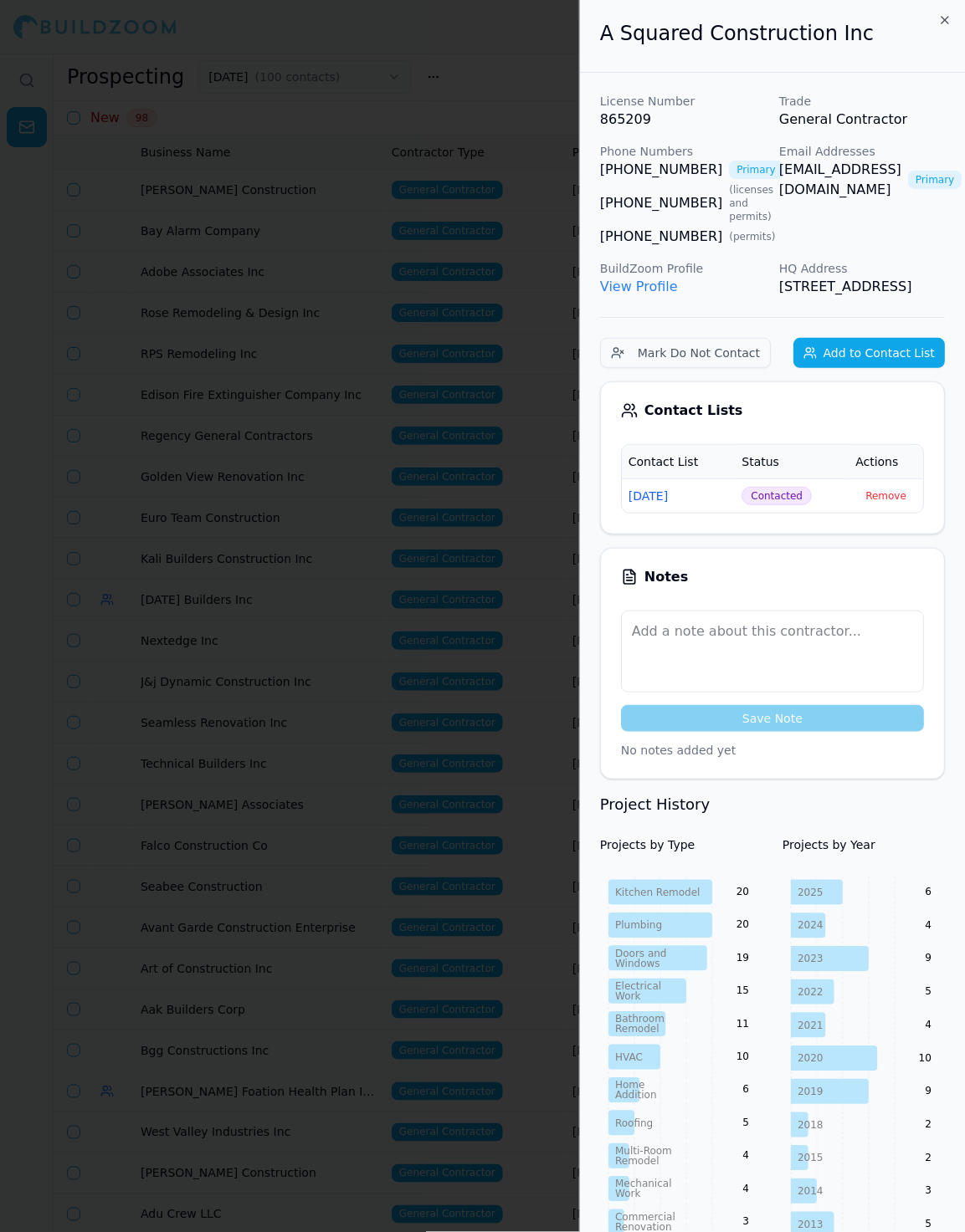
click at [279, 421] on div at bounding box center [482, 616] width 965 height 1232
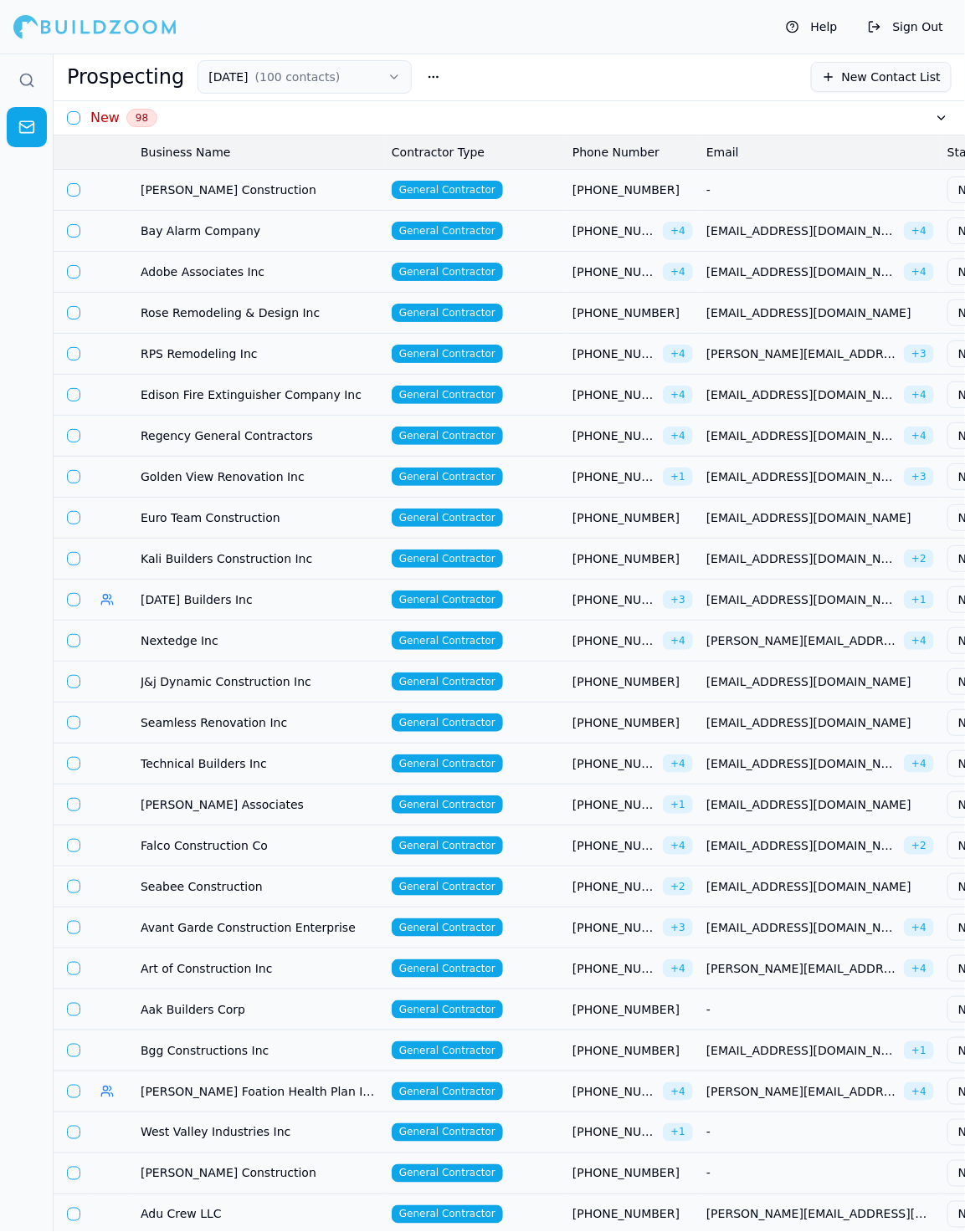
click at [522, 193] on td "General Contractor" at bounding box center [475, 189] width 180 height 41
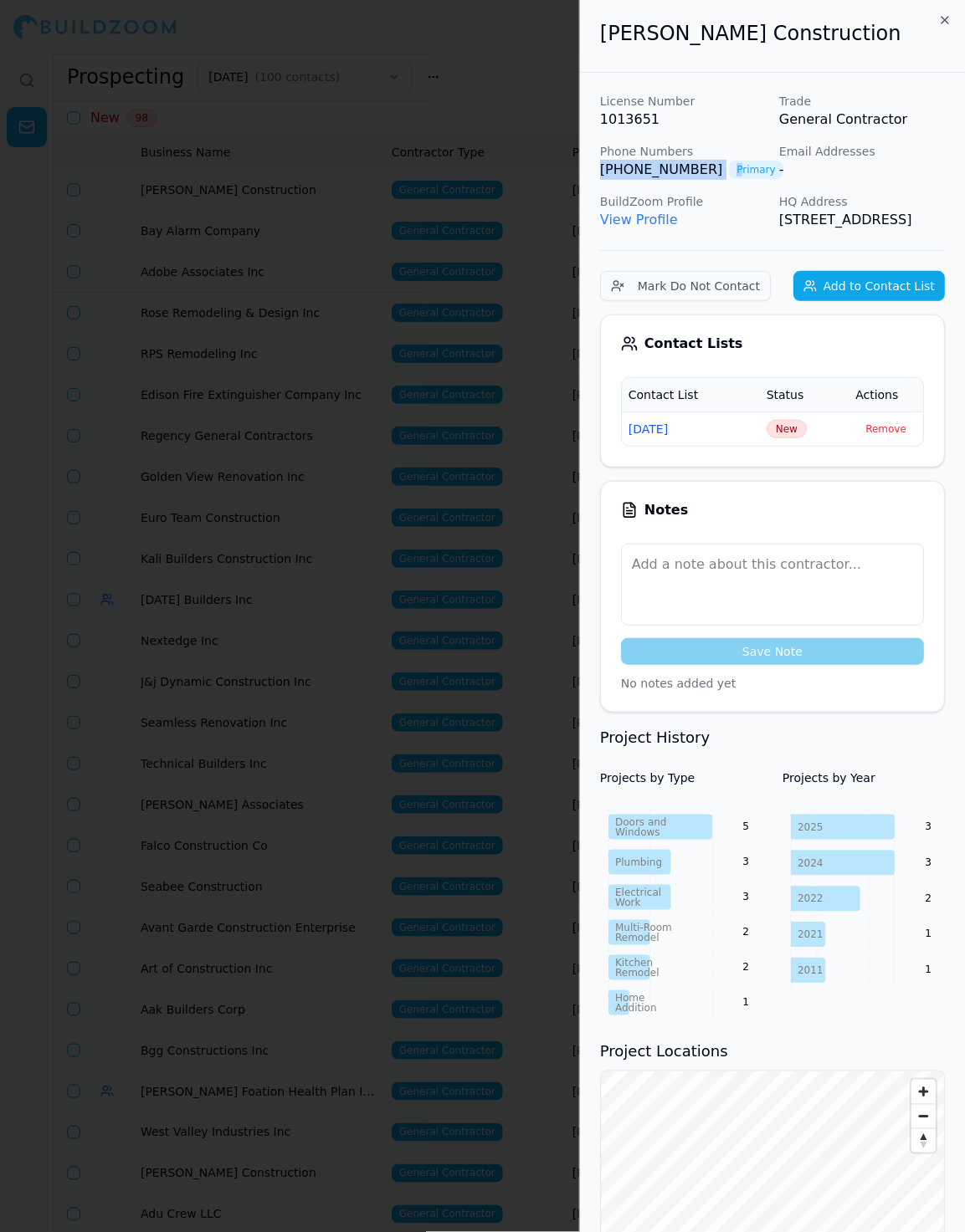
drag, startPoint x: 590, startPoint y: 164, endPoint x: 695, endPoint y: 152, distance: 105.7
click at [706, 160] on div "License Number 1013651 Trade General Contractor Phone Numbers (415) 410-4415 Pr…" at bounding box center [771, 878] width 385 height 1611
copy link "[PHONE_NUMBER]"
click at [807, 439] on td "New" at bounding box center [804, 428] width 90 height 35
click at [794, 438] on span "New" at bounding box center [786, 429] width 40 height 19
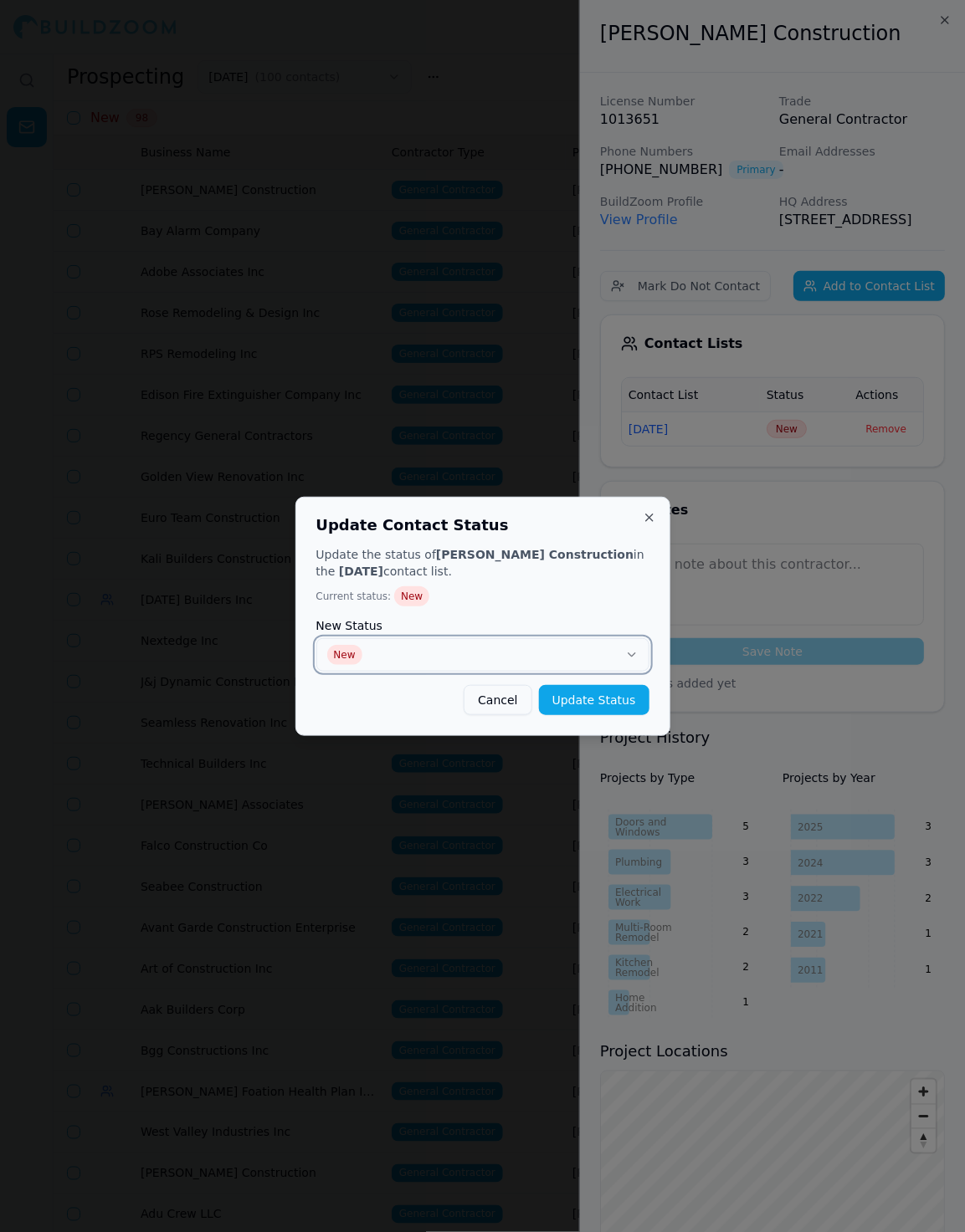
click at [479, 649] on button "New" at bounding box center [482, 655] width 333 height 34
click at [637, 697] on button "Update Status" at bounding box center [594, 700] width 110 height 30
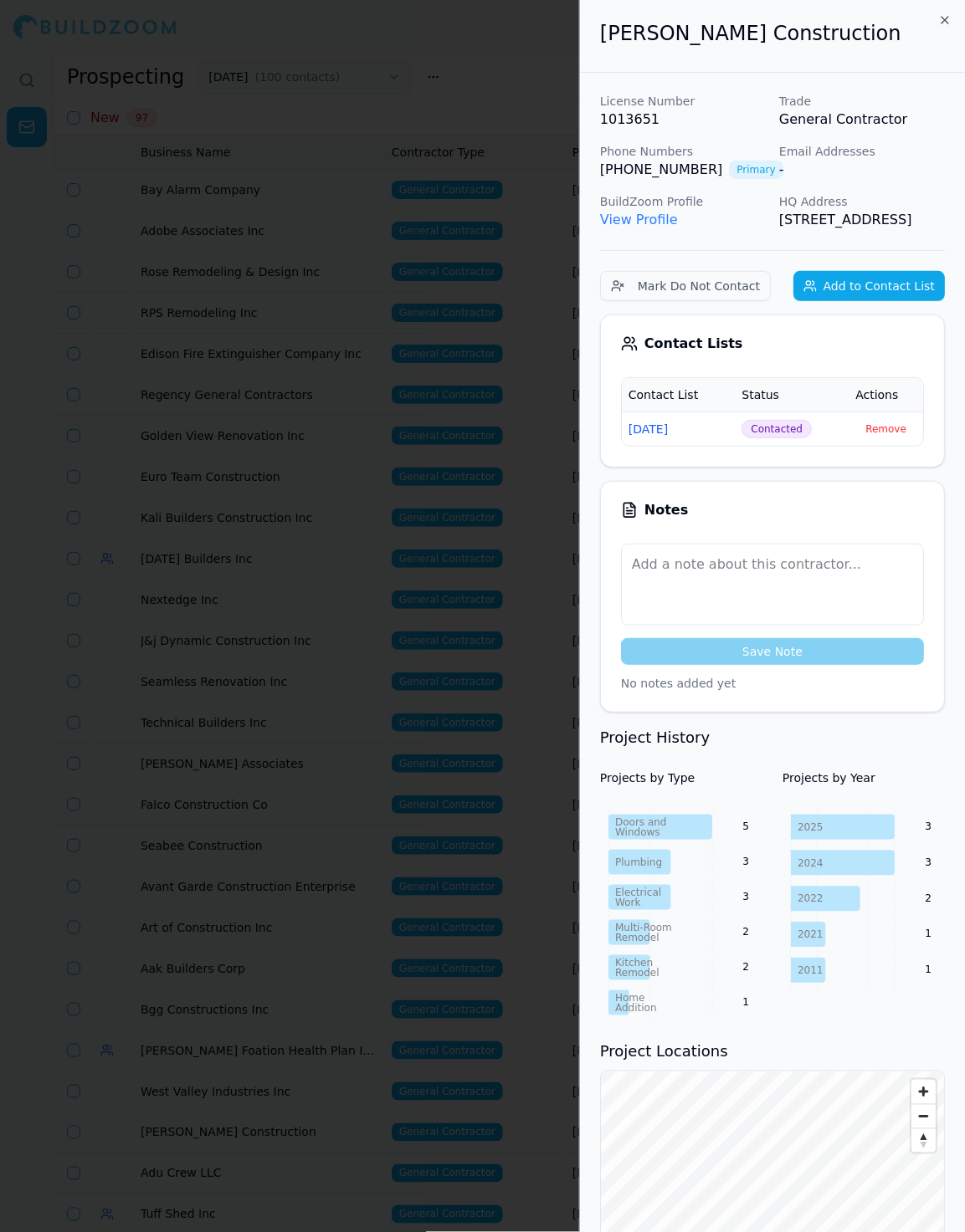
click at [463, 418] on div at bounding box center [482, 616] width 965 height 1232
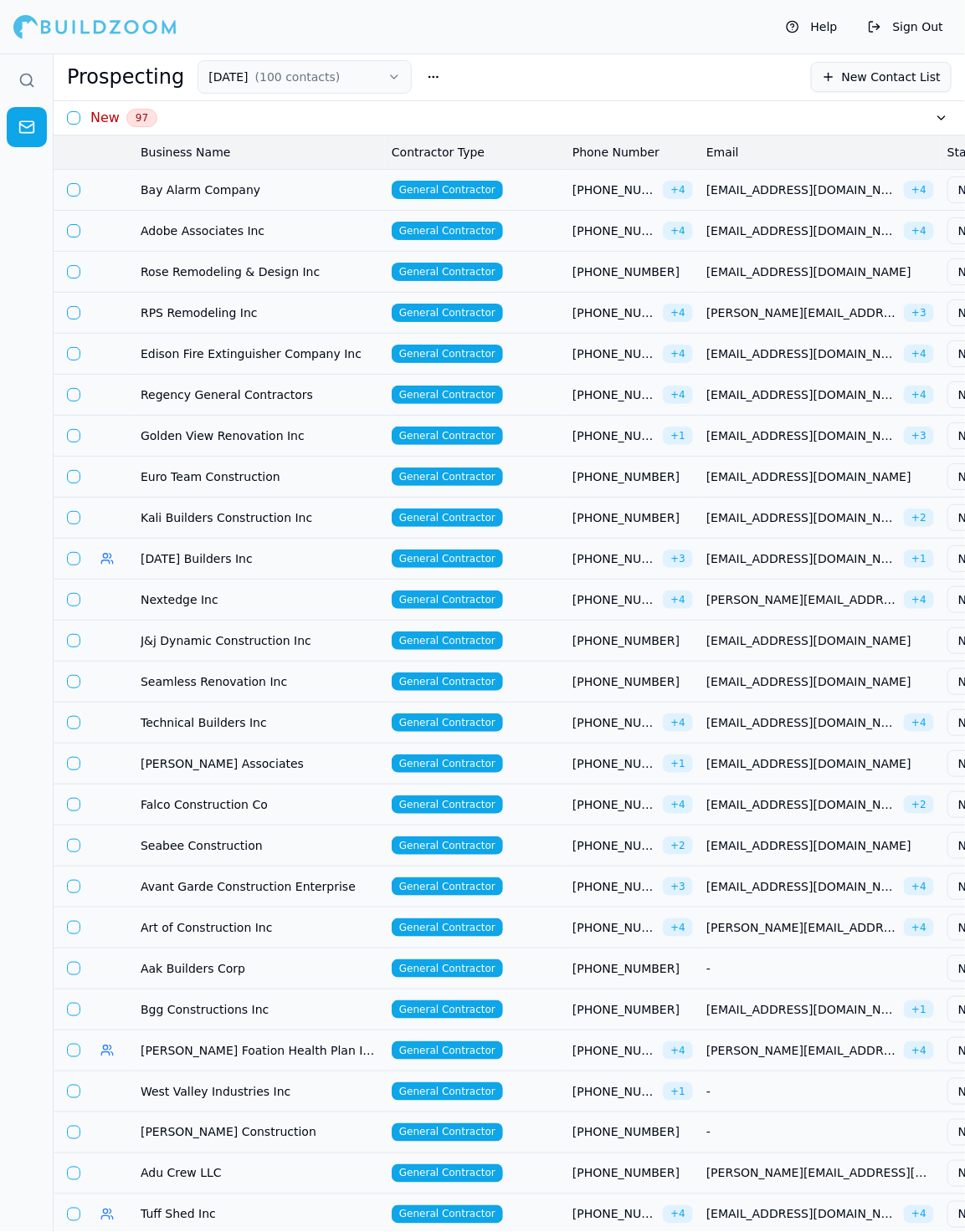
click at [536, 189] on td "General Contractor" at bounding box center [475, 189] width 180 height 41
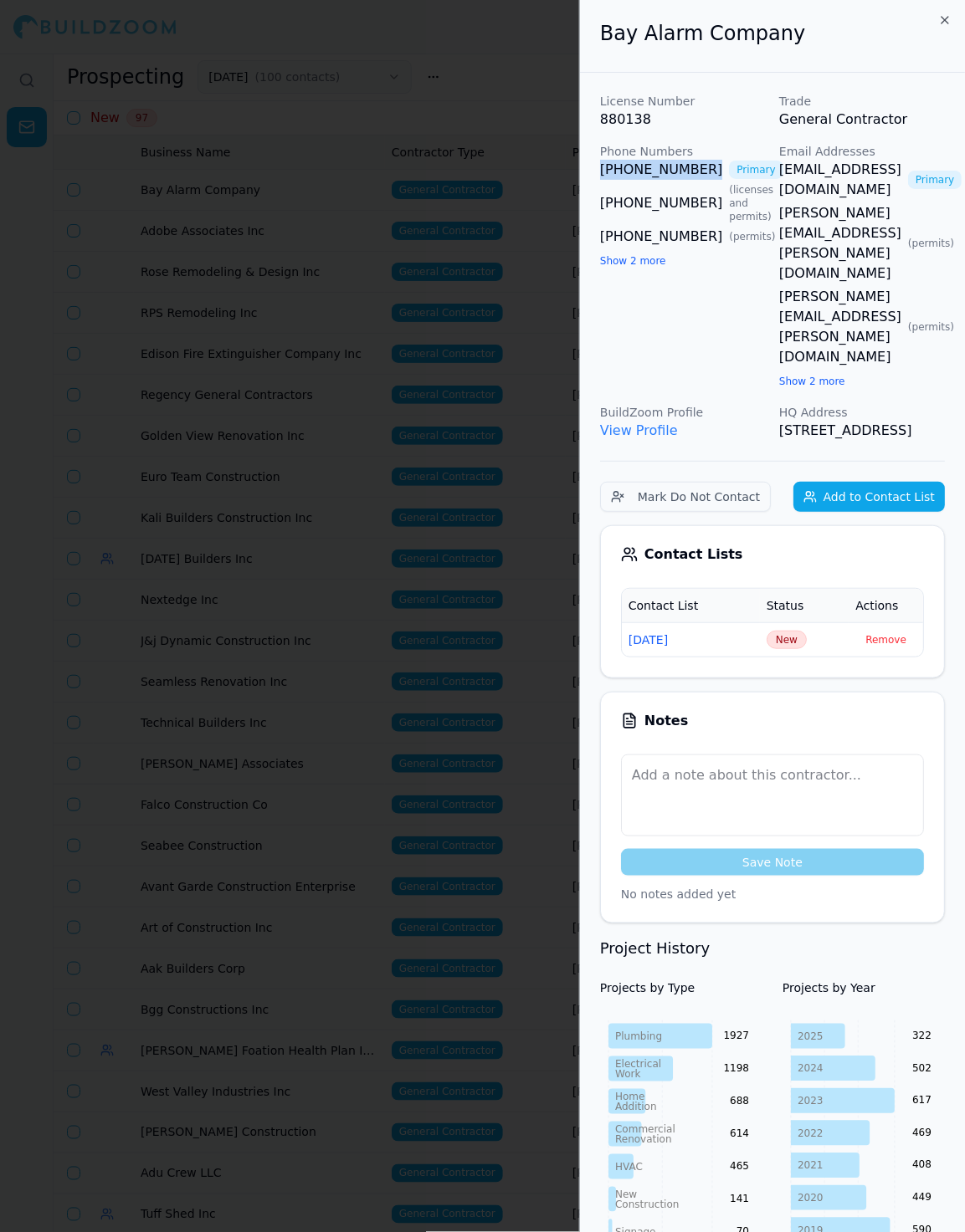
drag, startPoint x: 586, startPoint y: 163, endPoint x: 694, endPoint y: 155, distance: 108.3
copy link "[PHONE_NUMBER]"
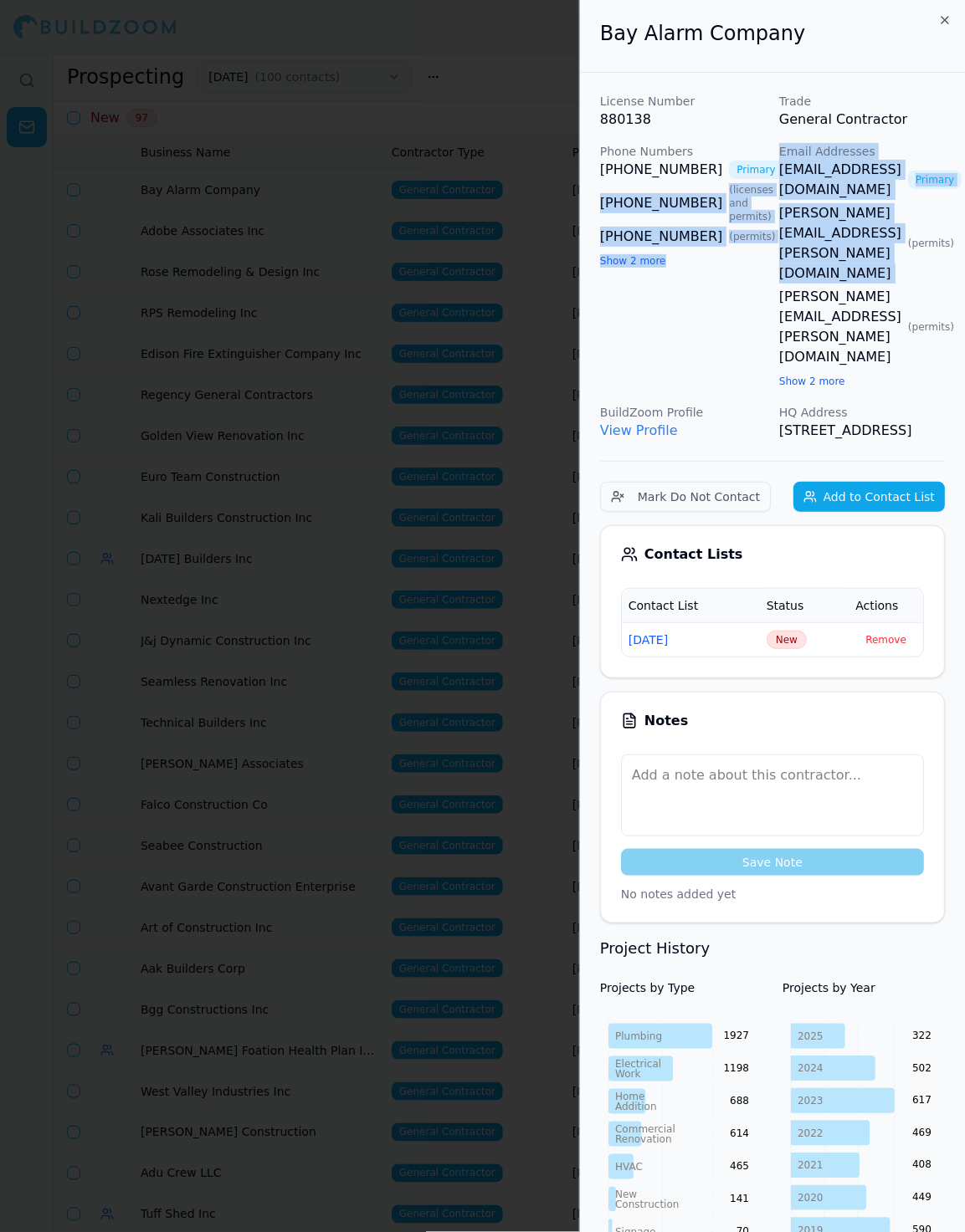
scroll to position [0, 50]
drag, startPoint x: 770, startPoint y: 171, endPoint x: 910, endPoint y: 169, distance: 140.0
click at [913, 171] on div "License Number 880138 Trade General Contractor Phone Numbers (925) 808-4305 Pri…" at bounding box center [772, 267] width 345 height 348
copy div "(925) 808-4336 ( licenses and permits ) (916) 220-8717 ( permits ) Show 2 more …"
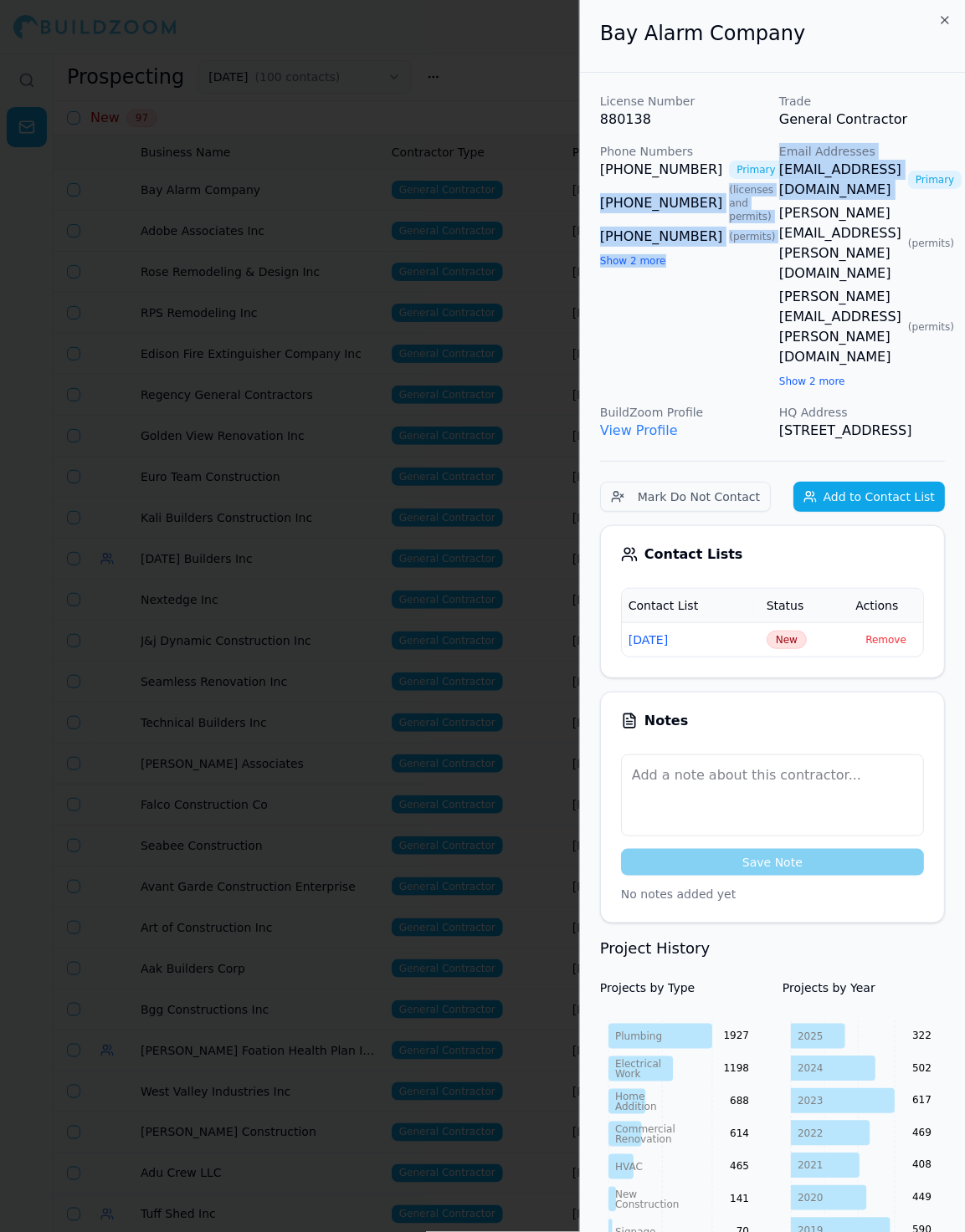
click at [780, 631] on span "New" at bounding box center [786, 640] width 40 height 19
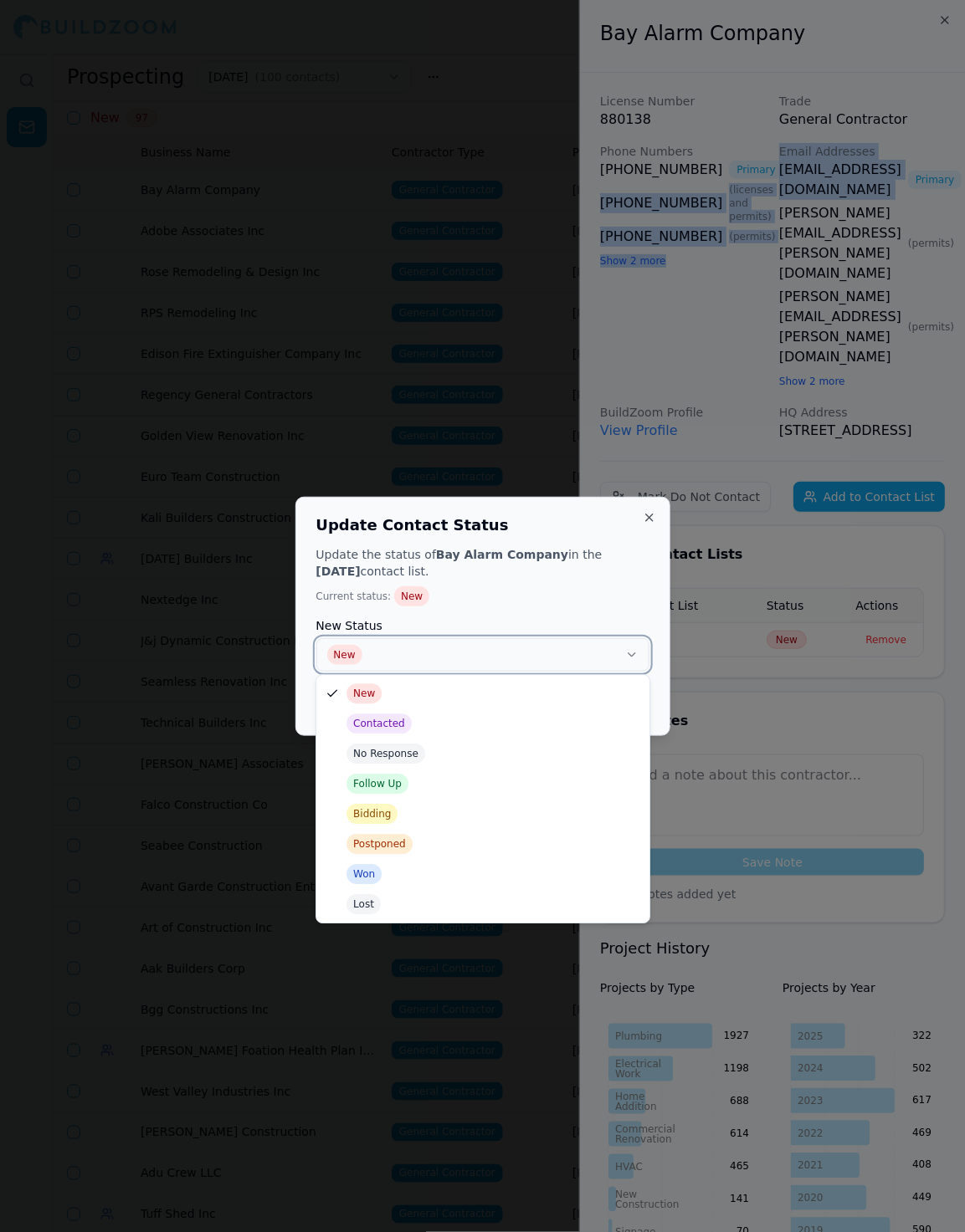
click at [610, 646] on button "New" at bounding box center [482, 655] width 333 height 34
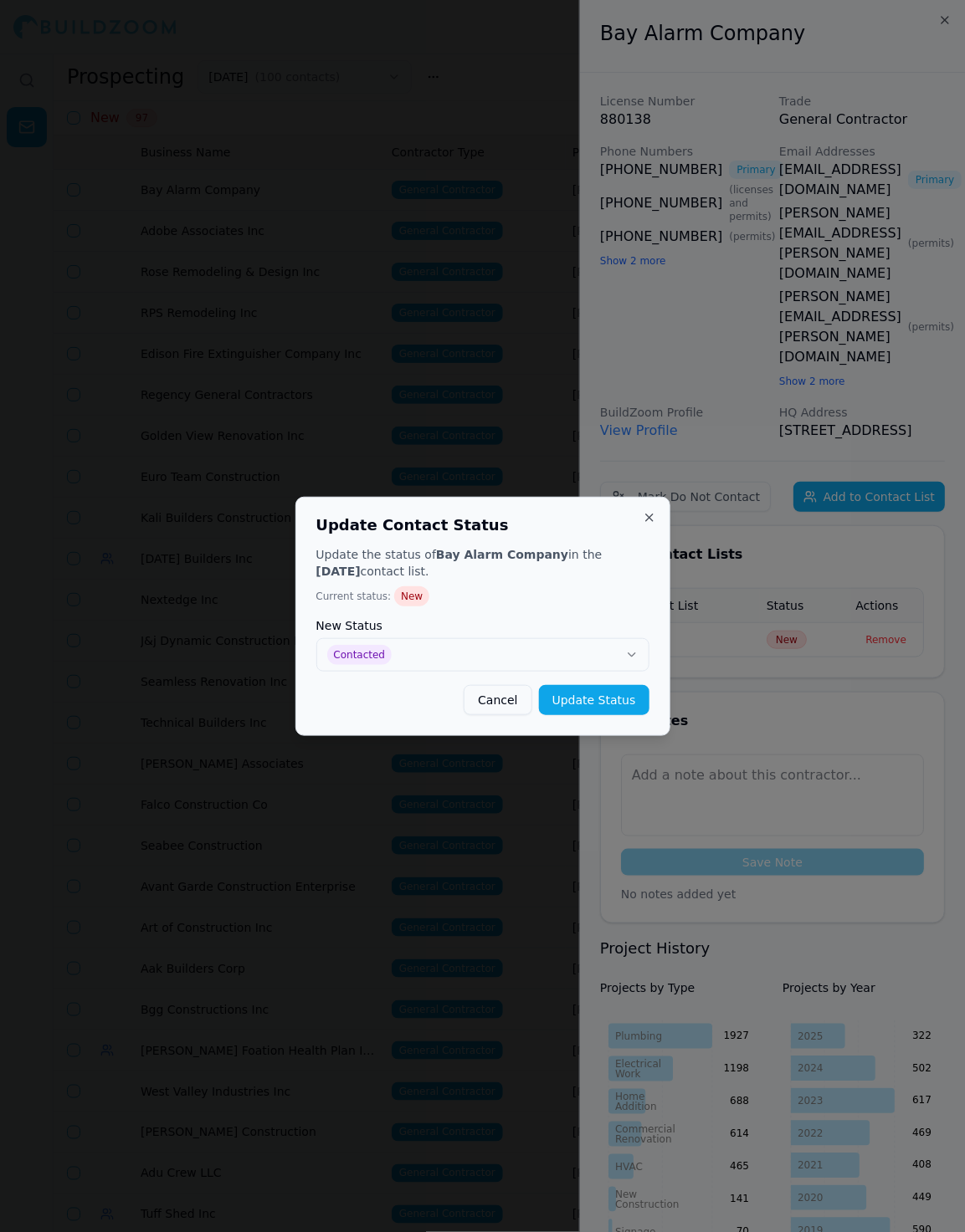
click at [608, 679] on div "Update the status of Bay Alarm Company in the 9/10/25 contact list. Current sta…" at bounding box center [482, 631] width 333 height 169
click at [603, 697] on button "Update Status" at bounding box center [594, 700] width 110 height 30
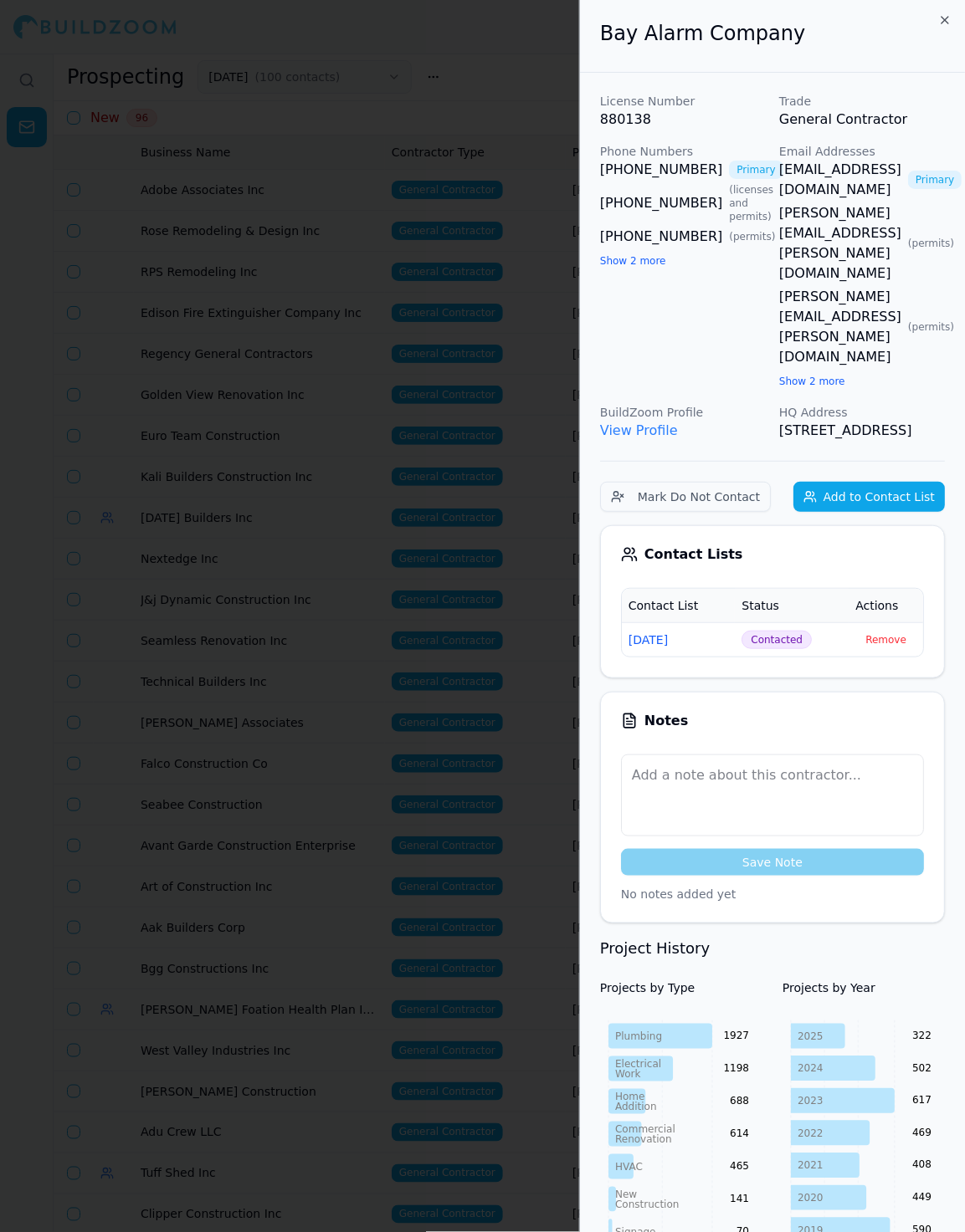
click at [547, 260] on div at bounding box center [482, 616] width 965 height 1232
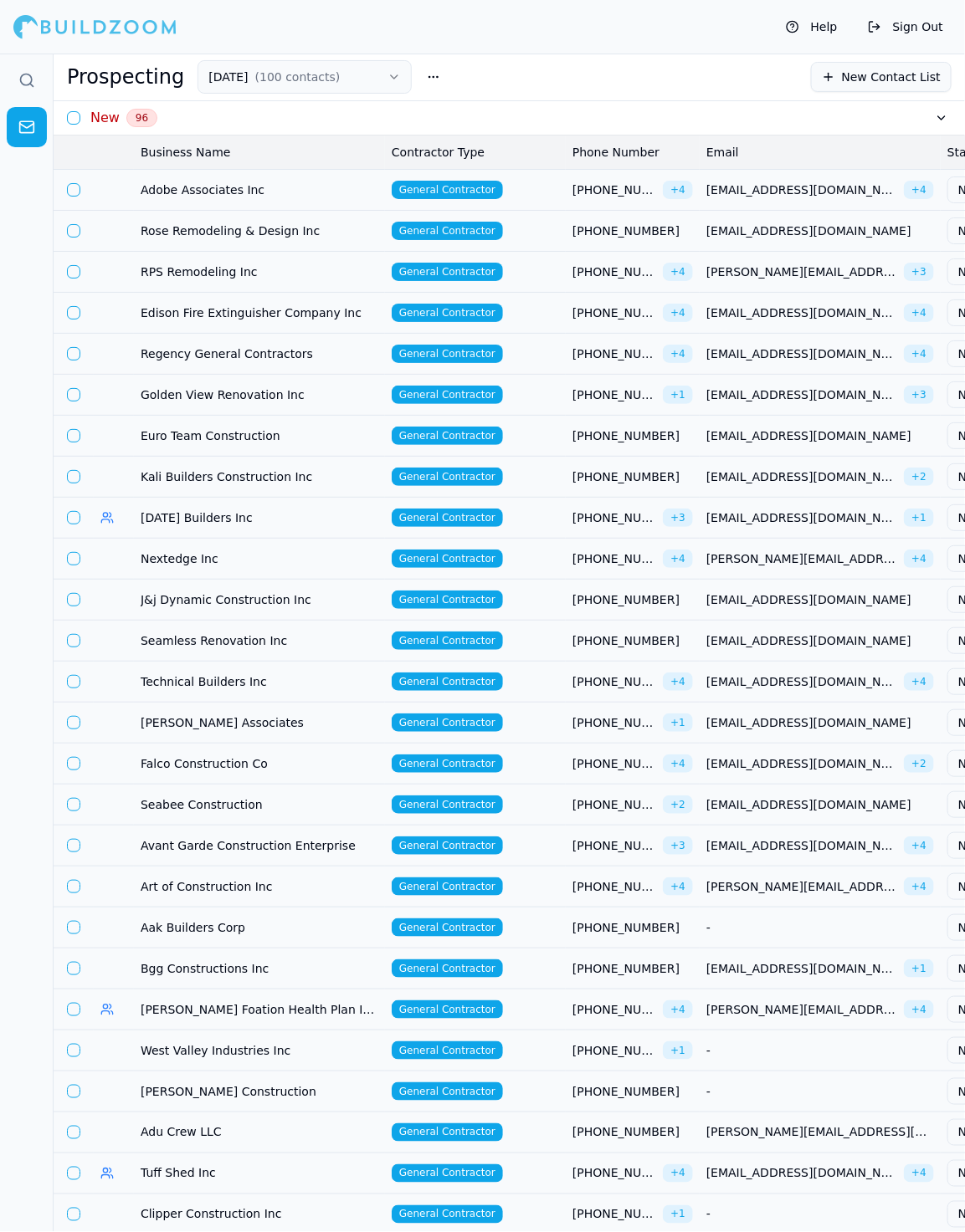
click at [539, 191] on td "General Contractor" at bounding box center [475, 189] width 180 height 41
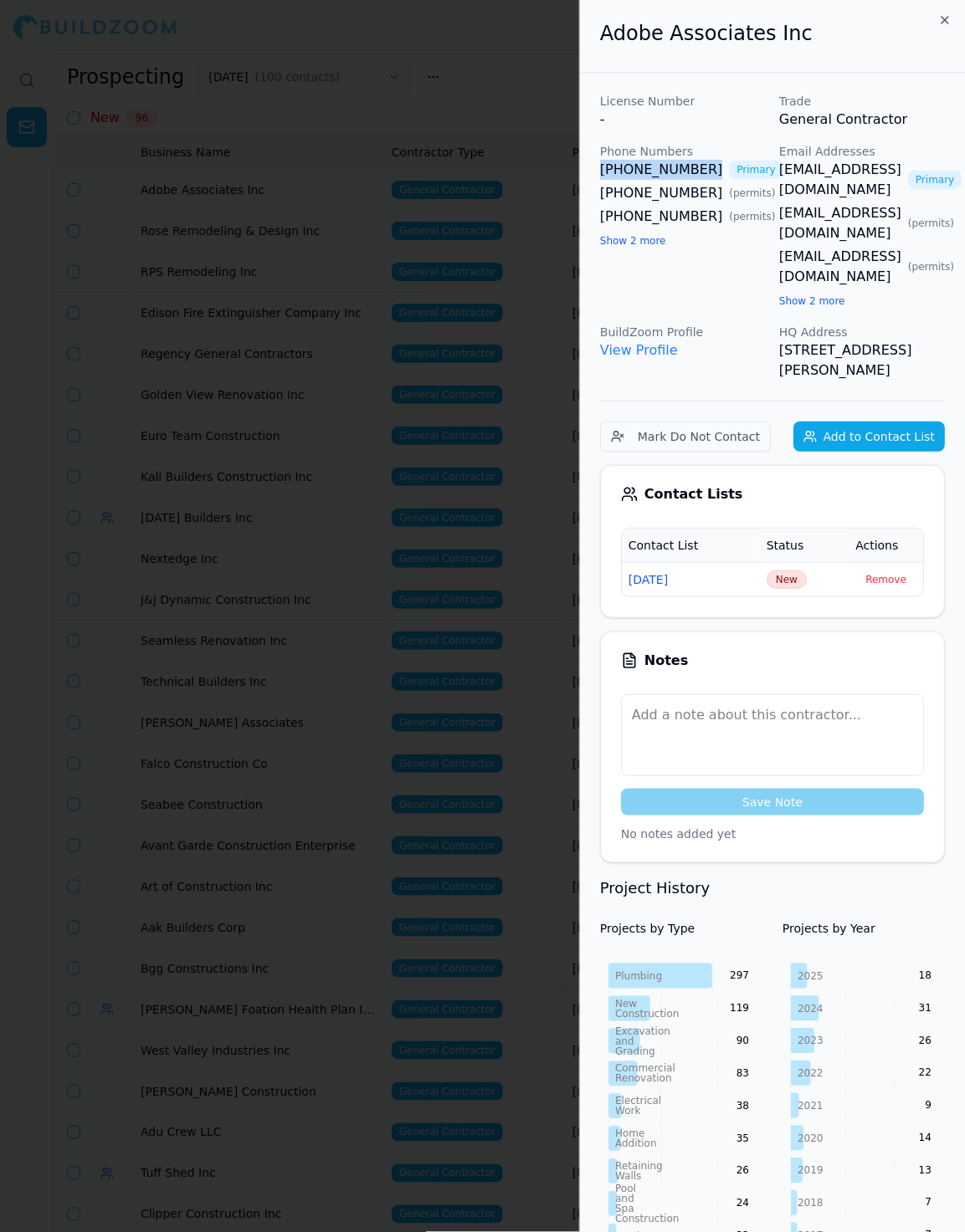
drag, startPoint x: 591, startPoint y: 176, endPoint x: 693, endPoint y: 179, distance: 102.0
copy link "[PHONE_NUMBER]"
drag, startPoint x: 776, startPoint y: 164, endPoint x: 936, endPoint y: 169, distance: 160.1
click at [936, 169] on div "License Number - Trade General Contractor Phone Numbers (707) 541-2310 Primary …" at bounding box center [772, 237] width 345 height 288
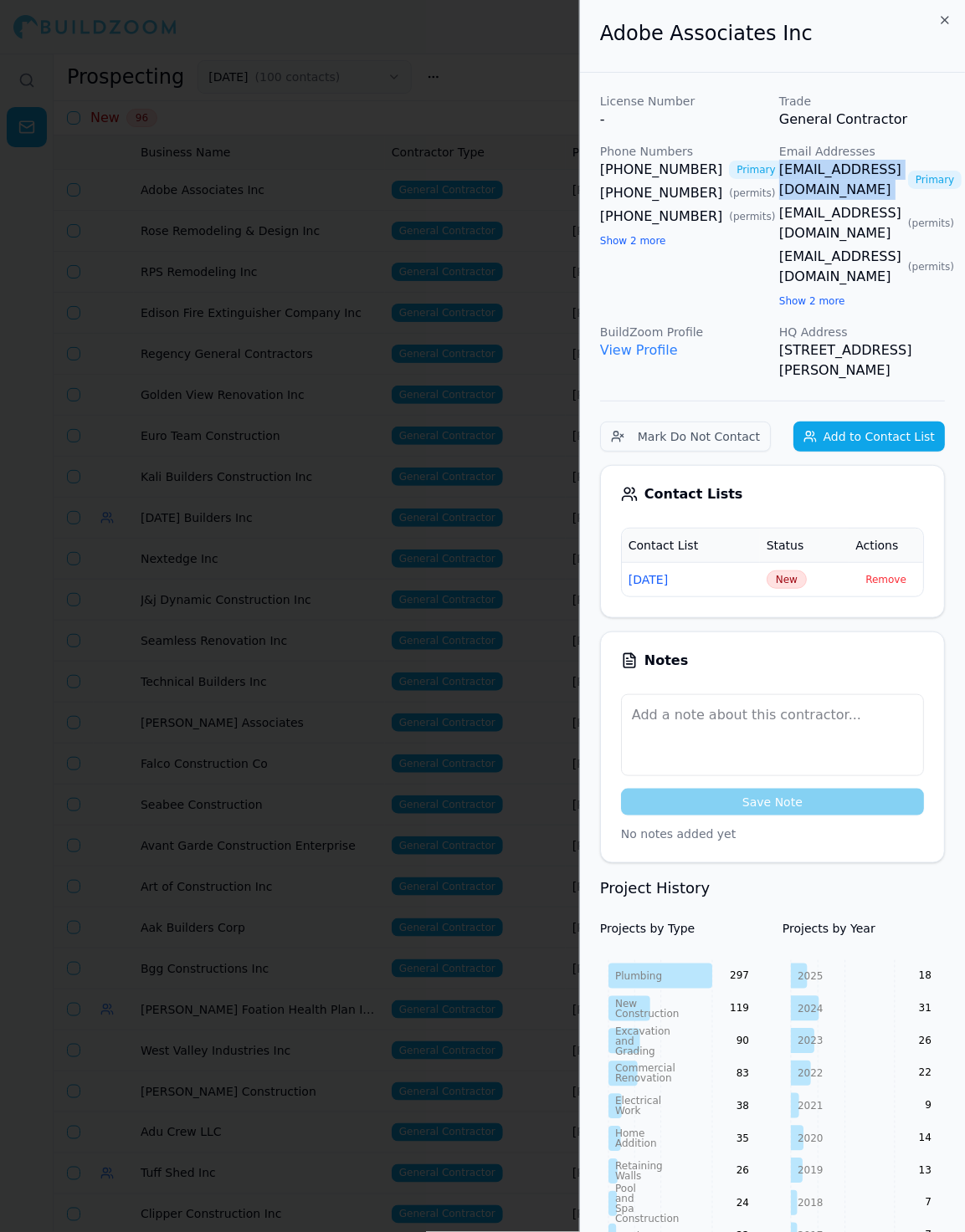
copy link "[EMAIL_ADDRESS][DOMAIN_NAME]"
click at [794, 529] on th "Status" at bounding box center [804, 545] width 90 height 34
click at [794, 570] on span "New" at bounding box center [786, 579] width 40 height 19
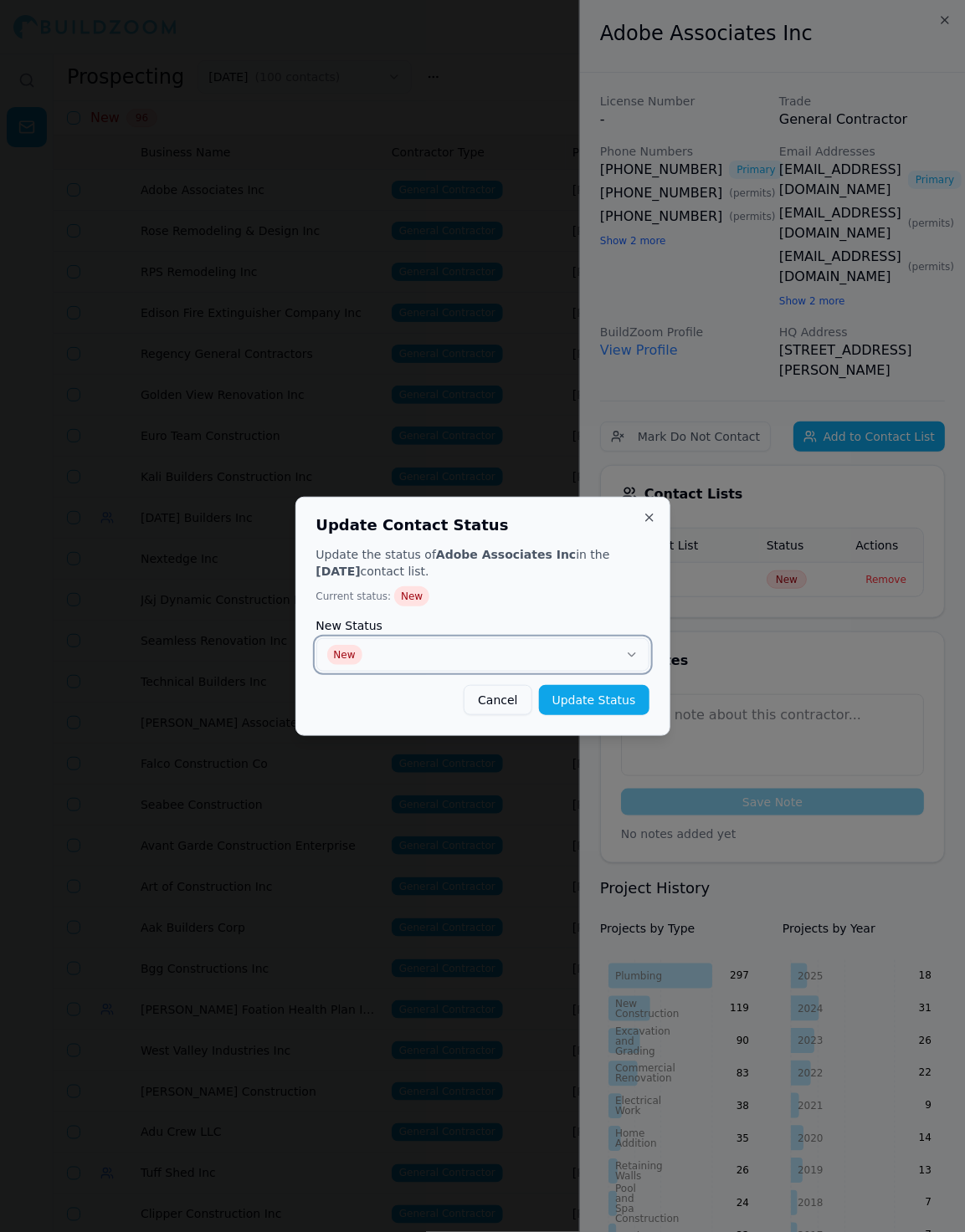
click at [618, 650] on button "New" at bounding box center [482, 655] width 333 height 34
click at [664, 700] on div "Update Contact Status Update the status of Adobe Associates Inc in the 9/10/25 …" at bounding box center [482, 616] width 375 height 239
click at [632, 700] on button "Update Status" at bounding box center [594, 700] width 110 height 30
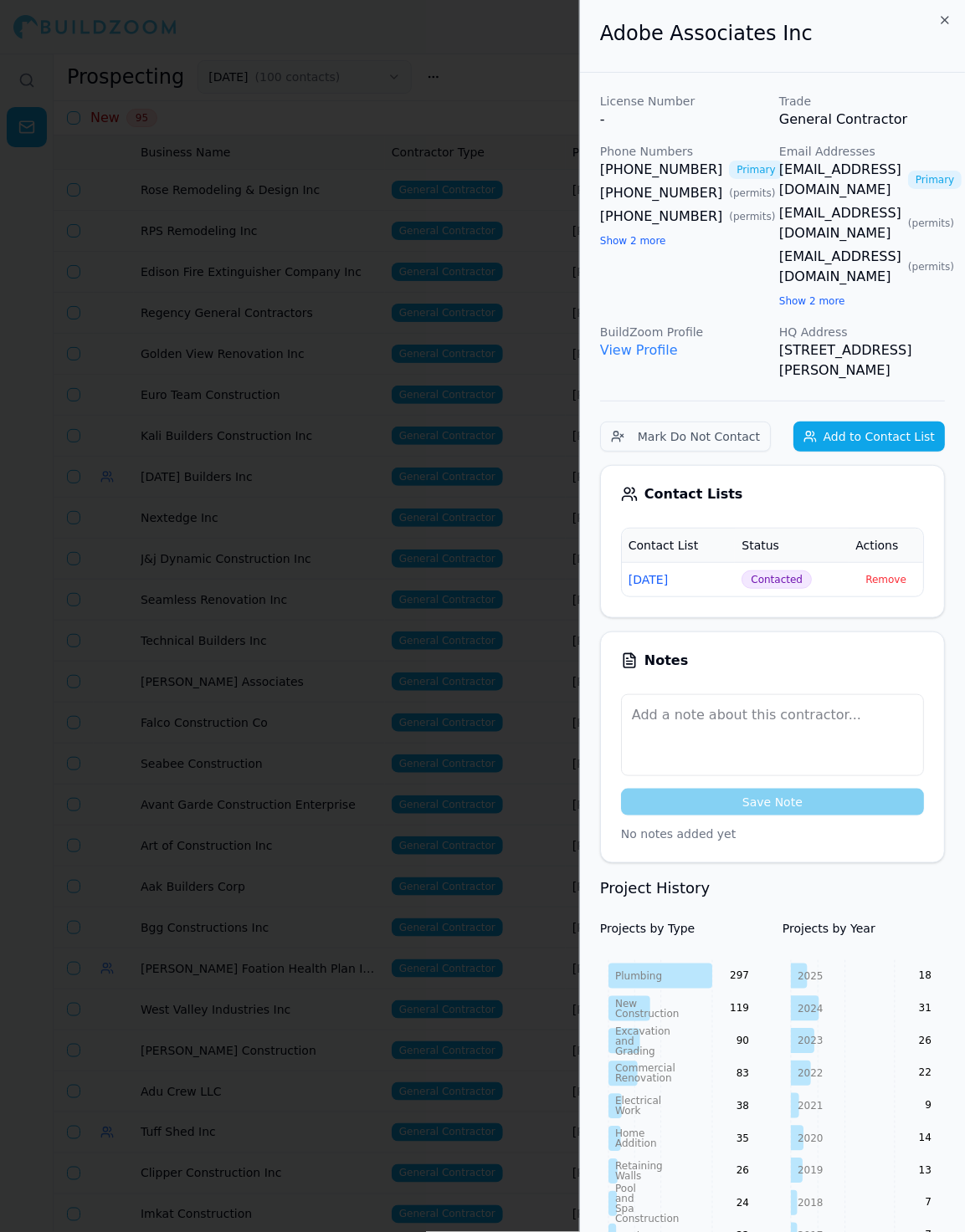
click at [490, 410] on div at bounding box center [482, 616] width 965 height 1232
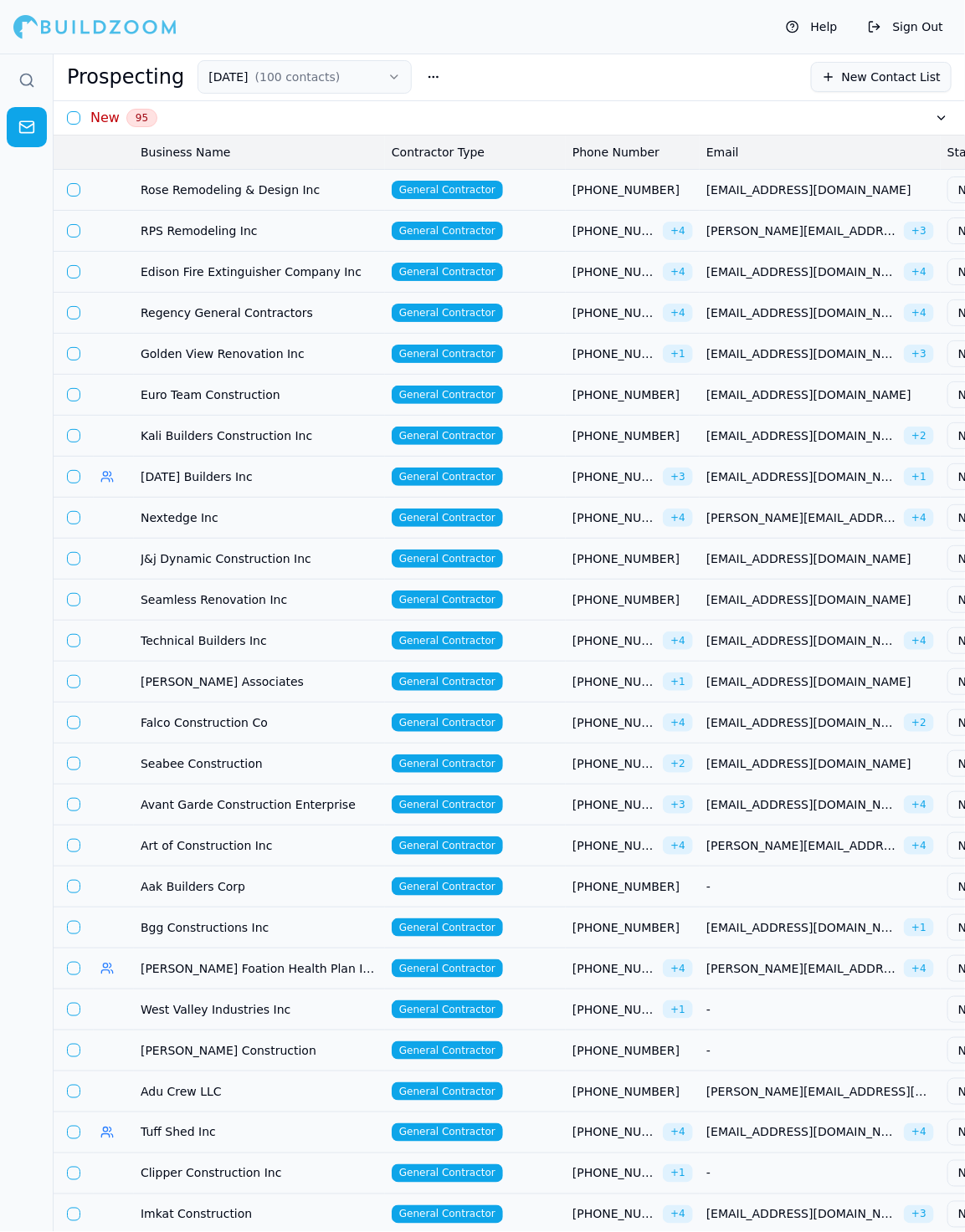
click at [553, 191] on td "General Contractor" at bounding box center [475, 189] width 180 height 41
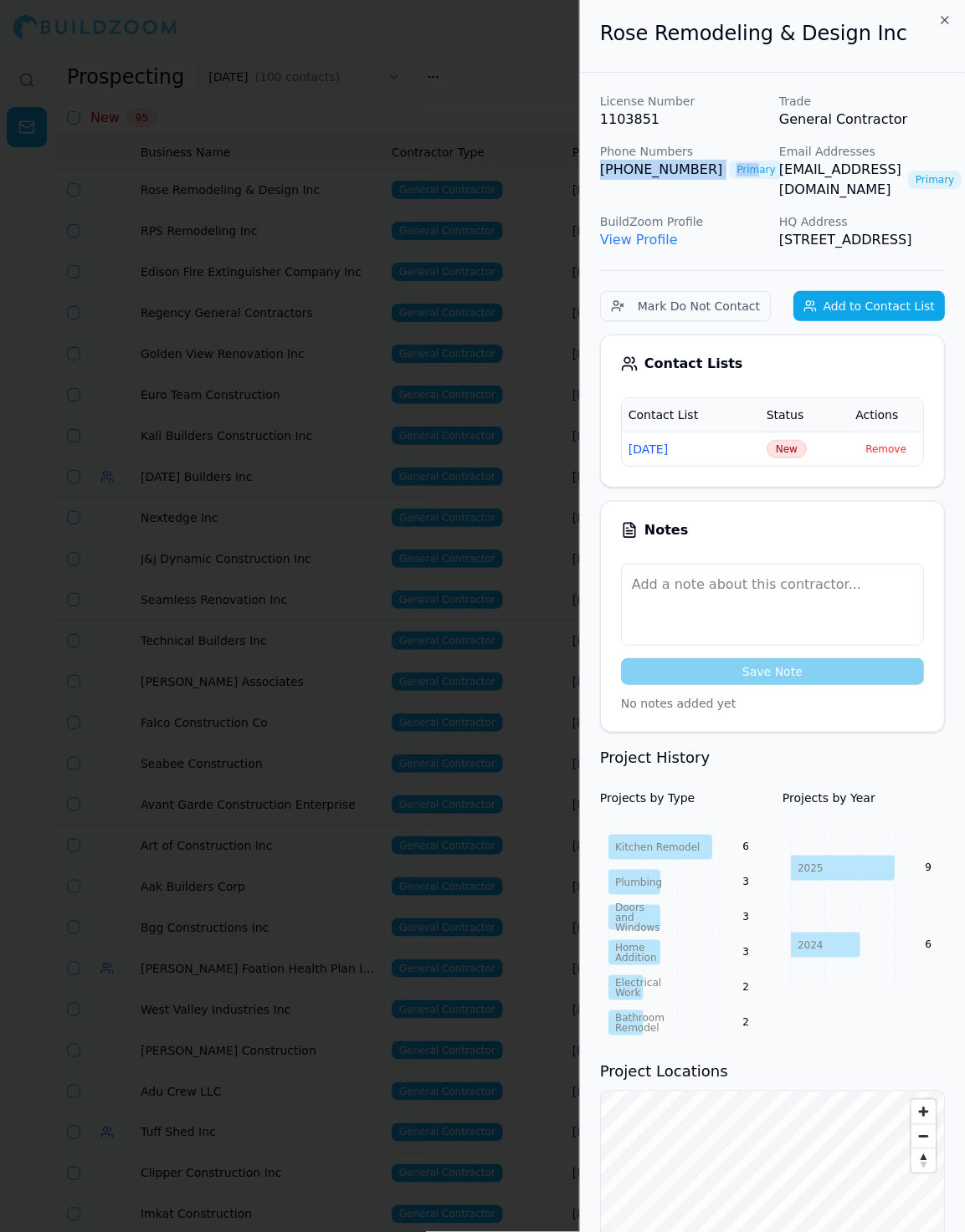
drag, startPoint x: 590, startPoint y: 173, endPoint x: 728, endPoint y: 173, distance: 138.0
click at [728, 173] on div "License Number 1103851 Trade General Contractor Phone Numbers (510) 402-7165 Pr…" at bounding box center [771, 960] width 385 height 1776
copy div "(510) 402-7165 Prim"
copy link "[EMAIL_ADDRESS][DOMAIN_NAME]"
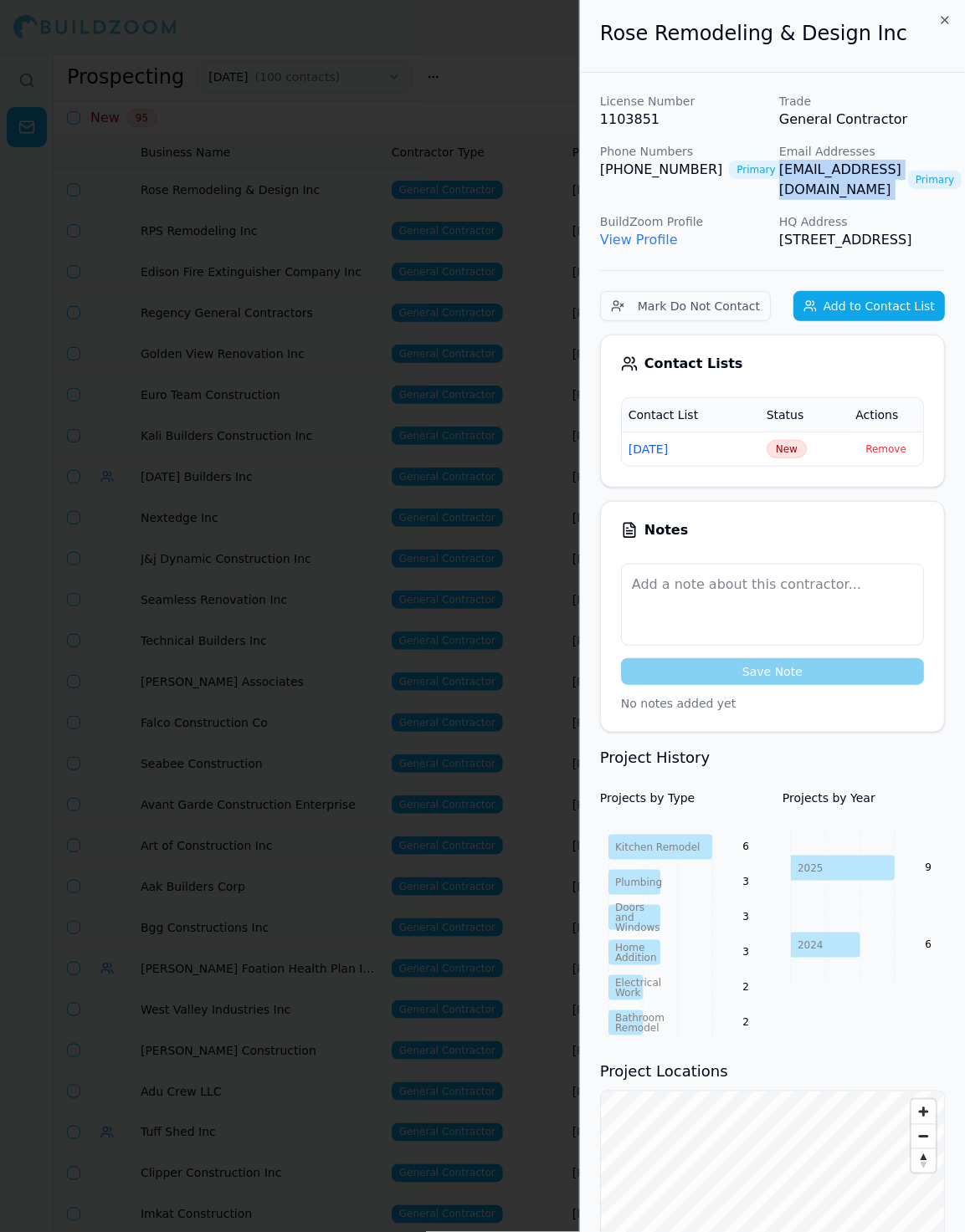
drag, startPoint x: 775, startPoint y: 170, endPoint x: 918, endPoint y: 173, distance: 143.0
click at [918, 173] on div "License Number 1103851 Trade General Contractor Phone Numbers (510) 402-7165 Pr…" at bounding box center [772, 171] width 345 height 157
click at [781, 445] on span "New" at bounding box center [786, 449] width 40 height 19
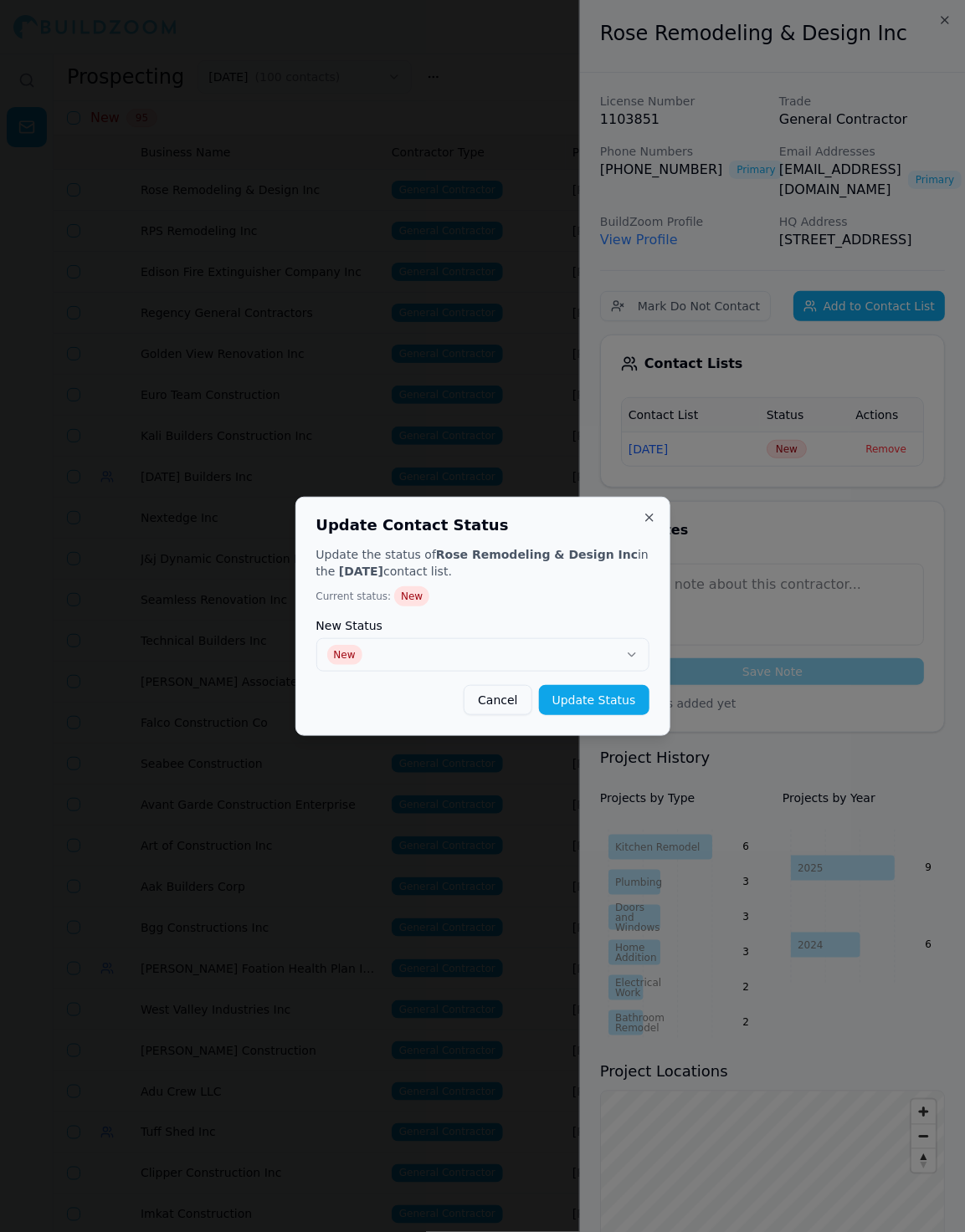
click at [568, 635] on div "New Status New" at bounding box center [482, 646] width 333 height 52
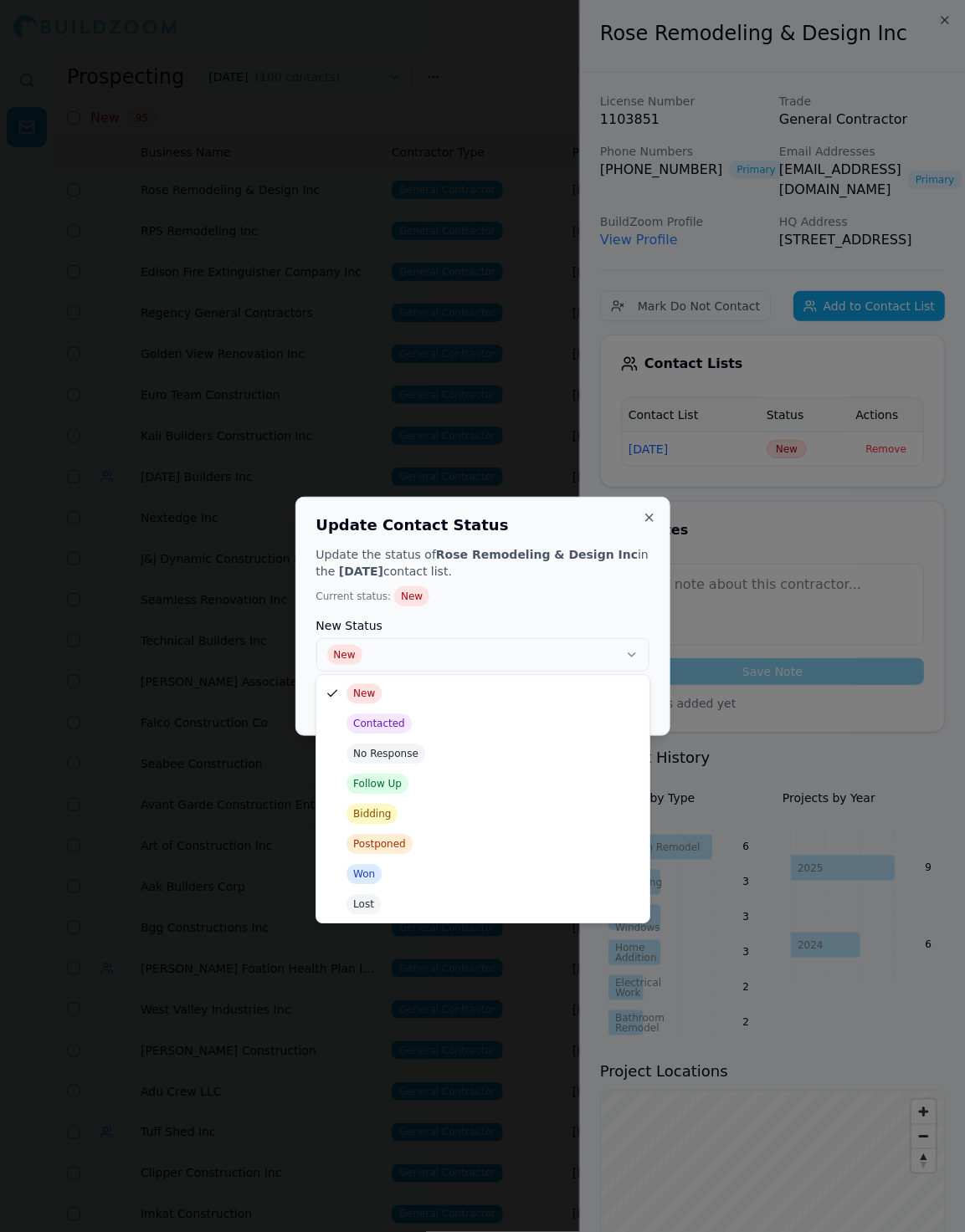
click at [368, 650] on button "New" at bounding box center [482, 655] width 333 height 34
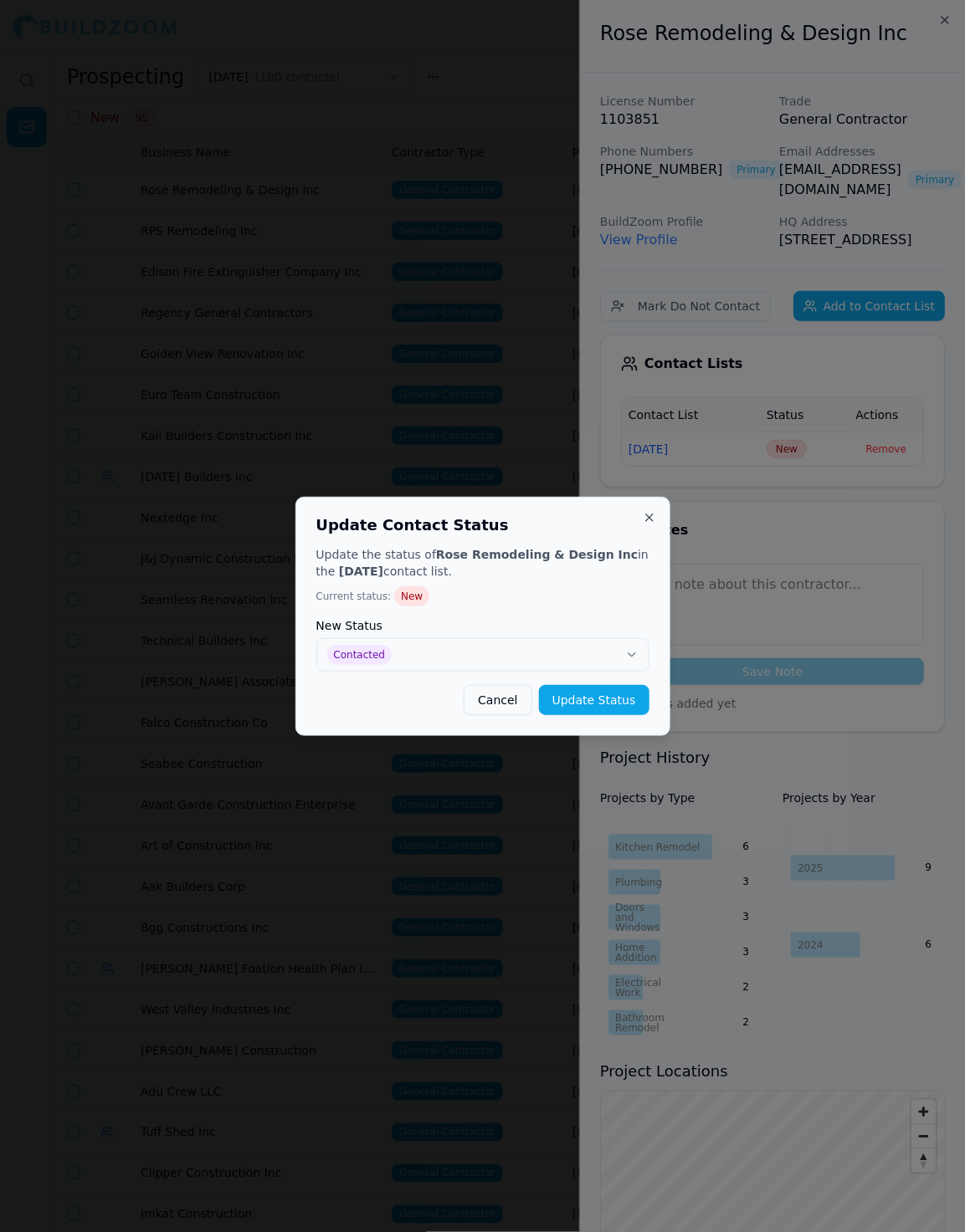
click at [578, 693] on button "Update Status" at bounding box center [594, 700] width 110 height 30
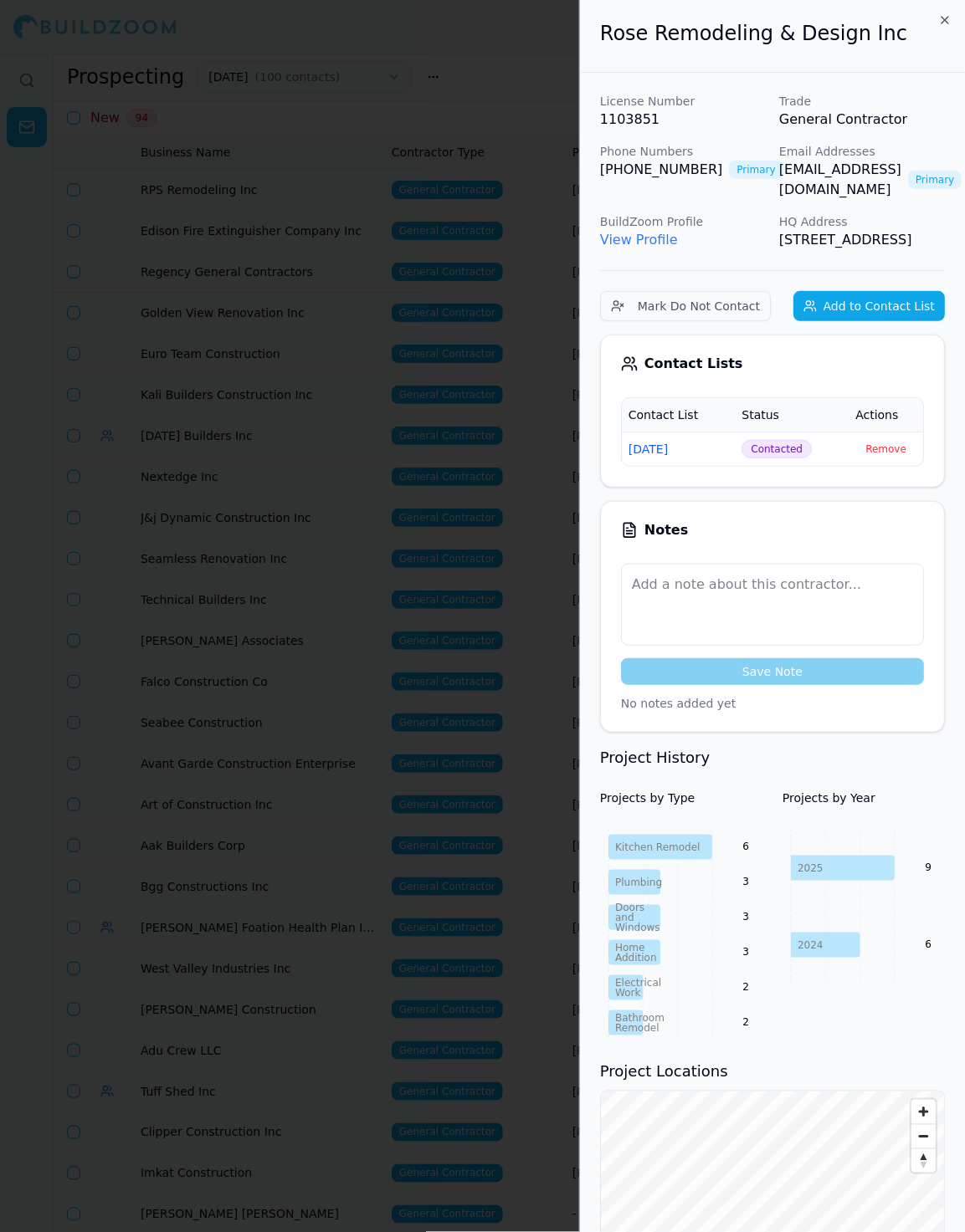
click at [488, 228] on div at bounding box center [482, 616] width 965 height 1232
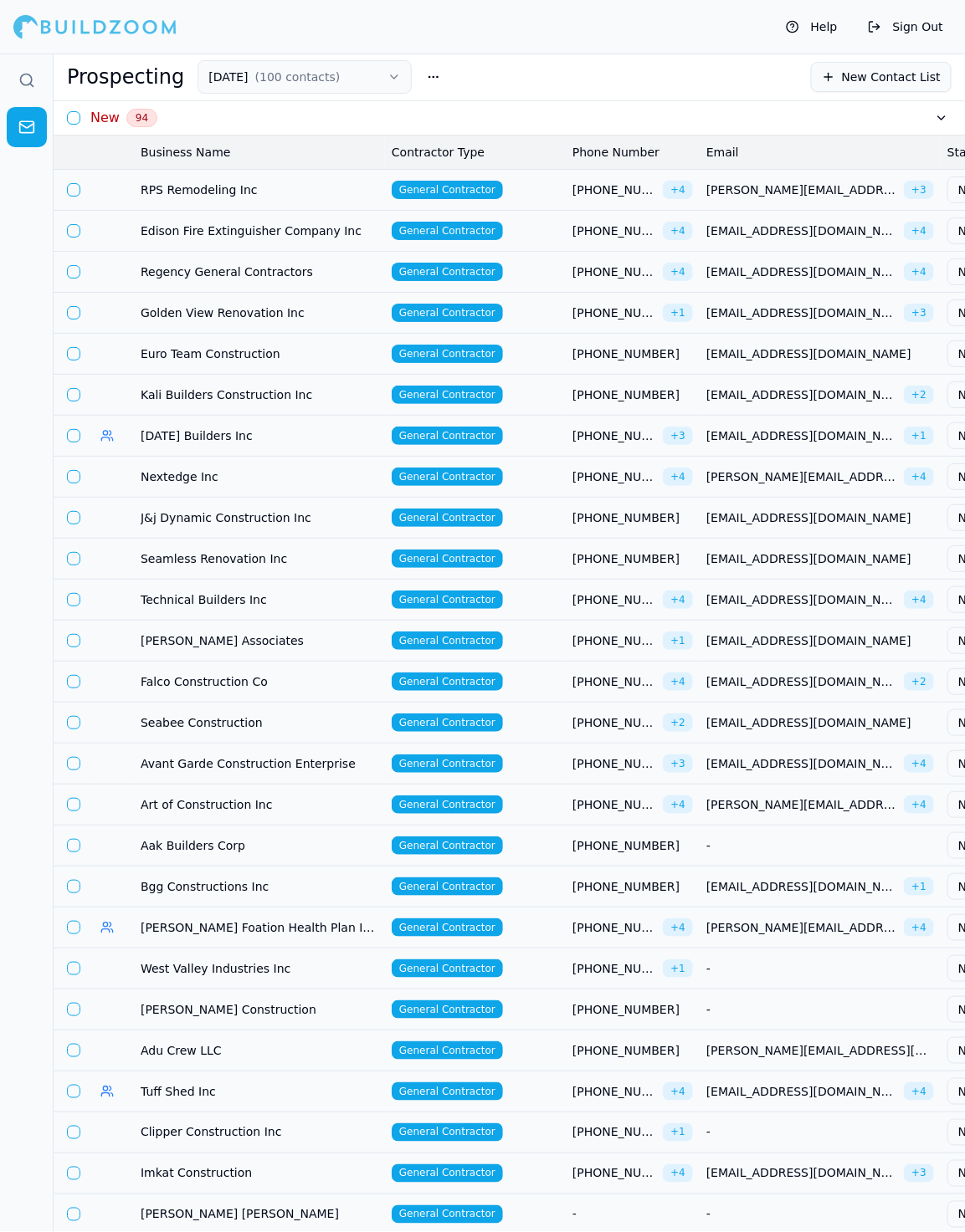
click at [532, 185] on td "General Contractor" at bounding box center [475, 189] width 180 height 41
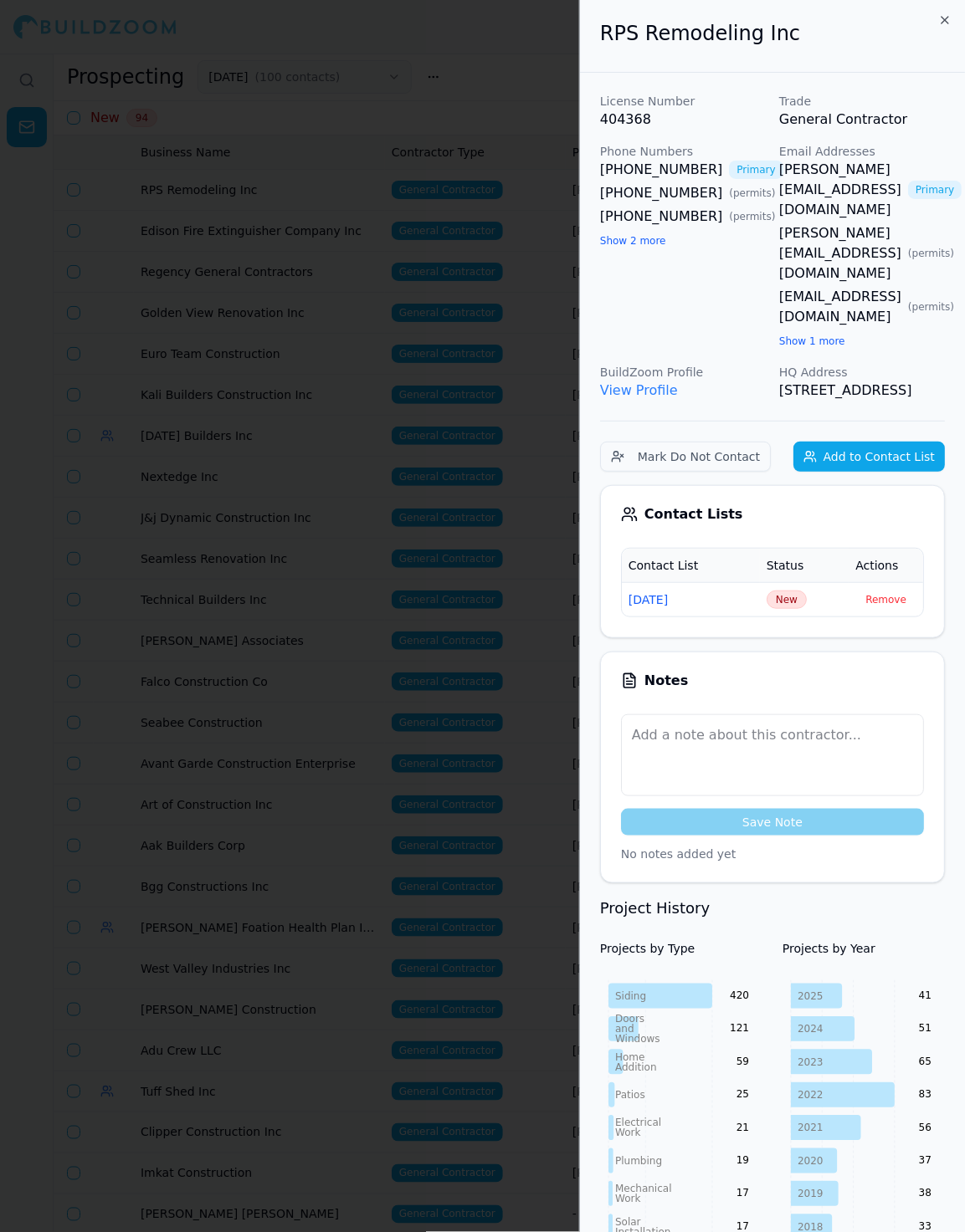
click at [843, 441] on button "Add to Contact List" at bounding box center [869, 457] width 151 height 30
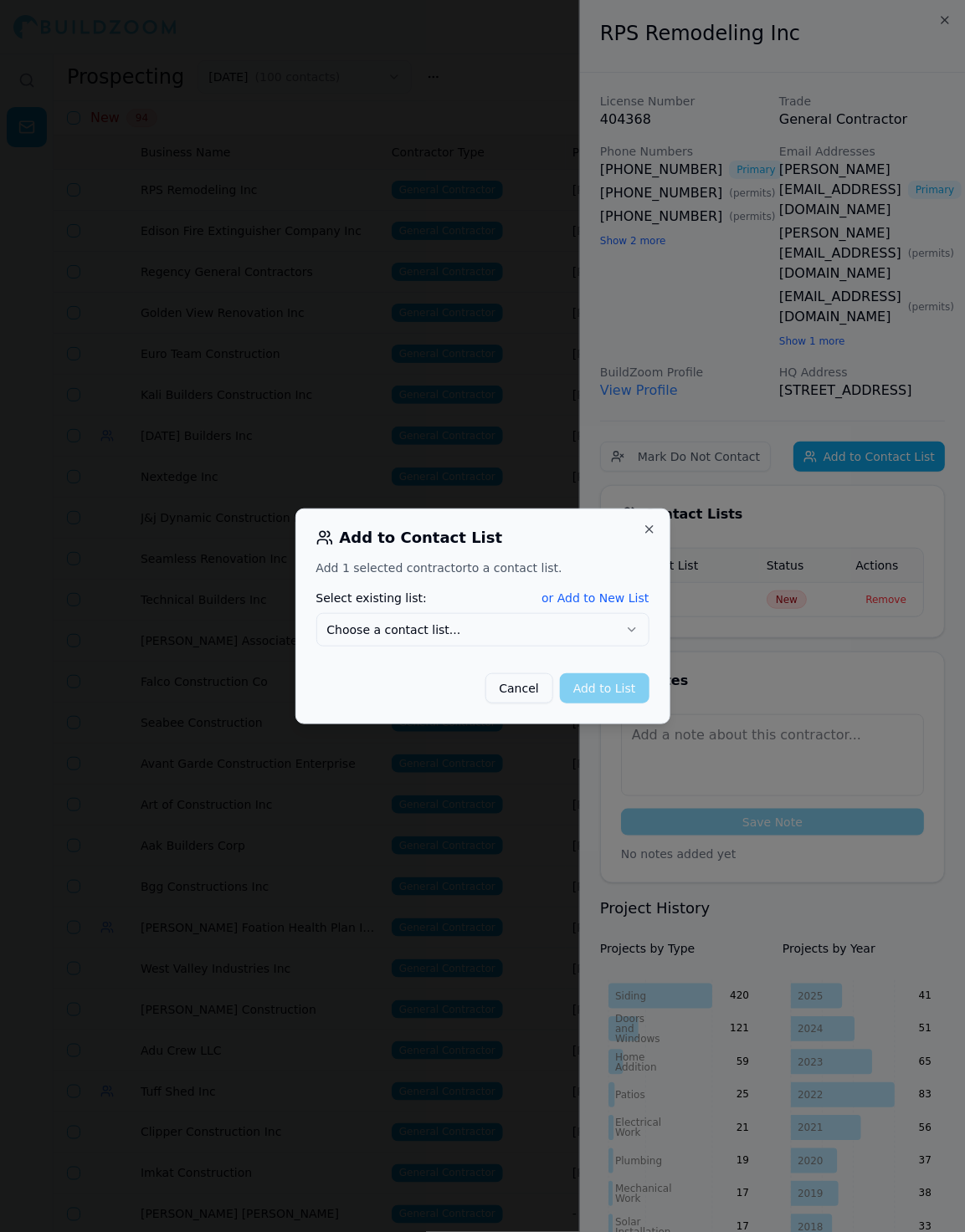
click at [520, 692] on button "Cancel" at bounding box center [519, 688] width 68 height 30
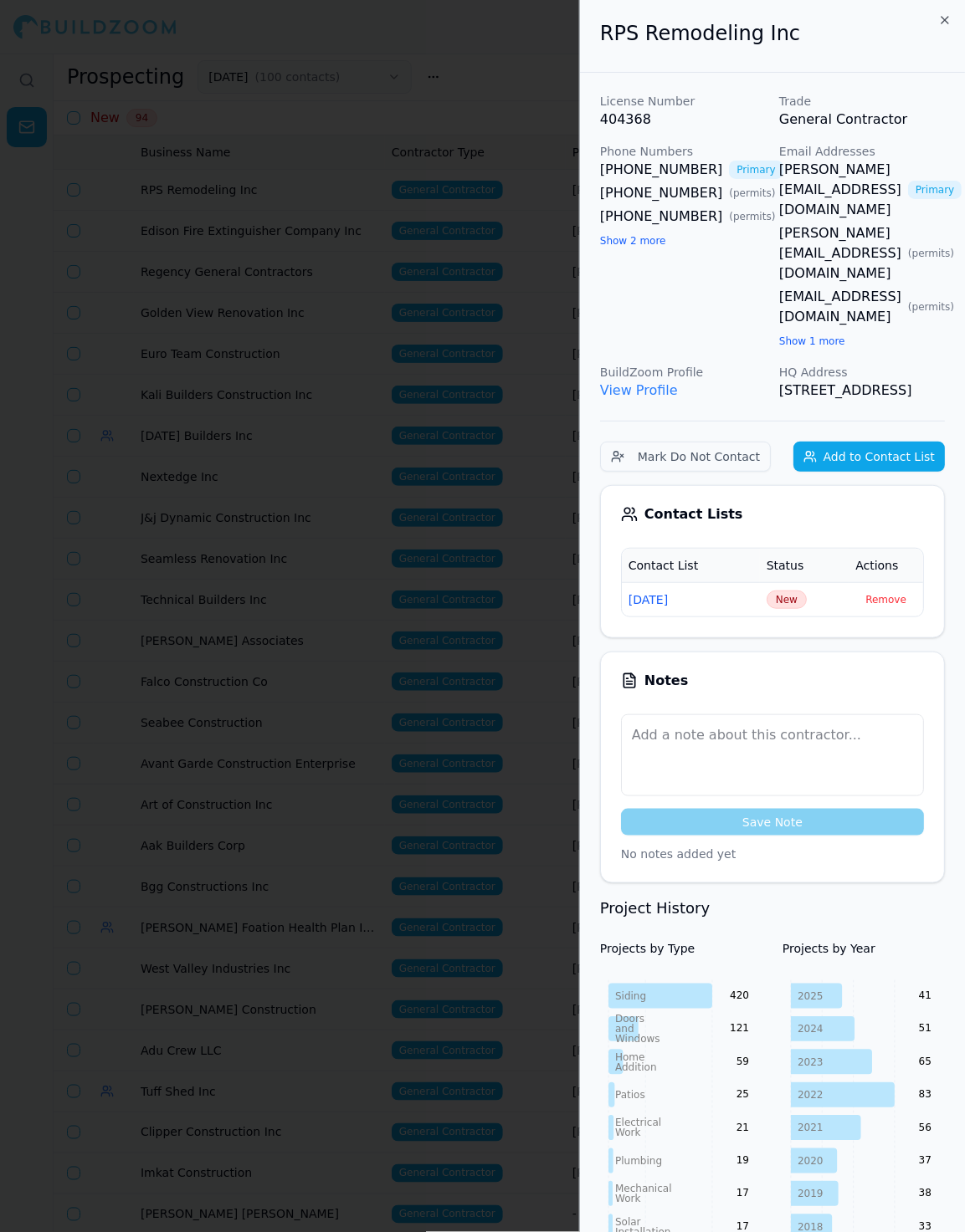
click at [440, 385] on div at bounding box center [482, 616] width 965 height 1232
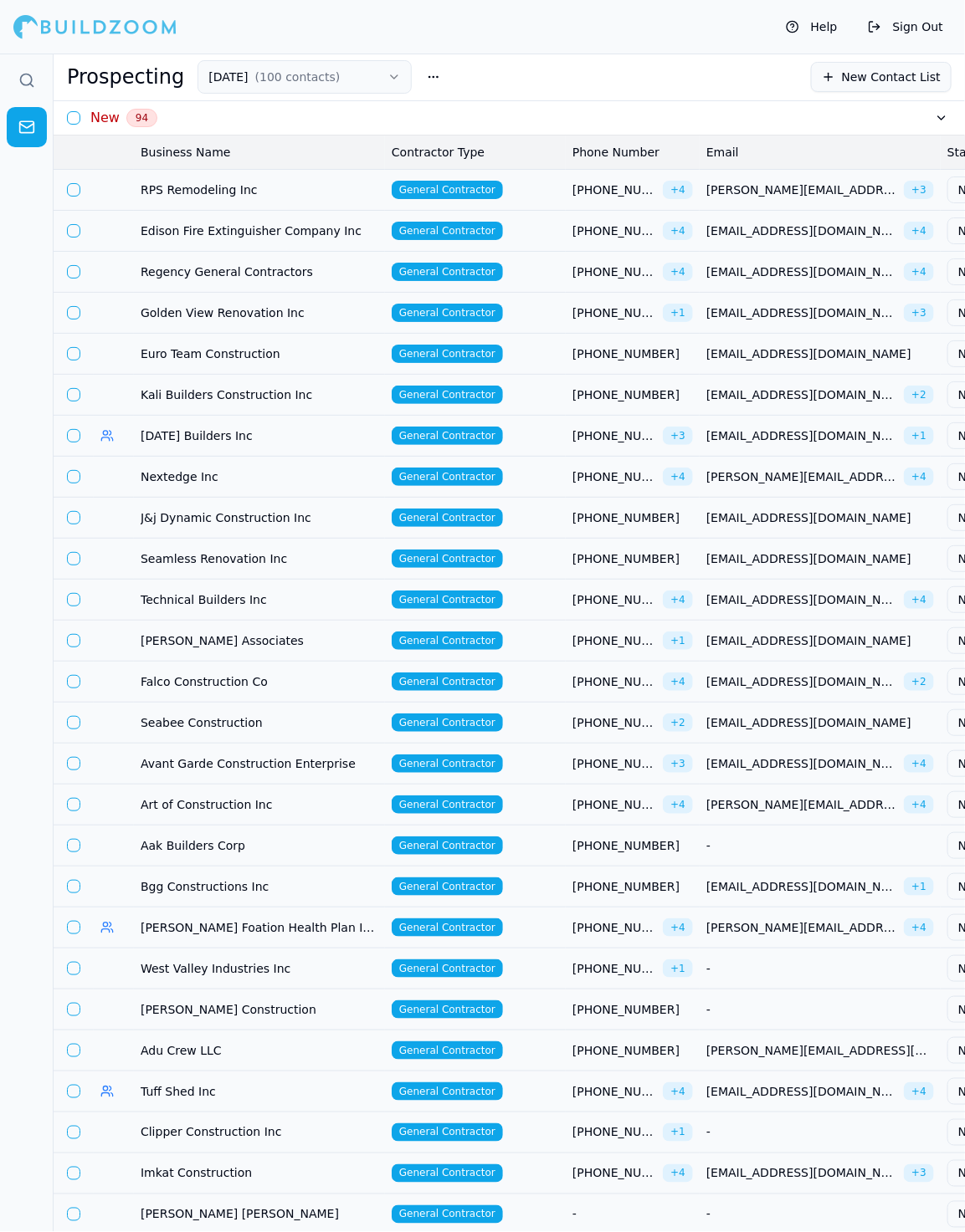
click at [75, 197] on td at bounding box center [73, 189] width 40 height 41
click at [76, 231] on button "button" at bounding box center [73, 230] width 13 height 13
click at [74, 189] on button "button" at bounding box center [73, 189] width 13 height 13
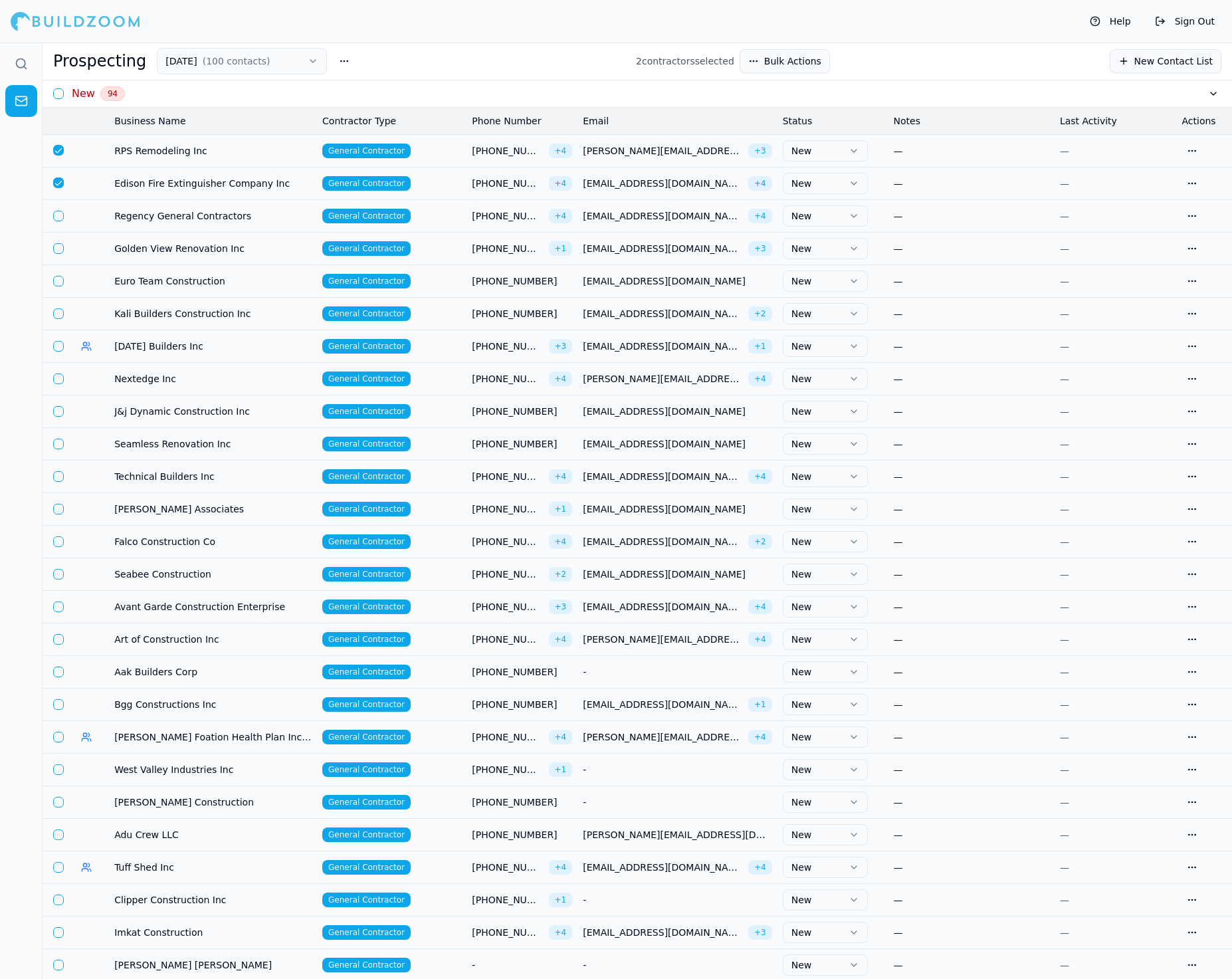
click at [766, 66] on button "Bulk Actions" at bounding box center [785, 61] width 90 height 24
click at [348, 60] on div "Prospecting 9/10/25 ( 100 contacts ) 2 contractor s selected Bulk Actions New C…" at bounding box center [637, 61] width 1168 height 27
click at [334, 60] on button "button" at bounding box center [345, 61] width 24 height 24
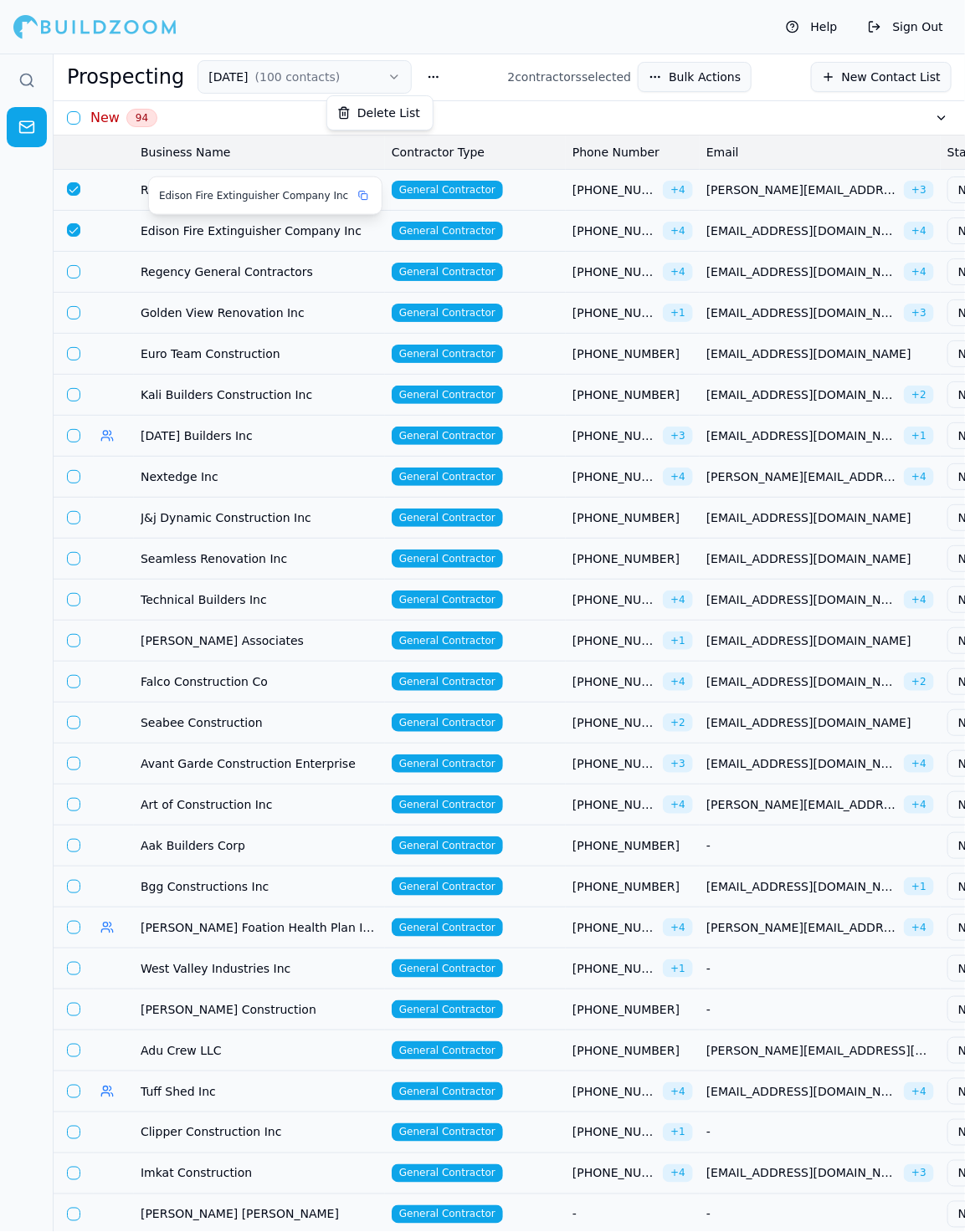
click at [264, 204] on div "Edison Fire Extinguisher Company Inc" at bounding box center [266, 195] width 233 height 36
click at [644, 193] on span "[PHONE_NUMBER]" at bounding box center [614, 189] width 84 height 17
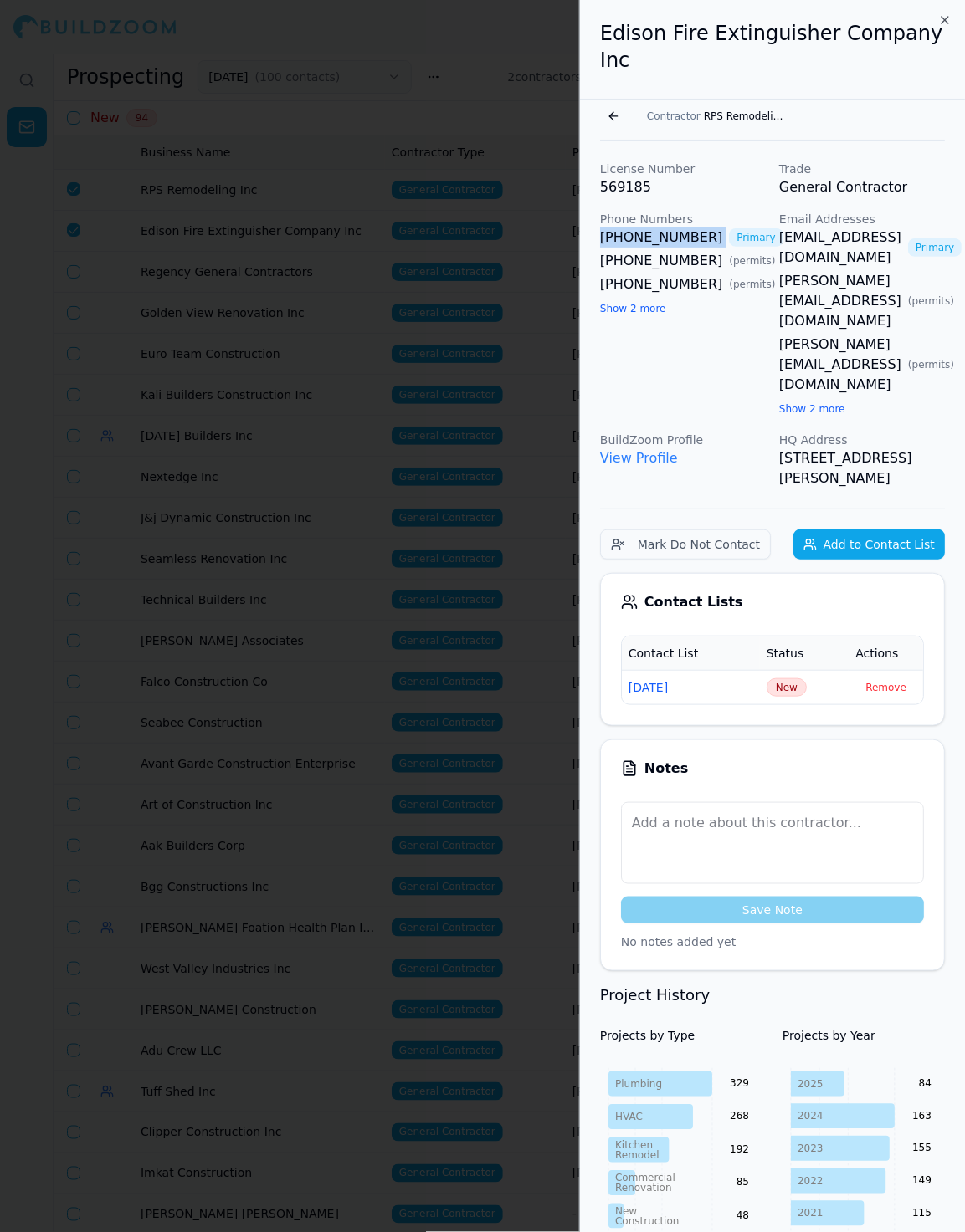
drag, startPoint x: 587, startPoint y: 214, endPoint x: 706, endPoint y: 214, distance: 119.0
copy link "[PHONE_NUMBER]"
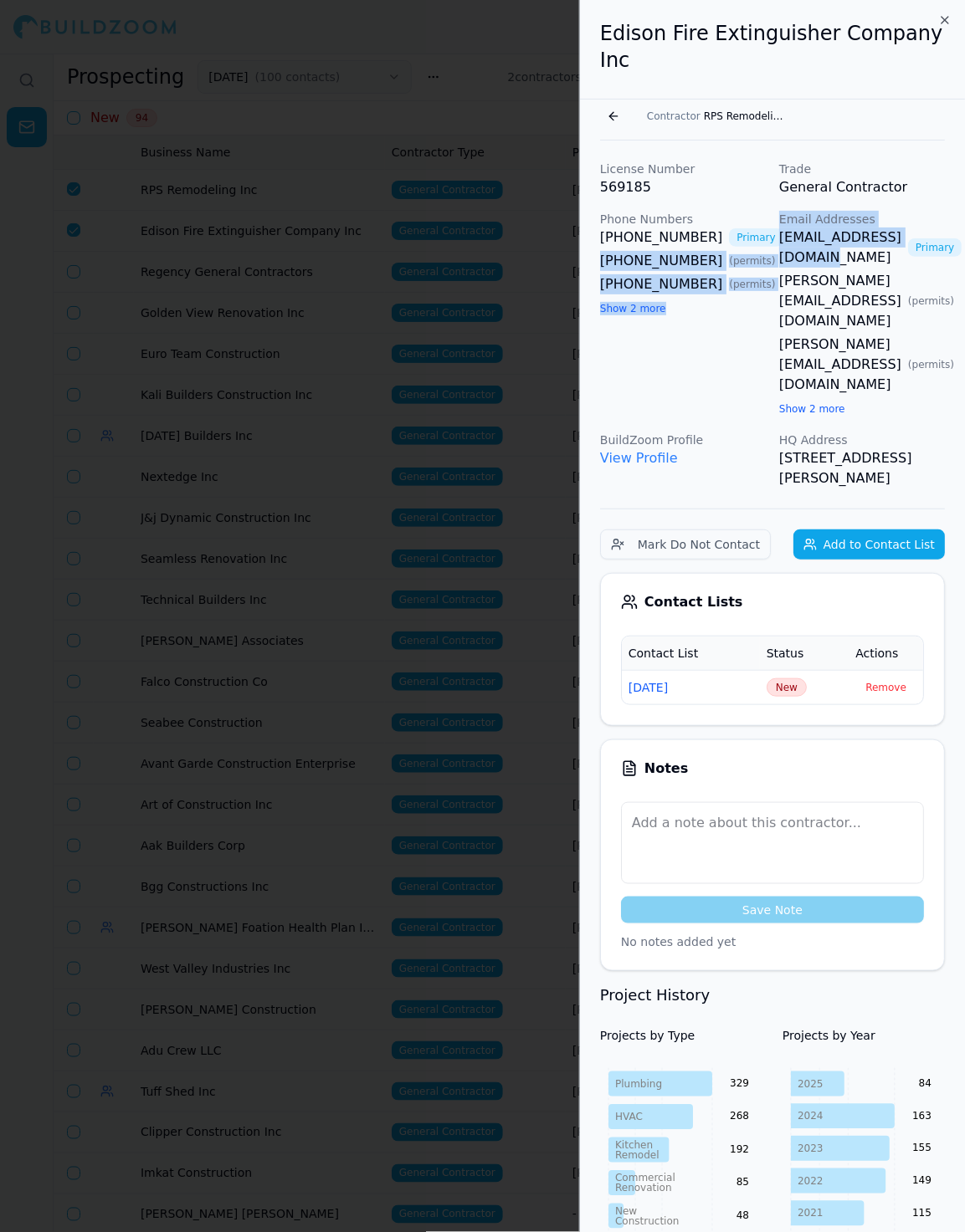
drag, startPoint x: 767, startPoint y: 207, endPoint x: 848, endPoint y: 230, distance: 84.2
click at [848, 230] on div "License Number 569185 Trade General Contractor Phone Numbers (323) 259-9999 Pri…" at bounding box center [772, 324] width 345 height 328
click at [762, 227] on div "(323) 259-9999 Primary" at bounding box center [682, 237] width 165 height 20
drag, startPoint x: 774, startPoint y: 210, endPoint x: 835, endPoint y: 227, distance: 63.3
click at [835, 227] on div "License Number 569185 Trade General Contractor Phone Numbers (323) 259-9999 Pri…" at bounding box center [772, 324] width 345 height 328
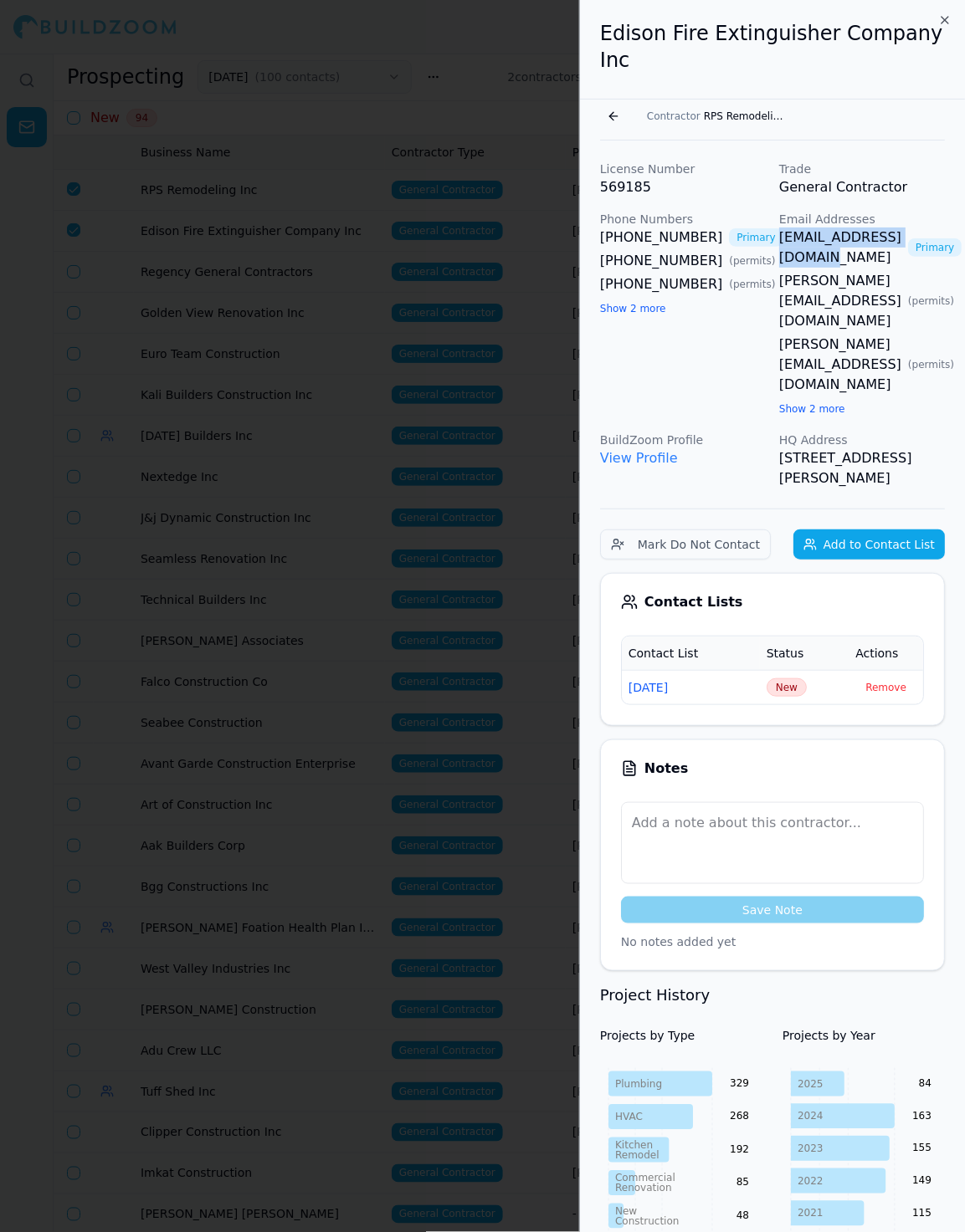
copy link "[EMAIL_ADDRESS][DOMAIN_NAME]"
click at [791, 679] on span "New" at bounding box center [786, 688] width 40 height 19
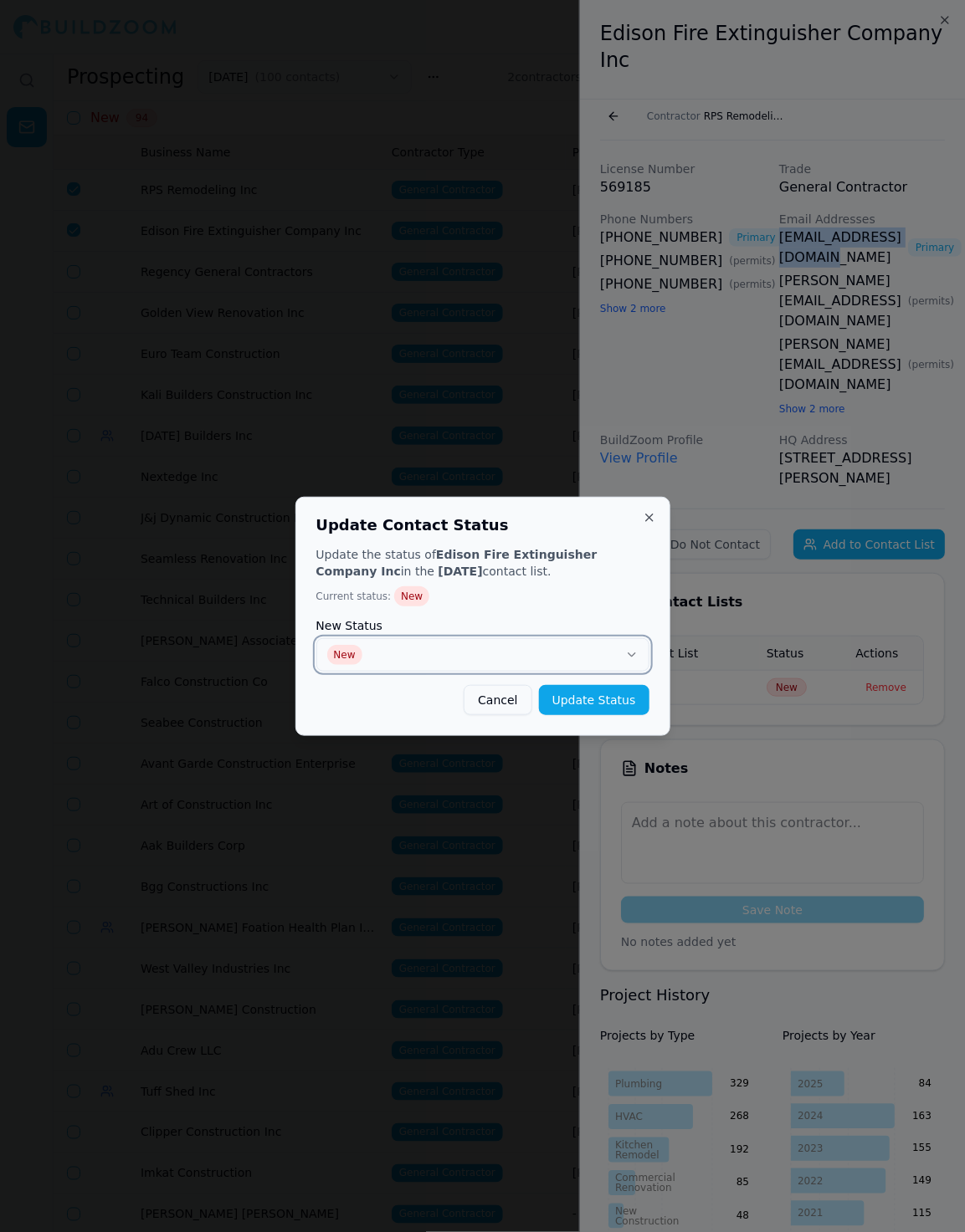
click at [619, 656] on button "New" at bounding box center [482, 655] width 333 height 34
click at [600, 695] on button "Update Status" at bounding box center [594, 700] width 110 height 30
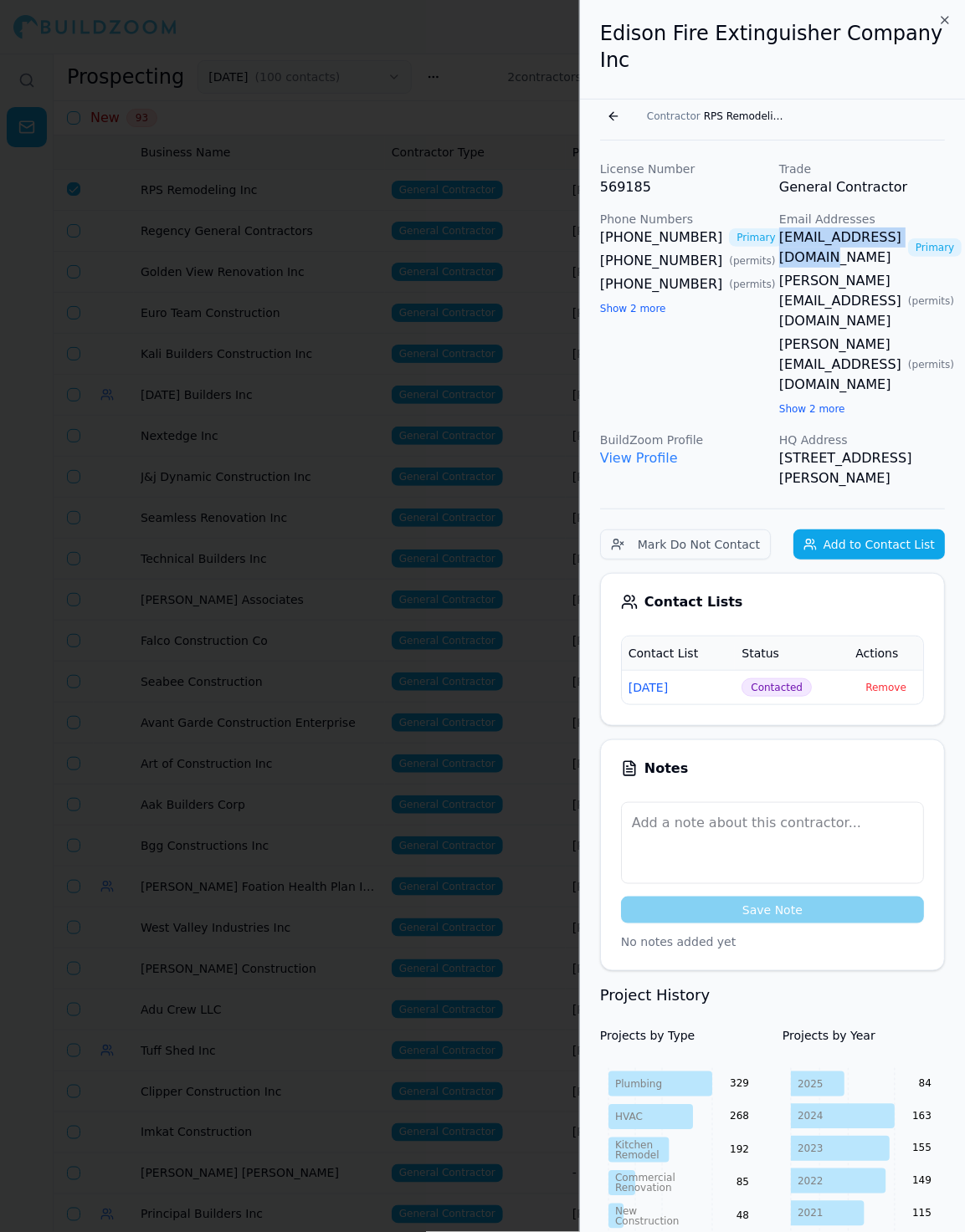
click at [475, 557] on div at bounding box center [482, 616] width 965 height 1232
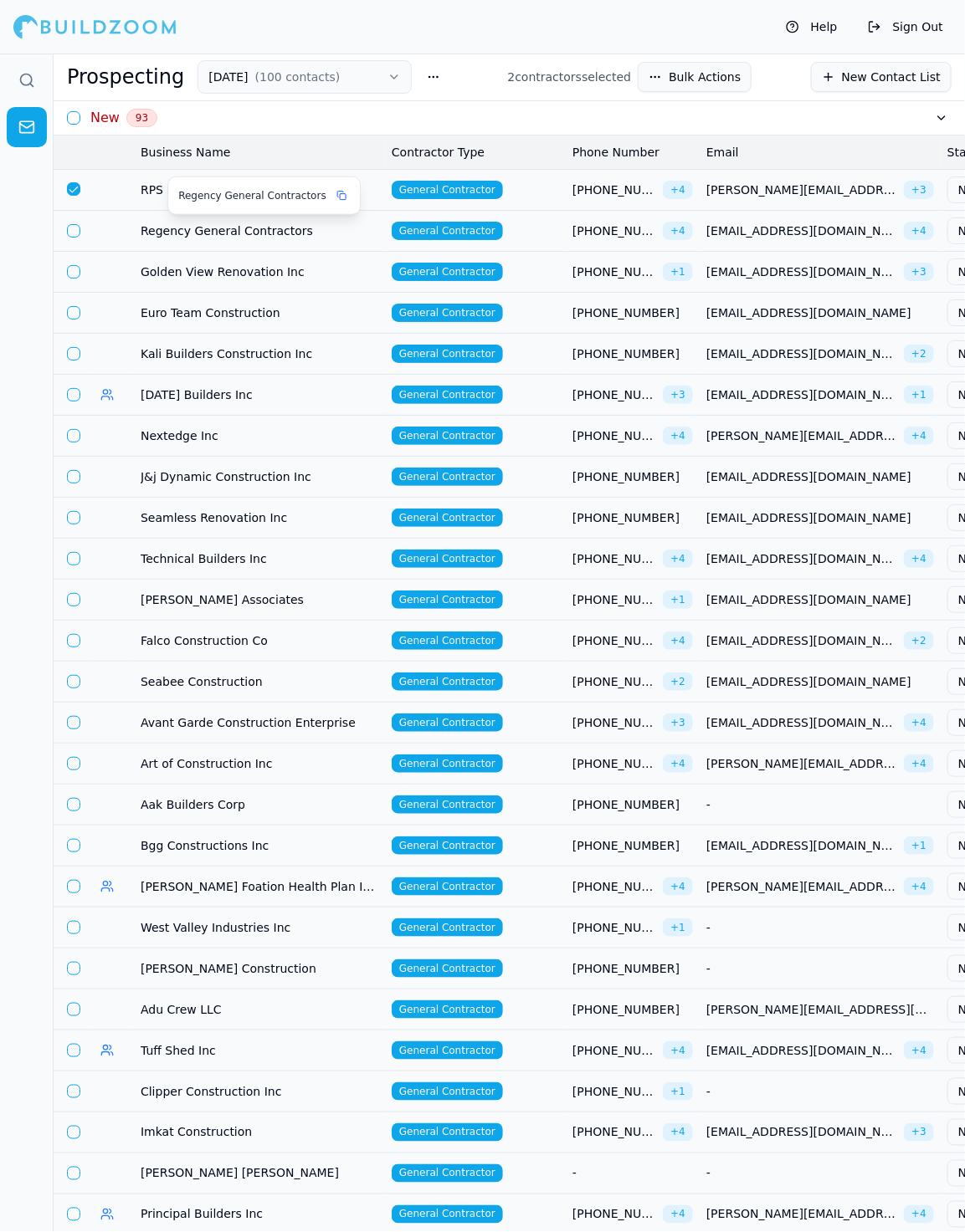
click at [333, 194] on button at bounding box center [341, 195] width 17 height 17
click at [522, 198] on td "General Contractor" at bounding box center [475, 189] width 180 height 41
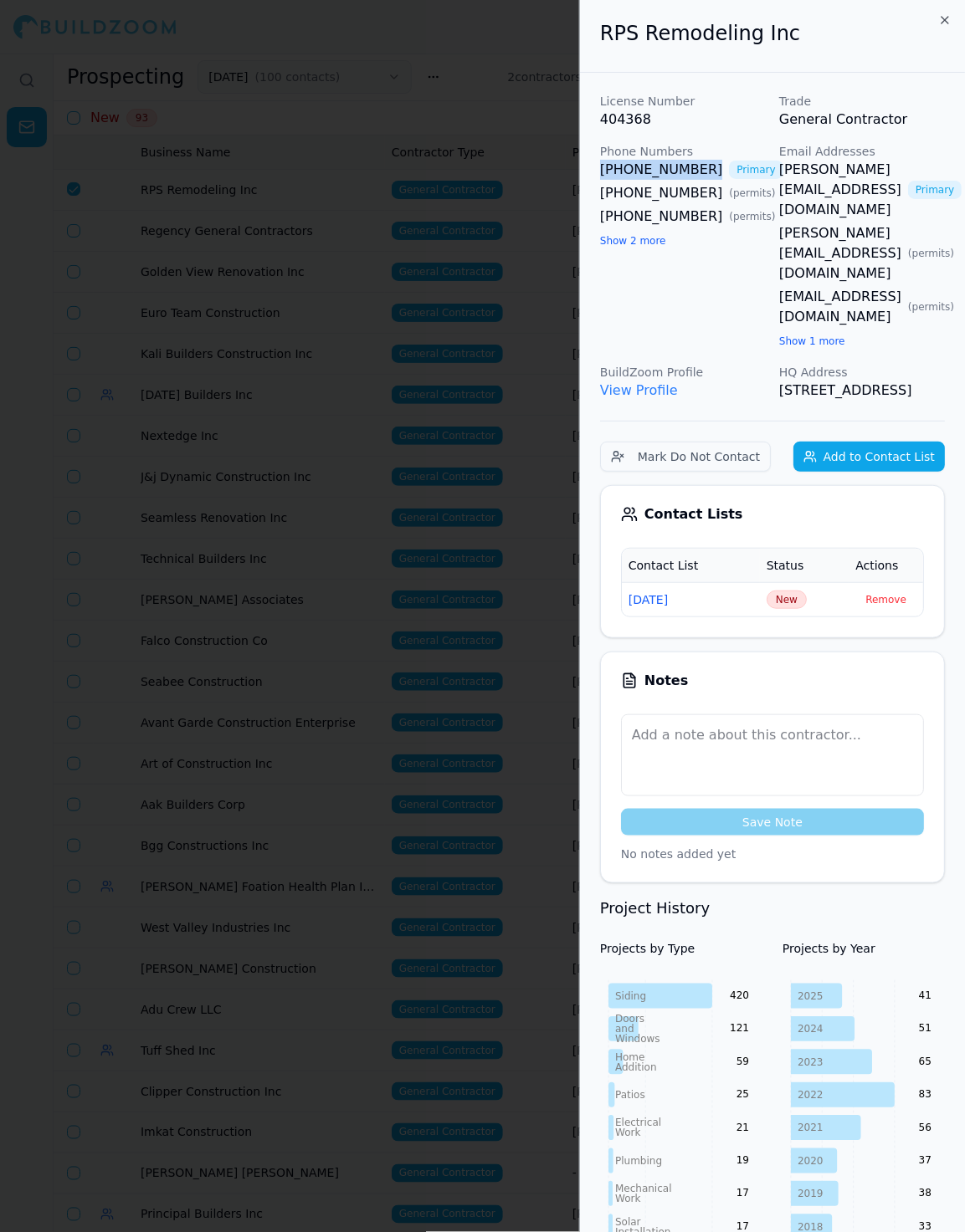
drag, startPoint x: 594, startPoint y: 170, endPoint x: 700, endPoint y: 171, distance: 106.0
drag, startPoint x: 772, startPoint y: 168, endPoint x: 764, endPoint y: 174, distance: 10.0
click at [765, 174] on div "License Number 404368 Trade General Contractor Phone Numbers (916) 296-4063 Pri…" at bounding box center [772, 247] width 345 height 307
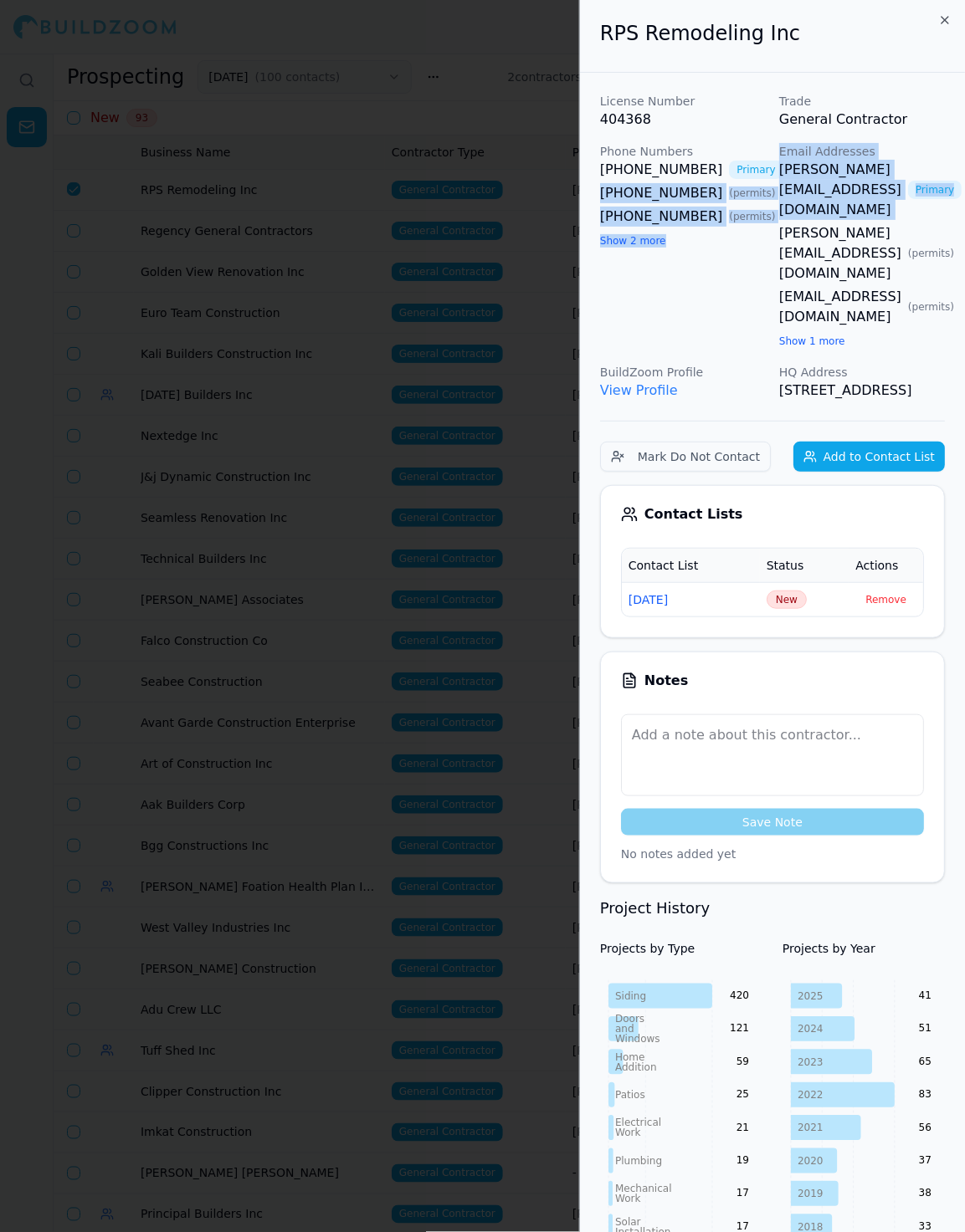
drag, startPoint x: 764, startPoint y: 174, endPoint x: 903, endPoint y: 177, distance: 139.0
click at [903, 177] on div "License Number 404368 Trade General Contractor Phone Numbers (916) 296-4063 Pri…" at bounding box center [772, 247] width 345 height 307
click at [899, 160] on div "rick@goforrps.com Primary" at bounding box center [862, 190] width 165 height 60
drag, startPoint x: 776, startPoint y: 172, endPoint x: 915, endPoint y: 179, distance: 139.2
click at [915, 179] on div "License Number 404368 Trade General Contractor Phone Numbers (916) 296-4063 Pri…" at bounding box center [772, 247] width 345 height 307
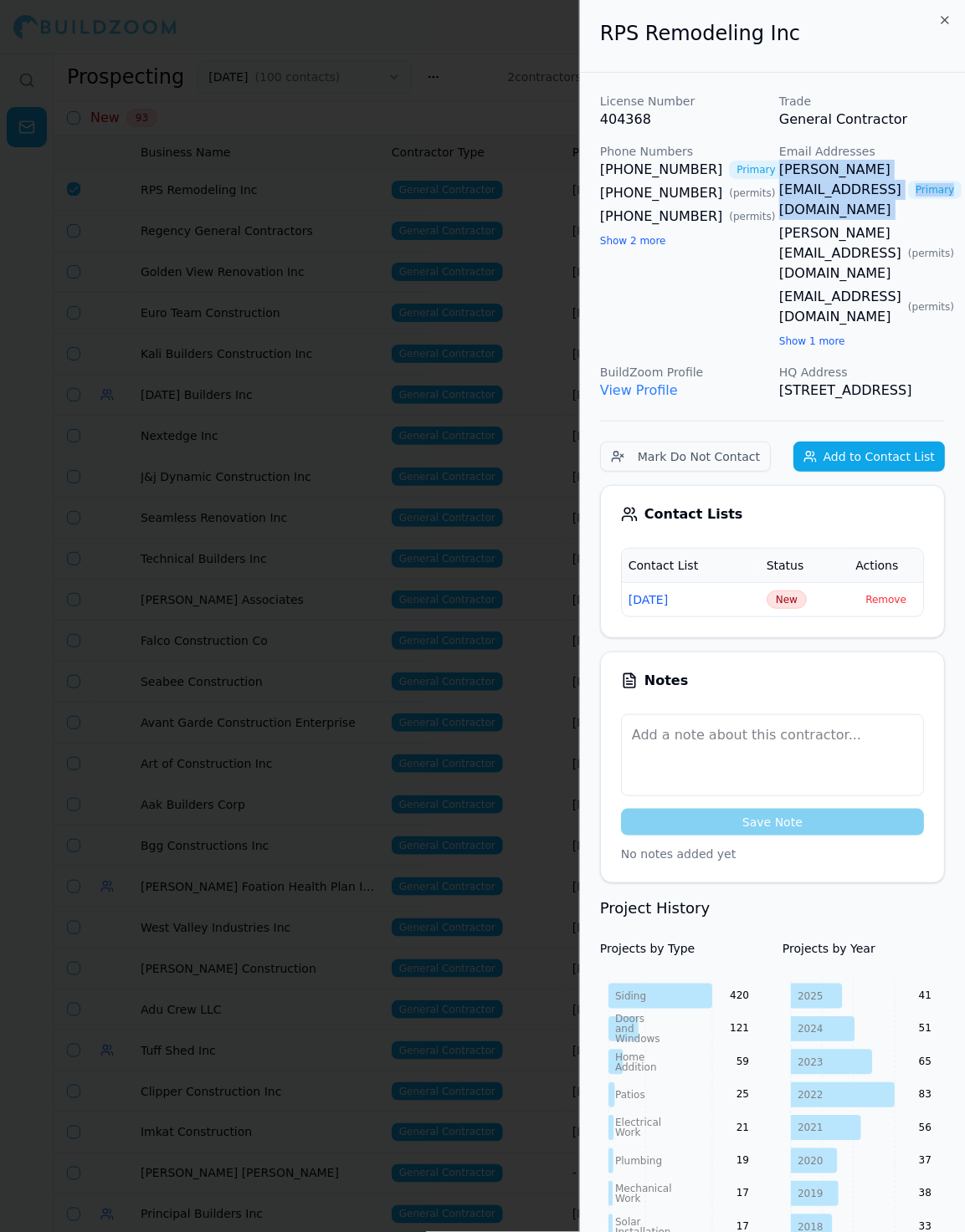
click at [781, 591] on span "New" at bounding box center [786, 600] width 40 height 19
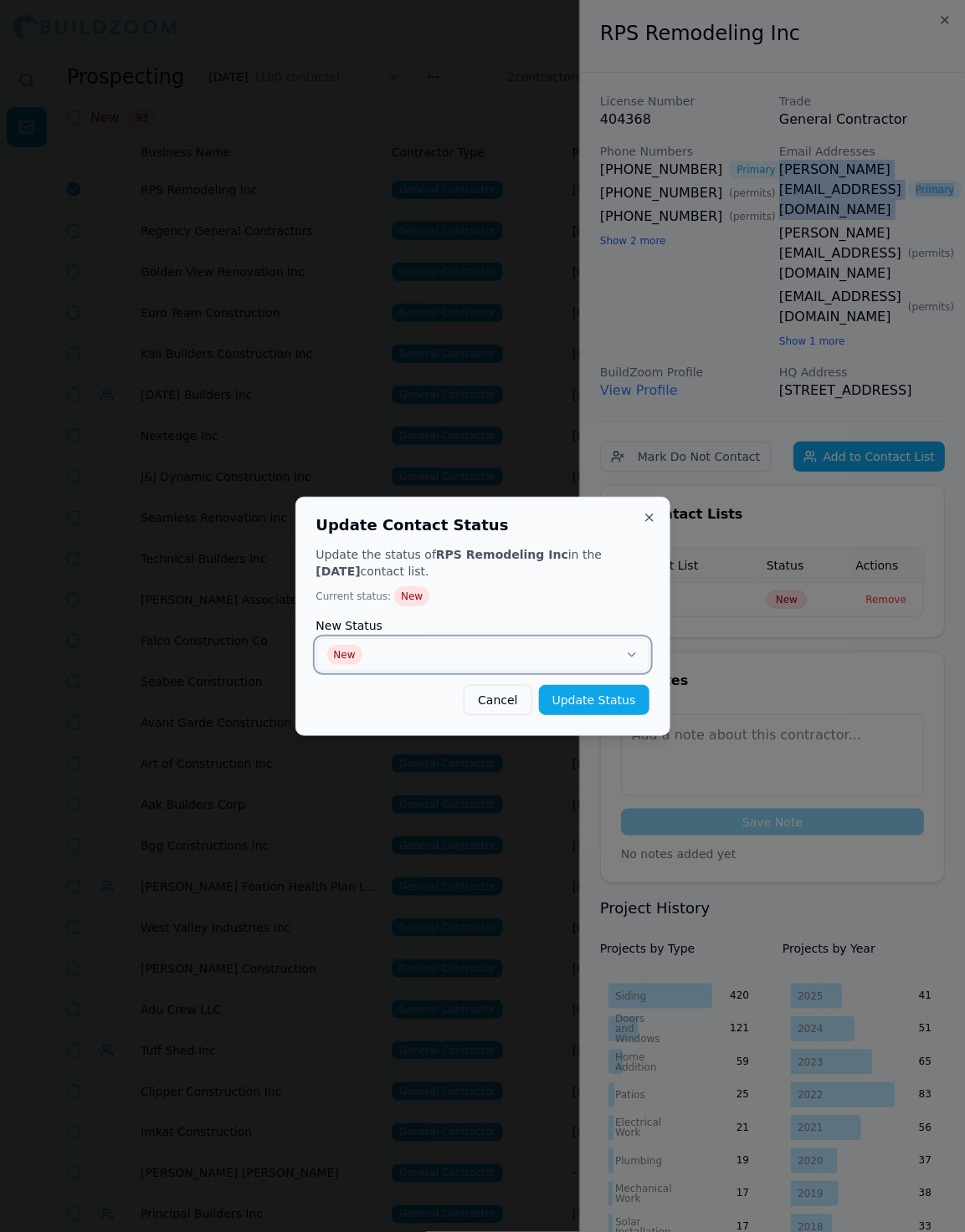
click at [587, 651] on button "New" at bounding box center [482, 655] width 333 height 34
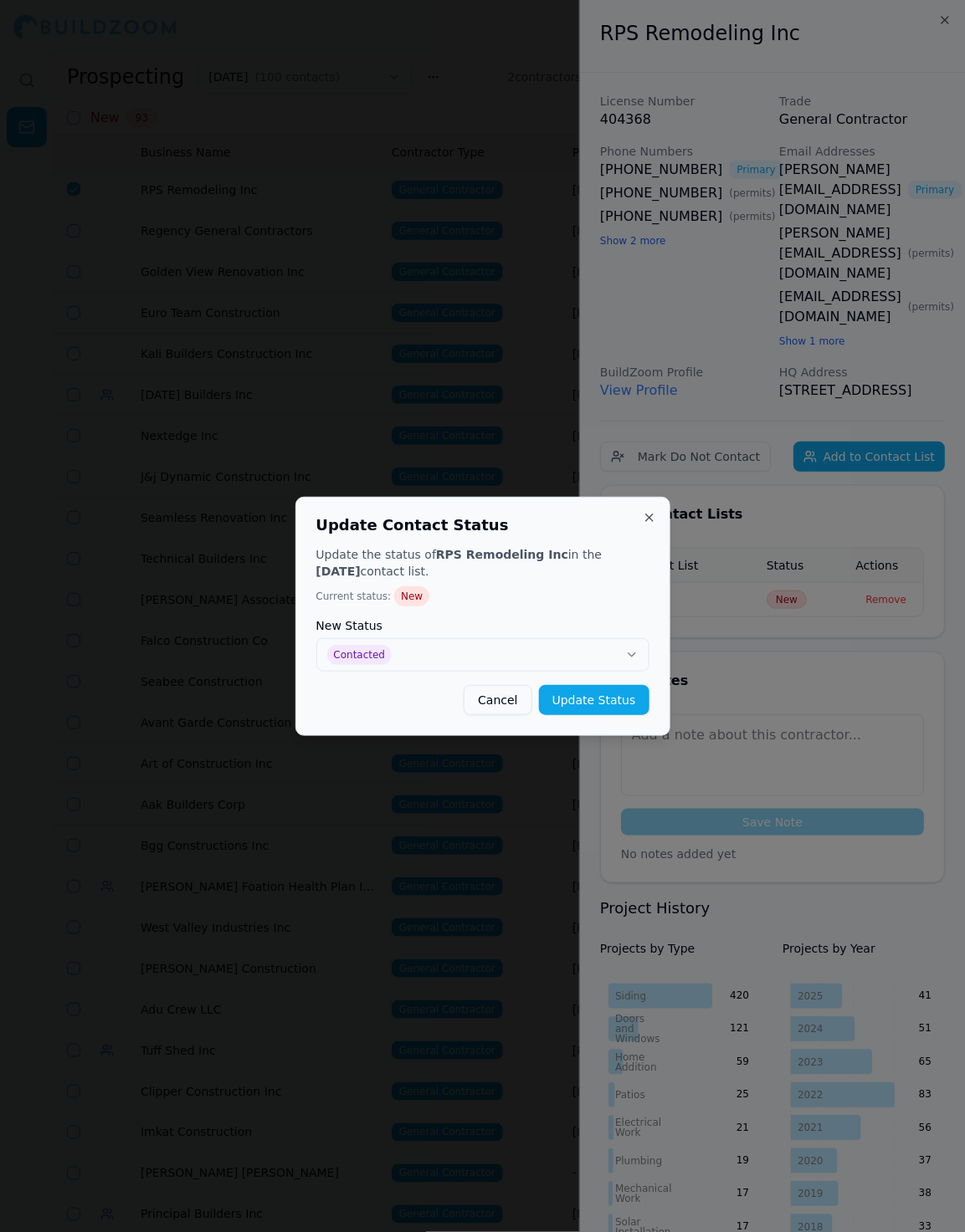
click at [580, 717] on div "Update Contact Status Update the status of RPS Remodeling Inc in the 9/10/25 co…" at bounding box center [482, 616] width 375 height 239
click at [571, 703] on button "Update Status" at bounding box center [594, 700] width 110 height 30
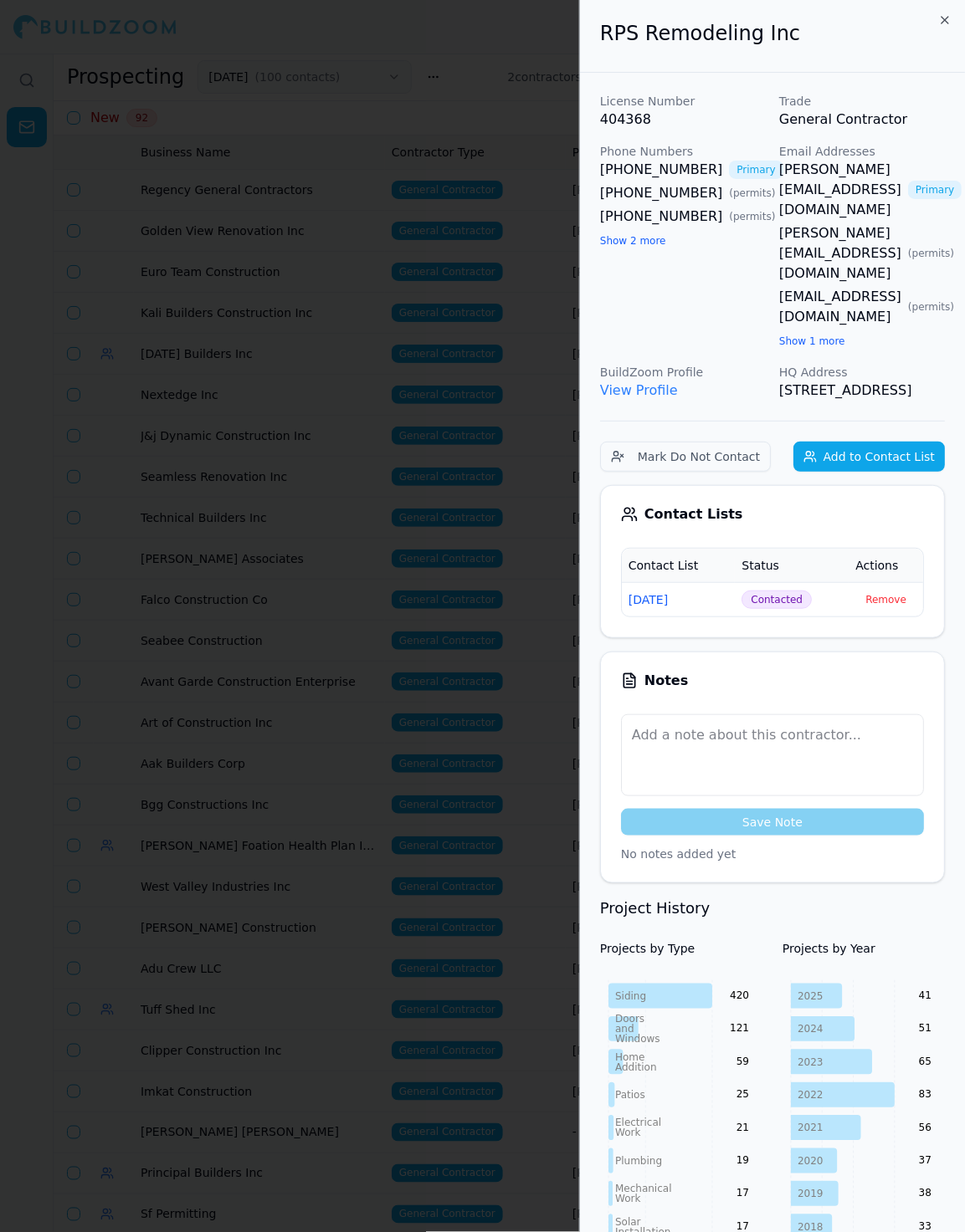
click at [407, 493] on div at bounding box center [482, 616] width 965 height 1232
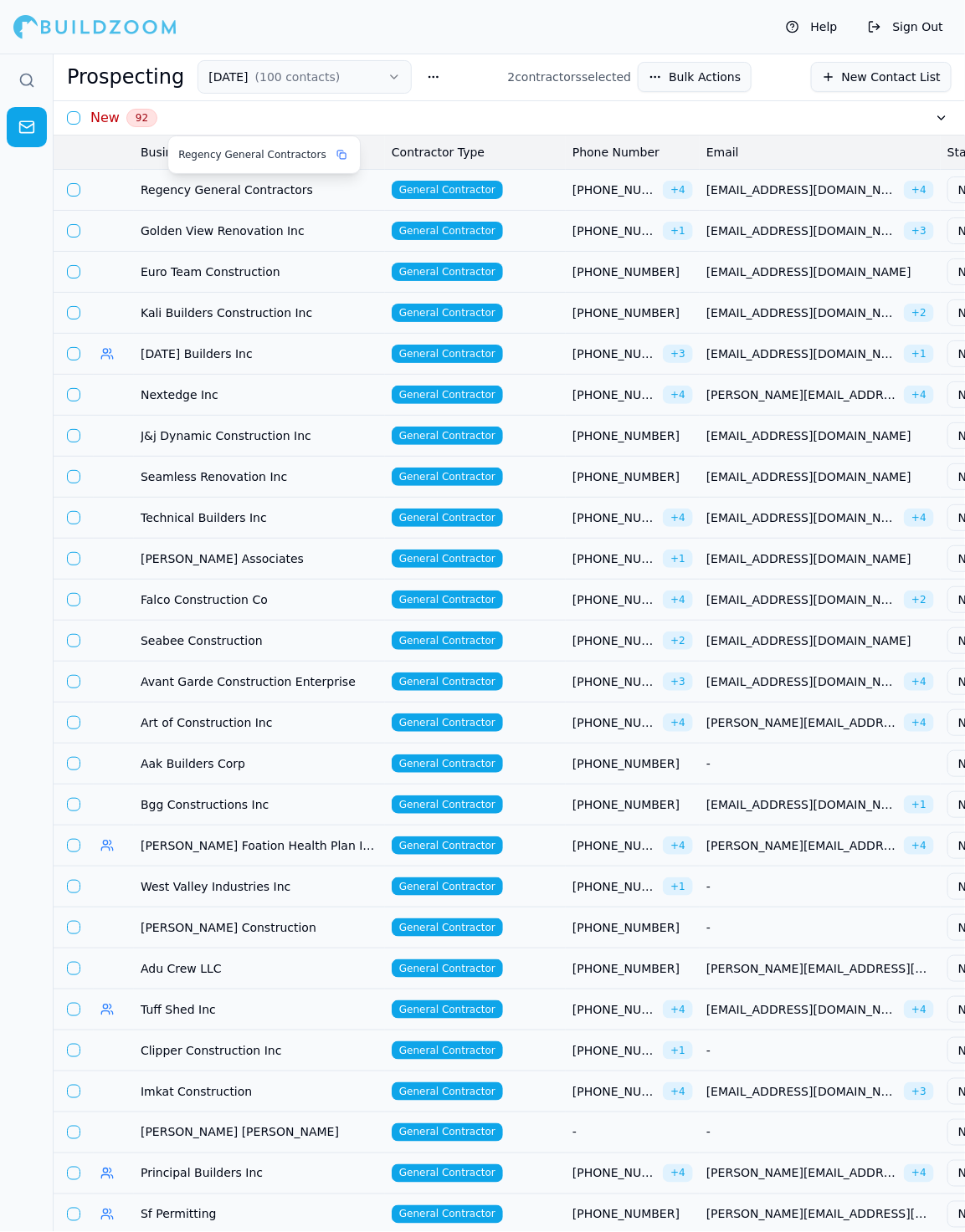
click at [311, 188] on span "Regency General Contractors" at bounding box center [259, 189] width 237 height 17
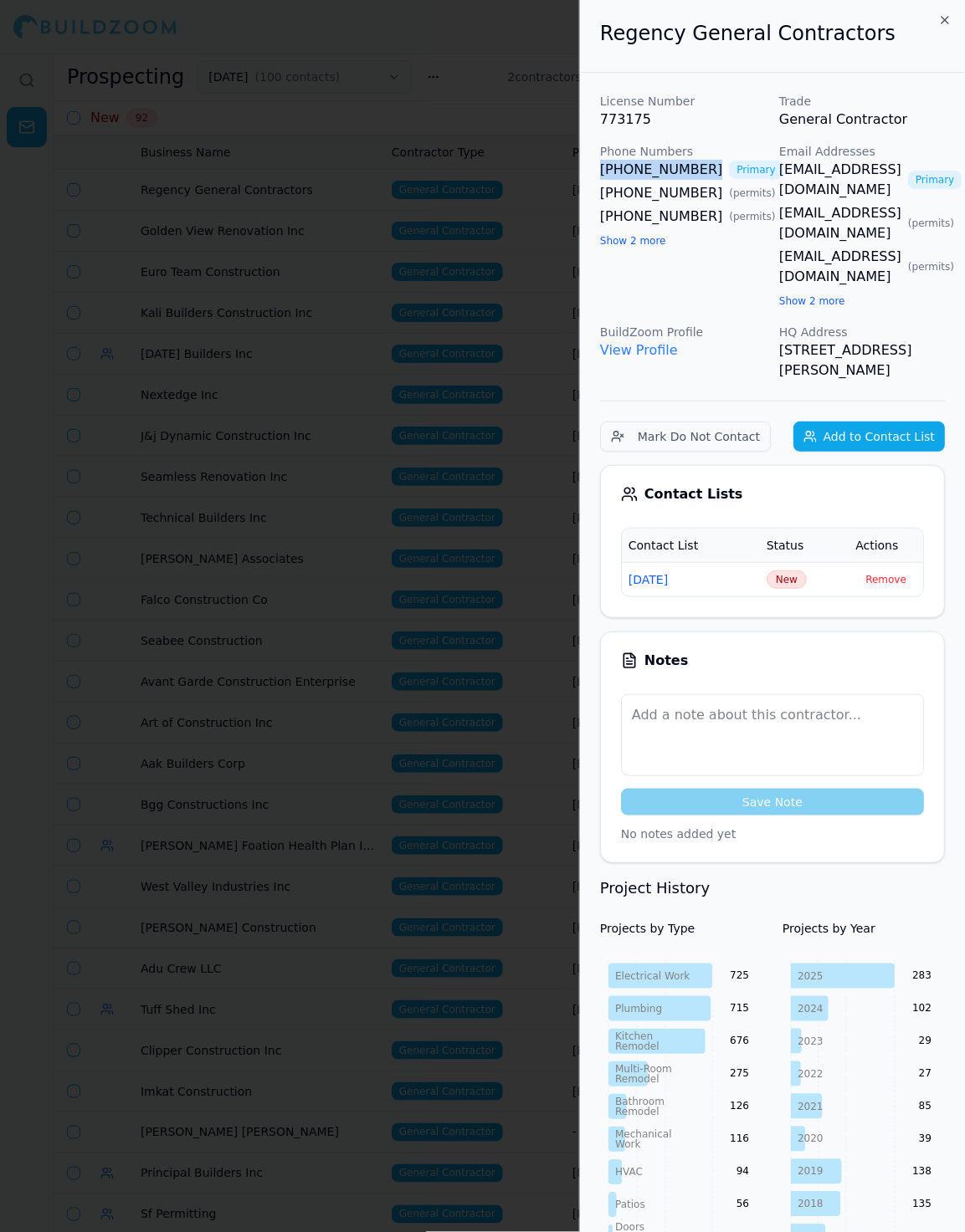
drag, startPoint x: 594, startPoint y: 170, endPoint x: 700, endPoint y: 171, distance: 106.0
click at [772, 170] on div "License Number 773175 Trade General Contractor Phone Numbers (408) 946-7100 Pri…" at bounding box center [772, 237] width 345 height 288
drag, startPoint x: 772, startPoint y: 170, endPoint x: 903, endPoint y: 171, distance: 131.0
click at [903, 171] on div "License Number 773175 Trade General Contractor Phone Numbers (408) 946-7100 Pri…" at bounding box center [772, 237] width 345 height 288
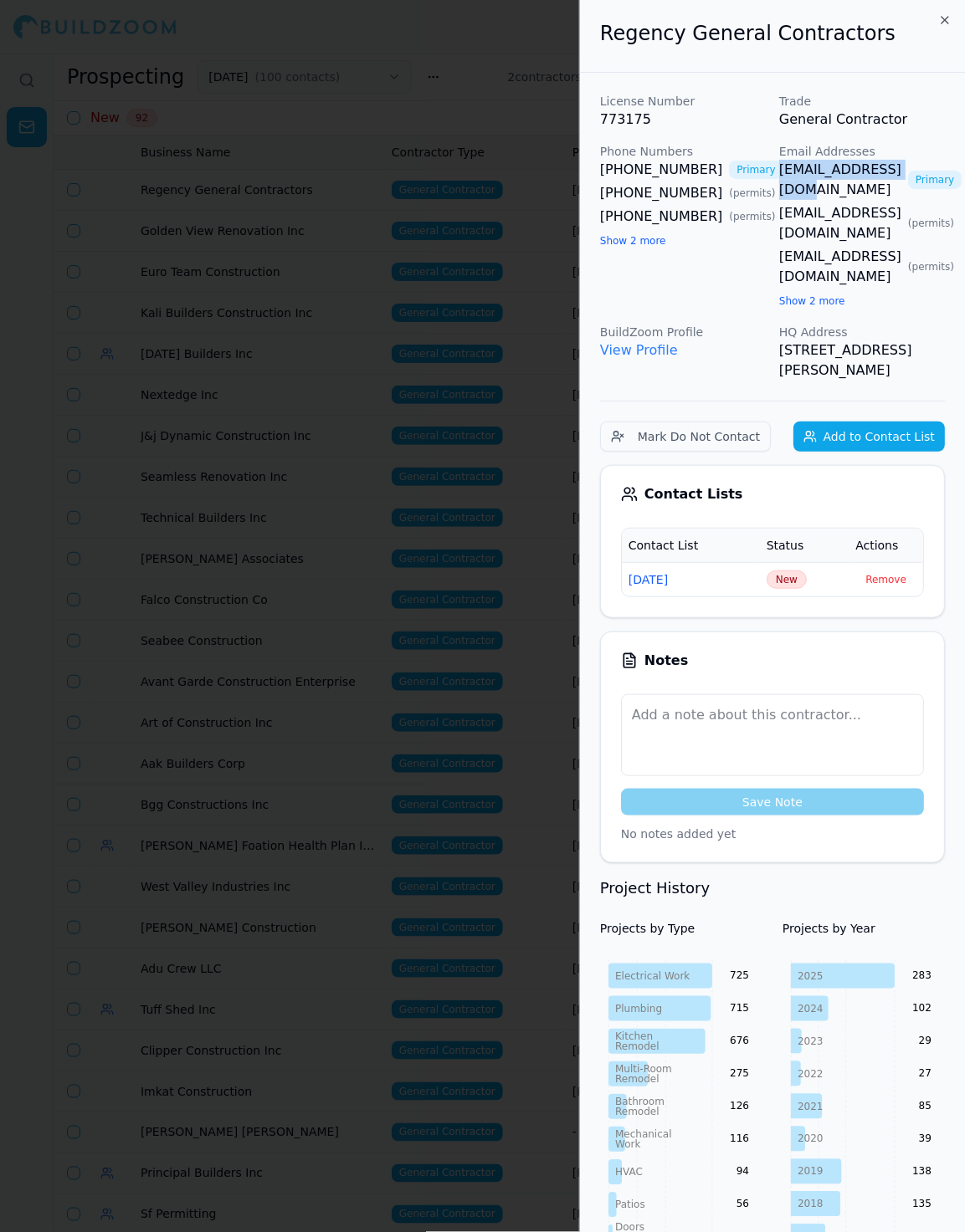
click at [794, 570] on span "New" at bounding box center [786, 579] width 40 height 19
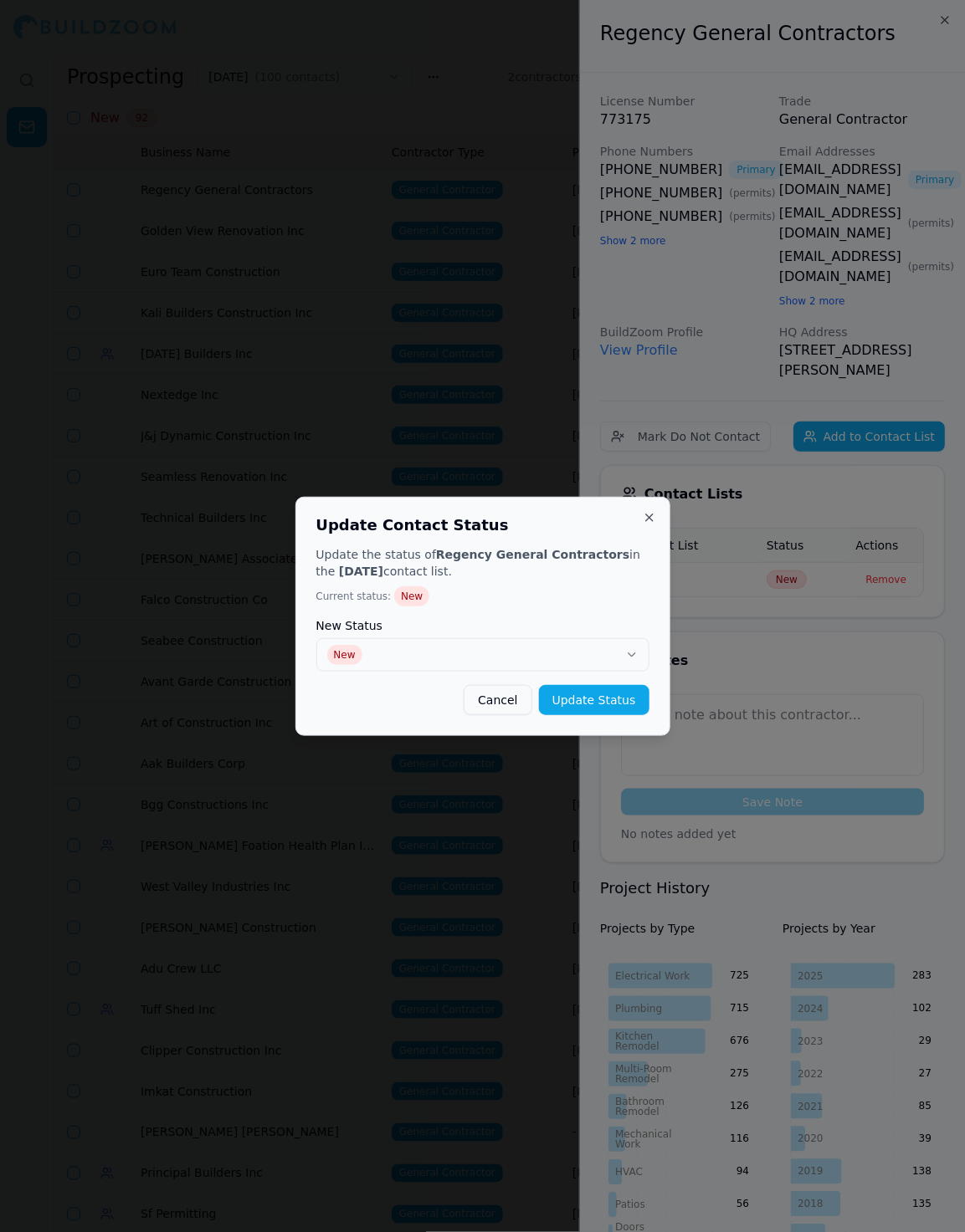
click at [599, 632] on div "New Status New" at bounding box center [482, 646] width 333 height 52
click at [530, 659] on button "New" at bounding box center [482, 655] width 333 height 34
click at [625, 699] on button "Update Status" at bounding box center [594, 700] width 110 height 30
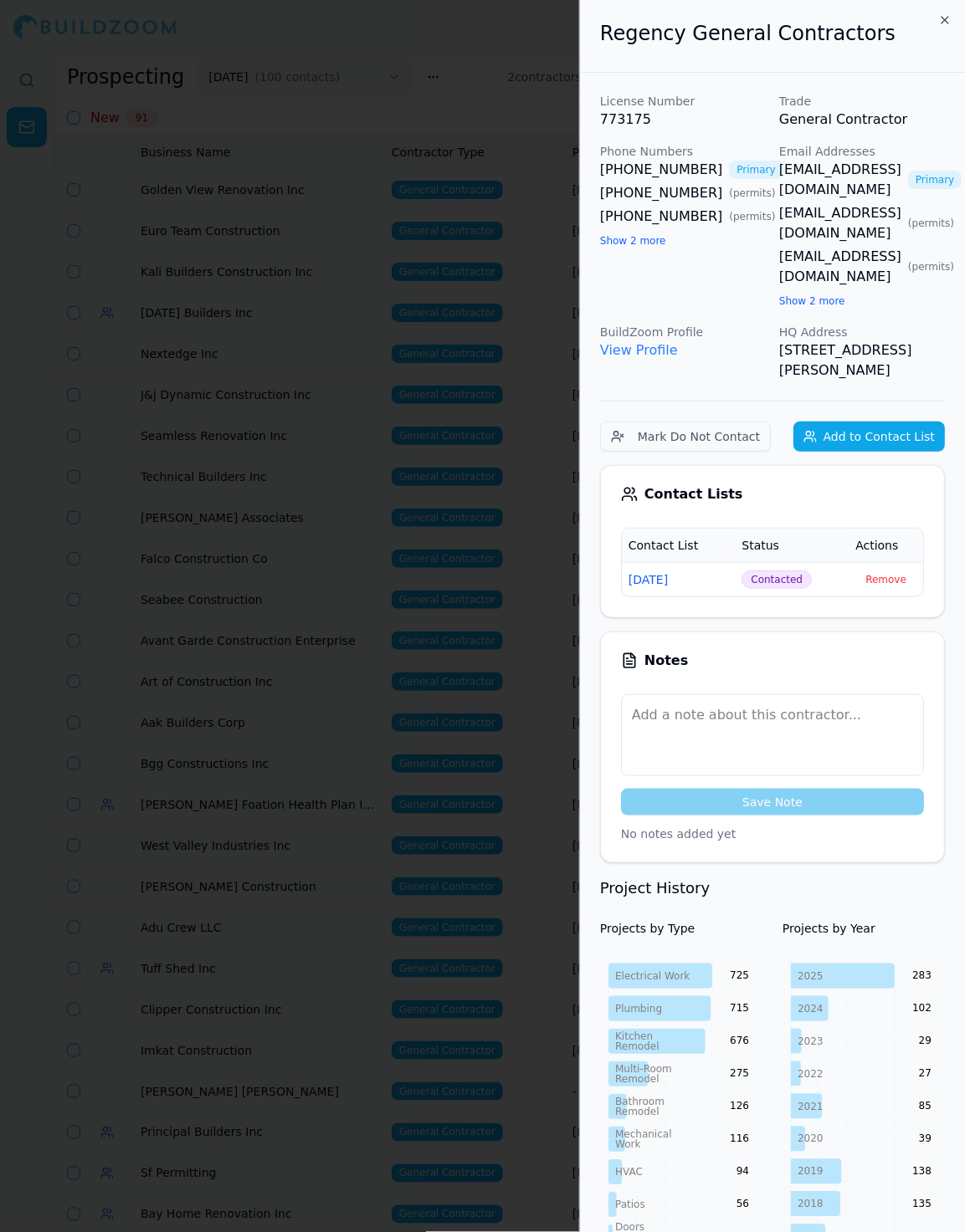
click at [431, 290] on div at bounding box center [482, 616] width 965 height 1232
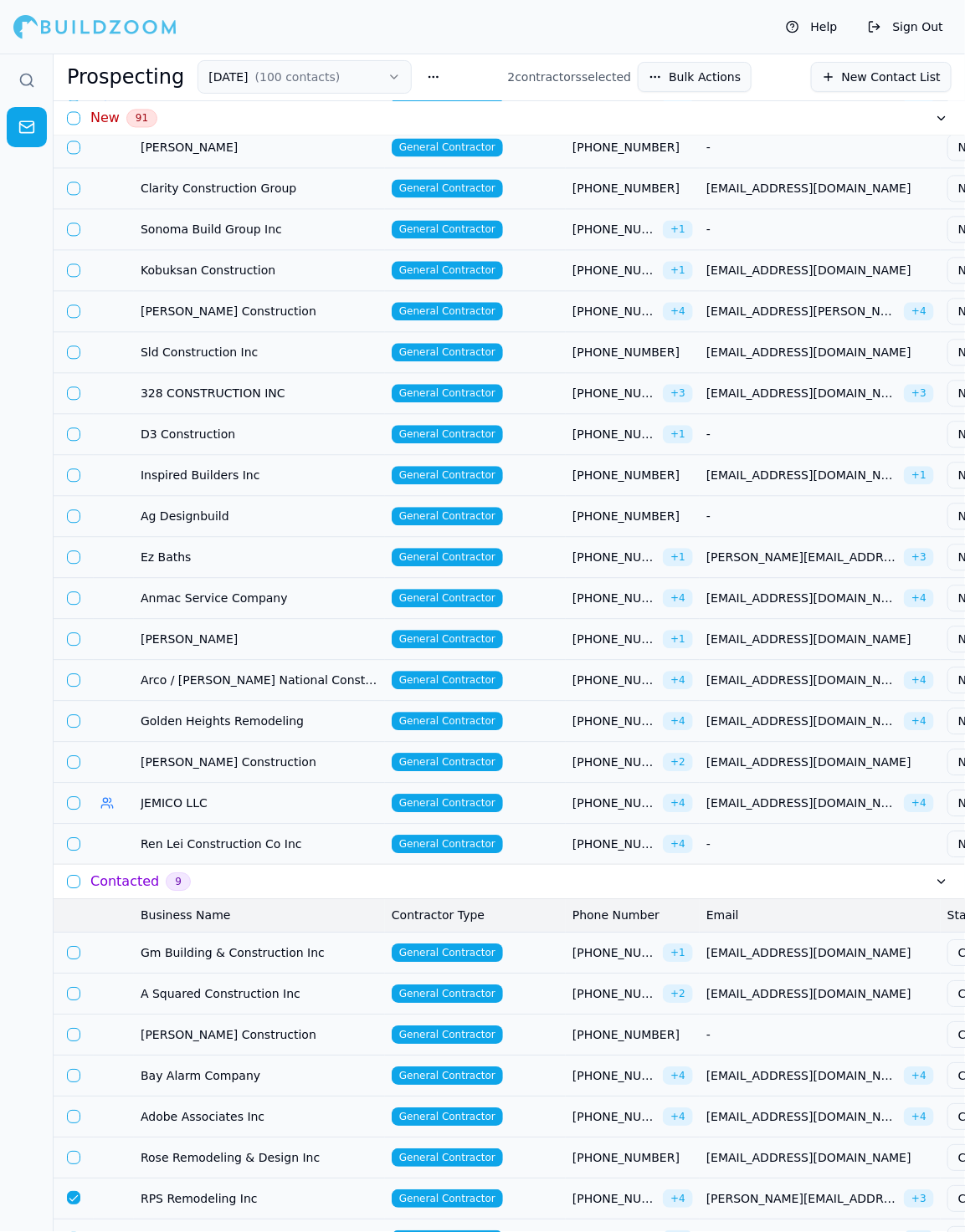
scroll to position [3350, 0]
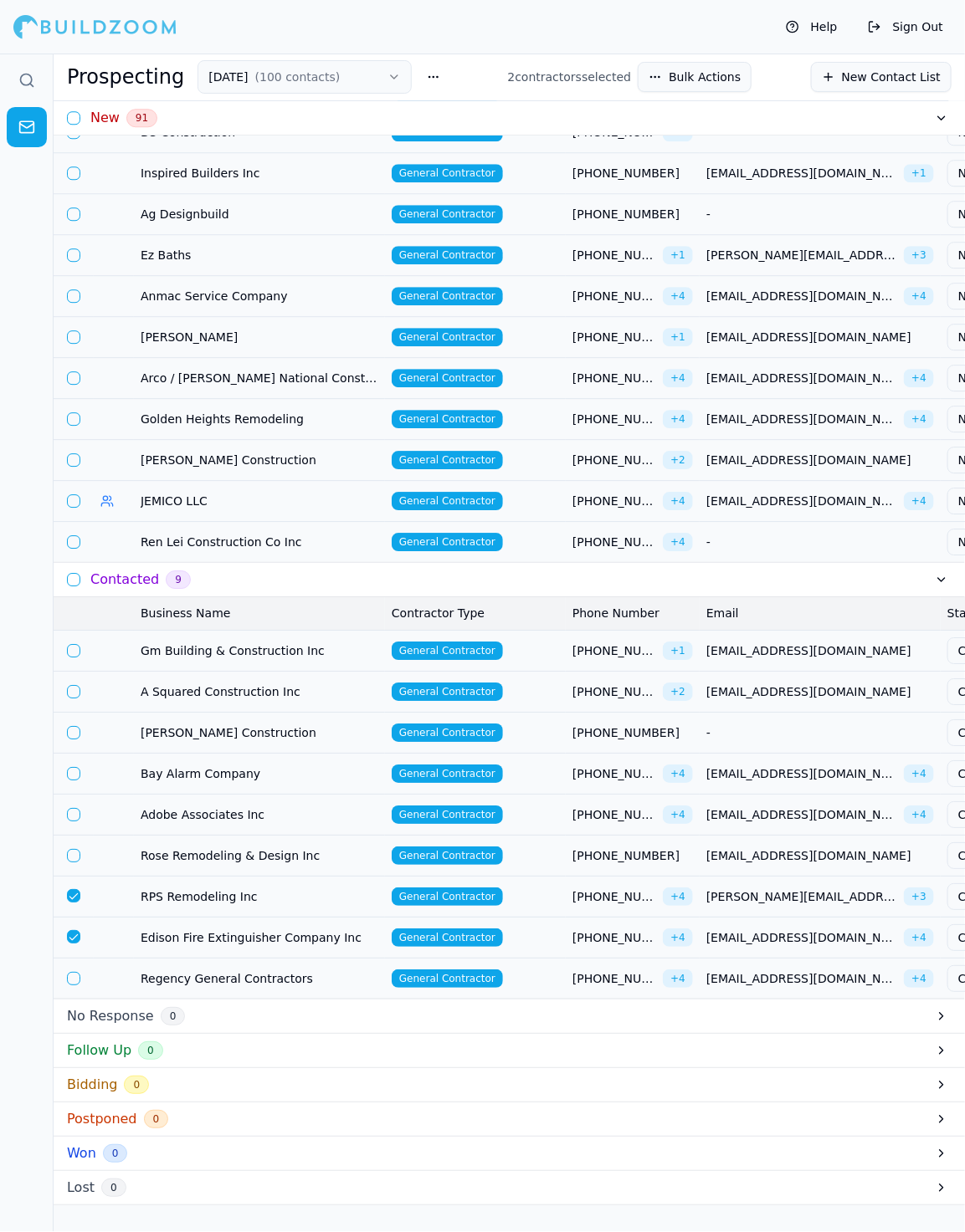
click at [76, 889] on button "button" at bounding box center [73, 895] width 13 height 13
click at [77, 930] on button "button" at bounding box center [73, 936] width 13 height 13
click at [114, 569] on h3 "Contacted" at bounding box center [124, 579] width 68 height 20
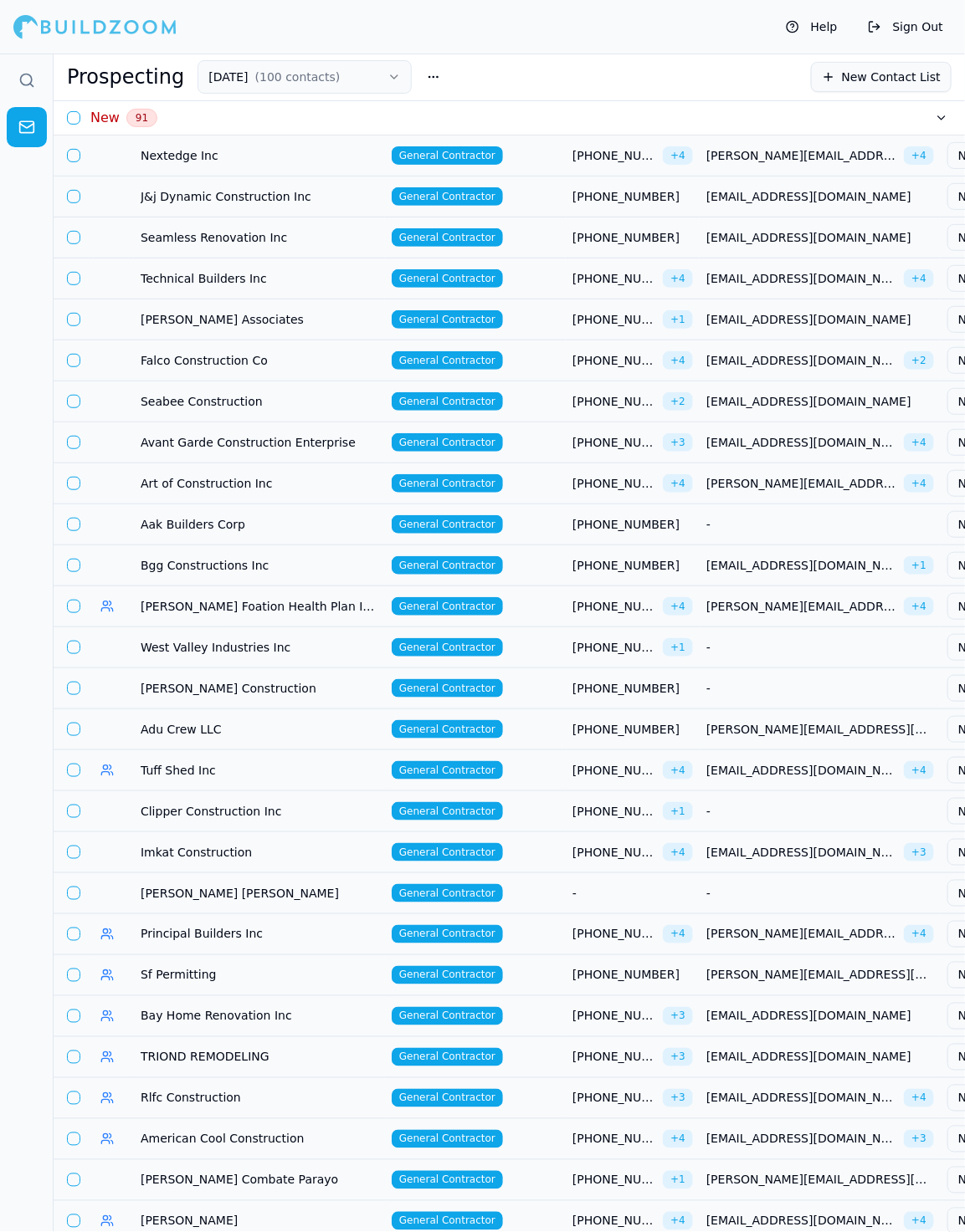
scroll to position [0, 0]
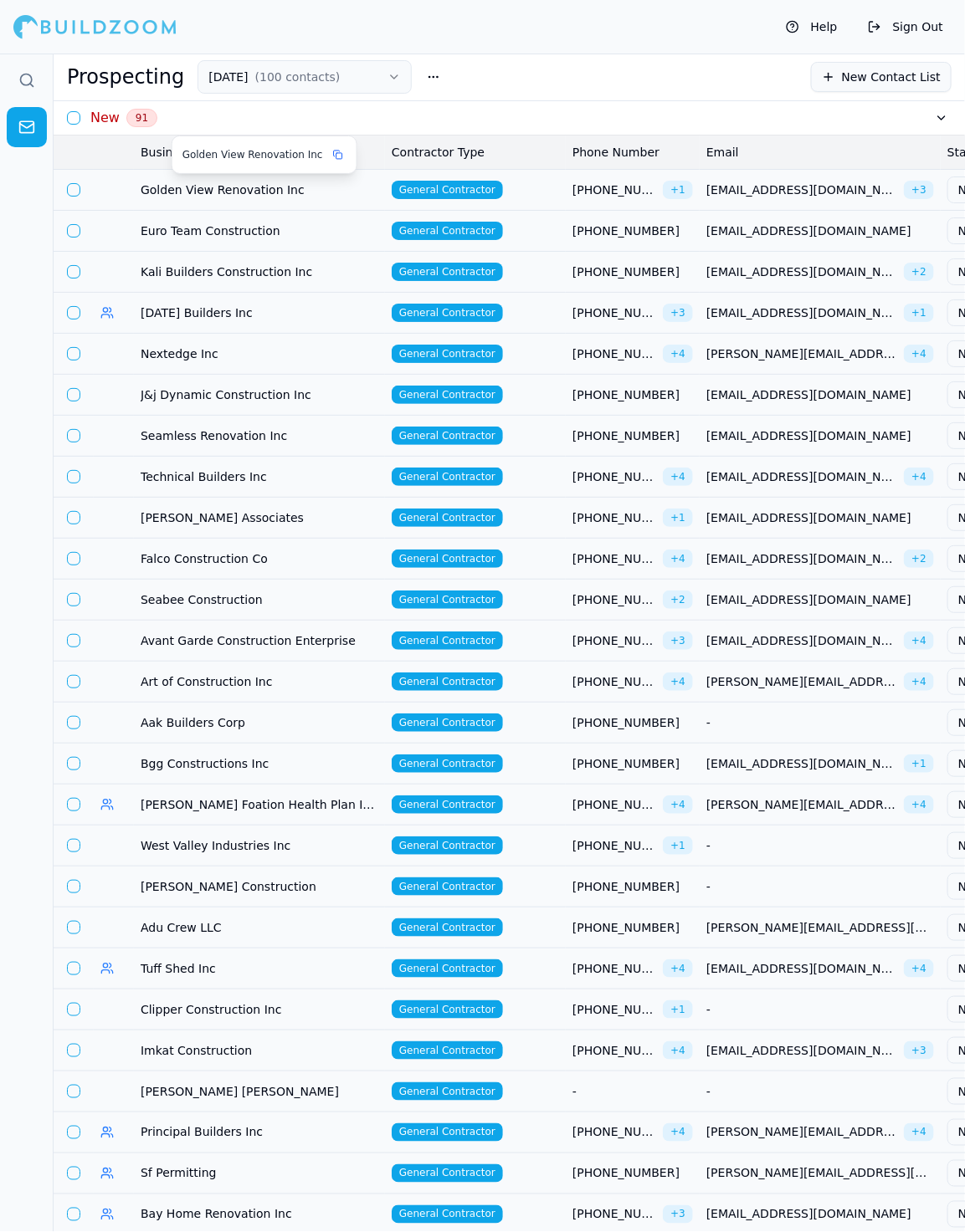
click at [323, 189] on span "Golden View Renovation Inc" at bounding box center [259, 189] width 237 height 17
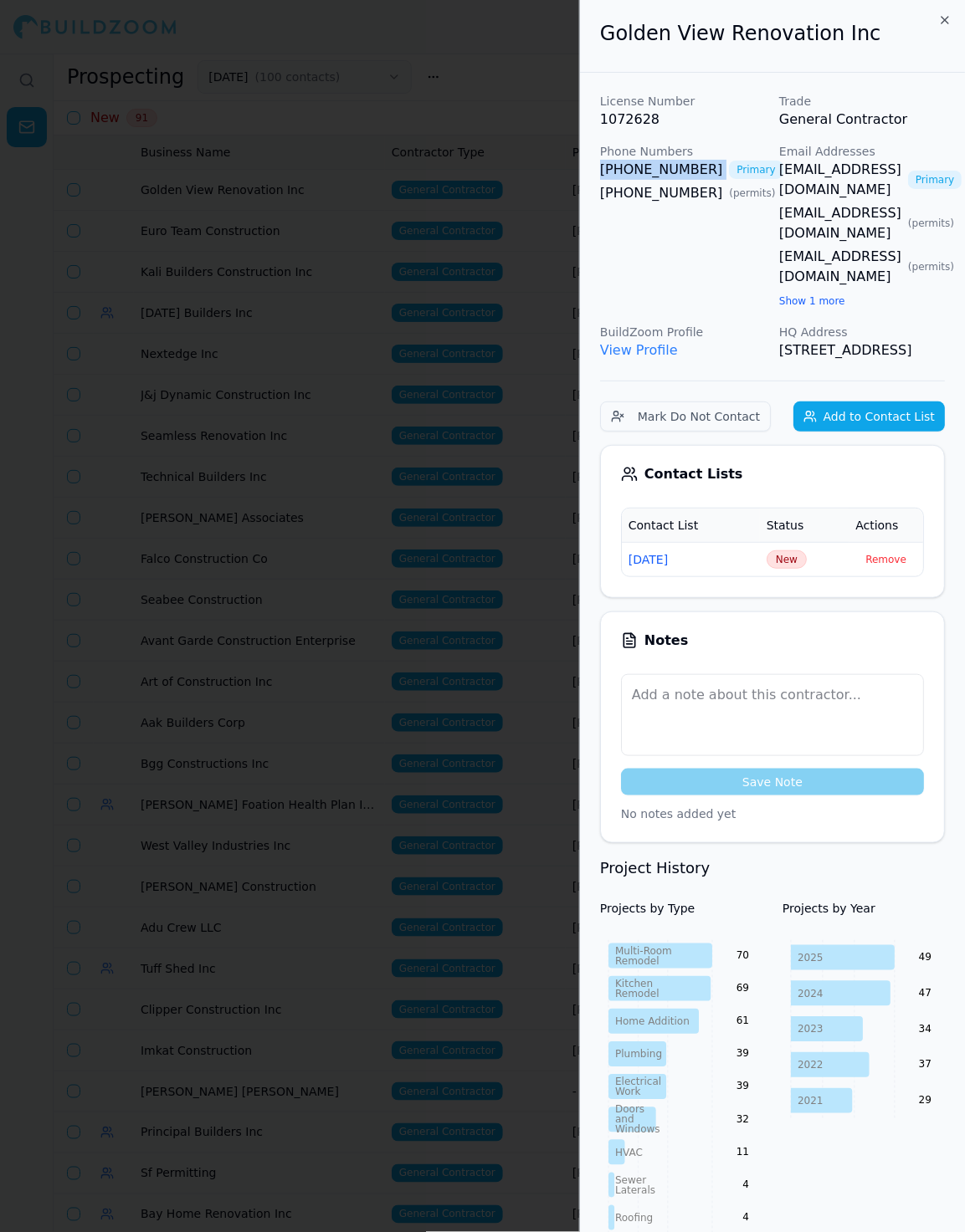
drag, startPoint x: 705, startPoint y: 174, endPoint x: 597, endPoint y: 179, distance: 108.1
drag, startPoint x: 776, startPoint y: 167, endPoint x: 905, endPoint y: 174, distance: 129.2
click at [905, 174] on div "License Number 1072628 Trade General Contractor Phone Numbers (408) 908-8281 Pr…" at bounding box center [772, 227] width 345 height 267
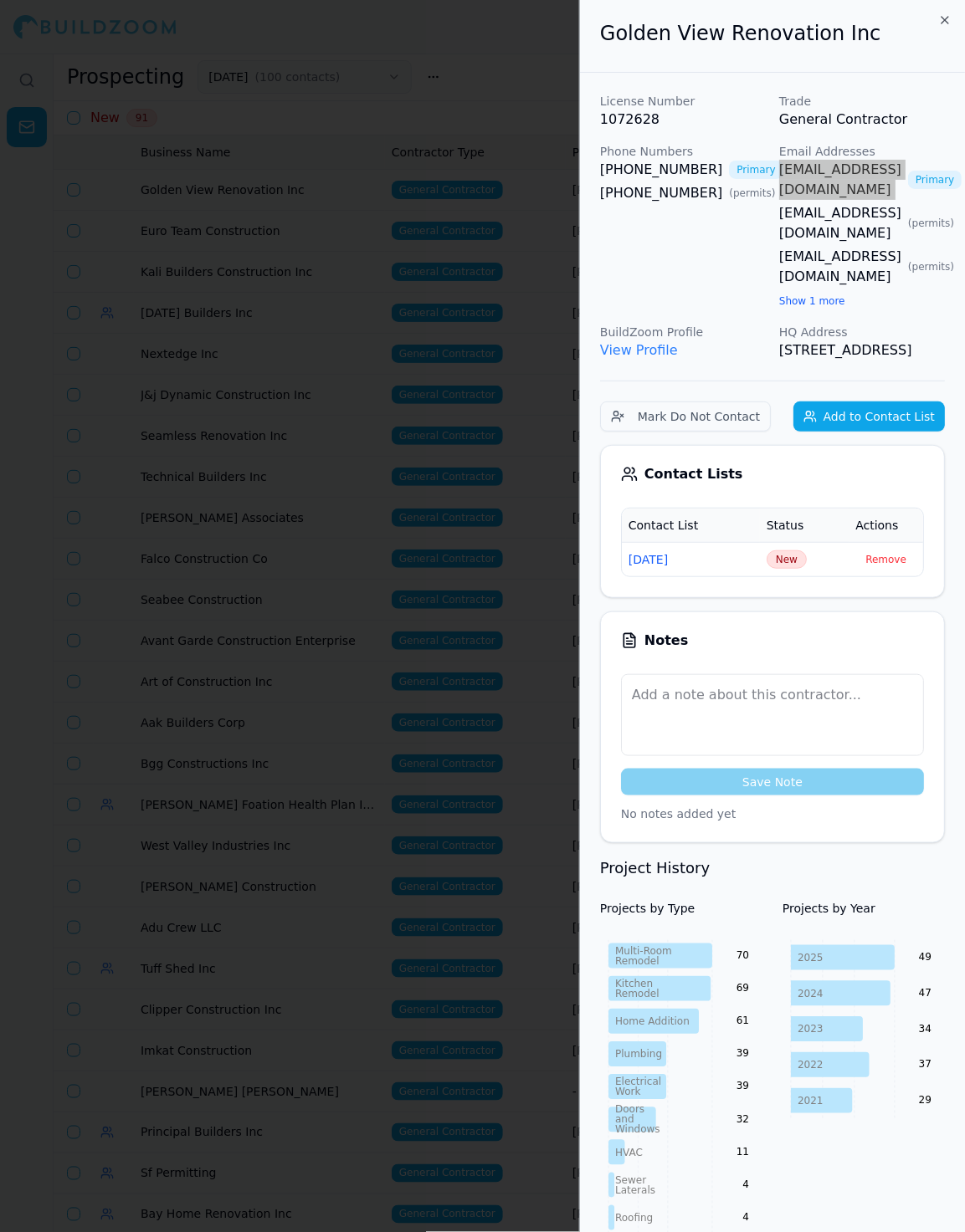
scroll to position [0, 0]
click at [778, 550] on span "New" at bounding box center [786, 559] width 40 height 19
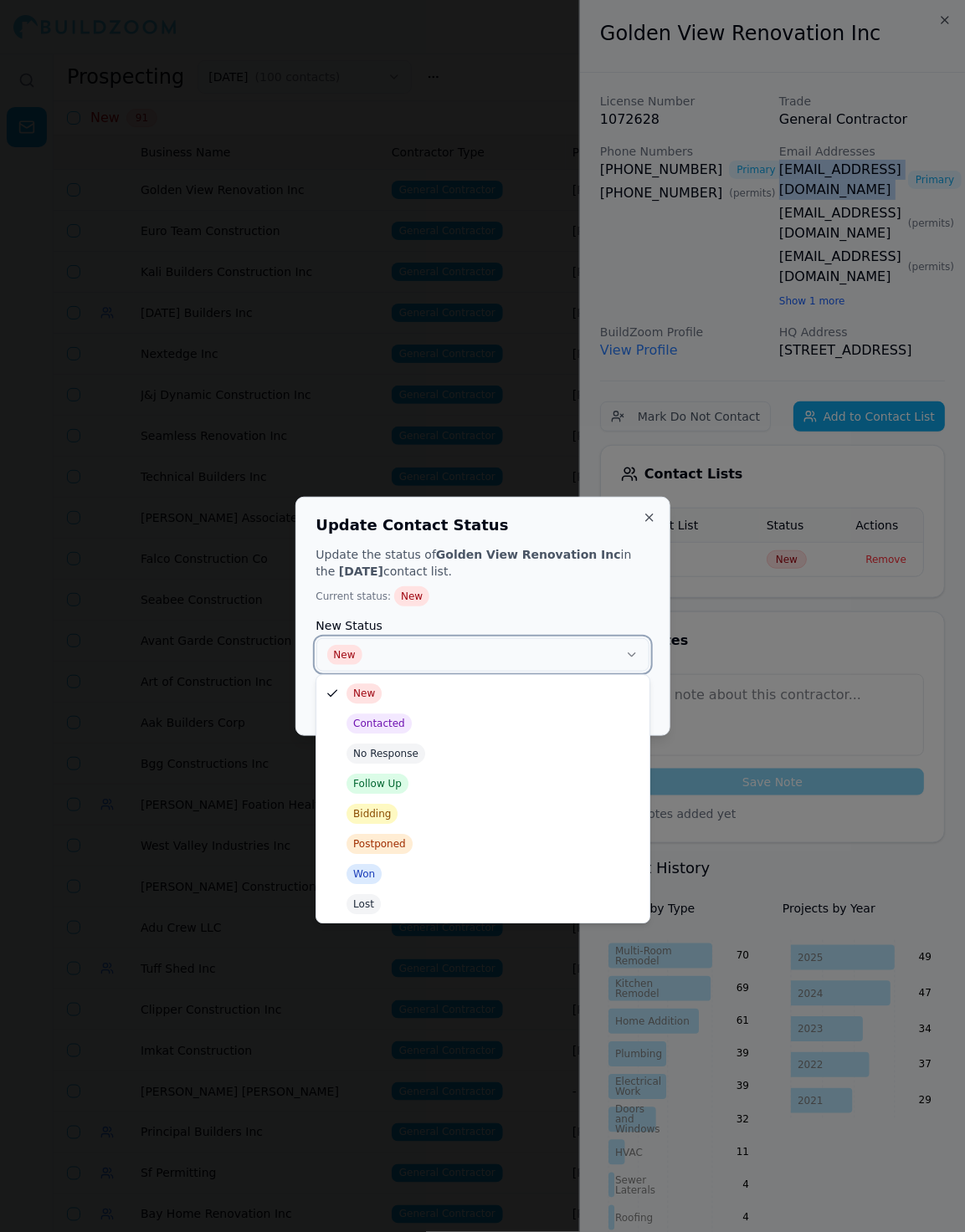
click at [562, 648] on button "New" at bounding box center [482, 655] width 333 height 34
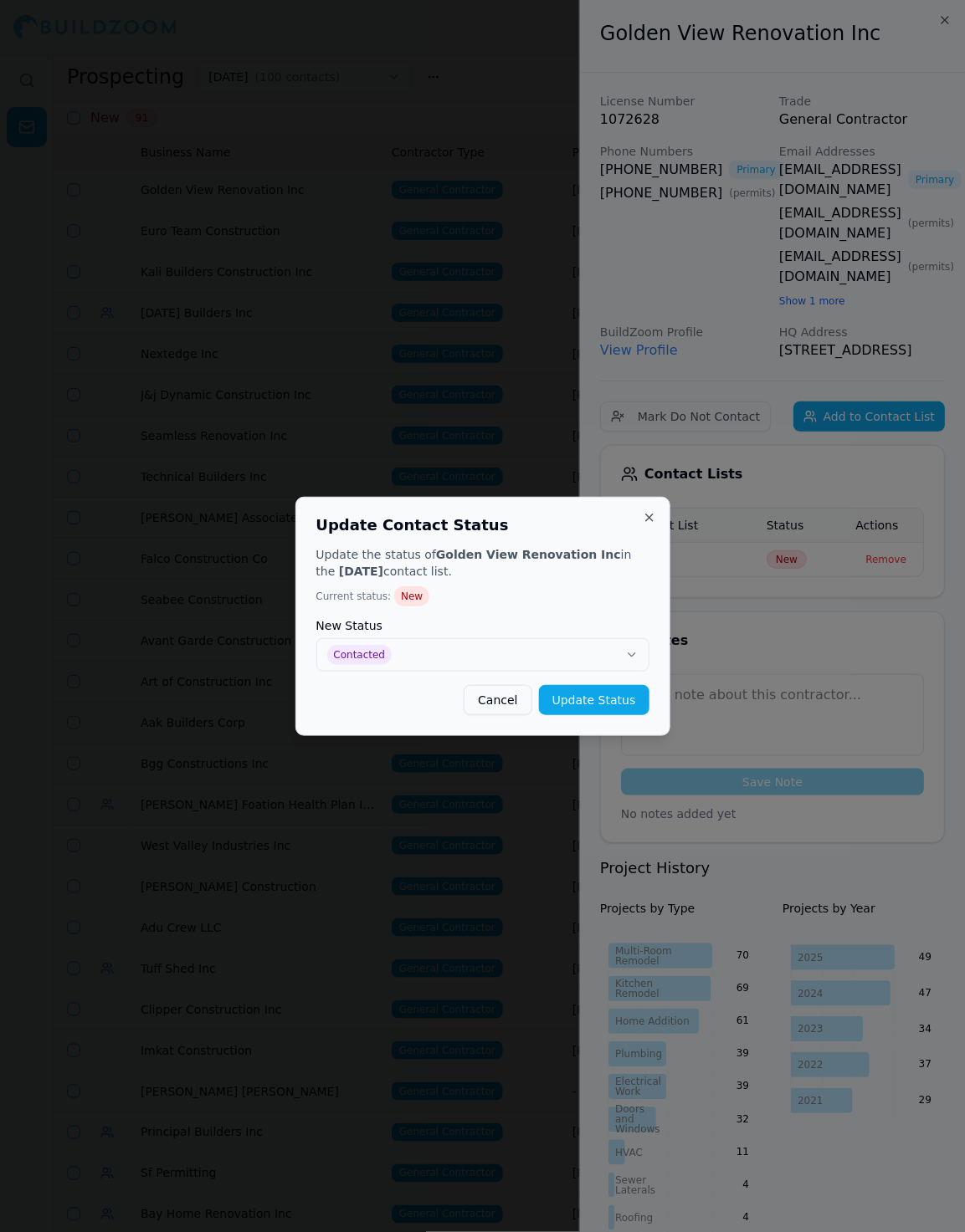
click at [617, 719] on div "Update Contact Status Update the status of Golden View Renovation Inc in the 9/…" at bounding box center [482, 616] width 375 height 239
click at [608, 705] on button "Update Status" at bounding box center [594, 700] width 110 height 30
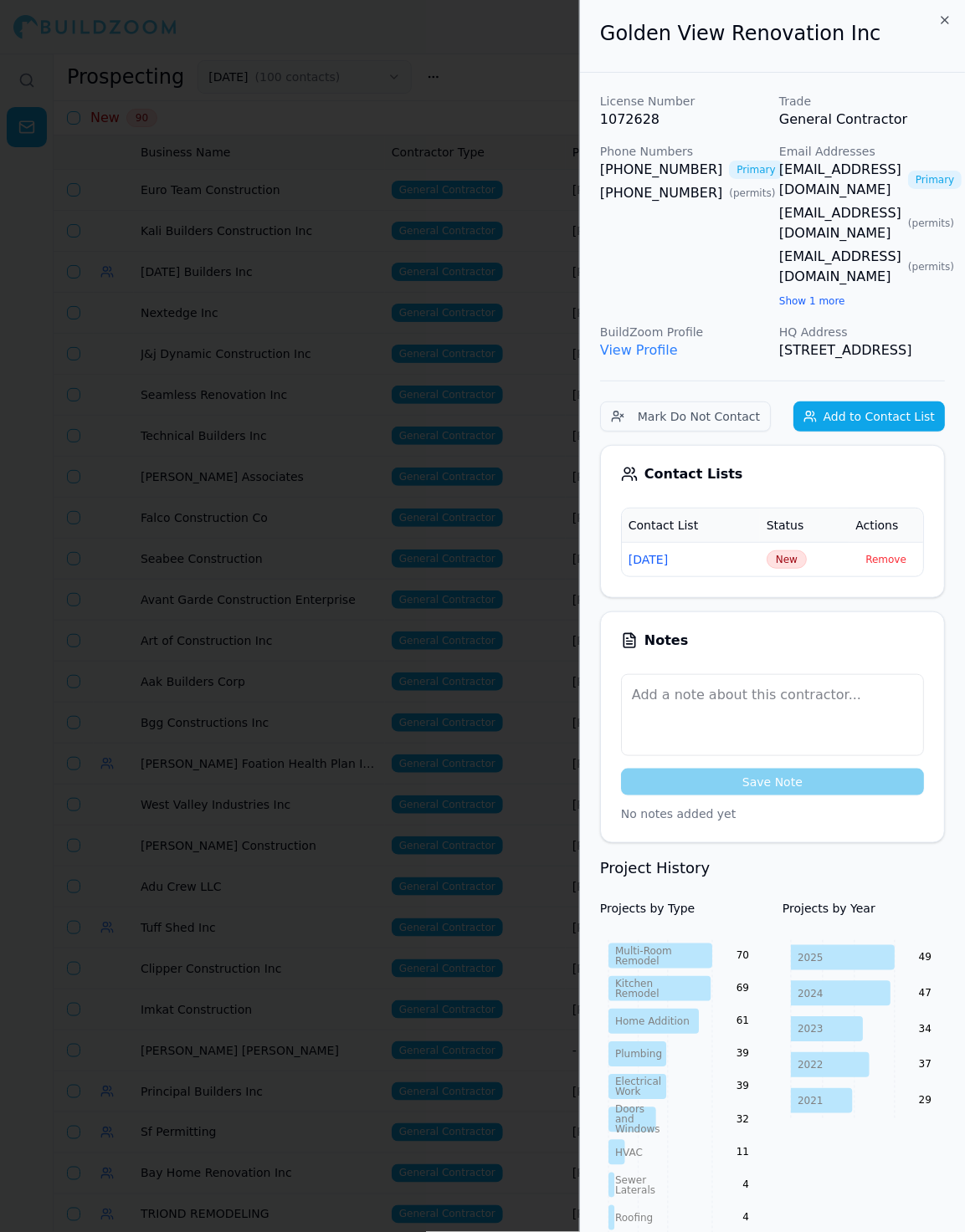
click at [258, 242] on div at bounding box center [482, 616] width 965 height 1232
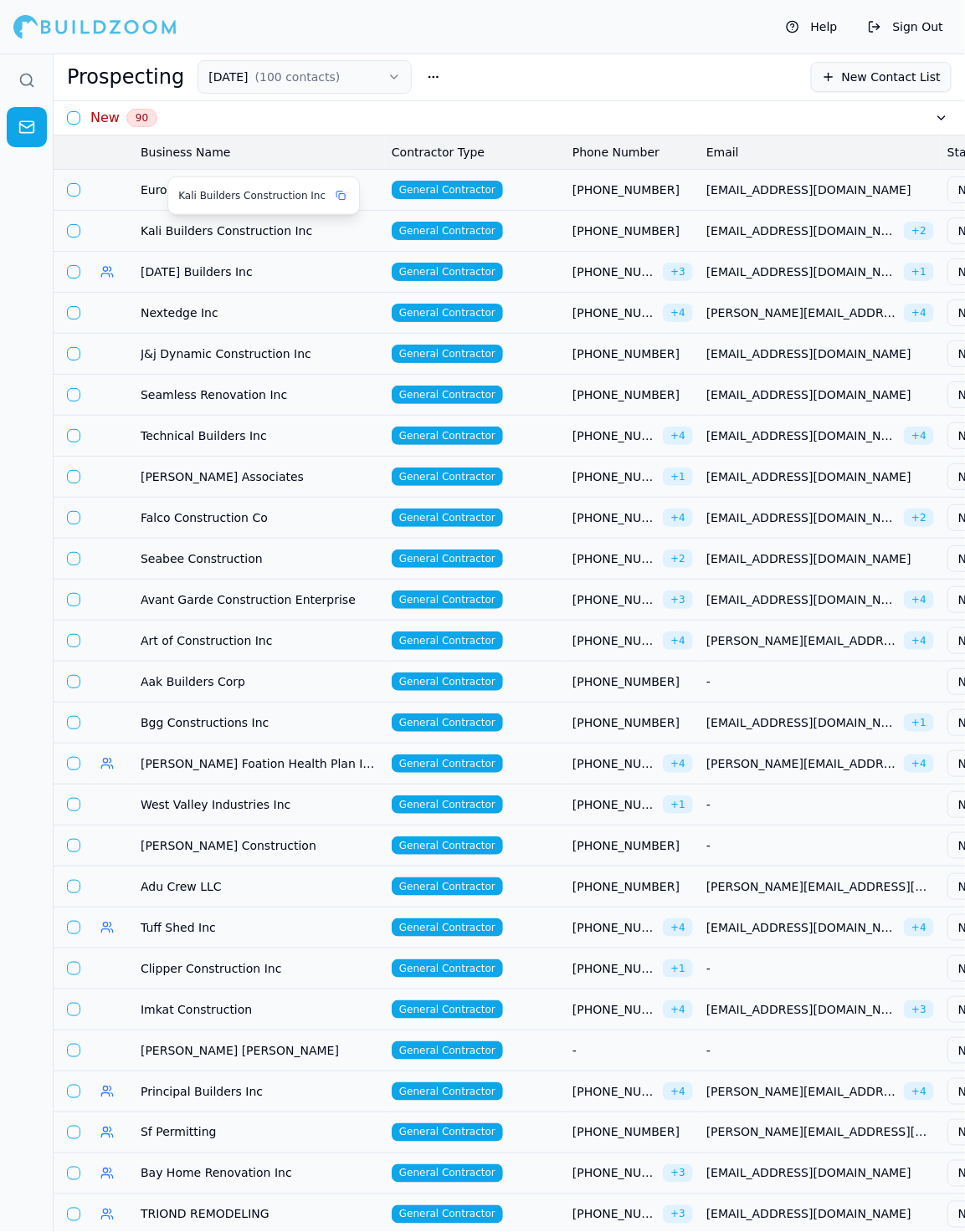
click at [299, 179] on div "Kali Builders Construction Inc" at bounding box center [263, 195] width 191 height 36
click at [544, 198] on body "Help Sign Out Prospecting 9/10/25 ( 100 contacts ) New Contact List New 90 Busi…" at bounding box center [482, 642] width 965 height 1179
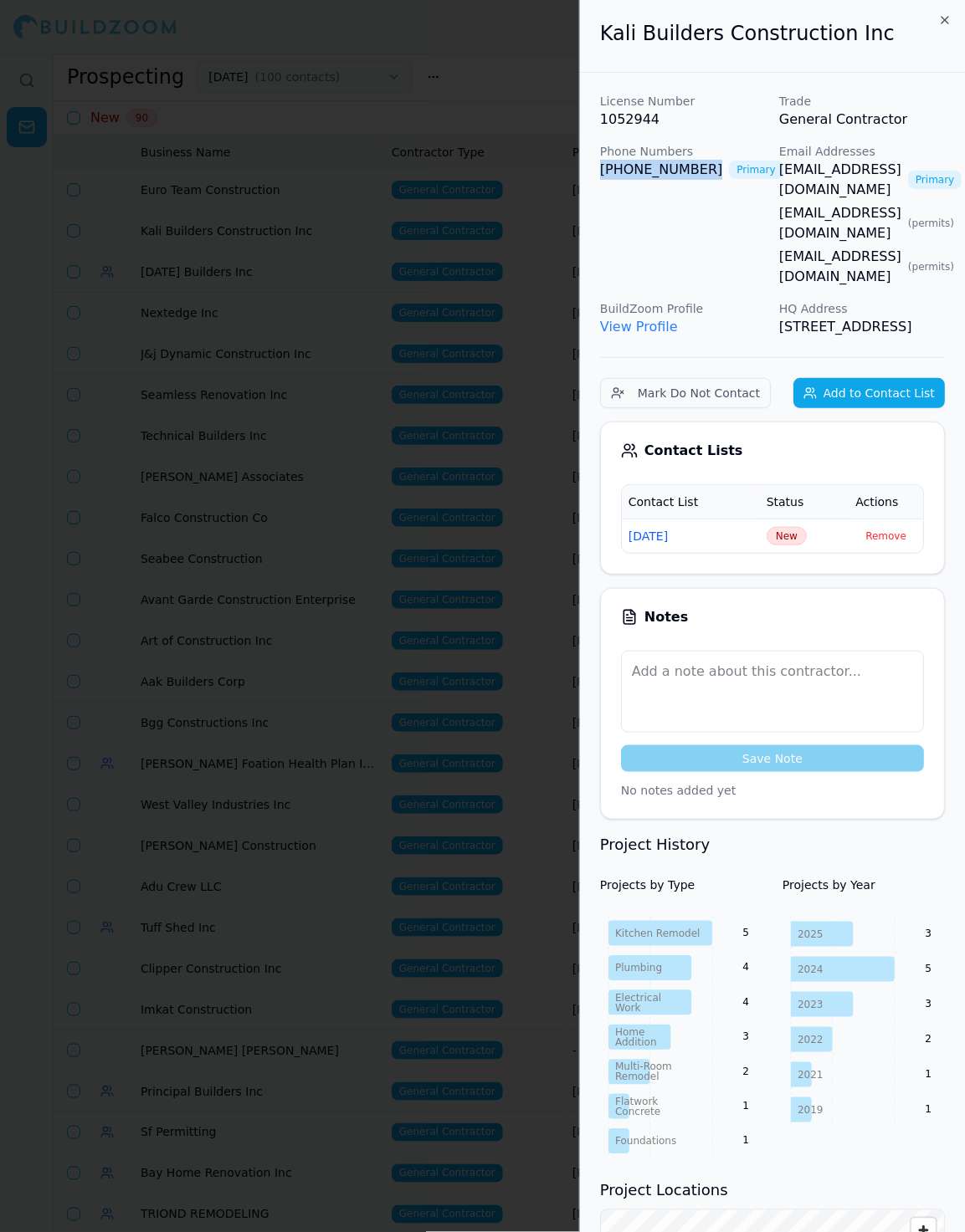
drag, startPoint x: 702, startPoint y: 165, endPoint x: 590, endPoint y: 165, distance: 112.0
click at [590, 165] on div "License Number 1052944 Trade General Contractor Phone Numbers (408) 506-5286 Pr…" at bounding box center [771, 948] width 385 height 1750
drag, startPoint x: 776, startPoint y: 173, endPoint x: 907, endPoint y: 167, distance: 131.1
click at [907, 167] on div "Kali Builders Construction Inc License Number 1052944 Trade General Contractor …" at bounding box center [771, 616] width 386 height 1232
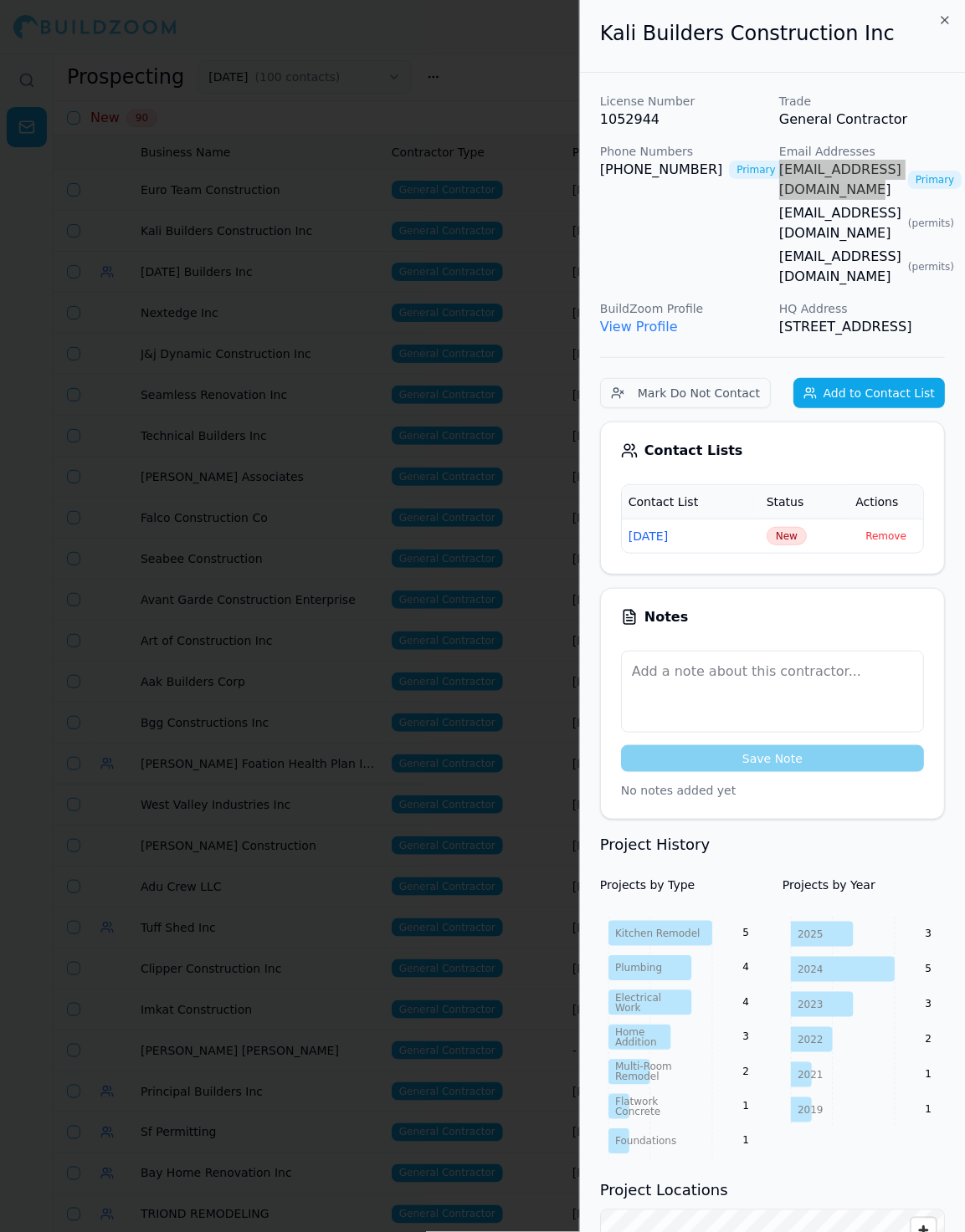
scroll to position [0, 0]
click at [781, 527] on span "New" at bounding box center [786, 536] width 40 height 19
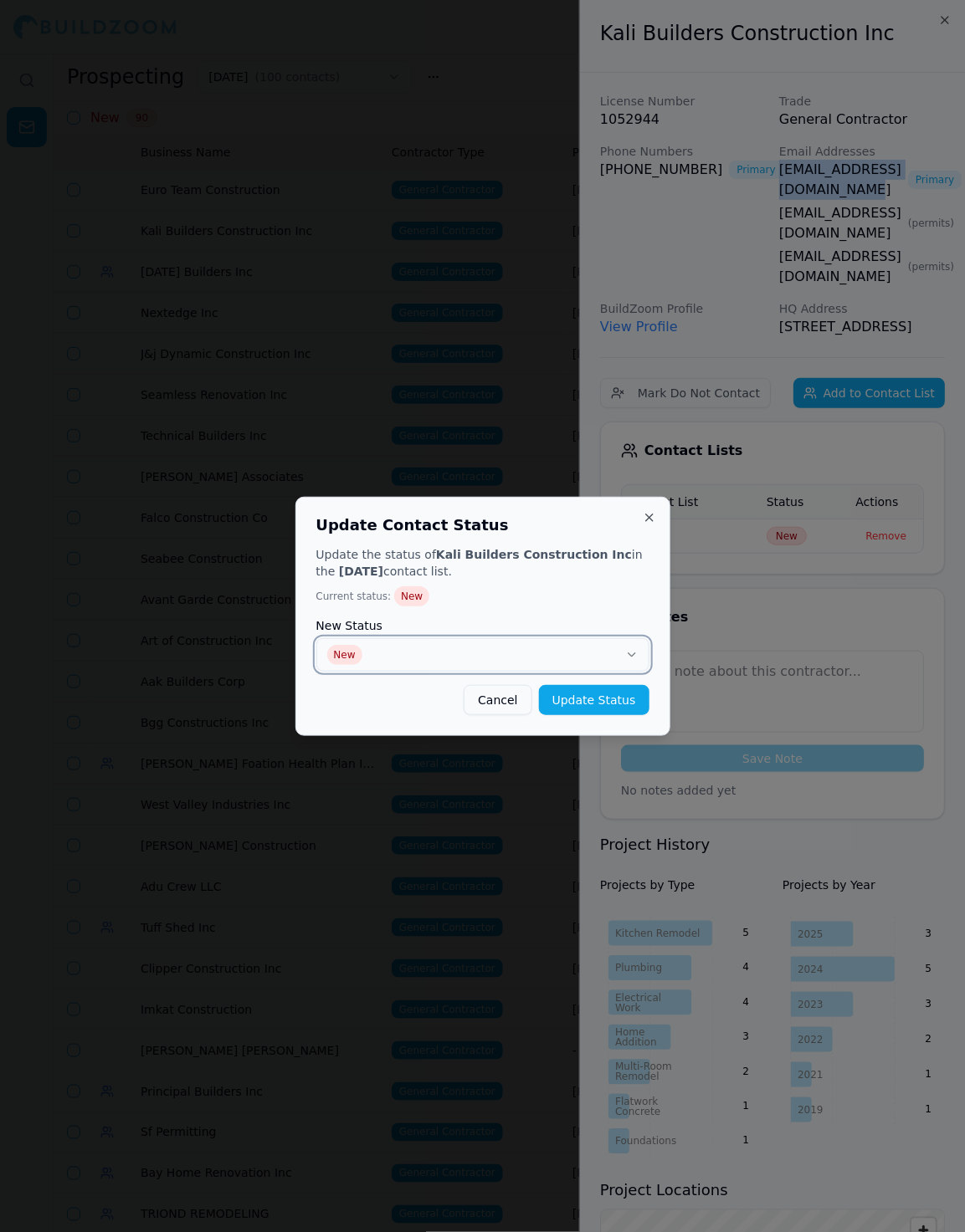
click at [593, 662] on button "New" at bounding box center [482, 655] width 333 height 34
click at [564, 695] on button "Update Status" at bounding box center [594, 700] width 110 height 30
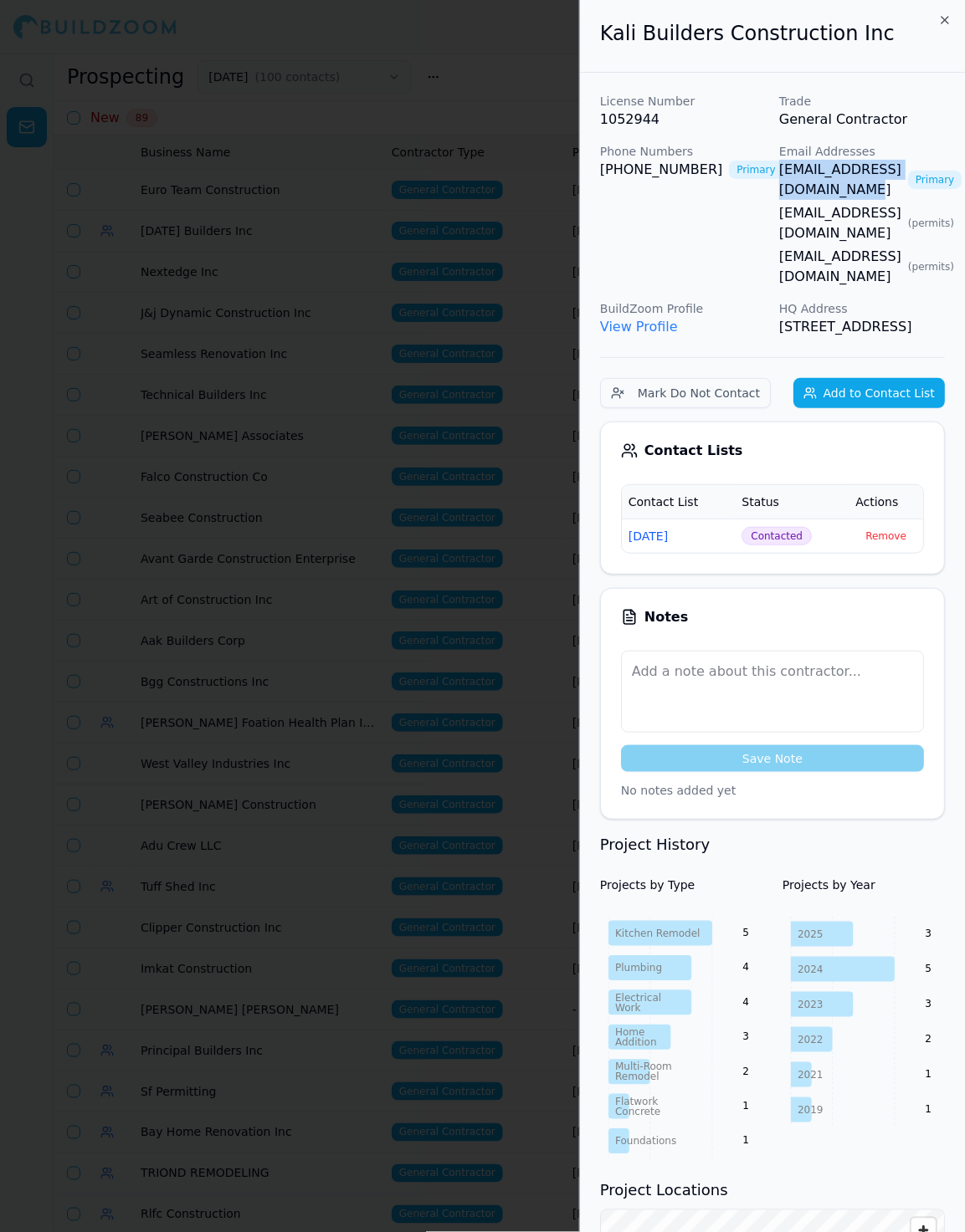
click at [474, 365] on div at bounding box center [482, 616] width 965 height 1232
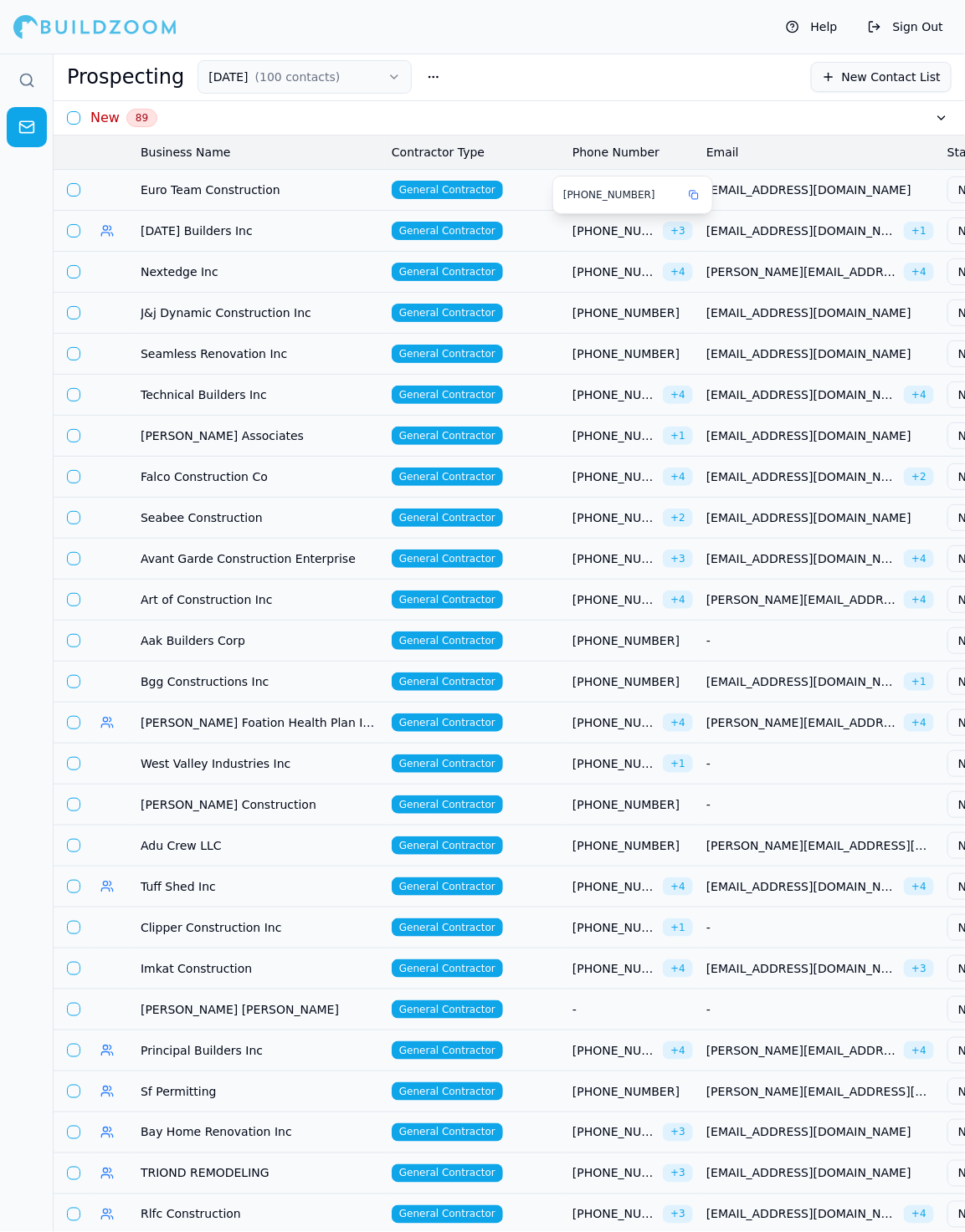
click at [550, 190] on td "General Contractor" at bounding box center [475, 189] width 180 height 41
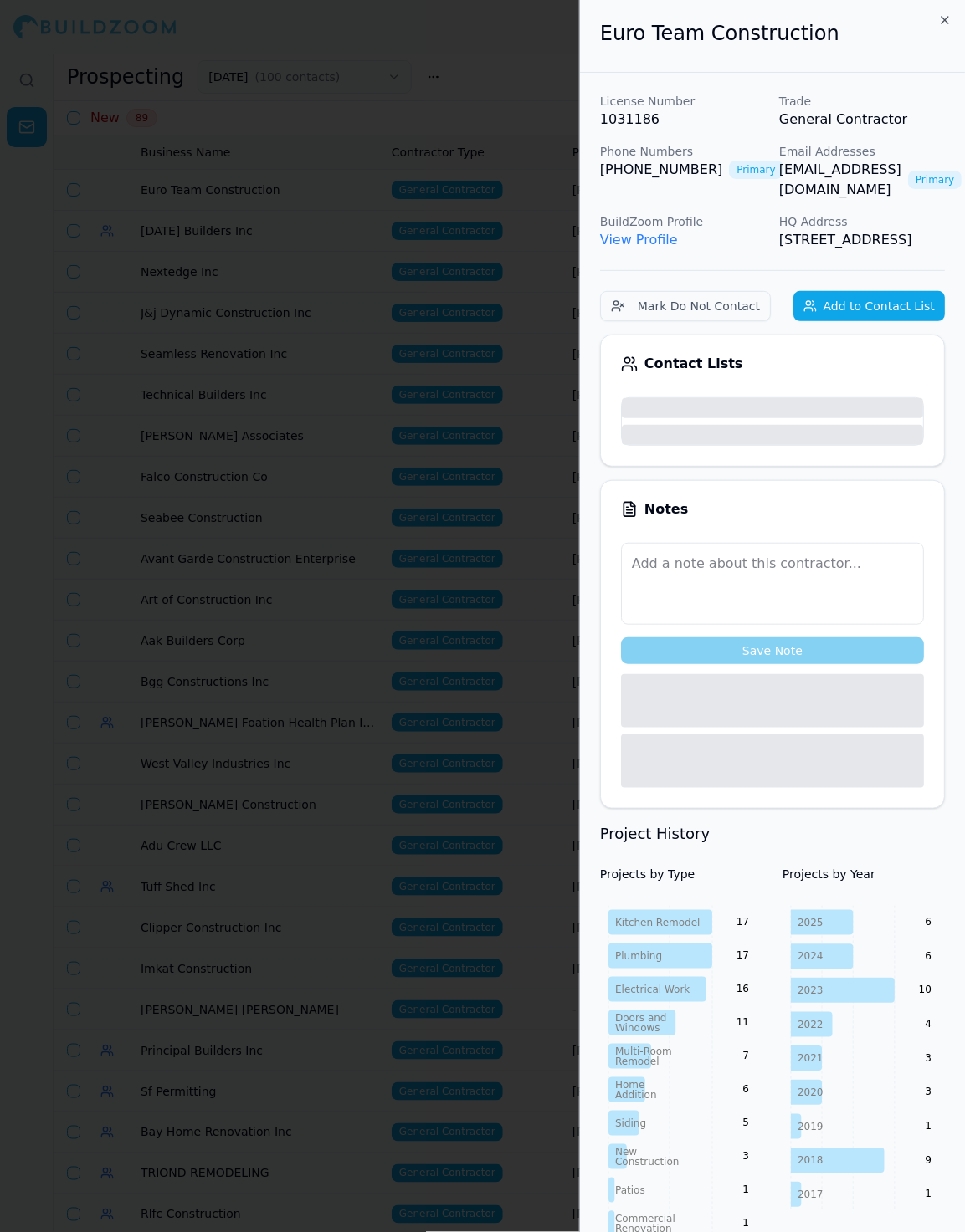
click at [550, 189] on div at bounding box center [482, 616] width 965 height 1232
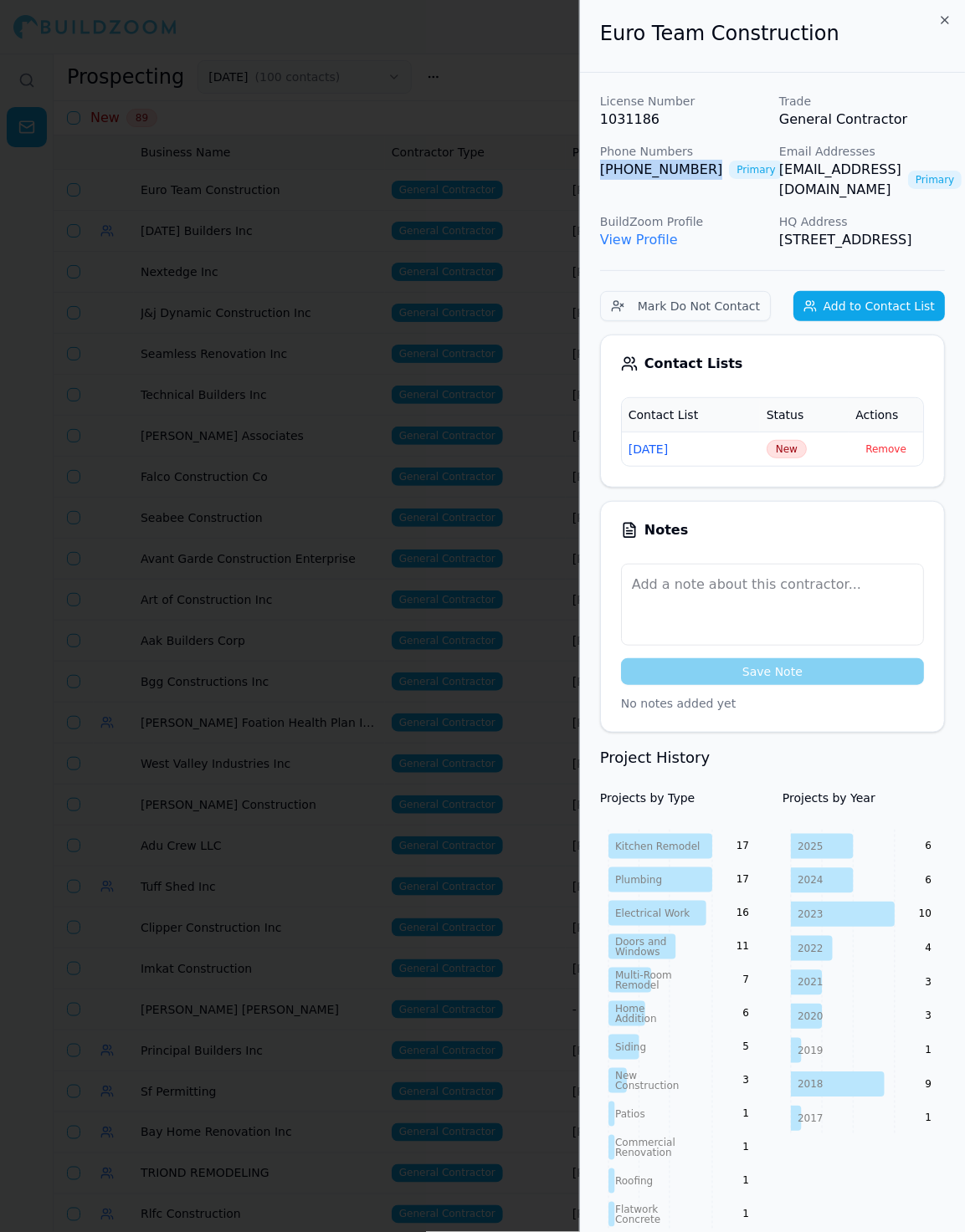
drag, startPoint x: 697, startPoint y: 169, endPoint x: 590, endPoint y: 169, distance: 107.0
click at [590, 169] on div "License Number 1031186 Trade General Contractor Phone Numbers (510) 706-7680 Pr…" at bounding box center [771, 1055] width 385 height 1966
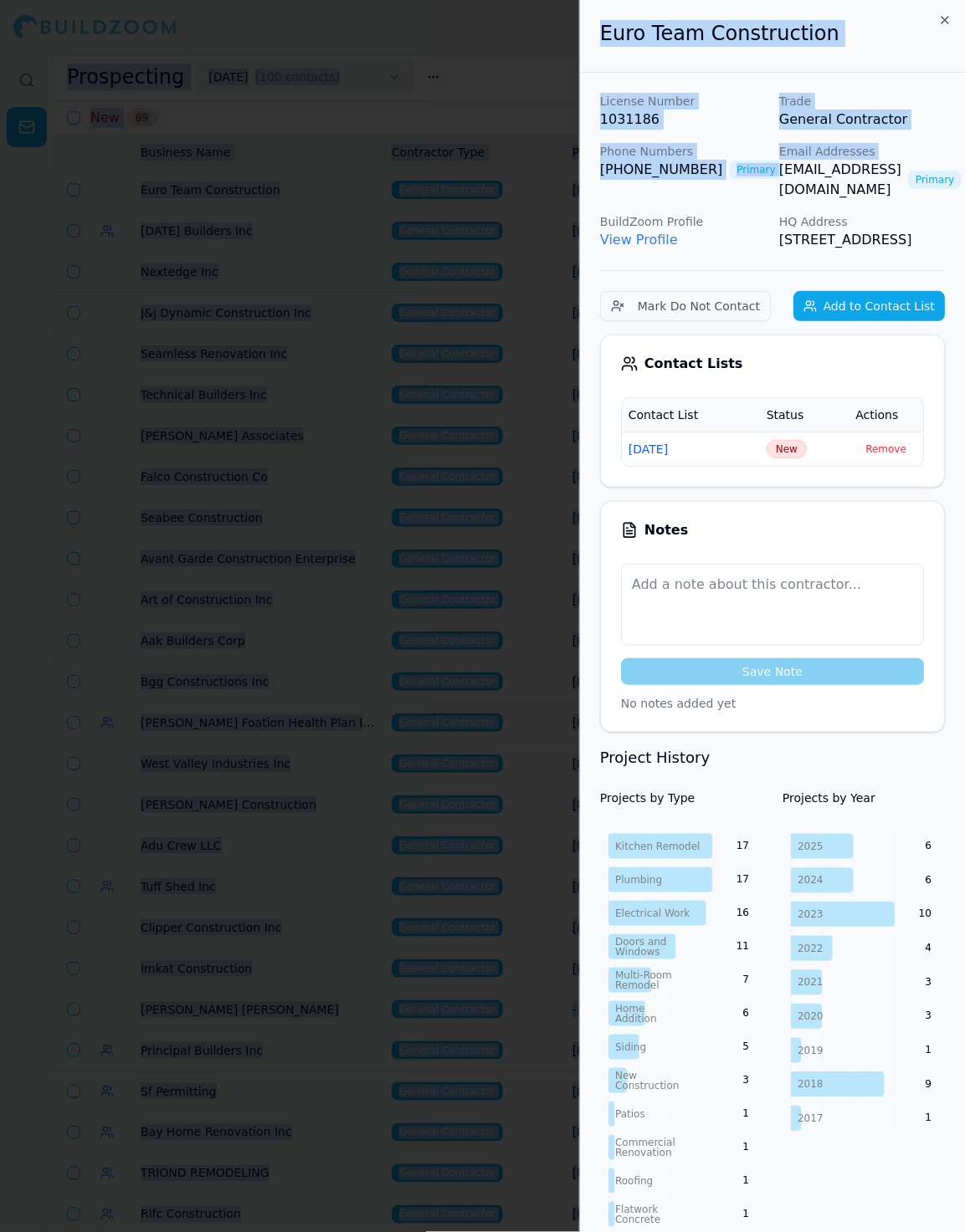
scroll to position [0, 68]
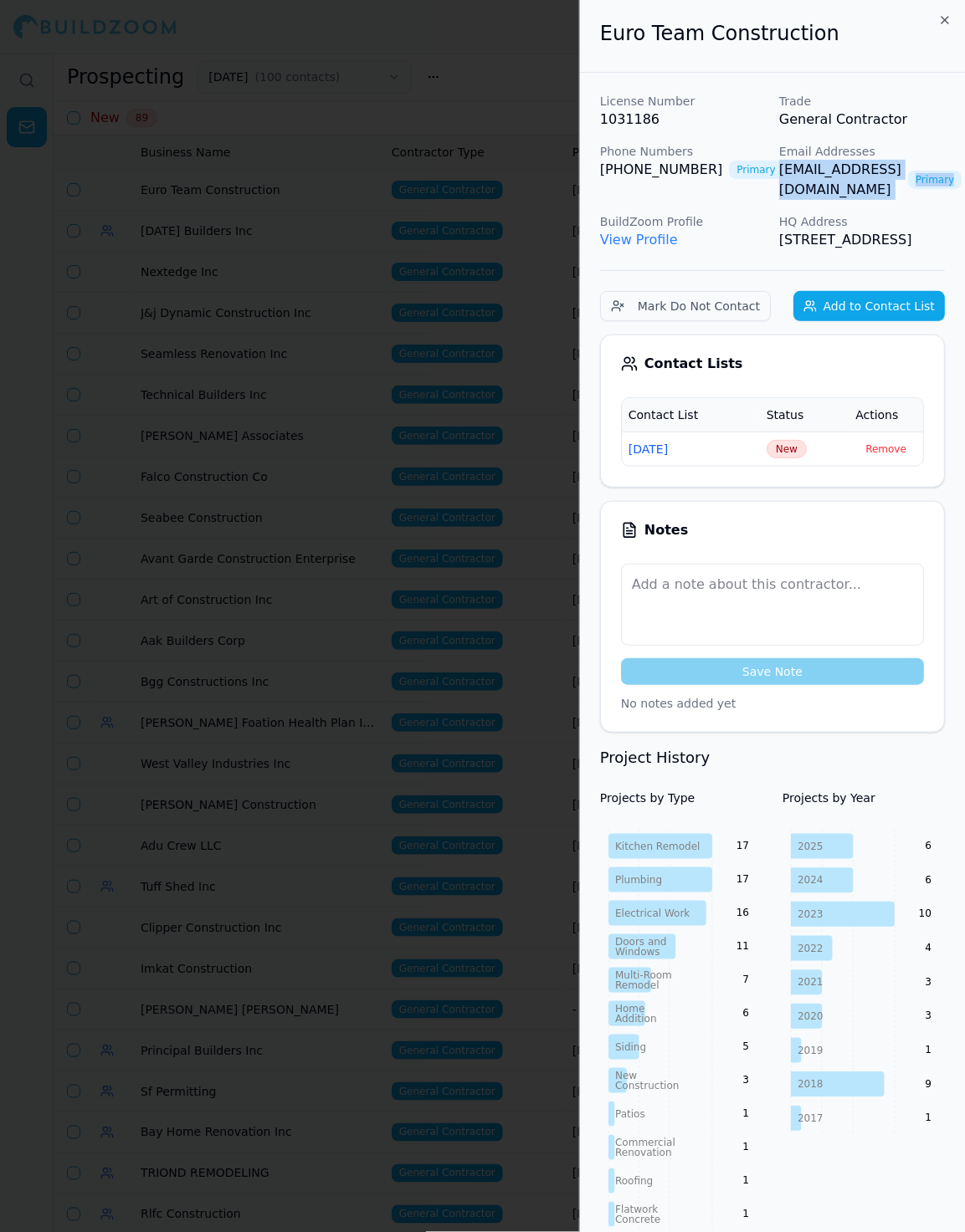
drag, startPoint x: 778, startPoint y: 171, endPoint x: 914, endPoint y: 175, distance: 136.1
click at [914, 175] on div "License Number 1031186 Trade General Contractor Phone Numbers (510) 706-7680 Pr…" at bounding box center [772, 171] width 345 height 157
click at [792, 455] on span "New" at bounding box center [786, 449] width 40 height 19
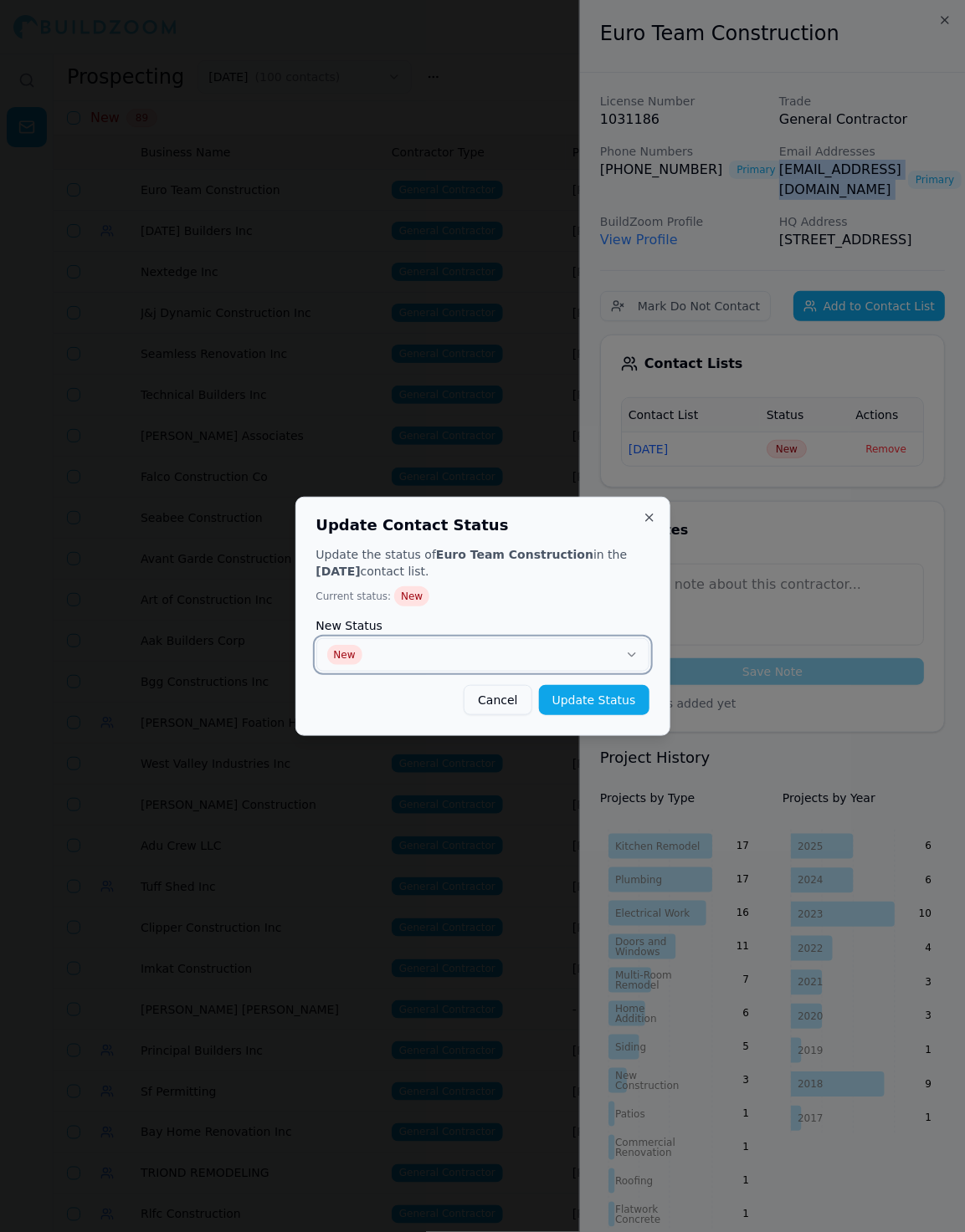
click at [573, 652] on button "New" at bounding box center [482, 655] width 333 height 34
click at [607, 711] on button "Update Status" at bounding box center [594, 700] width 110 height 30
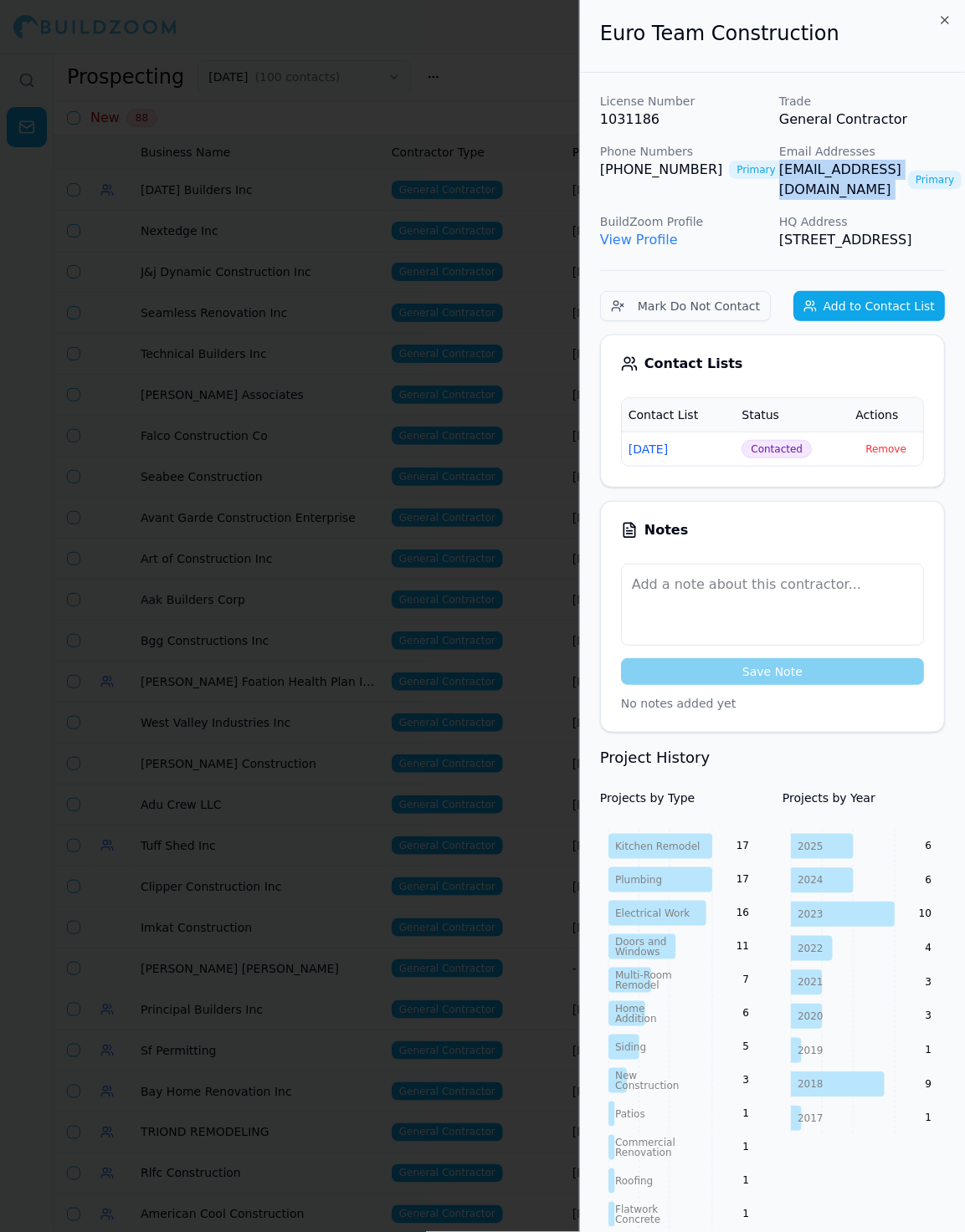
click at [419, 409] on div at bounding box center [482, 616] width 965 height 1232
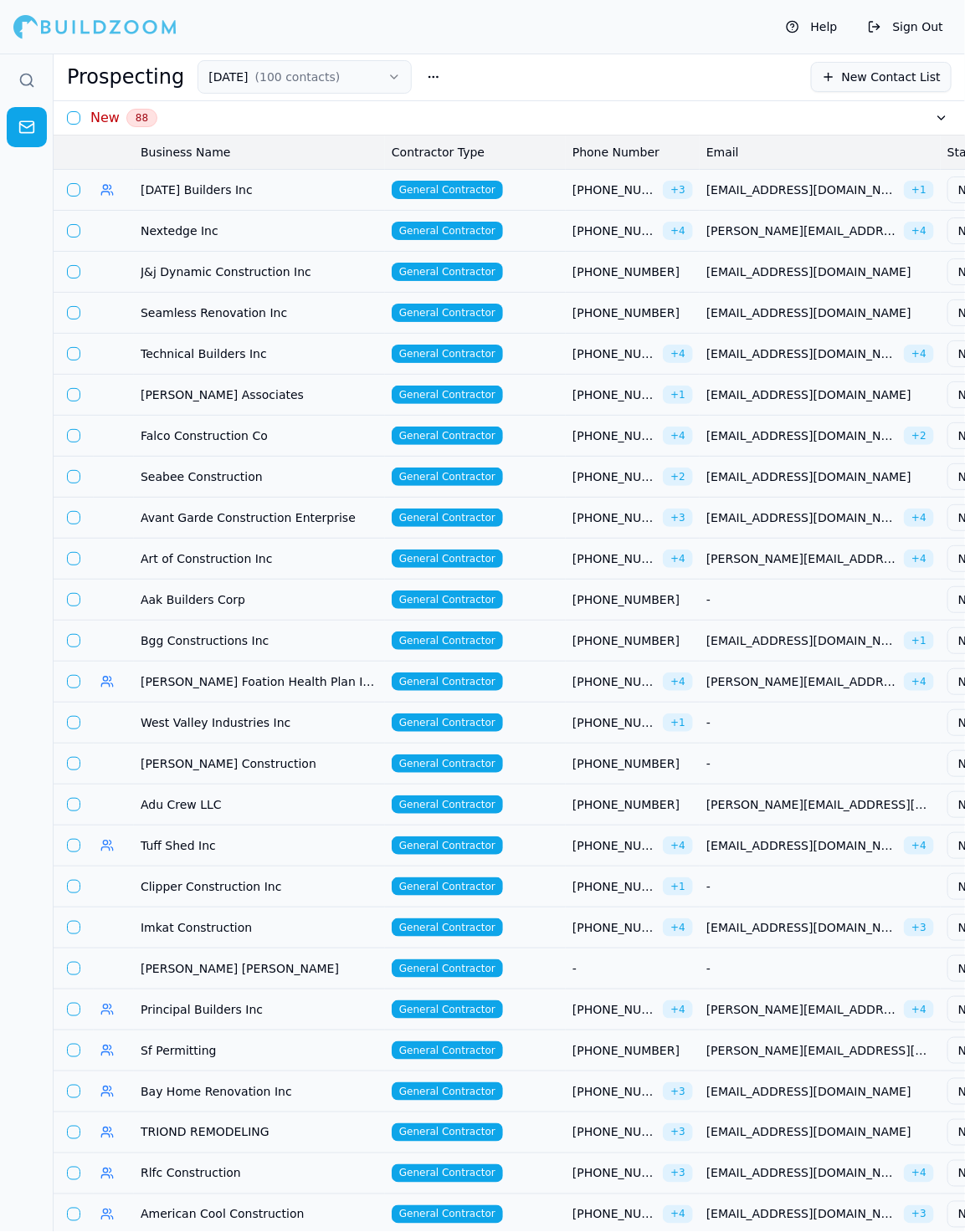
click at [522, 185] on td "General Contractor" at bounding box center [475, 189] width 180 height 41
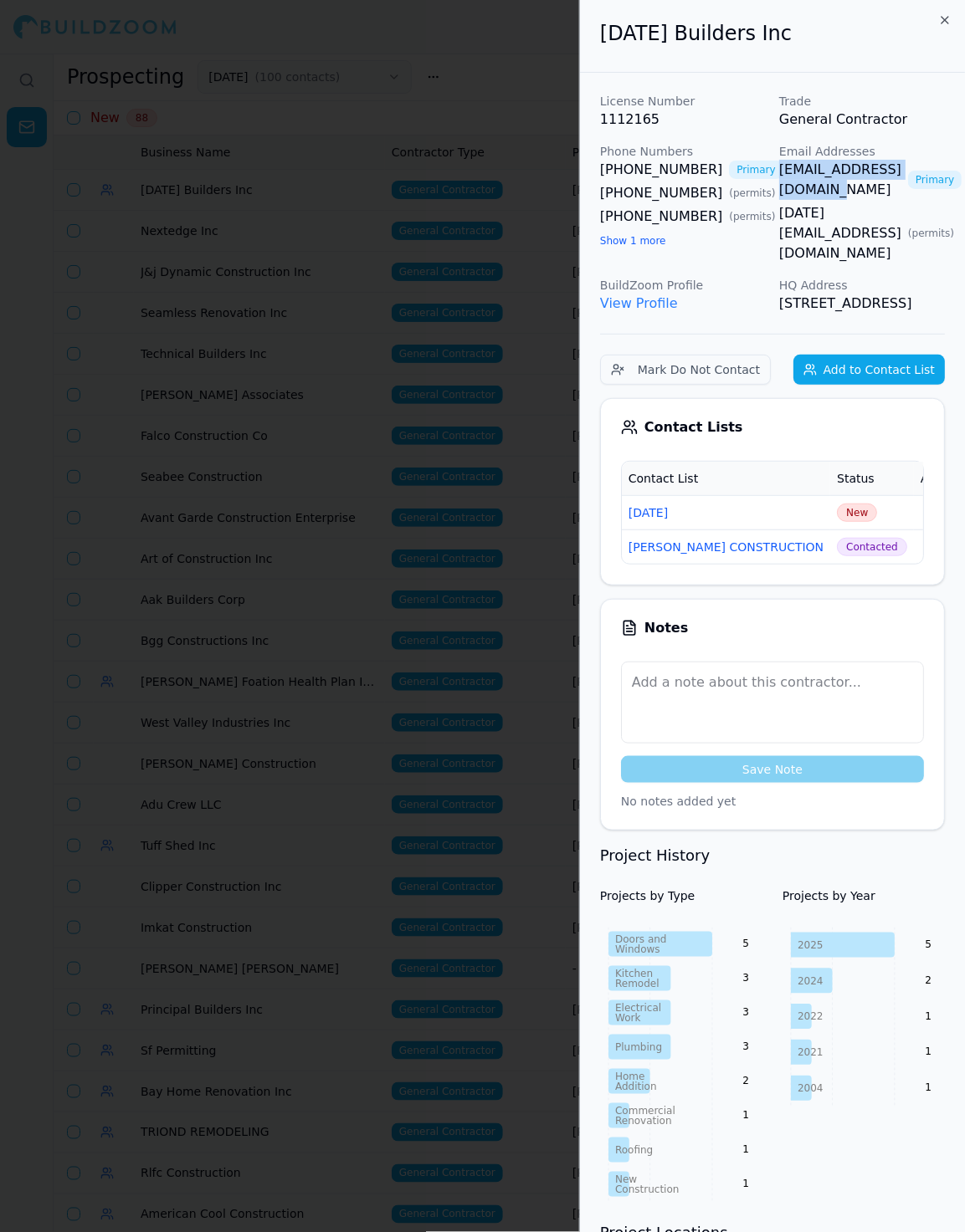
drag, startPoint x: 776, startPoint y: 171, endPoint x: 949, endPoint y: 174, distance: 173.0
click at [949, 174] on div "License Number 1112165 Trade General Contractor Phone Numbers (415) 781-9429 Pr…" at bounding box center [771, 1077] width 385 height 2008
drag, startPoint x: 590, startPoint y: 173, endPoint x: 701, endPoint y: 173, distance: 111.0
click at [701, 173] on div "License Number 1112165 Trade General Contractor Phone Numbers (415) 781-9429 Pr…" at bounding box center [771, 1077] width 385 height 2008
click at [836, 518] on span "New" at bounding box center [856, 513] width 40 height 19
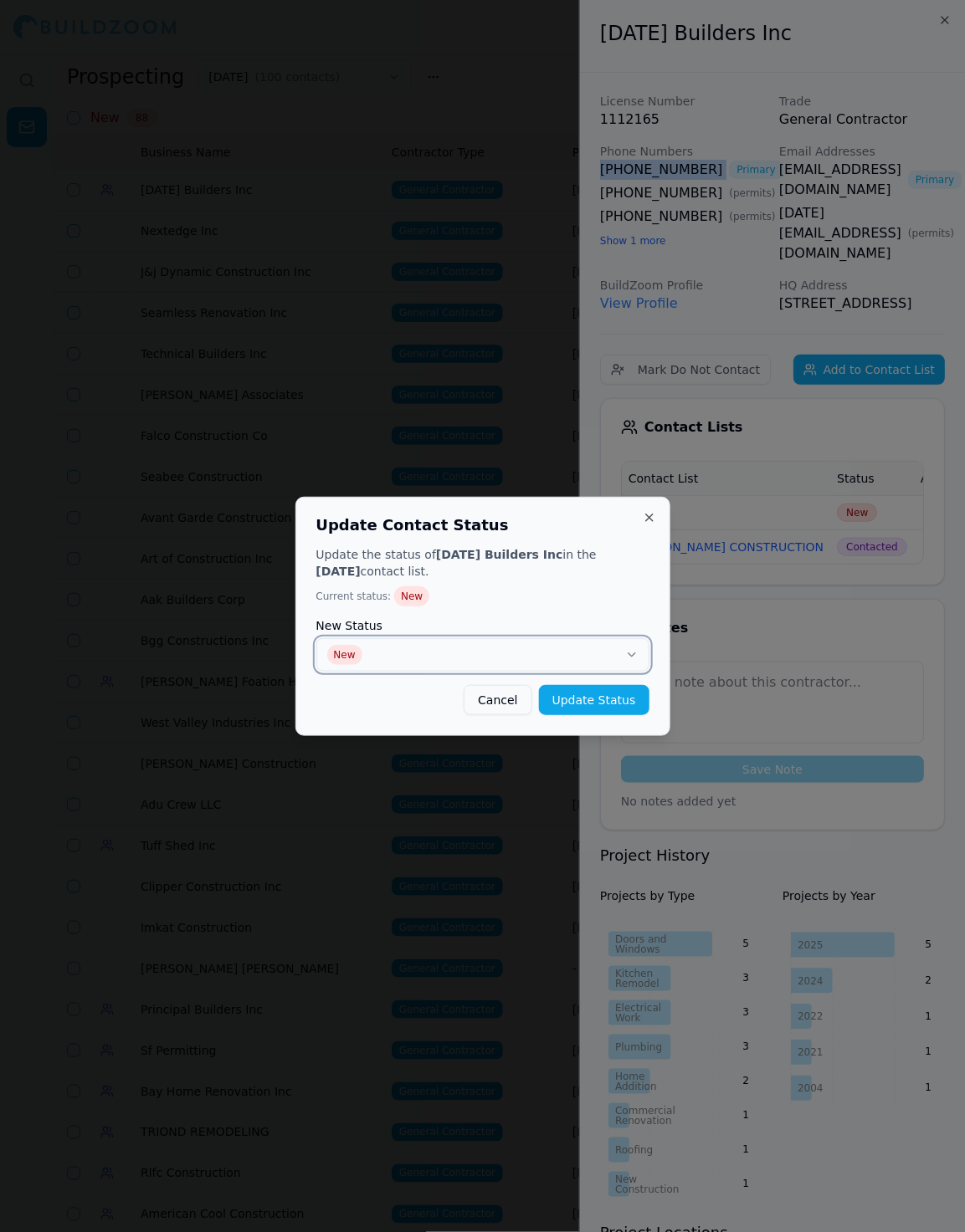
click at [622, 656] on button "New" at bounding box center [482, 655] width 333 height 34
click at [619, 703] on button "Update Status" at bounding box center [594, 700] width 110 height 30
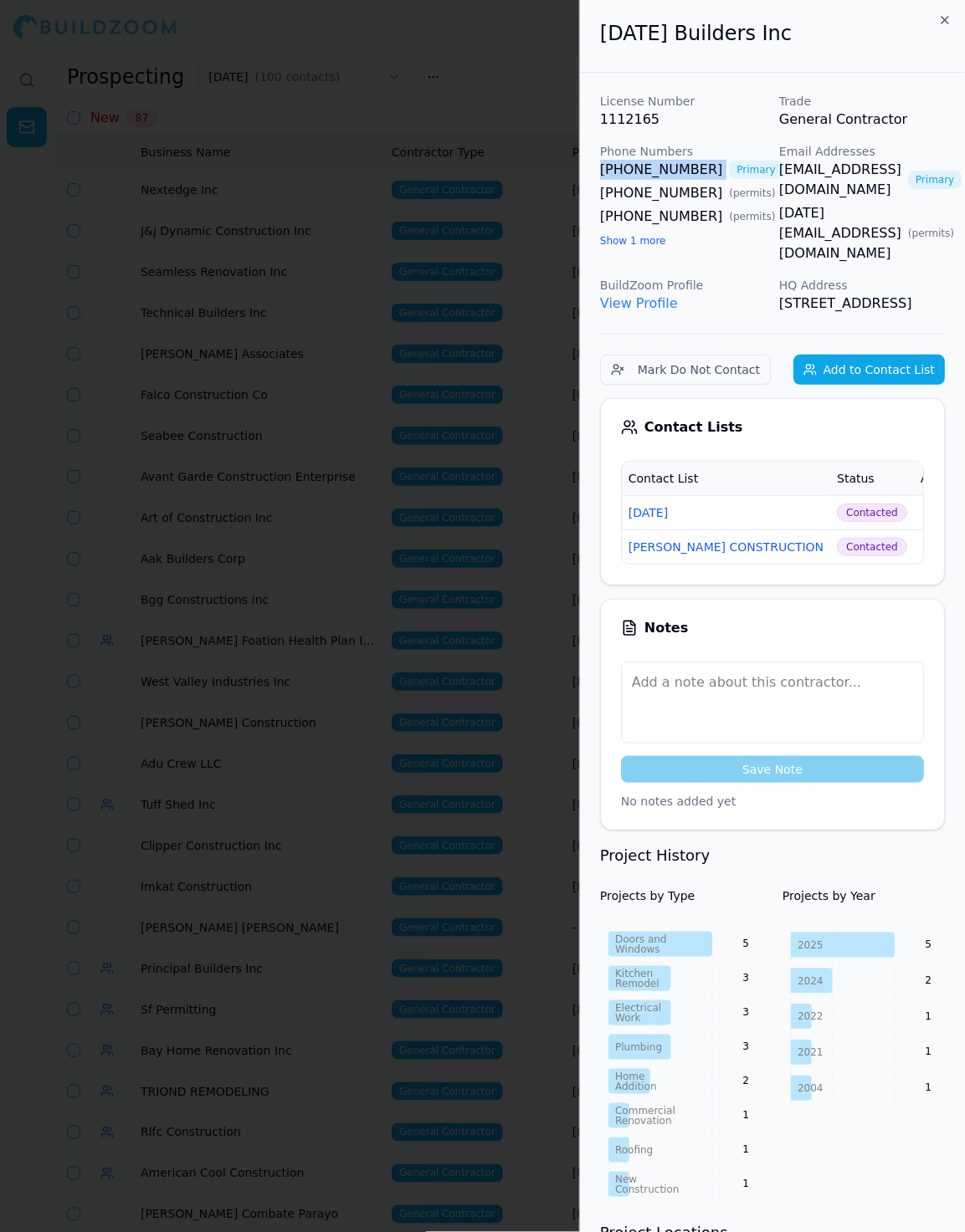
click at [276, 533] on div at bounding box center [482, 616] width 965 height 1232
